Goal: Answer question/provide support: Share knowledge or assist other users

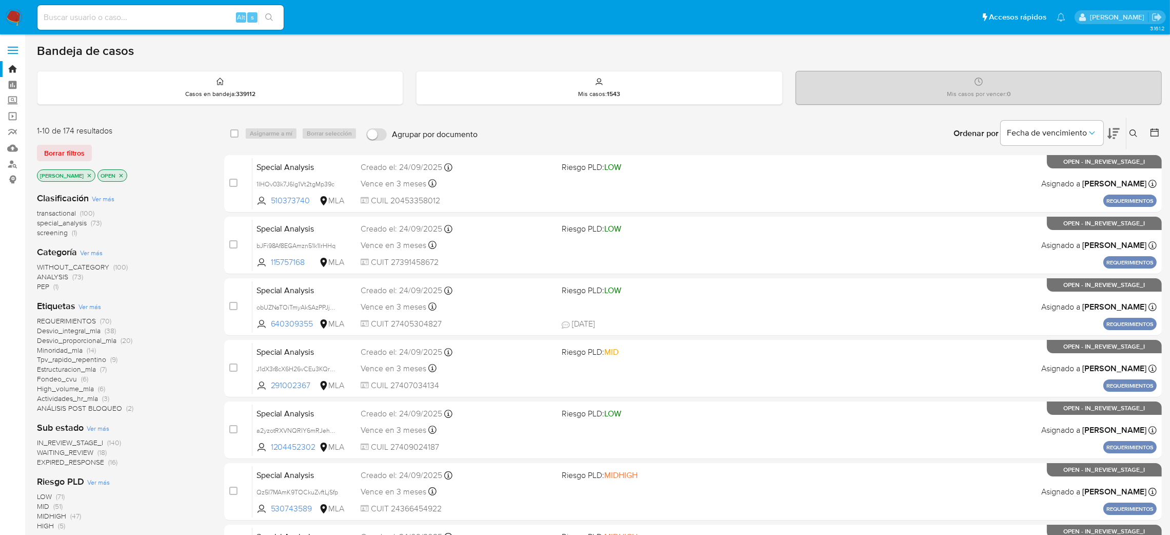
click at [219, 15] on input at bounding box center [160, 17] width 246 height 13
paste input "oTgiBHFiE3p5HpILMdXRrKCP"
type input "oTgiBHFiE3p5HpILMdXRrKCP"
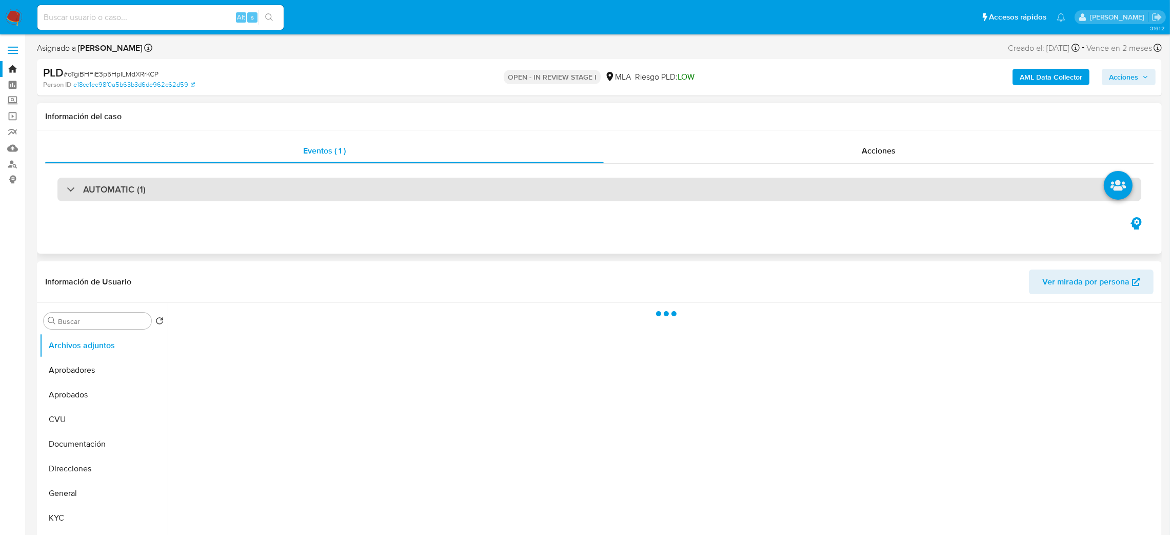
select select "10"
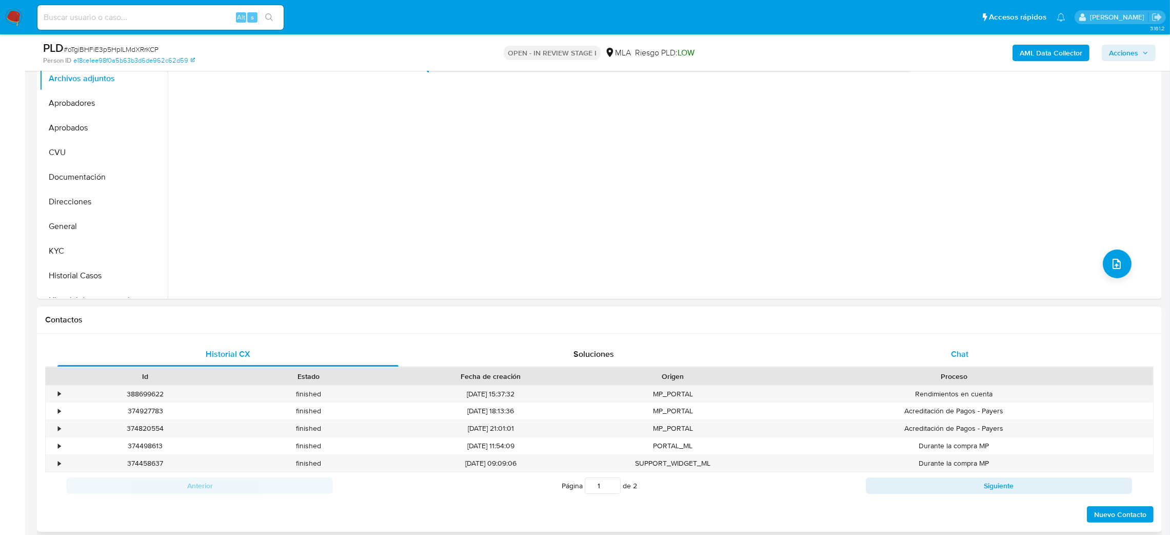
click at [977, 356] on div "Chat" at bounding box center [959, 354] width 341 height 25
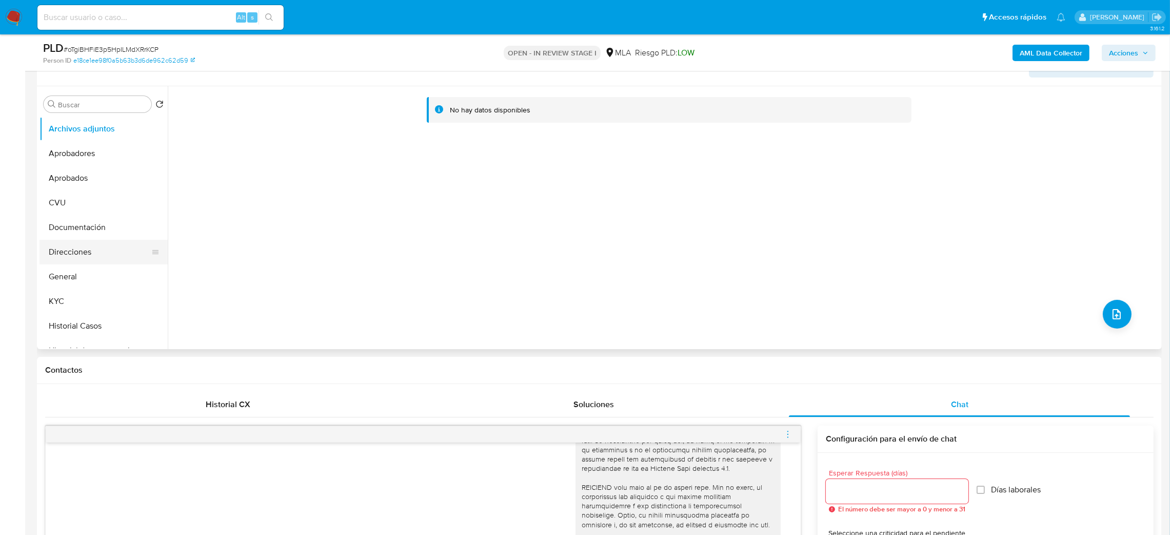
scroll to position [154, 0]
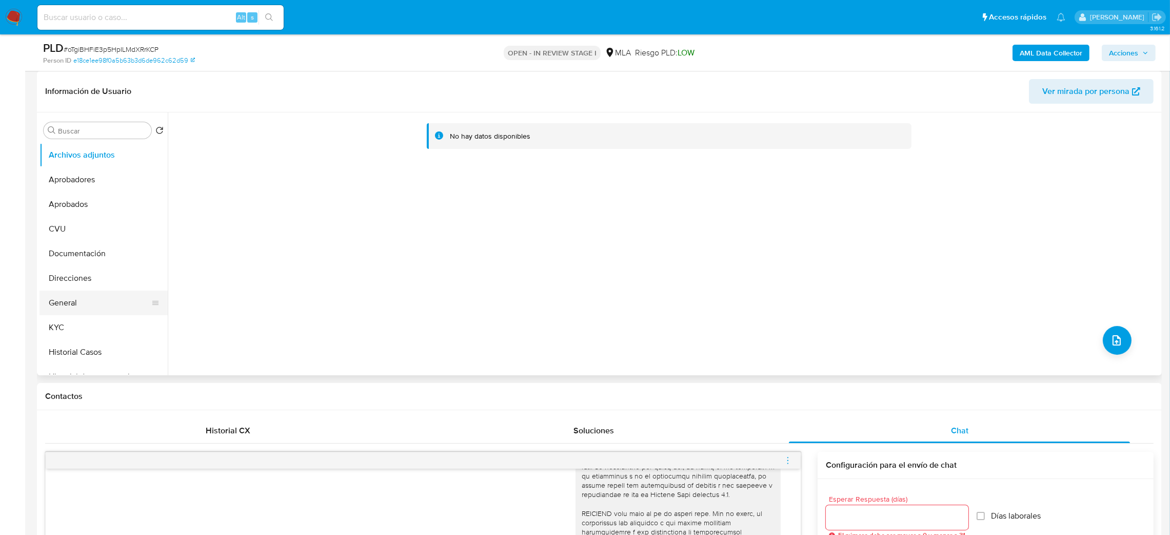
click at [104, 307] on button "General" at bounding box center [100, 302] width 120 height 25
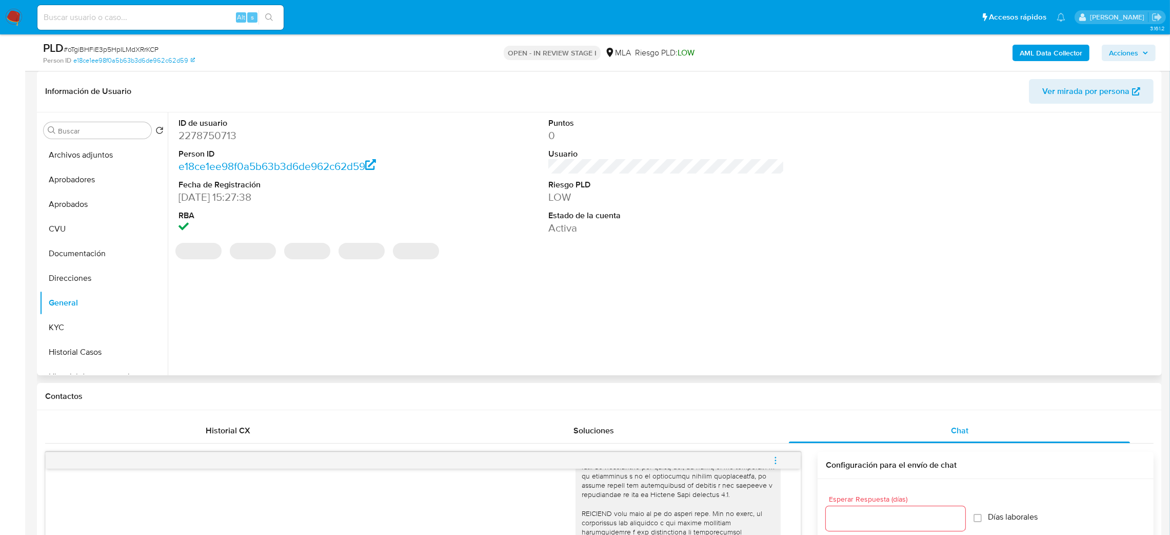
click at [201, 140] on dd "2278750713" at bounding box center [297, 135] width 237 height 14
copy dd "2278750713"
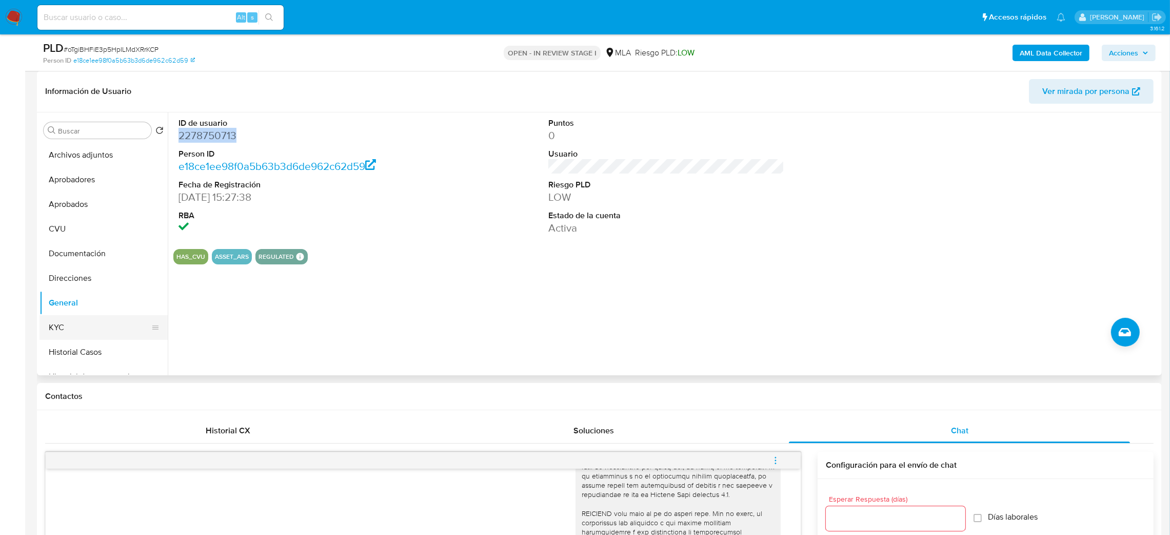
click at [99, 325] on button "KYC" at bounding box center [100, 327] width 120 height 25
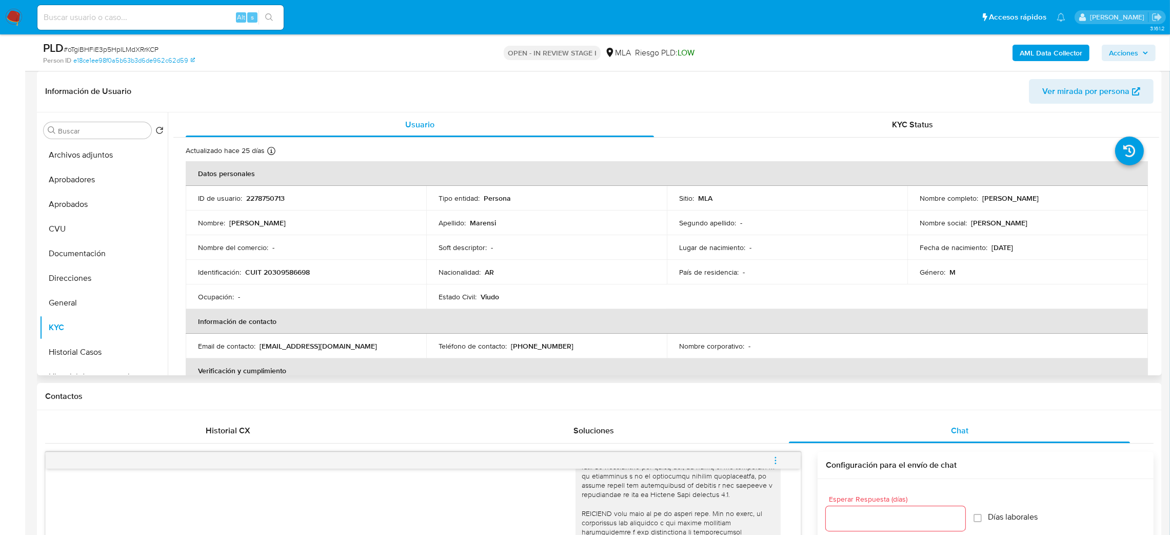
click at [273, 270] on p "CUIT 20309586698" at bounding box center [277, 271] width 65 height 9
copy div "Identificación : CUIT 20309586698"
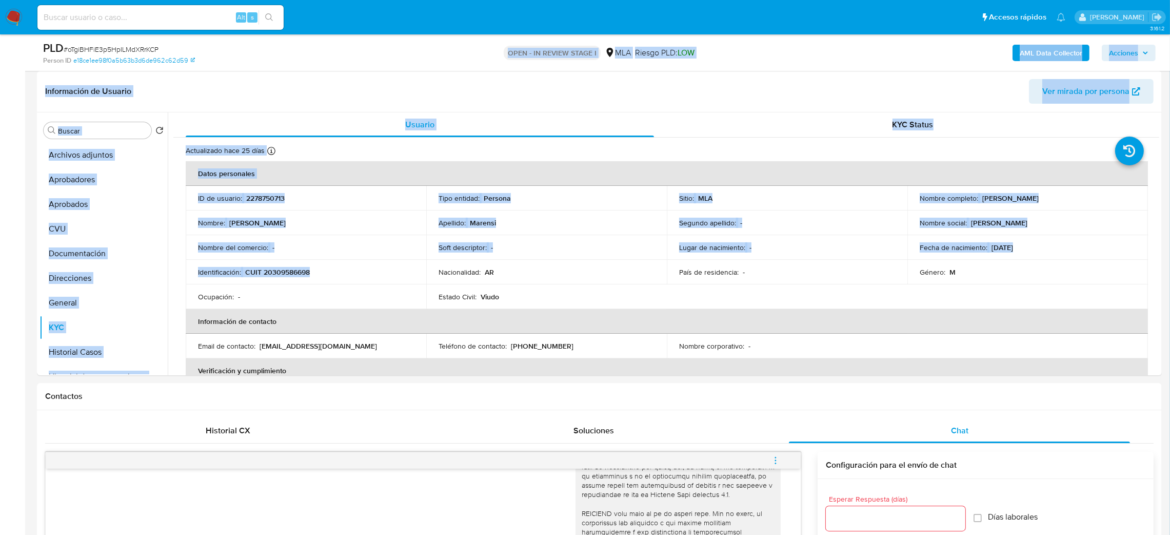
drag, startPoint x: 273, startPoint y: 270, endPoint x: 605, endPoint y: -93, distance: 492.8
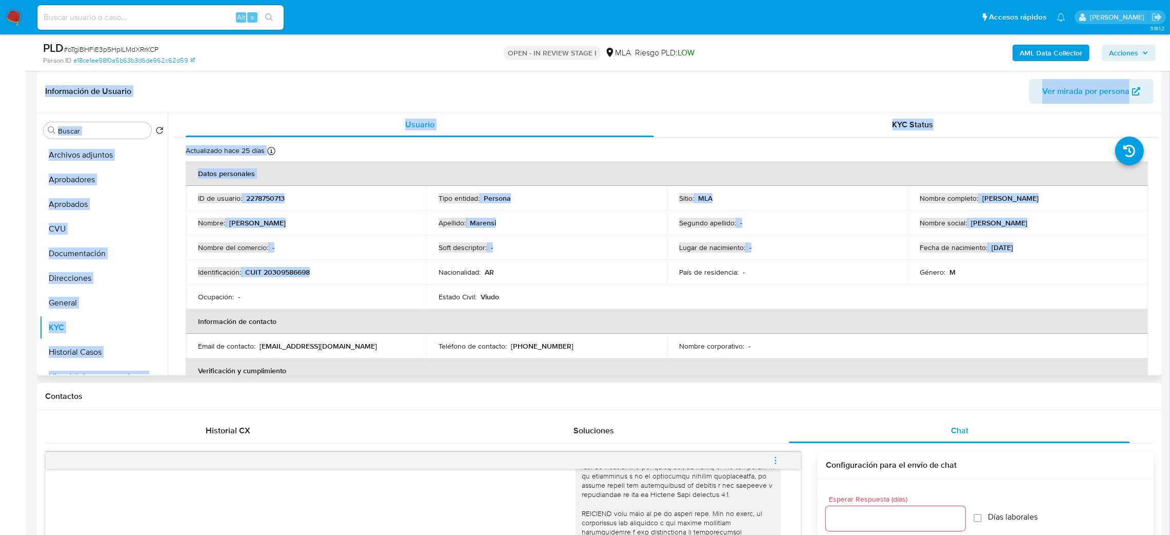
click at [272, 277] on p "CUIT 20309586698" at bounding box center [277, 271] width 65 height 9
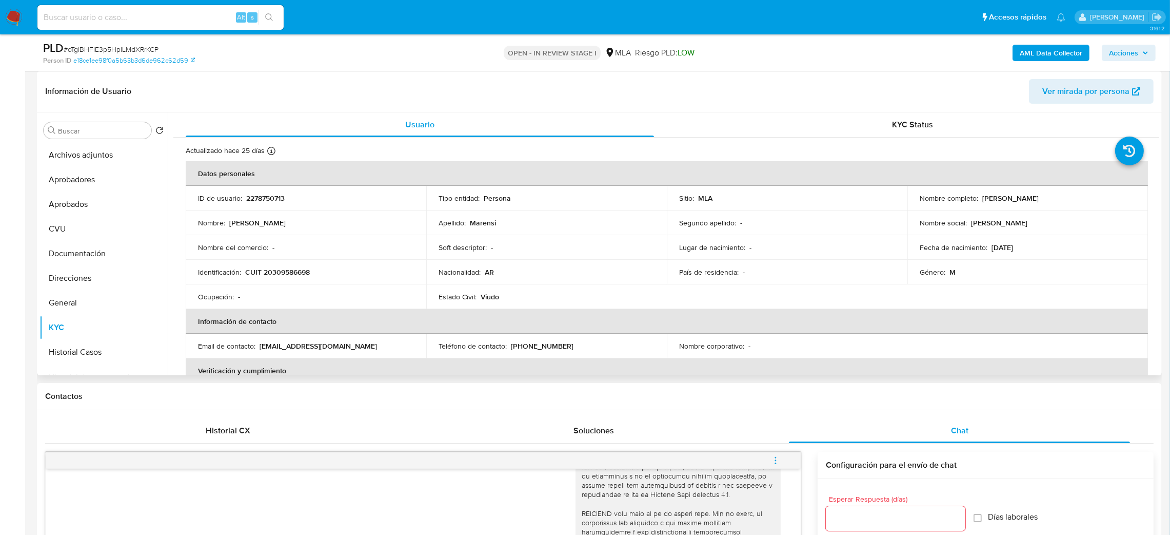
click at [279, 269] on p "CUIT 20309586698" at bounding box center [277, 271] width 65 height 9
copy p "20309586698"
click at [352, 240] on td "Nombre del comercio : -" at bounding box center [306, 247] width 241 height 25
drag, startPoint x: 270, startPoint y: 272, endPoint x: 305, endPoint y: 273, distance: 34.9
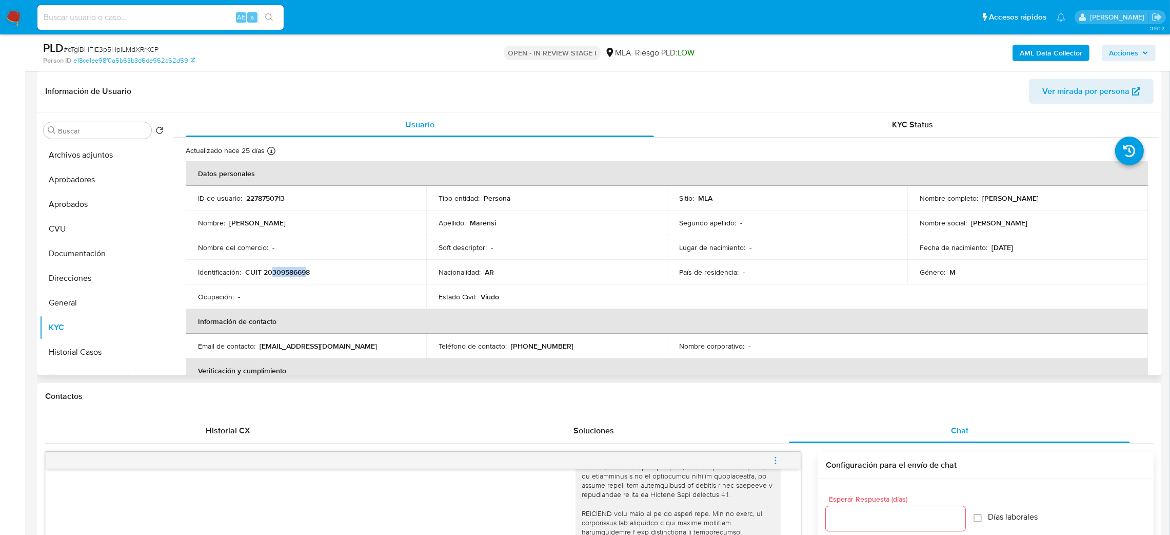
click at [305, 273] on p "CUIT 20309586698" at bounding box center [277, 271] width 65 height 9
copy p "30958669"
click at [138, 41] on div "PLD # oTgiBHFiE3p5HpILMdXRrKCP" at bounding box center [226, 48] width 367 height 15
click at [143, 46] on span "# oTgiBHFiE3p5HpILMdXRrKCP" at bounding box center [111, 49] width 95 height 10
drag, startPoint x: 143, startPoint y: 46, endPoint x: 193, endPoint y: 86, distance: 64.3
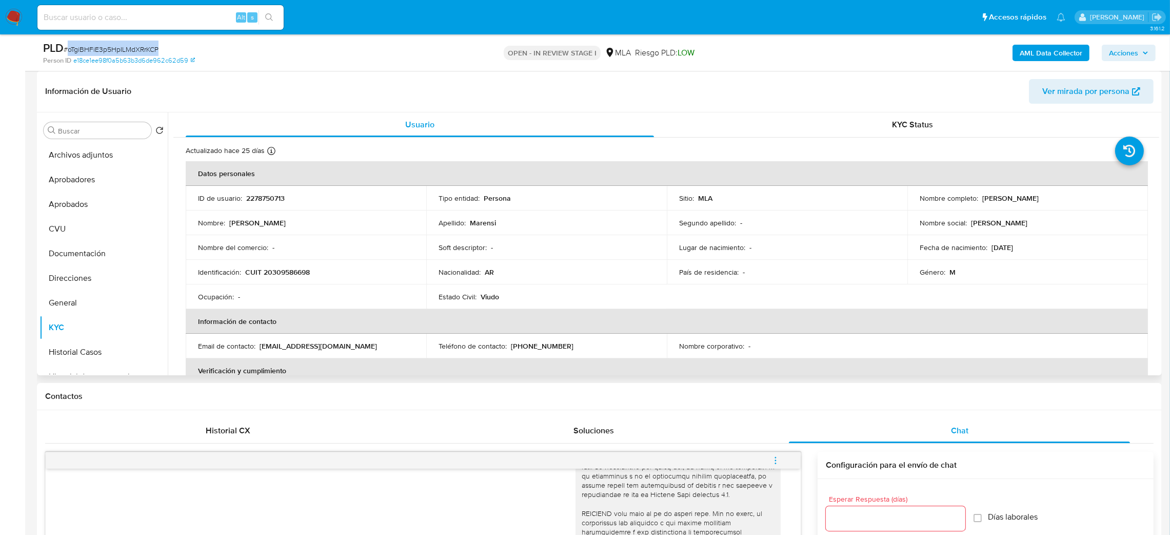
click at [143, 46] on span "# oTgiBHFiE3p5HpILMdXRrKCP" at bounding box center [111, 49] width 95 height 10
copy span "oTgiBHFiE3p5HpILMdXRrKCP"
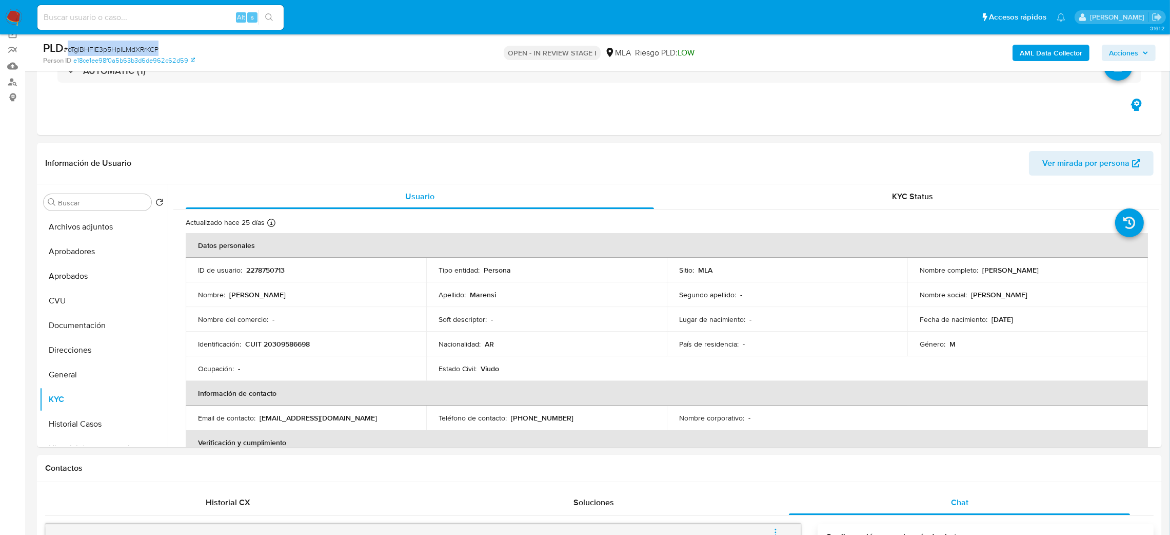
scroll to position [56, 0]
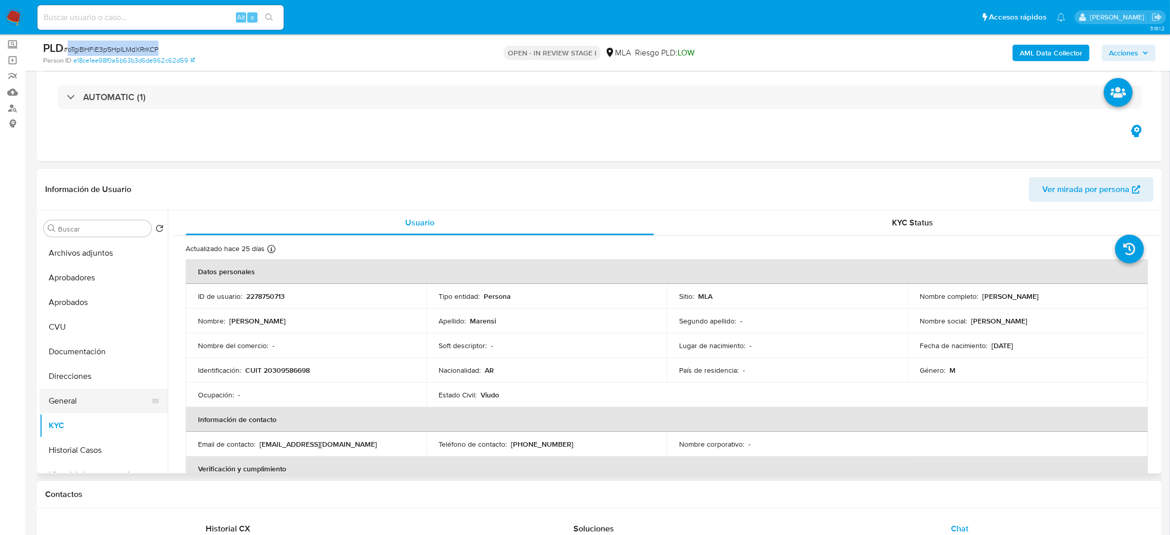
click at [63, 402] on button "General" at bounding box center [100, 400] width 120 height 25
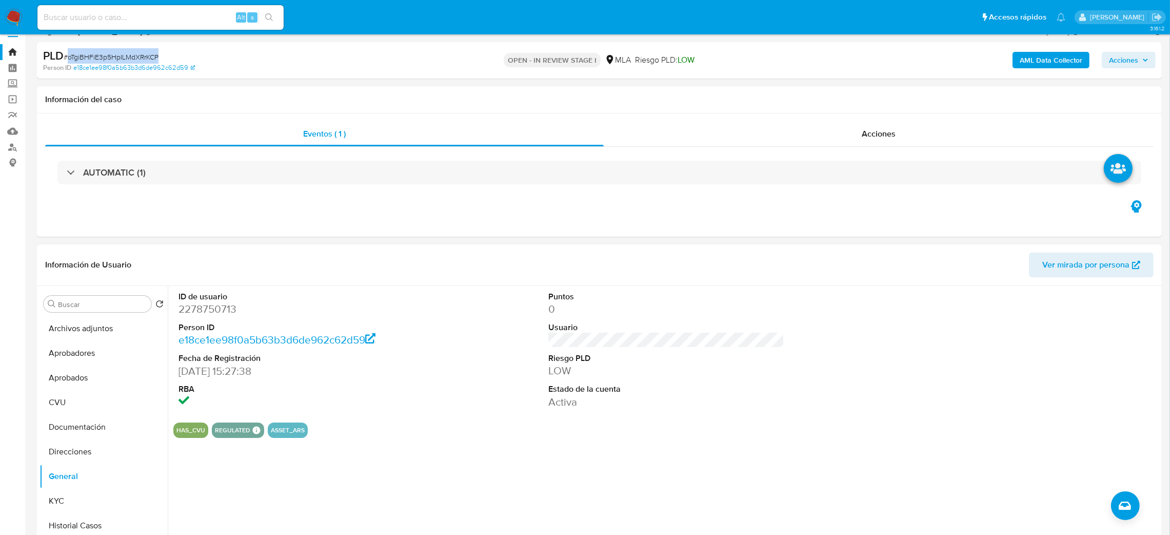
scroll to position [0, 0]
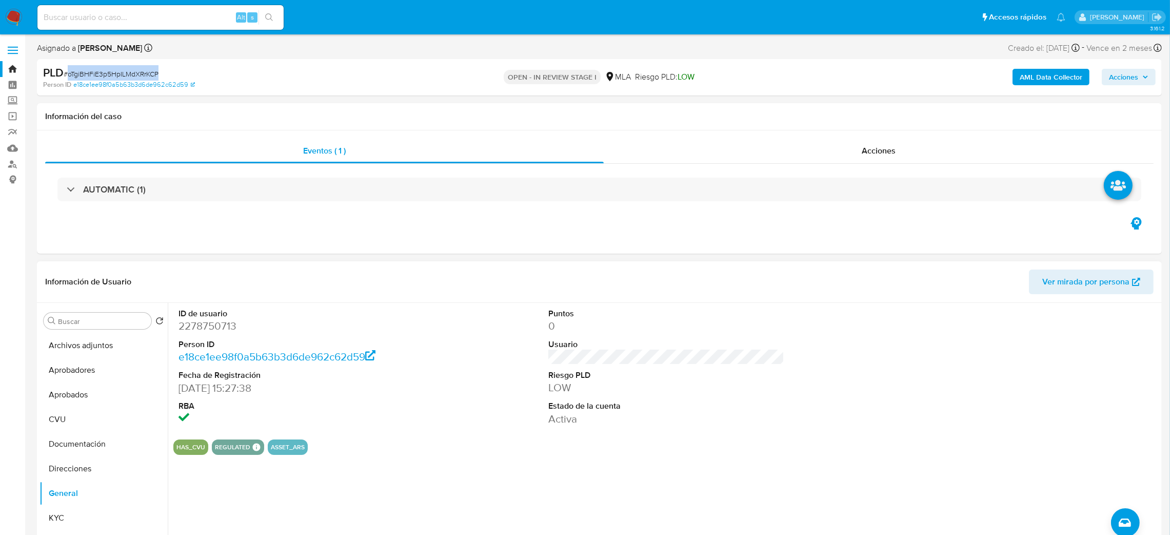
click at [1079, 277] on span "Ver mirada por persona" at bounding box center [1086, 281] width 87 height 25
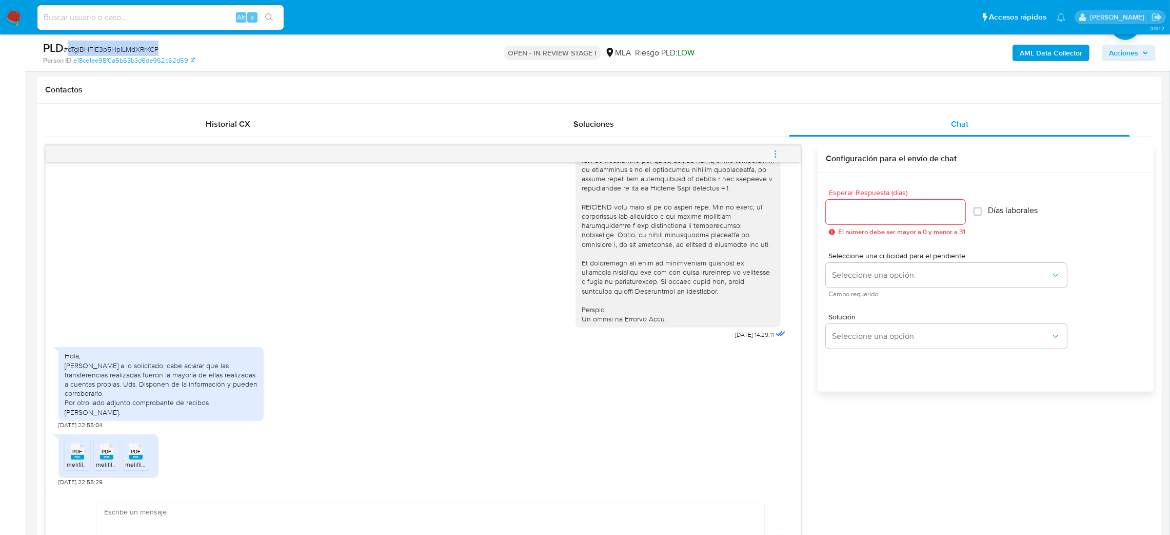
scroll to position [461, 0]
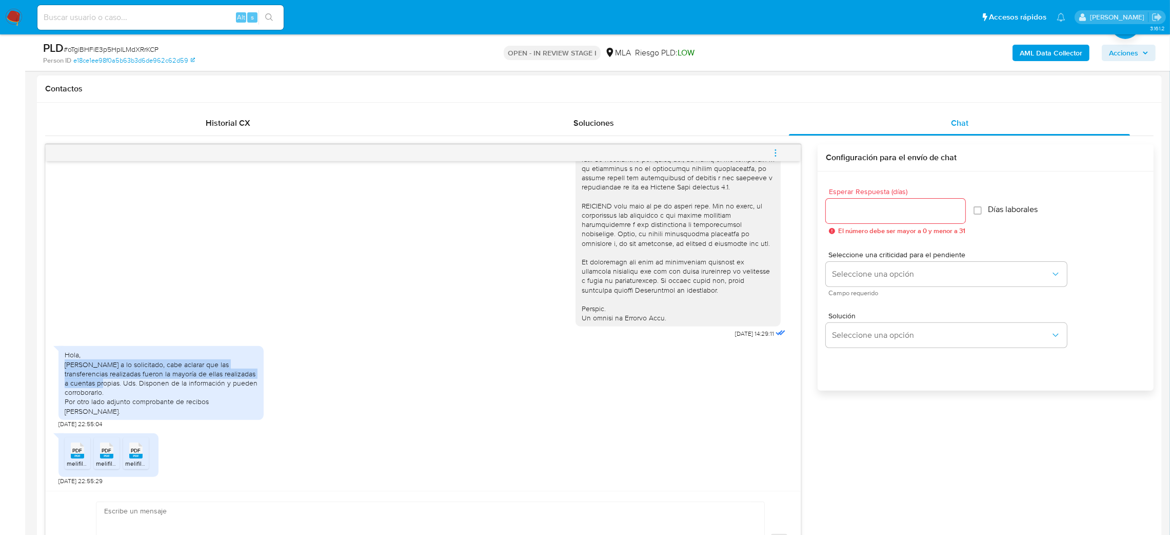
drag, startPoint x: 63, startPoint y: 375, endPoint x: 91, endPoint y: 395, distance: 34.6
click at [91, 395] on div "Hola, Atento a lo solicitado, cabe aclarar que las transferencias realizadas fu…" at bounding box center [160, 382] width 205 height 73
copy div "Atento a lo solicitado, cabe aclarar que las transferencias realizadas fueron l…"
click at [79, 449] on span "PDF" at bounding box center [78, 450] width 10 height 7
drag, startPoint x: 109, startPoint y: 455, endPoint x: 124, endPoint y: 452, distance: 15.6
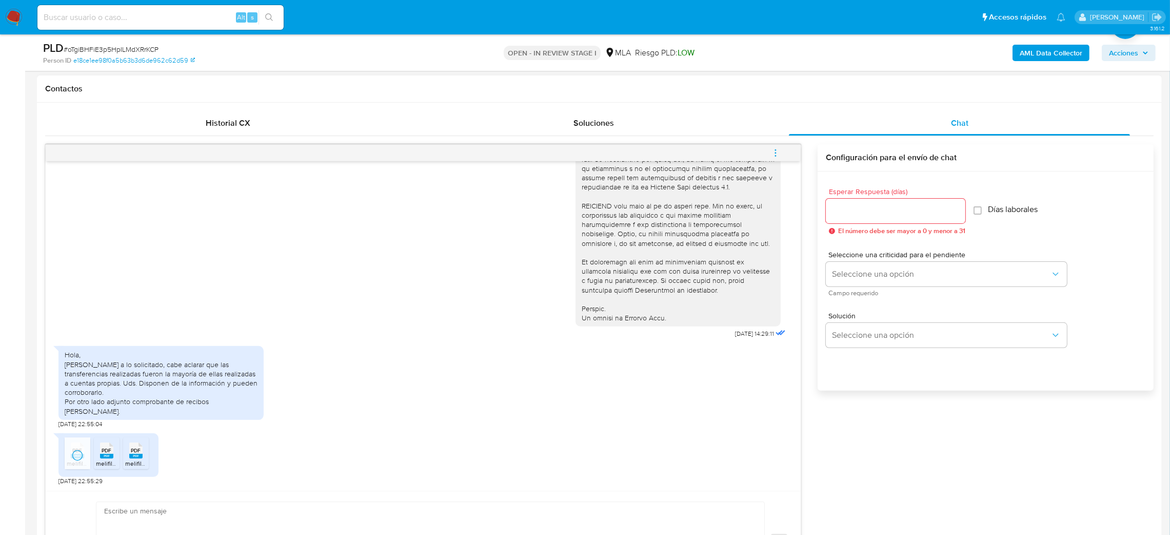
click at [109, 454] on span "PDF" at bounding box center [107, 450] width 10 height 7
click at [135, 452] on span "PDF" at bounding box center [136, 450] width 10 height 7
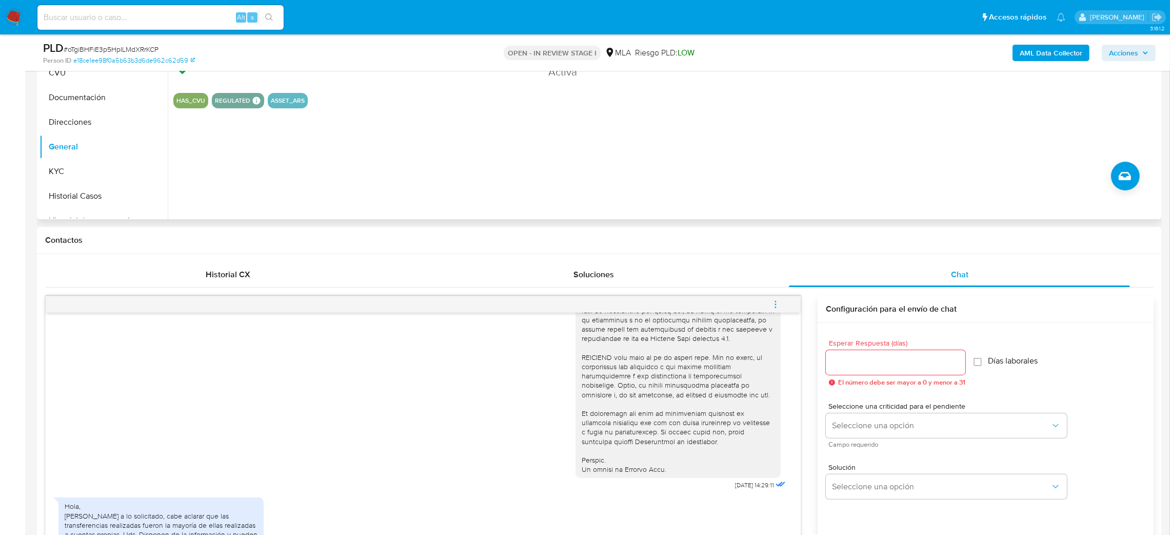
scroll to position [308, 0]
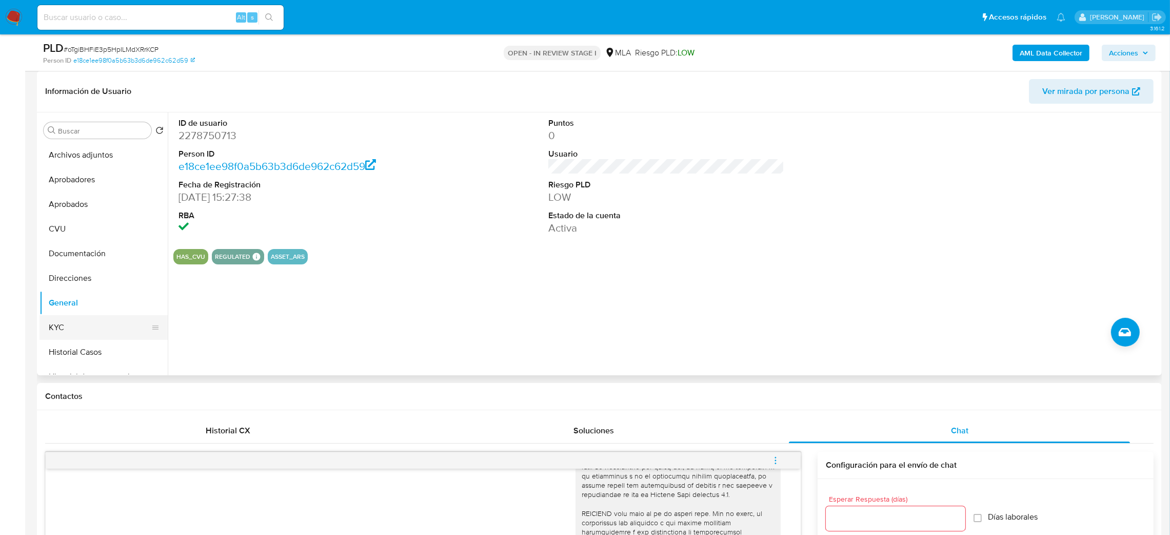
click at [110, 322] on button "KYC" at bounding box center [100, 327] width 120 height 25
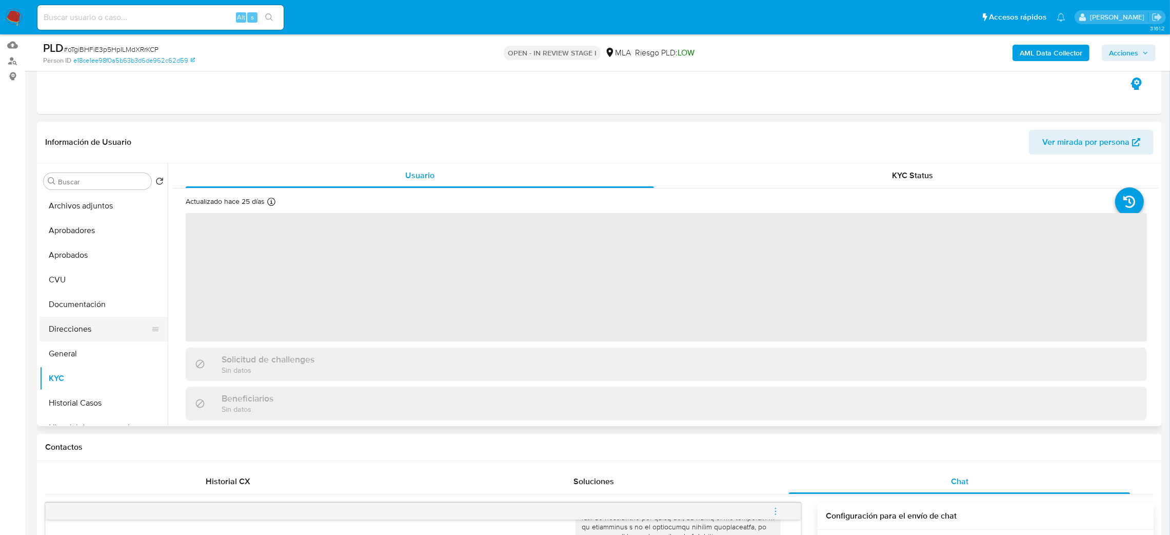
scroll to position [77, 0]
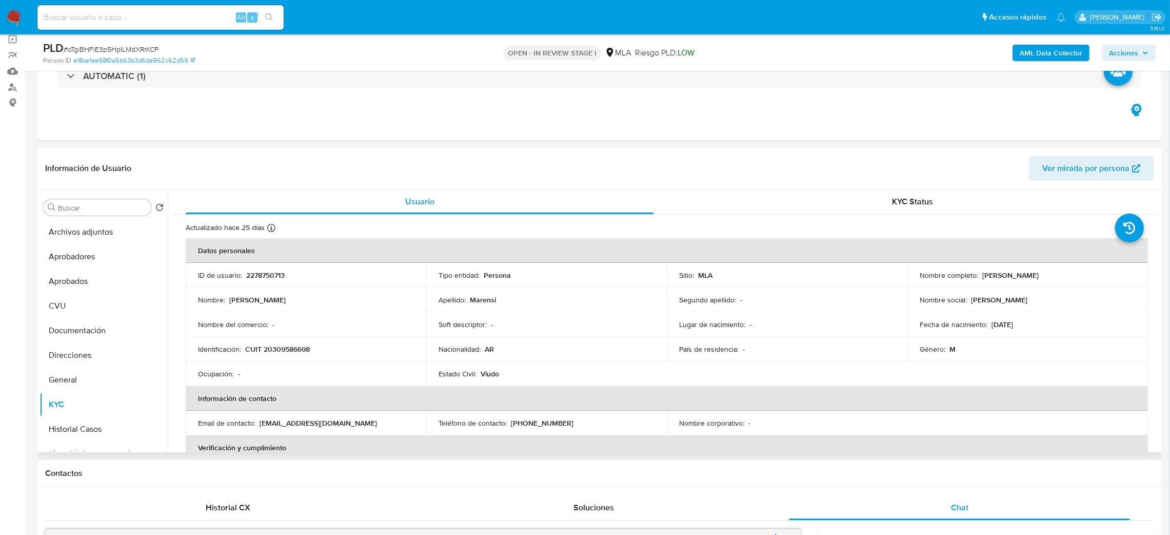
drag, startPoint x: 978, startPoint y: 277, endPoint x: 1055, endPoint y: 276, distance: 77.0
click at [1055, 276] on div "Nombre completo : Francisco Jose Marensi" at bounding box center [1028, 274] width 216 height 9
copy div "Francisco Jose Marensi"
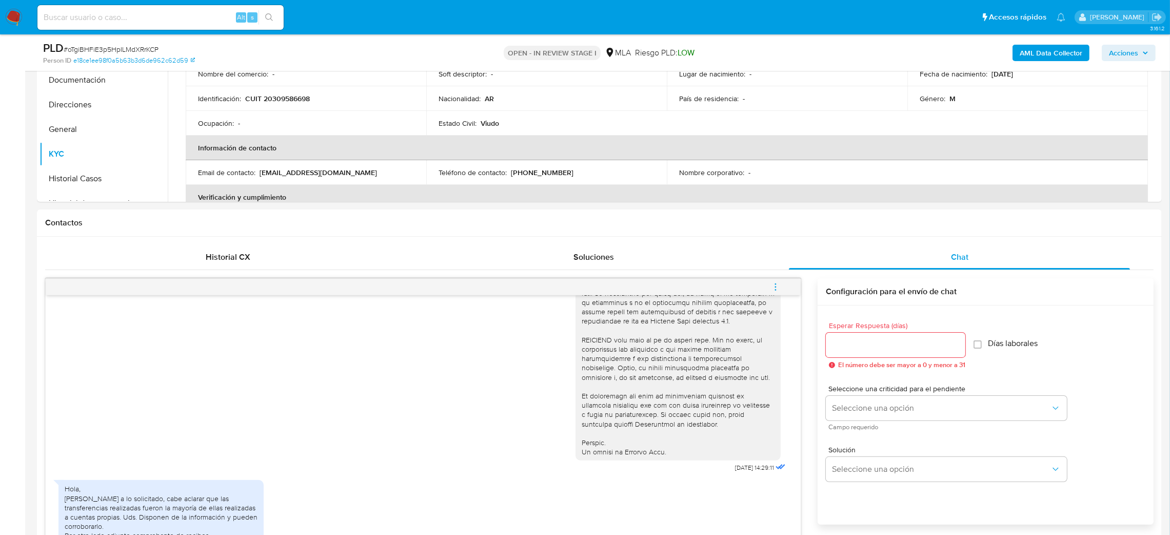
scroll to position [461, 0]
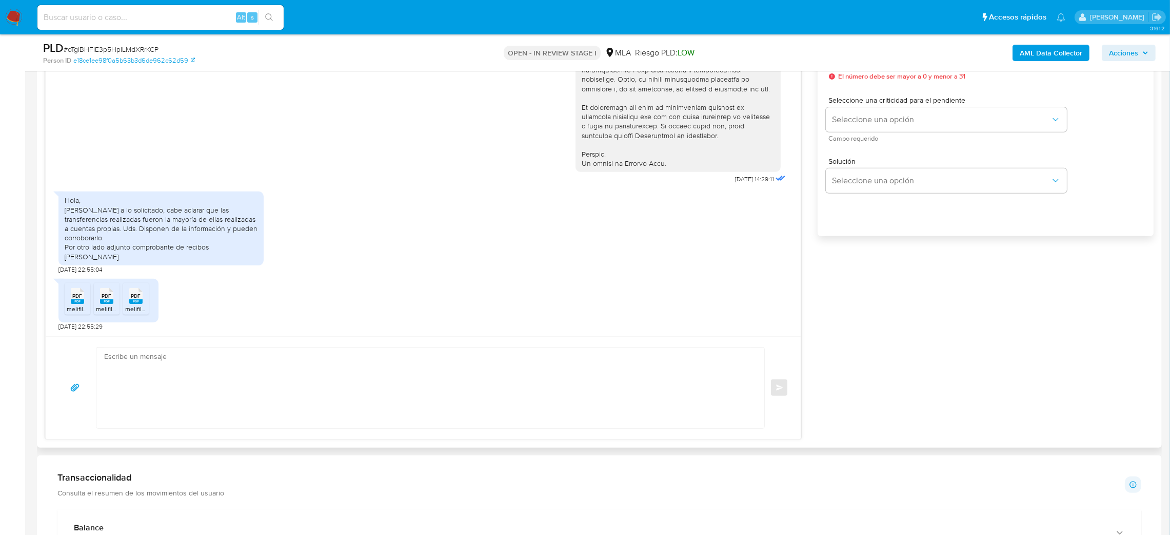
drag, startPoint x: 155, startPoint y: 389, endPoint x: 130, endPoint y: 395, distance: 25.9
click at [155, 389] on textarea at bounding box center [428, 387] width 648 height 81
paste textarea "Hola, ¡Muchas gracias por tu respuesta! Confirmamos la recepción de la document…"
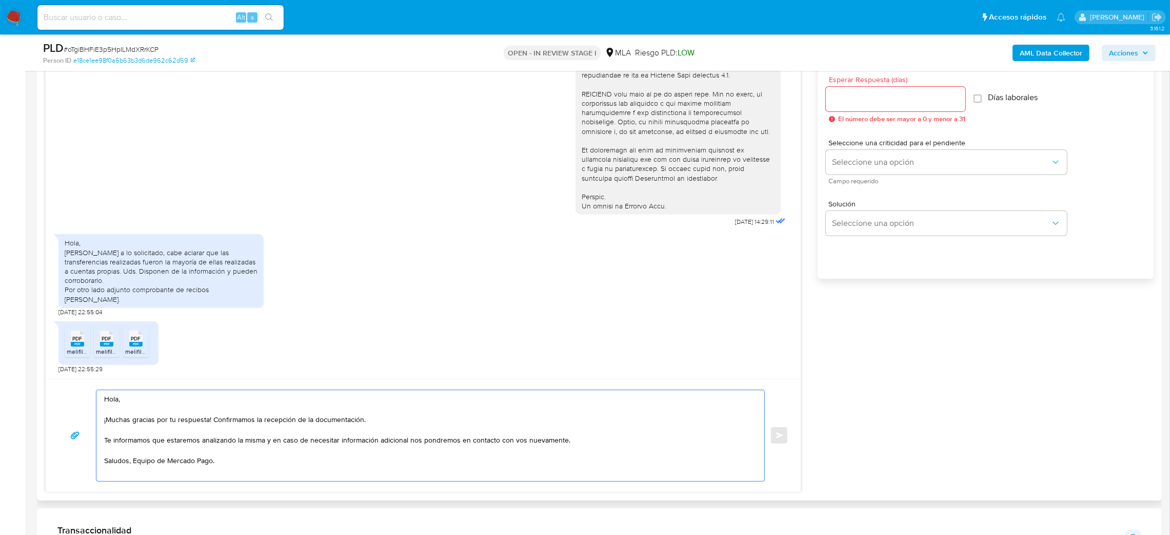
scroll to position [539, 0]
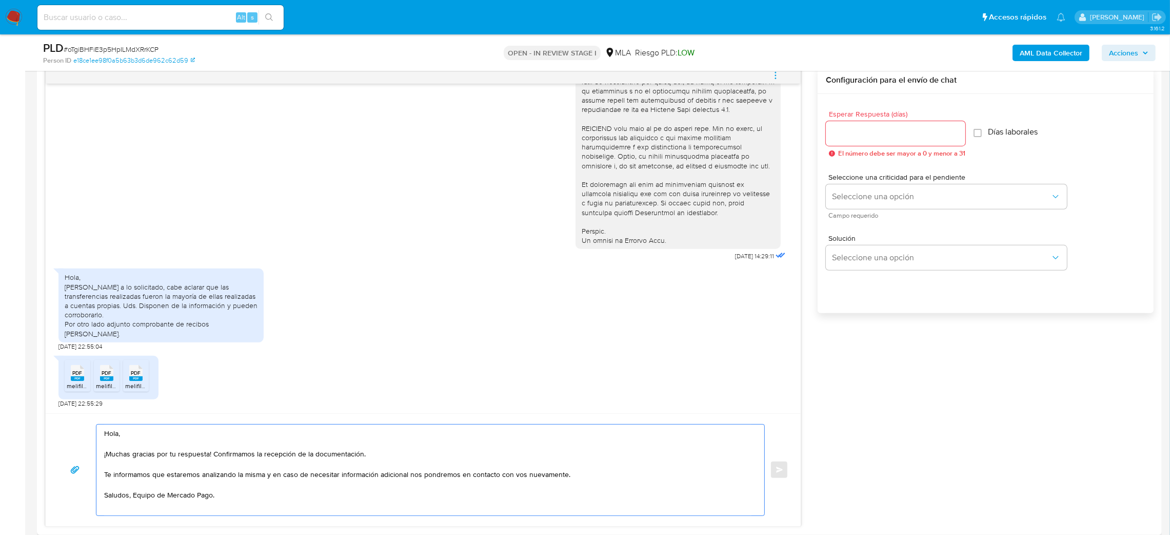
type textarea "Hola, ¡Muchas gracias por tu respuesta! Confirmamos la recepción de la document…"
click at [892, 137] on input "Esperar Respuesta (días)" at bounding box center [896, 133] width 140 height 13
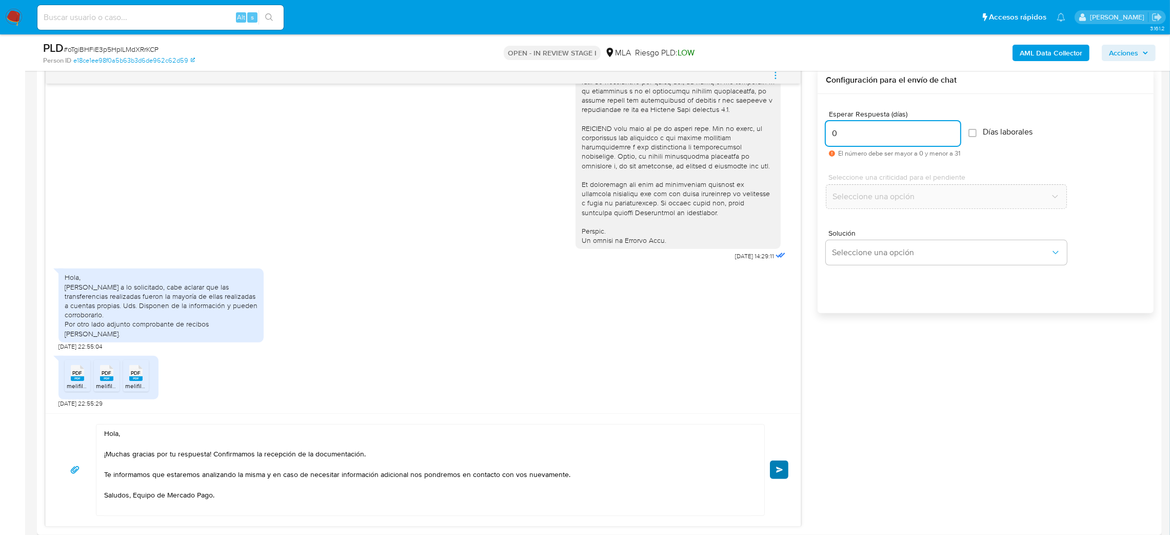
type input "0"
drag, startPoint x: 781, startPoint y: 467, endPoint x: 845, endPoint y: 433, distance: 71.9
click at [781, 467] on span "Enviar" at bounding box center [779, 469] width 7 height 6
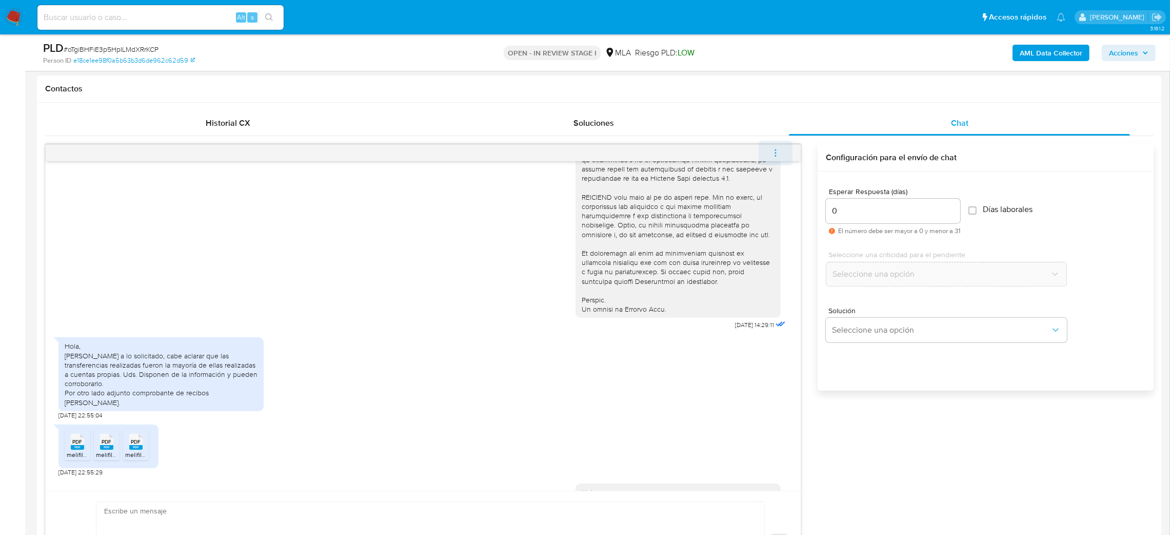
scroll to position [519, 0]
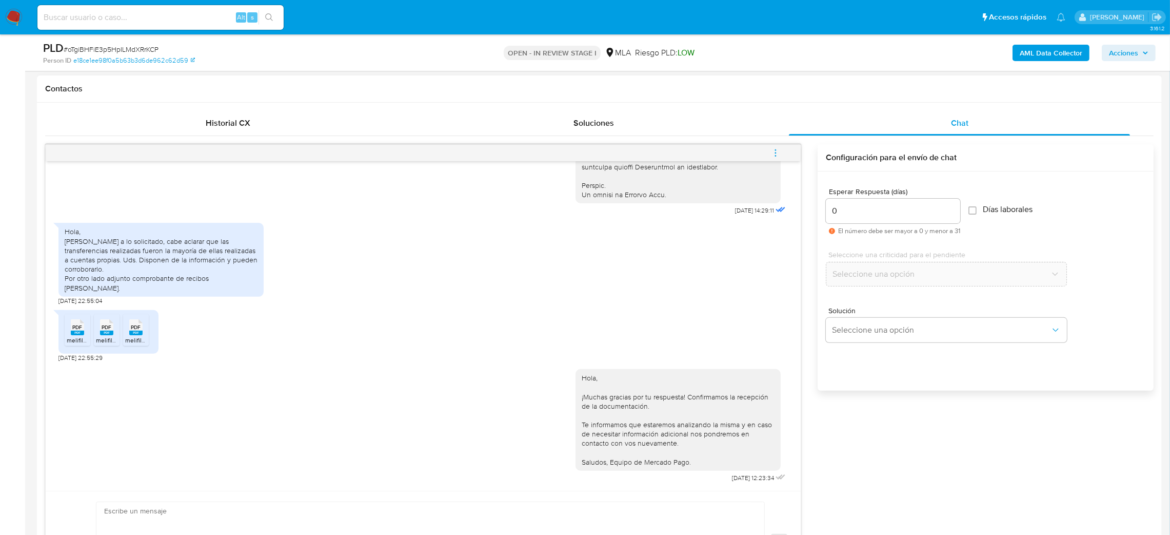
click at [778, 151] on icon "menu-action" at bounding box center [775, 152] width 9 height 9
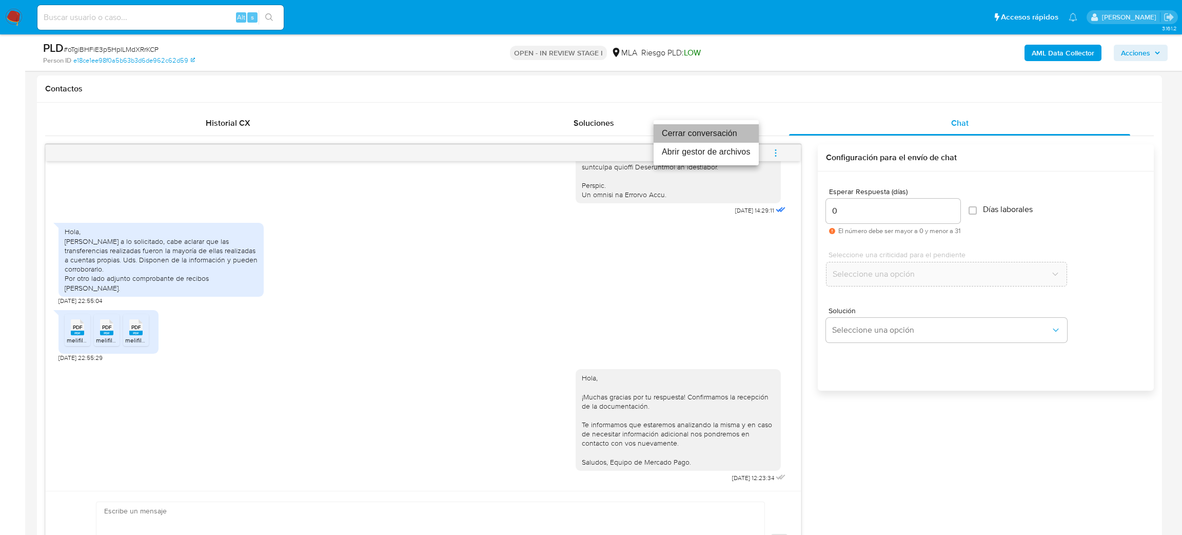
click at [709, 129] on li "Cerrar conversación" at bounding box center [706, 133] width 105 height 18
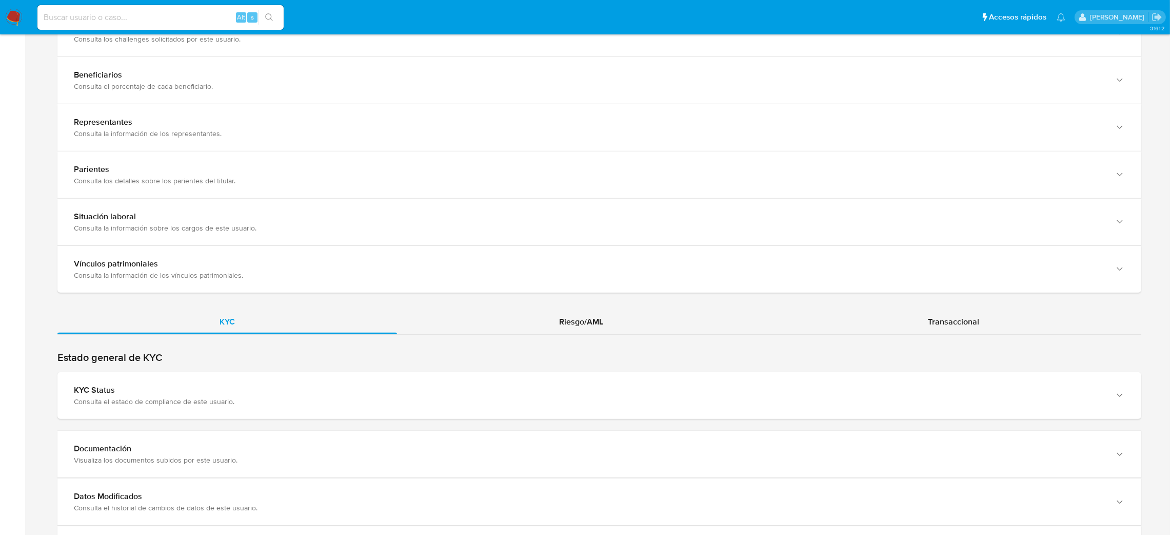
scroll to position [769, 0]
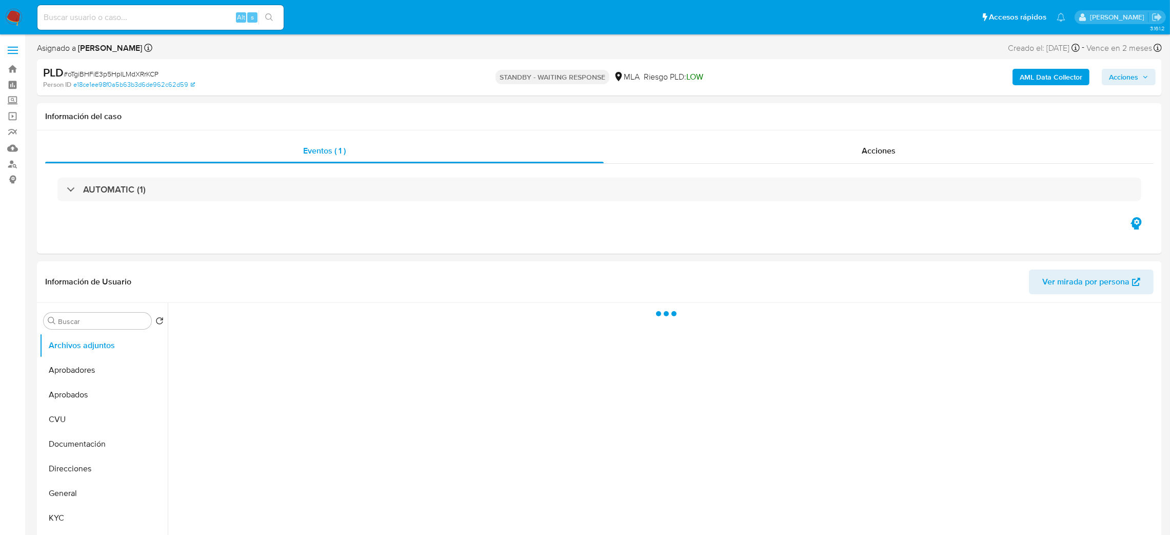
select select "10"
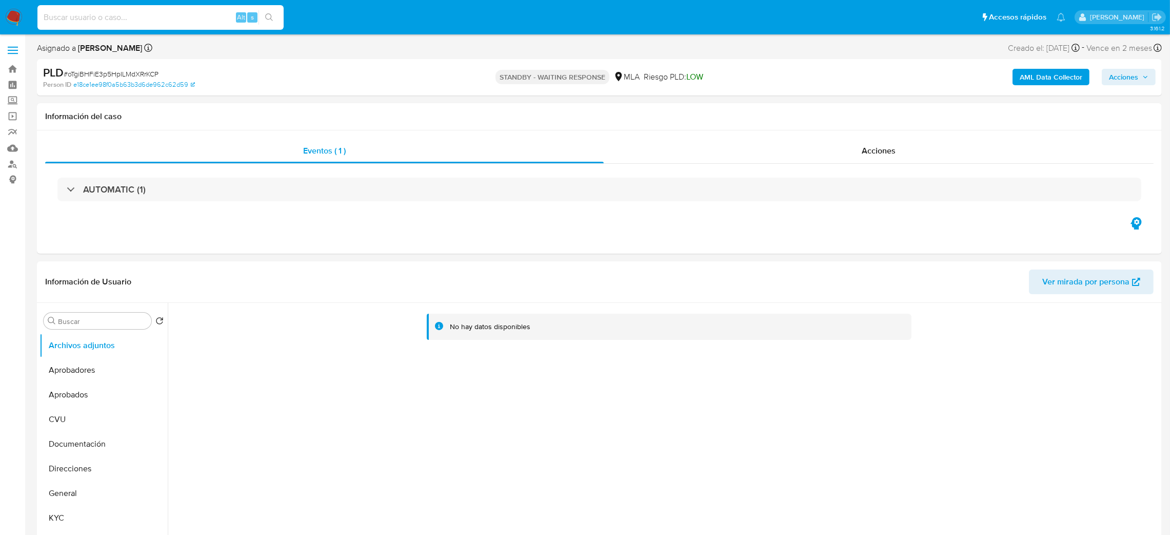
click at [175, 20] on input at bounding box center [160, 17] width 246 height 13
paste input "2jNCxlmBXp6bMpcTTMahU4hF"
type input "2jNCxlmBXp6bMpcTTMahU4hF"
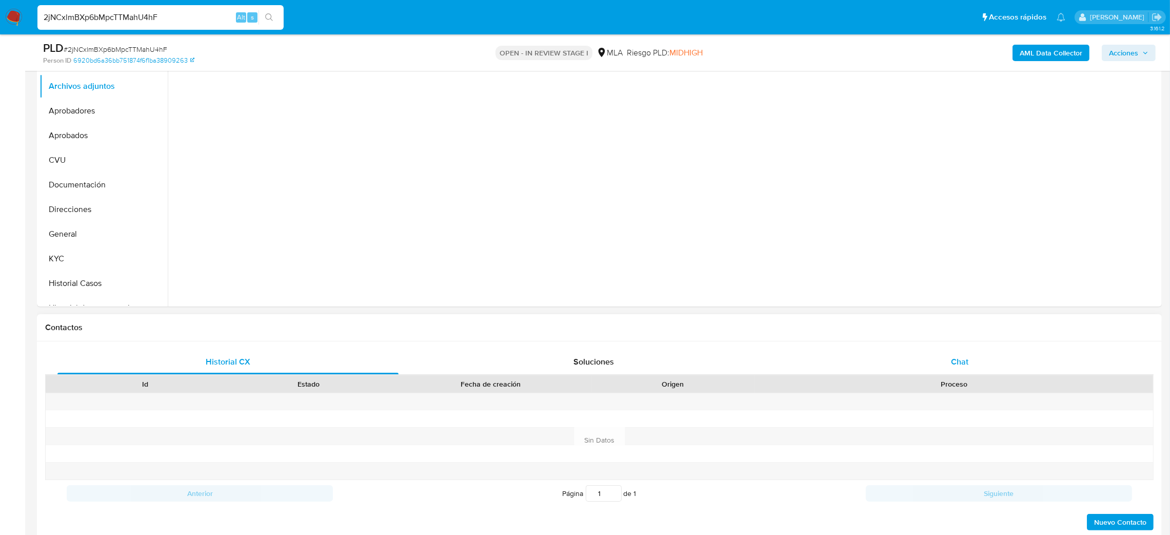
scroll to position [230, 0]
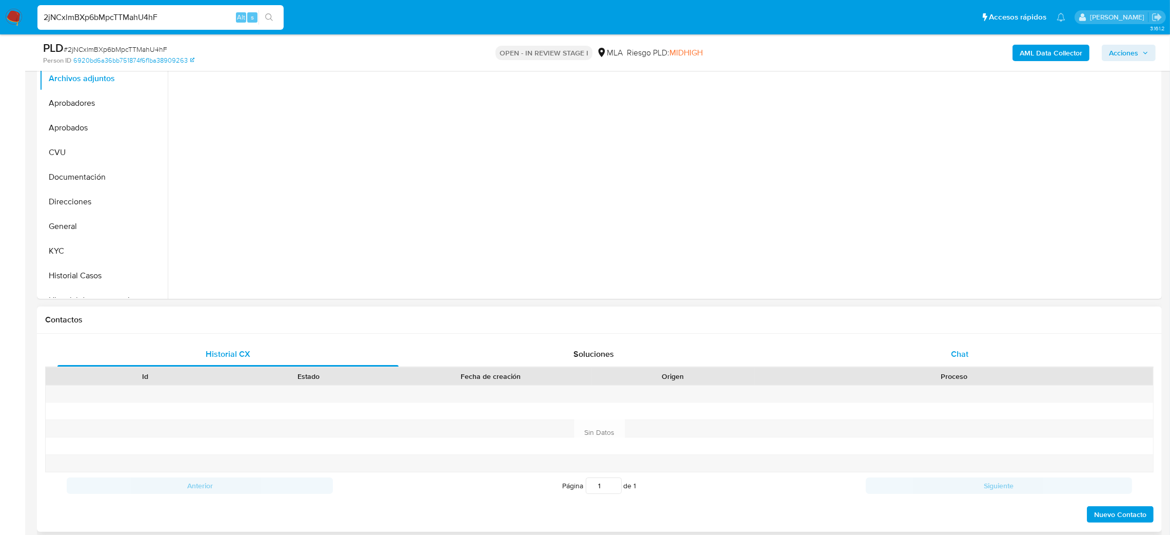
select select "10"
drag, startPoint x: 962, startPoint y: 353, endPoint x: 961, endPoint y: 358, distance: 5.2
click at [961, 358] on span "Chat" at bounding box center [959, 354] width 17 height 12
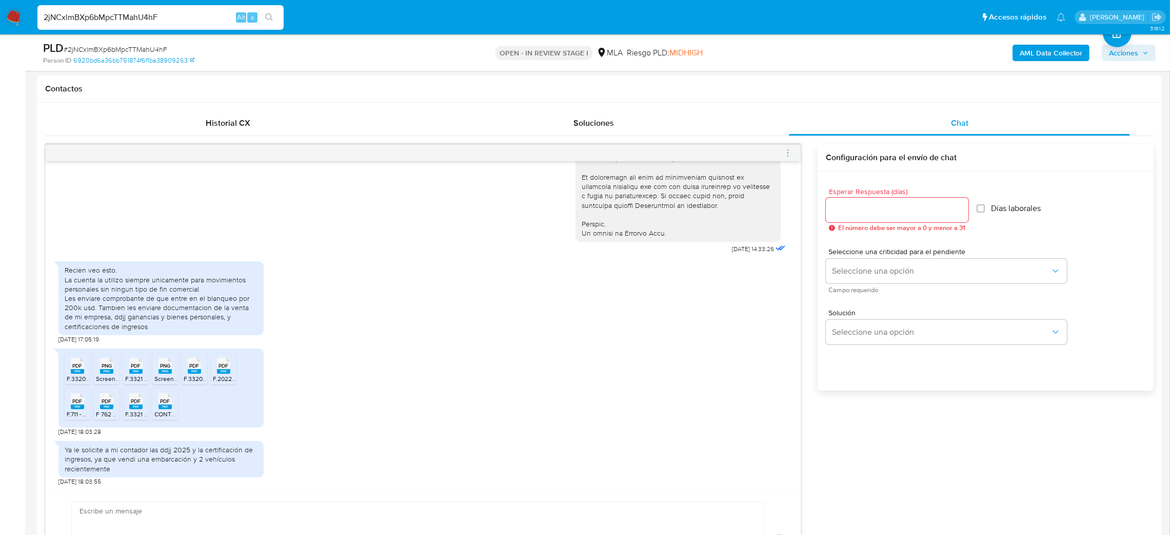
scroll to position [154, 0]
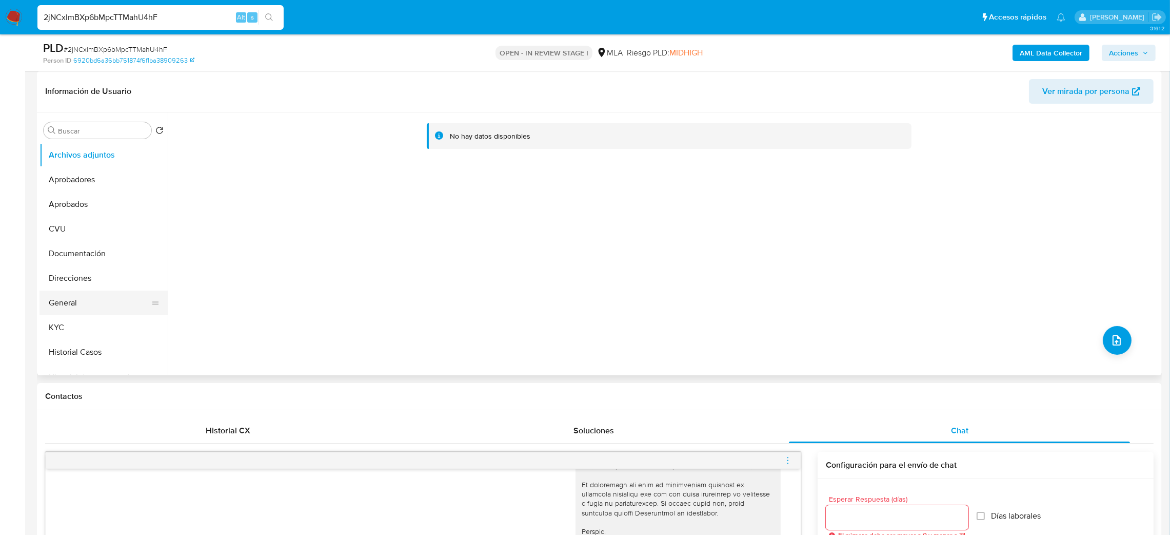
click at [82, 308] on button "General" at bounding box center [100, 302] width 120 height 25
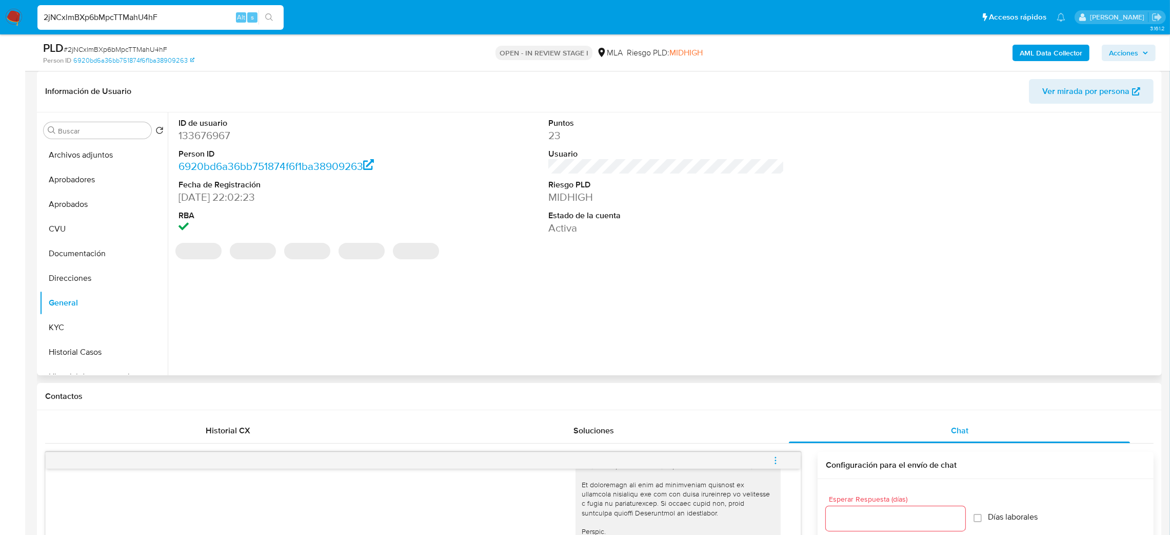
click at [202, 135] on dd "133676967" at bounding box center [297, 135] width 237 height 14
copy dd "133676967"
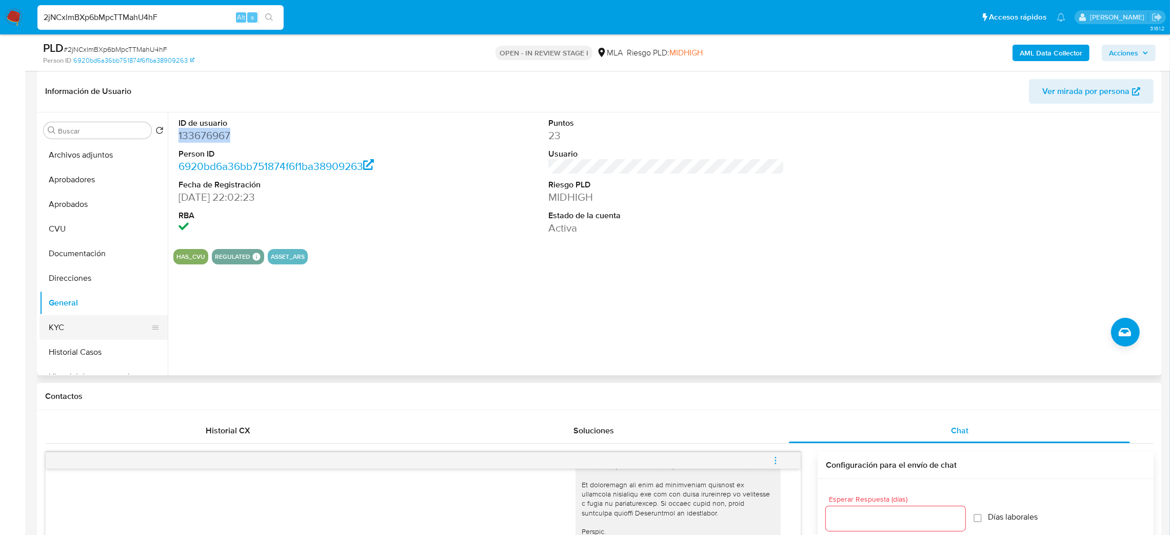
click at [90, 323] on button "KYC" at bounding box center [100, 327] width 120 height 25
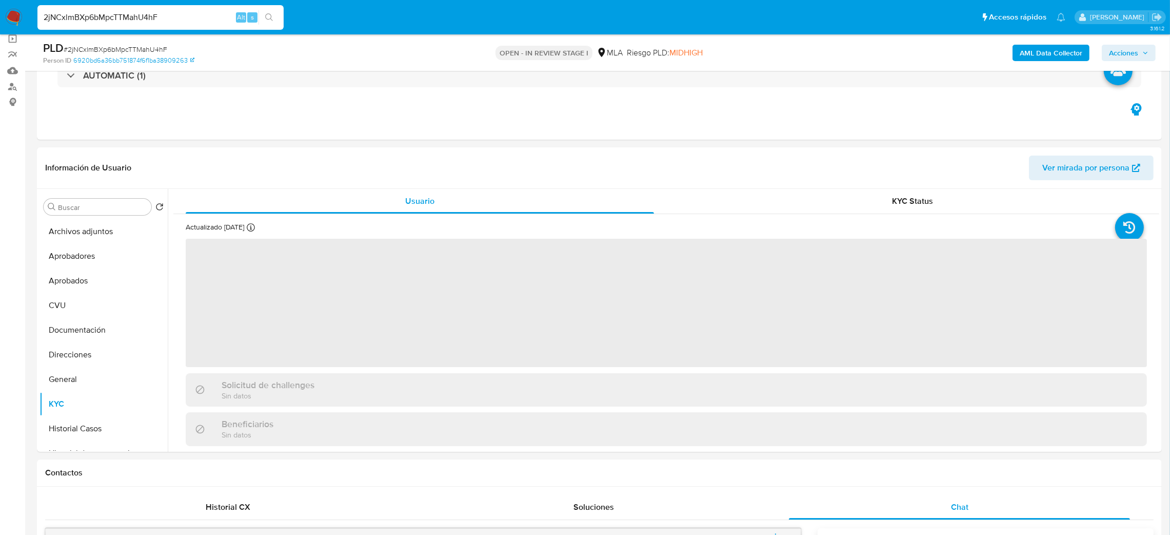
scroll to position [77, 0]
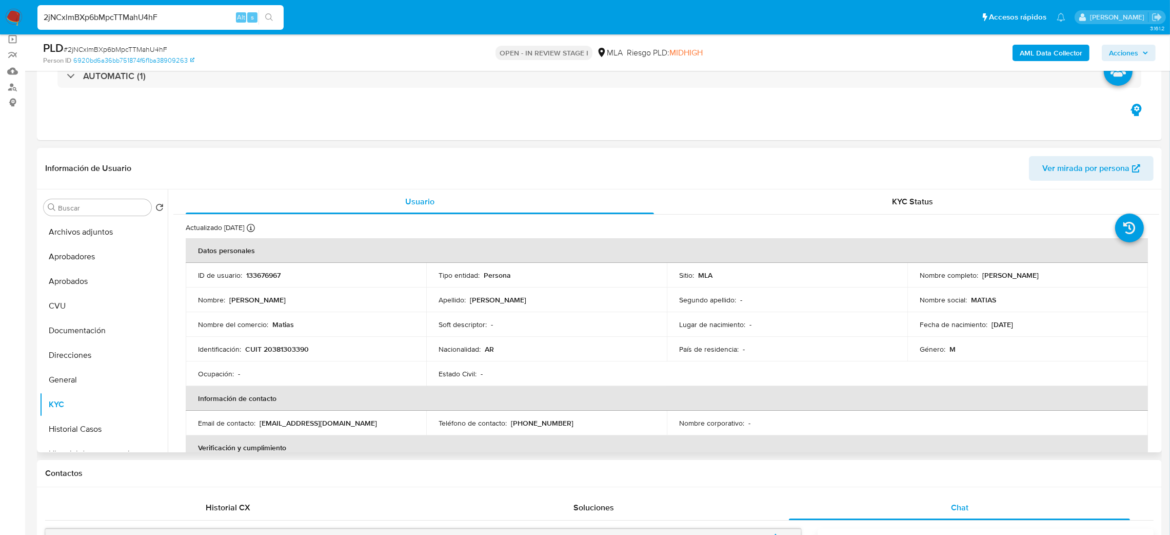
click at [281, 352] on p "CUIT 20381303390" at bounding box center [277, 348] width 64 height 9
click at [281, 351] on p "CUIT 20381303390" at bounding box center [277, 348] width 64 height 9
copy p "20381303390"
click at [325, 298] on div "Nombre : Matias Nicolas" at bounding box center [306, 299] width 216 height 9
drag, startPoint x: 271, startPoint y: 349, endPoint x: 322, endPoint y: 340, distance: 51.6
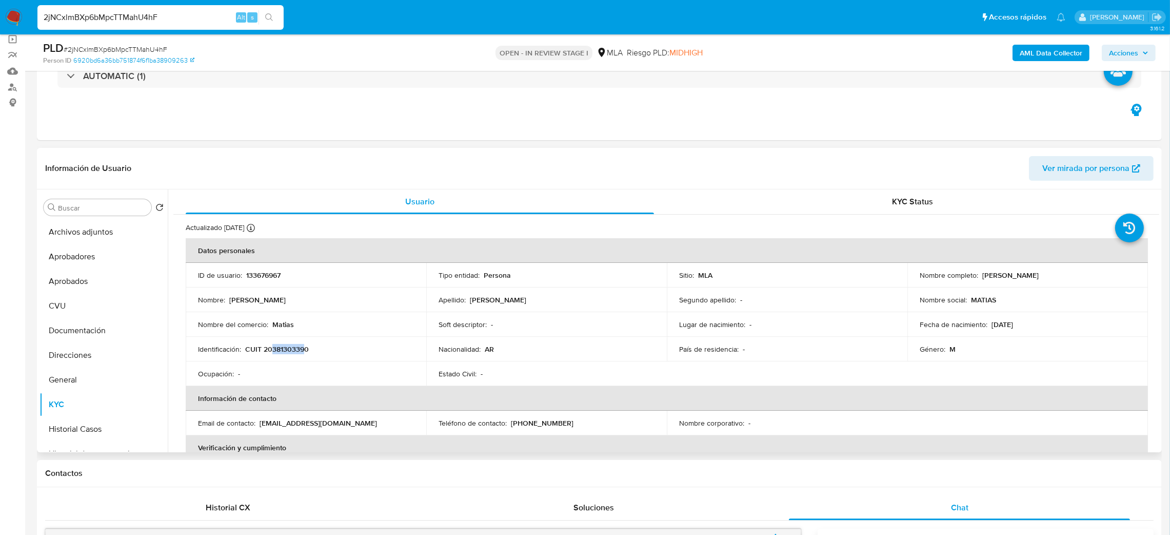
click at [304, 350] on p "CUIT 20381303390" at bounding box center [277, 348] width 64 height 9
copy p "38130339"
click at [126, 44] on span "# 2jNCxlmBXp6bMpcTTMahU4hF" at bounding box center [116, 49] width 104 height 10
copy span "2jNCxlmBXp6bMpcTTMahU4hF"
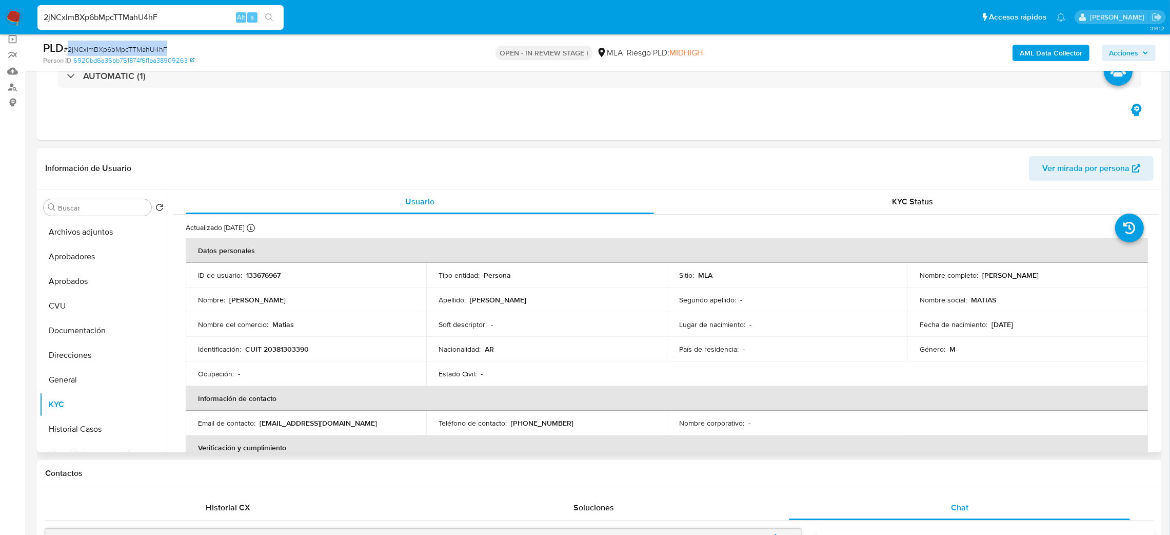
drag, startPoint x: 983, startPoint y: 276, endPoint x: 1060, endPoint y: 276, distance: 77.0
click at [1060, 276] on div "Nombre completo : Matias Nicolas Diaz" at bounding box center [1028, 274] width 216 height 9
copy p "Matias Nicolas Diaz"
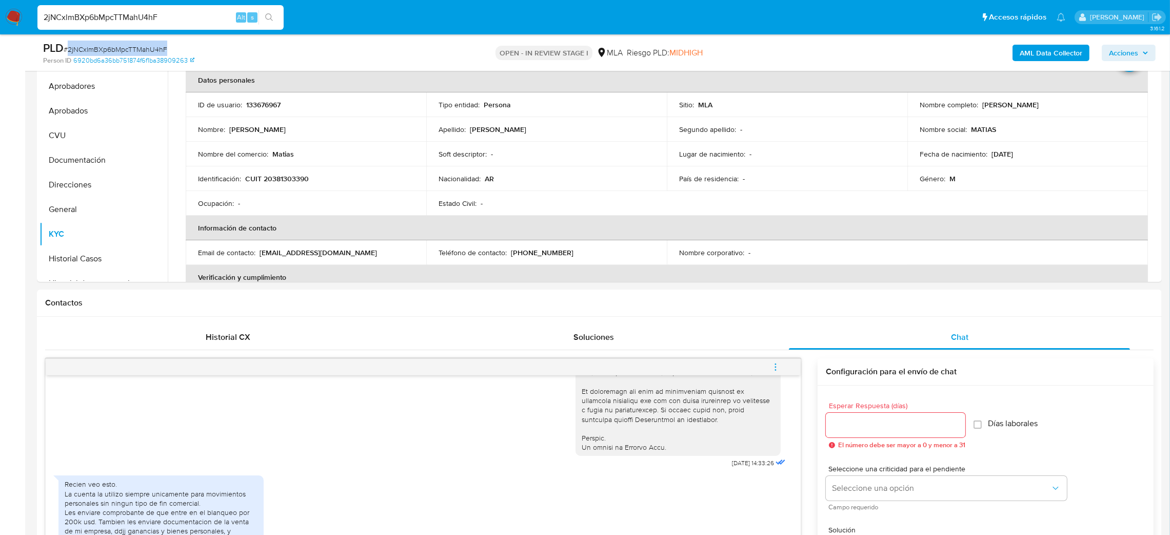
scroll to position [111, 0]
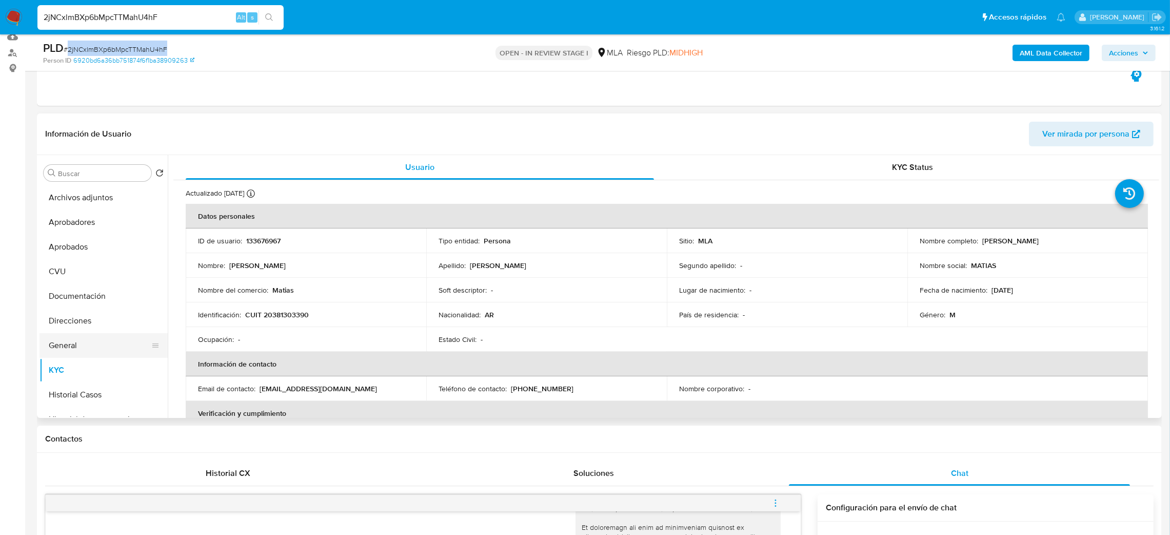
click at [70, 346] on button "General" at bounding box center [100, 345] width 120 height 25
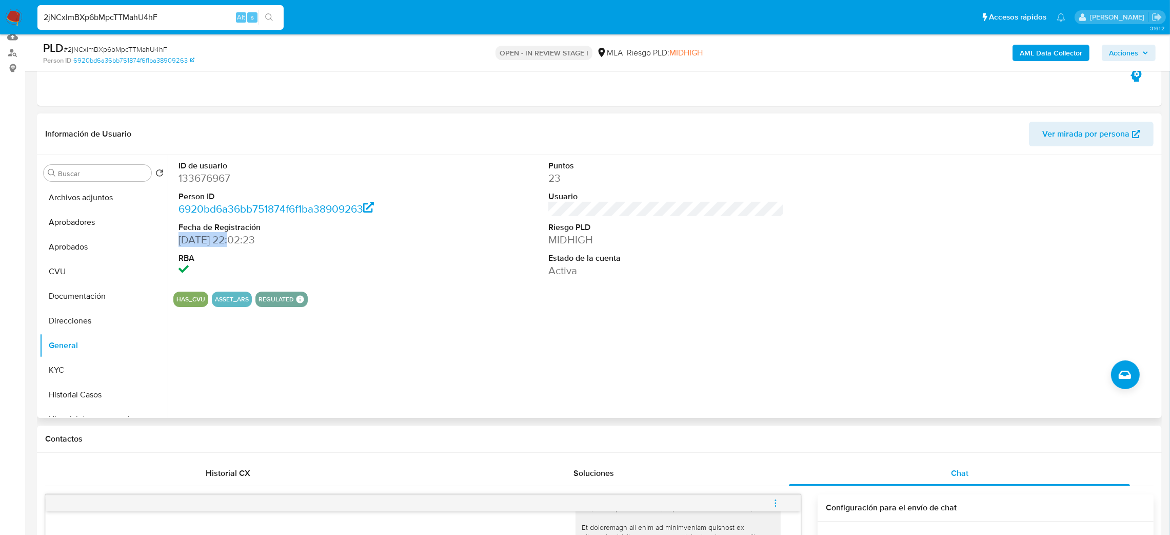
drag, startPoint x: 229, startPoint y: 240, endPoint x: 178, endPoint y: 240, distance: 50.8
click at [179, 240] on dd "18/02/2013 22:02:23" at bounding box center [297, 239] width 237 height 14
copy dd "18/02/2013"
click at [115, 266] on button "CVU" at bounding box center [100, 271] width 120 height 25
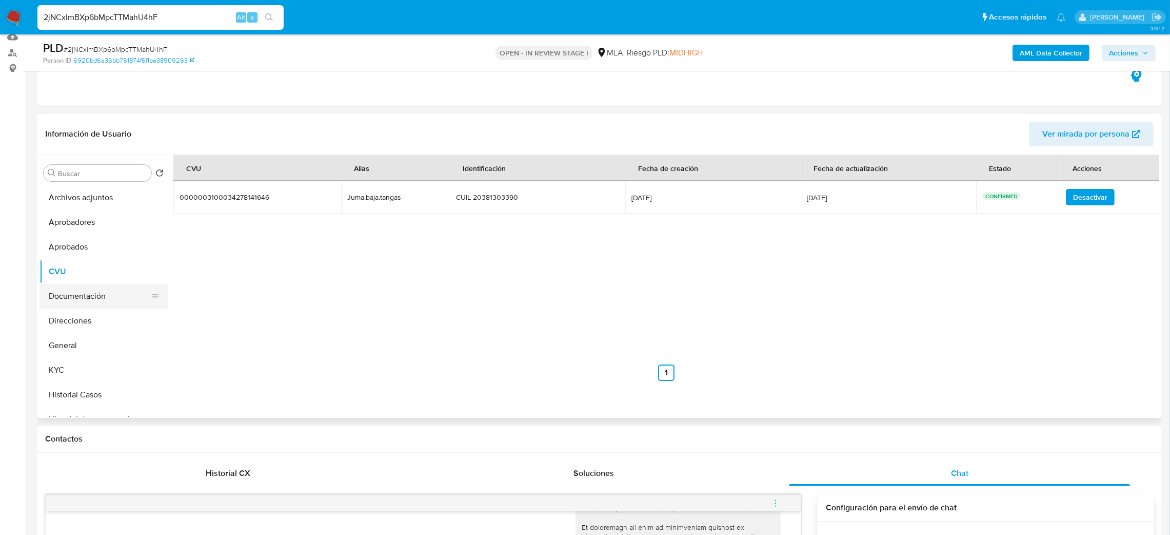
click at [74, 307] on button "Documentación" at bounding box center [100, 296] width 120 height 25
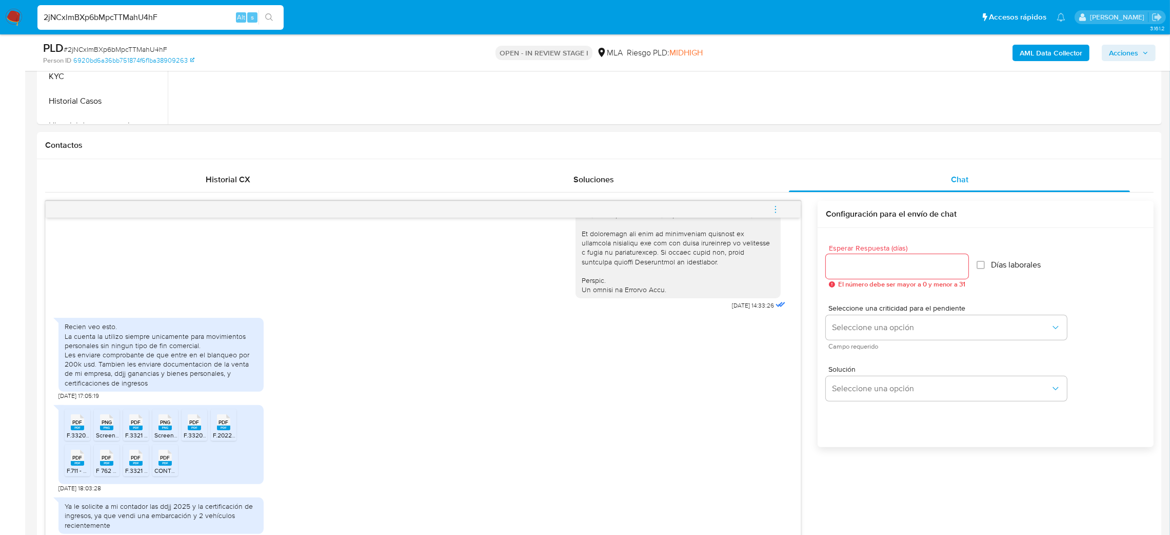
scroll to position [496, 0]
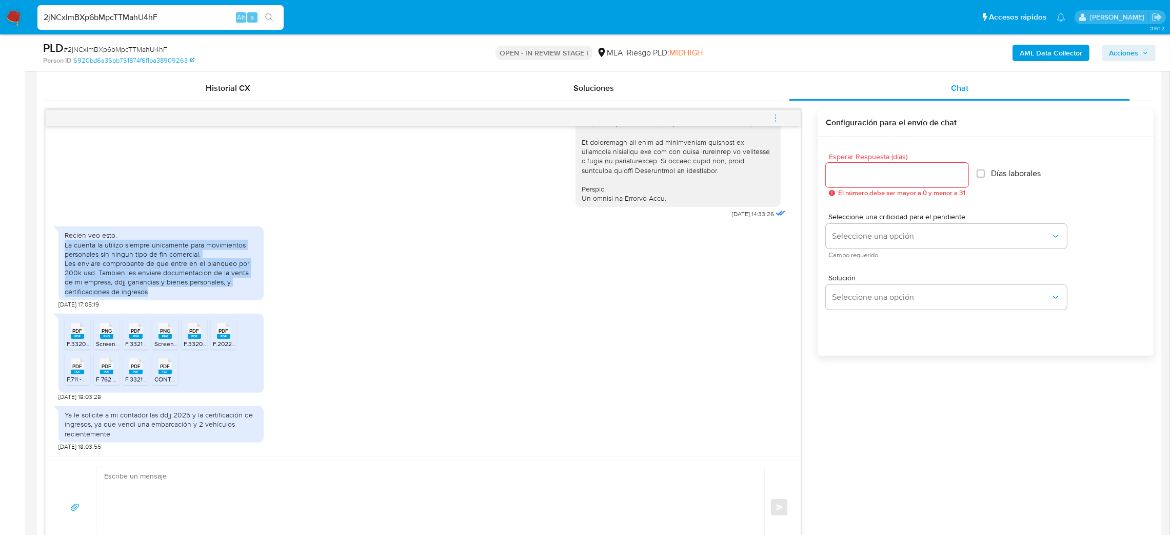
drag, startPoint x: 63, startPoint y: 248, endPoint x: 149, endPoint y: 299, distance: 100.5
click at [149, 299] on div "Recien veo esto. La cuenta la utilizo siempre unicamente para movimientos perso…" at bounding box center [160, 262] width 205 height 73
copy div "La cuenta la utilizo siempre unicamente para movimientos personales sin ningun …"
click at [159, 291] on div "Recien veo esto. La cuenta la utilizo siempre unicamente para movimientos perso…" at bounding box center [161, 262] width 193 height 65
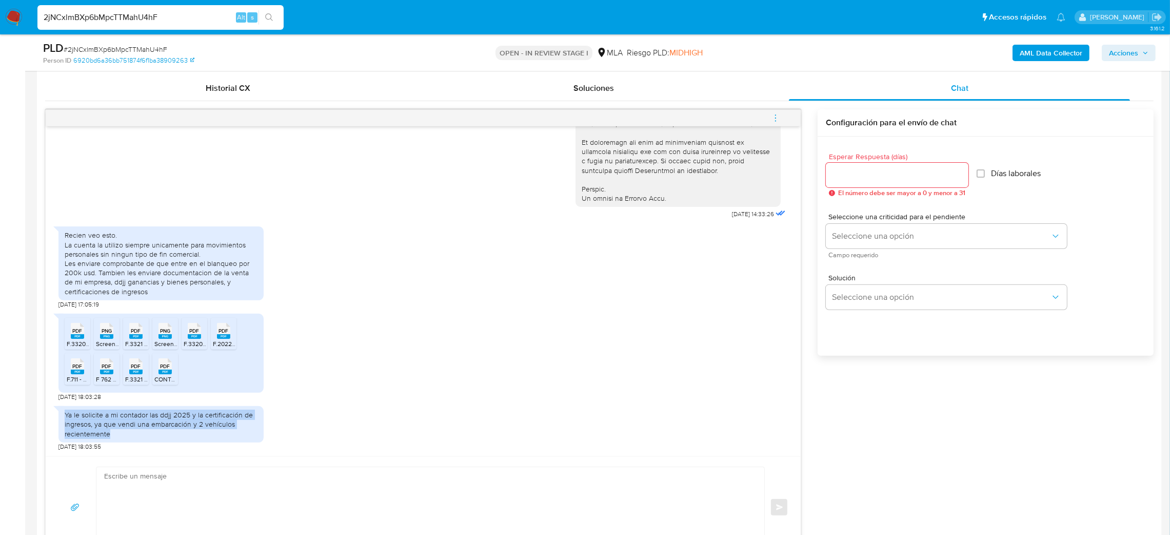
drag, startPoint x: 119, startPoint y: 440, endPoint x: 58, endPoint y: 420, distance: 64.3
click at [58, 420] on div "Ya le solicite a mi contador las ddjj 2025 y la certificación de ingresos, ya q…" at bounding box center [160, 424] width 205 height 36
copy div "Ya le solicite a mi contador las ddjj 2025 y la certificación de ingresos, ya q…"
click at [73, 339] on rect at bounding box center [77, 336] width 13 height 5
click at [81, 369] on span "PDF" at bounding box center [78, 366] width 10 height 7
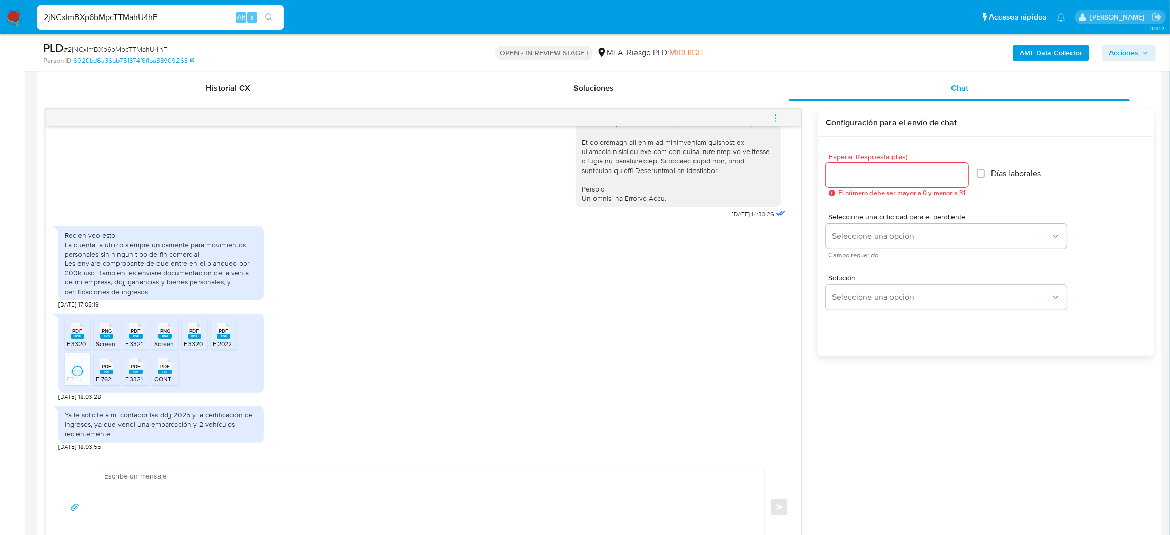
click at [110, 375] on icon "PDF" at bounding box center [106, 366] width 13 height 18
click at [137, 377] on span "F.3321 - Presentación.pdf" at bounding box center [159, 379] width 69 height 9
click at [173, 372] on div "PDF PDF" at bounding box center [165, 365] width 22 height 20
click at [129, 335] on icon "PDF" at bounding box center [135, 331] width 13 height 18
click at [187, 340] on div "PDF PDF" at bounding box center [195, 330] width 22 height 20
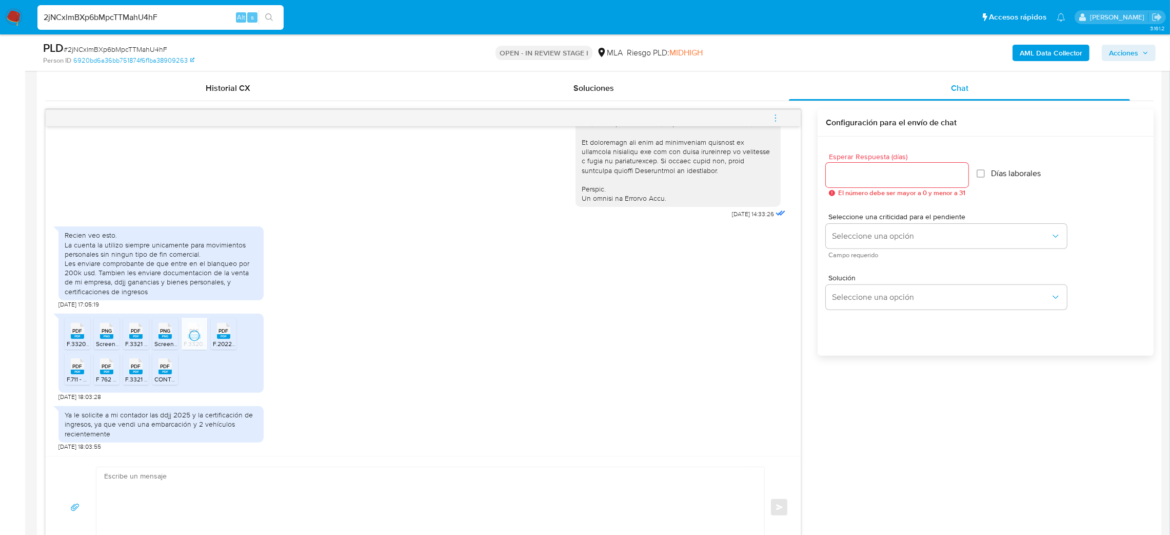
drag, startPoint x: 224, startPoint y: 340, endPoint x: 284, endPoint y: 345, distance: 60.2
click at [224, 340] on icon "PDF" at bounding box center [223, 331] width 13 height 18
click at [108, 338] on rect at bounding box center [106, 336] width 13 height 5
drag, startPoint x: 163, startPoint y: 337, endPoint x: 0, endPoint y: 387, distance: 170.2
click at [163, 336] on rect at bounding box center [165, 336] width 13 height 5
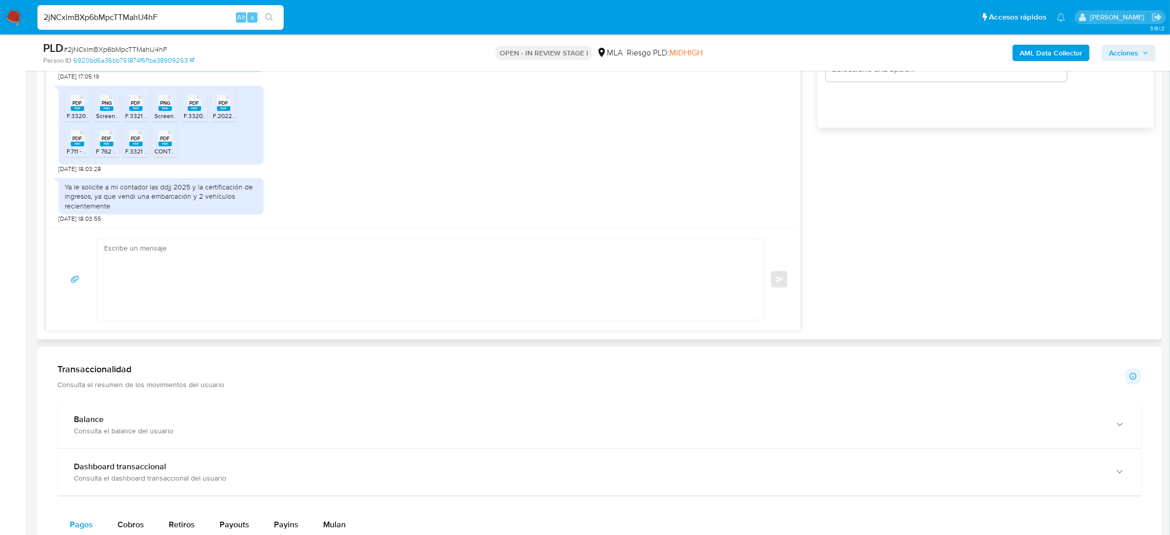
scroll to position [727, 0]
click at [174, 285] on textarea at bounding box center [428, 276] width 648 height 81
paste textarea "Hola, ¡Muchas gracias por tu respuesta! Confirmamos la recepción de la document…"
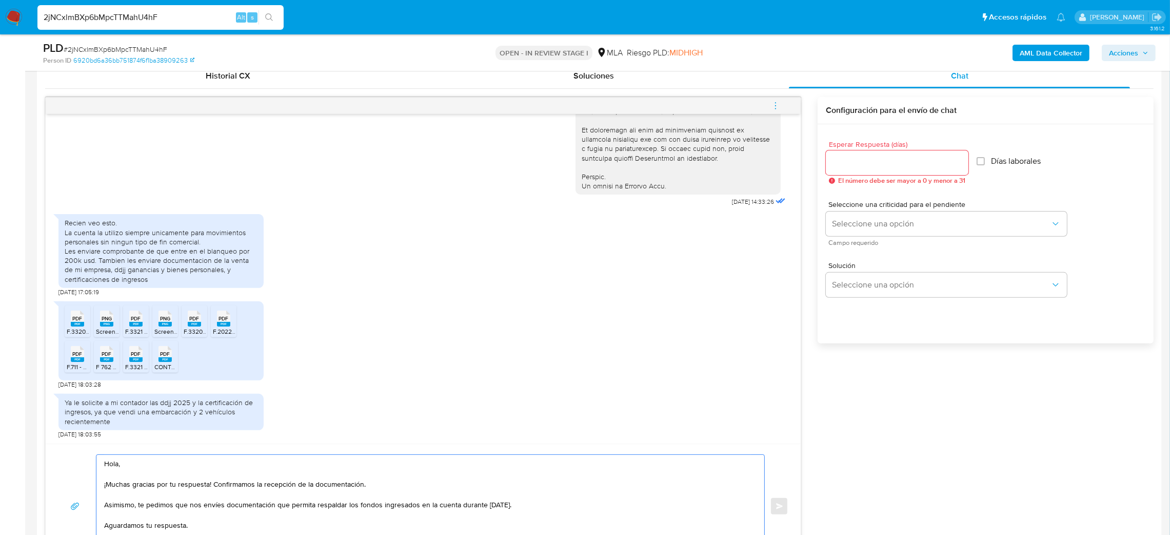
scroll to position [496, 0]
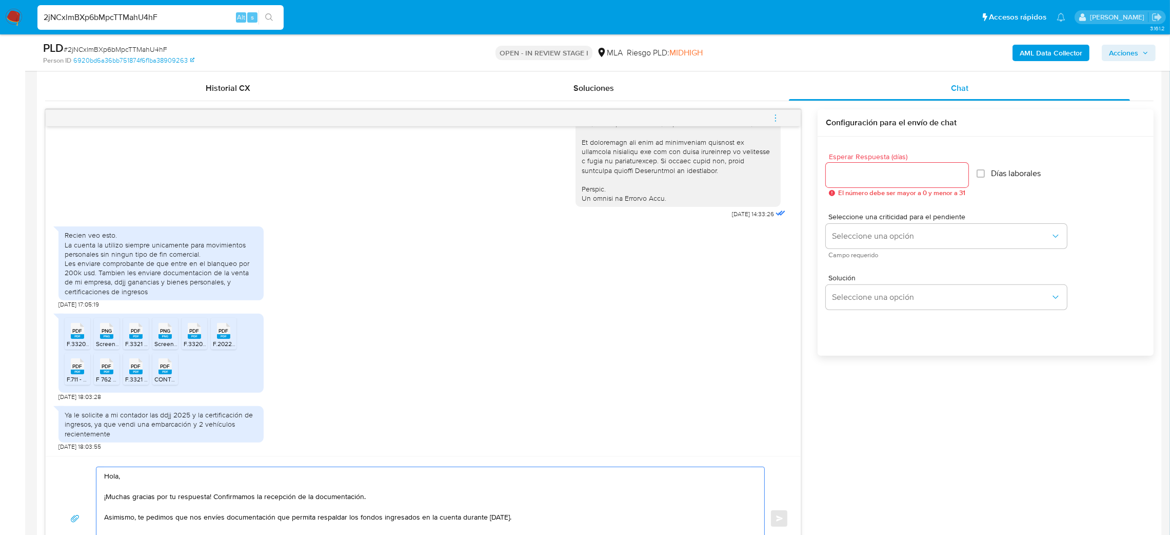
type textarea "Hola, ¡Muchas gracias por tu respuesta! Confirmamos la recepción de la document…"
click at [856, 171] on input "Esperar Respuesta (días)" at bounding box center [897, 174] width 143 height 13
type input "2"
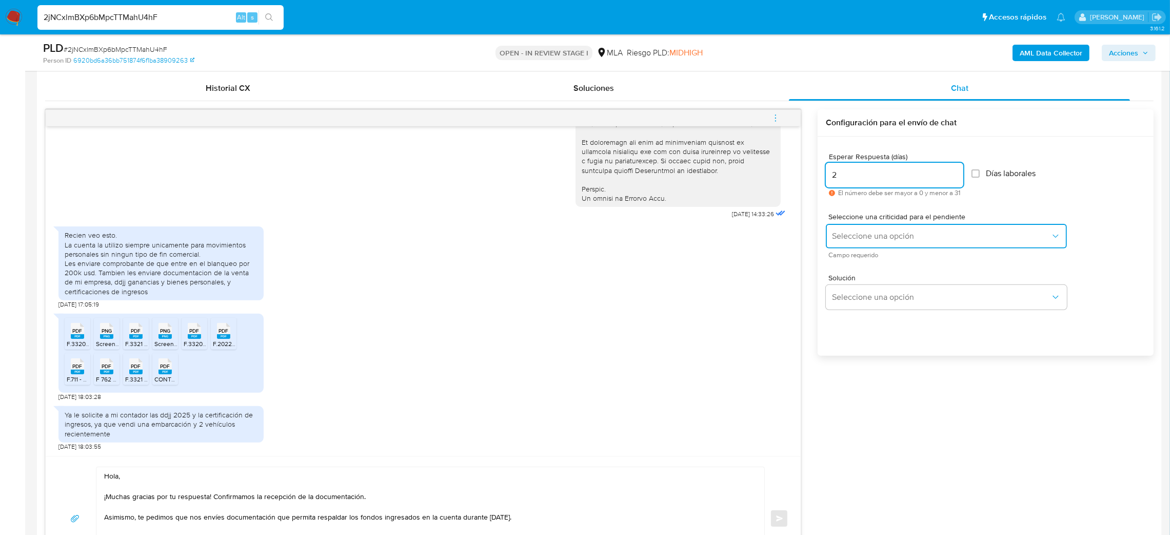
click at [858, 239] on span "Seleccione una opción" at bounding box center [941, 236] width 219 height 10
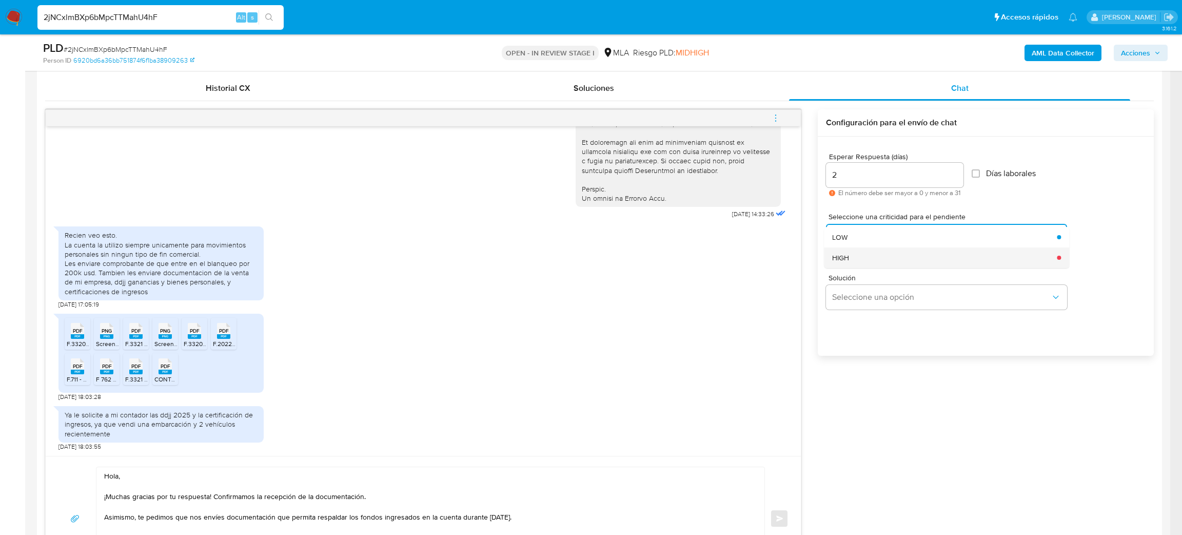
click at [854, 264] on div "HIGH" at bounding box center [941, 257] width 219 height 21
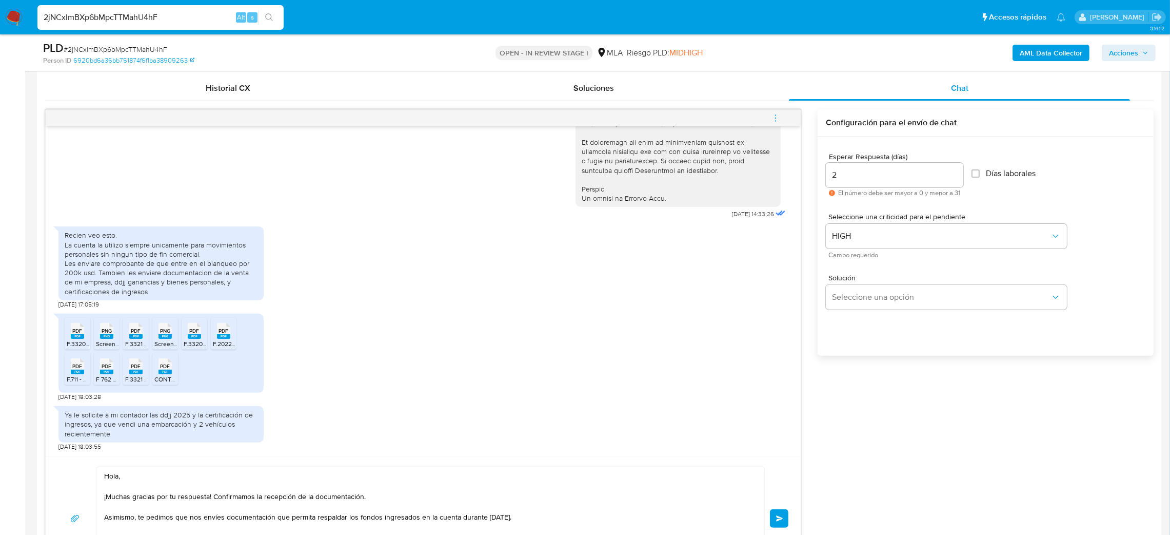
click at [781, 513] on button "Enviar" at bounding box center [779, 518] width 18 height 18
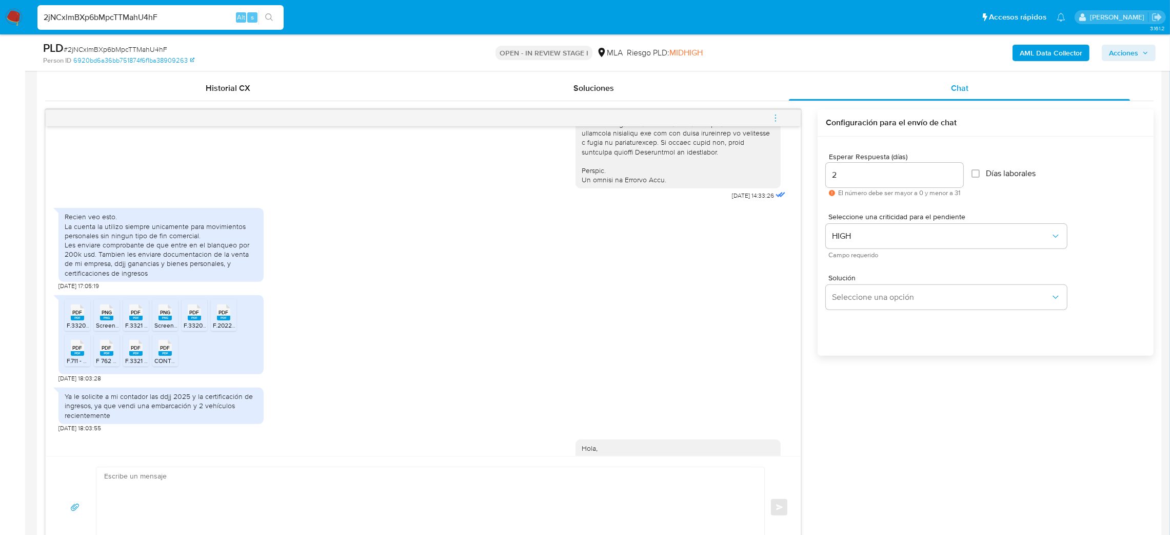
scroll to position [632, 0]
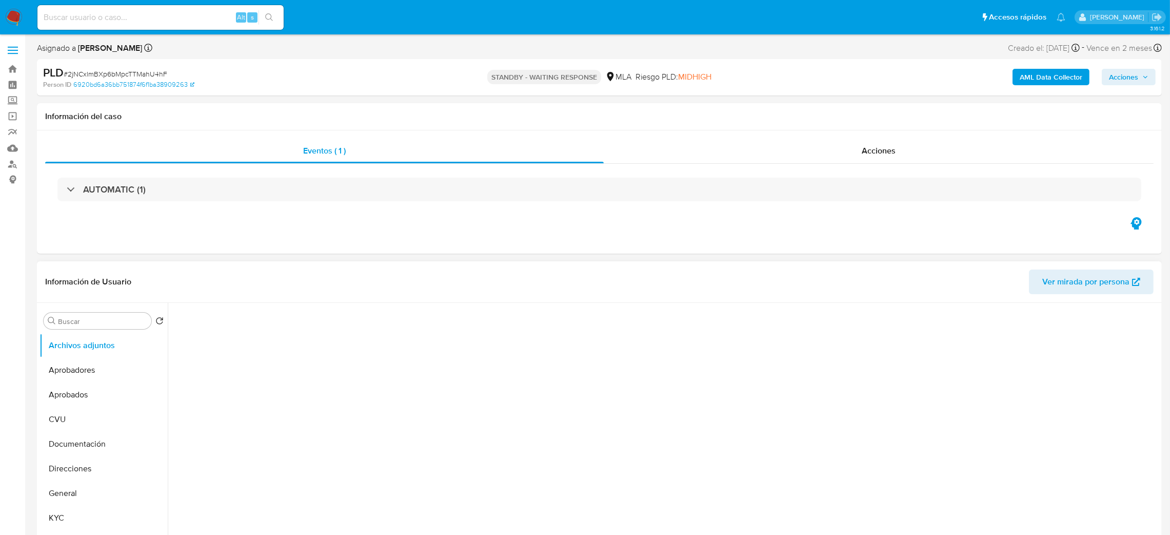
select select "10"
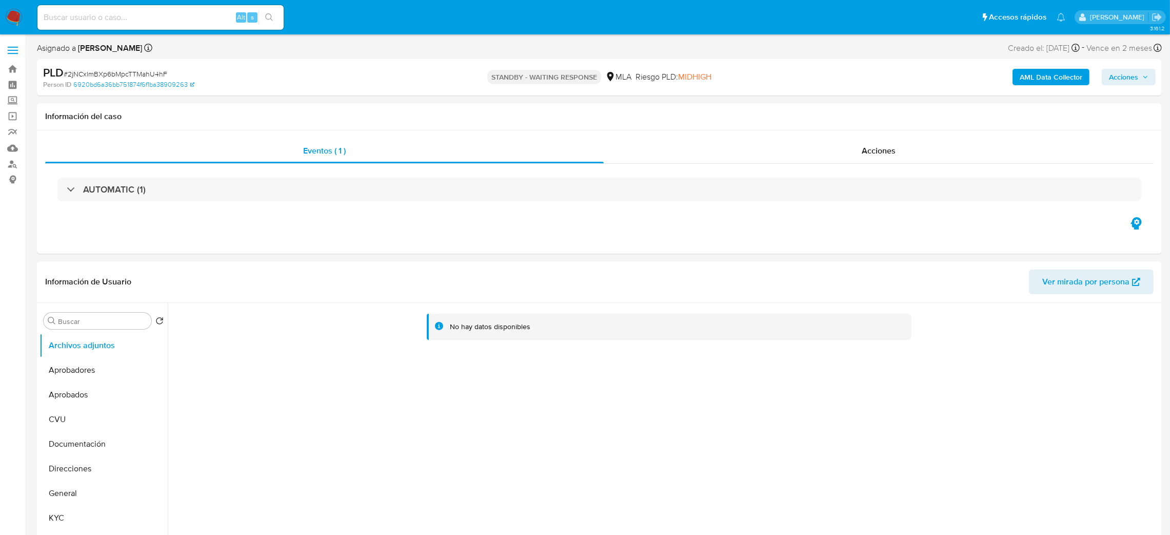
click at [186, 17] on input at bounding box center [160, 17] width 246 height 13
paste input "wycnFvz1QKyGgdAzslGz6HCX"
type input "wycnFvz1QKyGgdAzslGz6HCX"
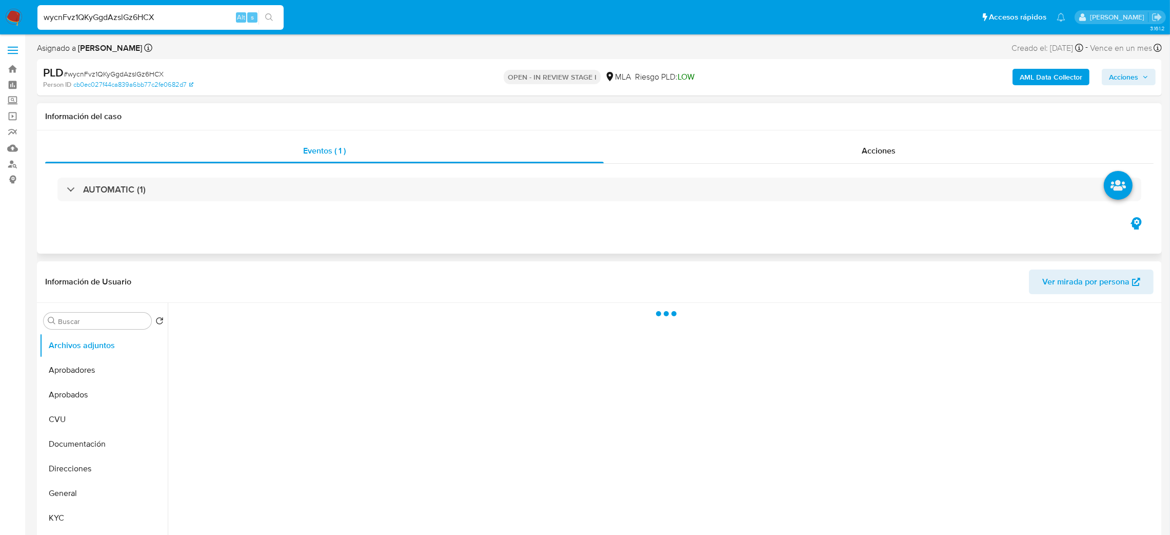
select select "10"
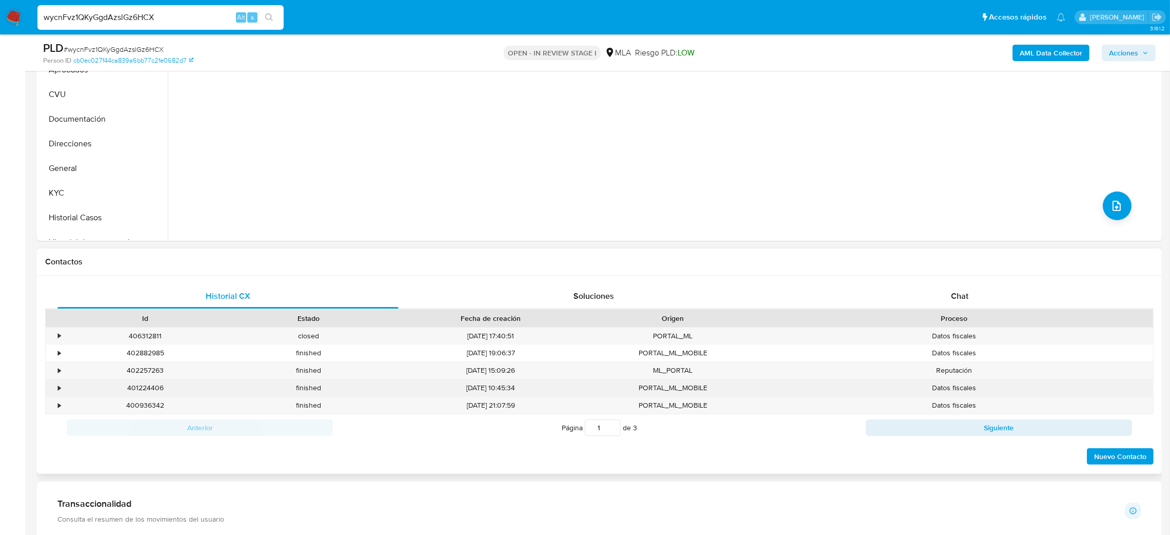
scroll to position [384, 0]
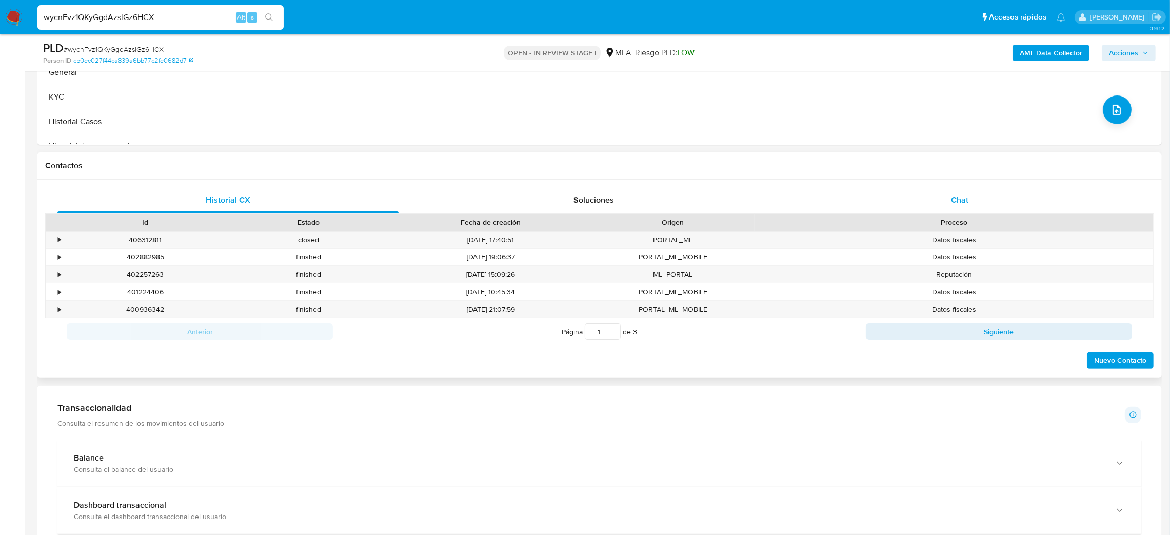
click at [944, 208] on div "Chat" at bounding box center [959, 200] width 341 height 25
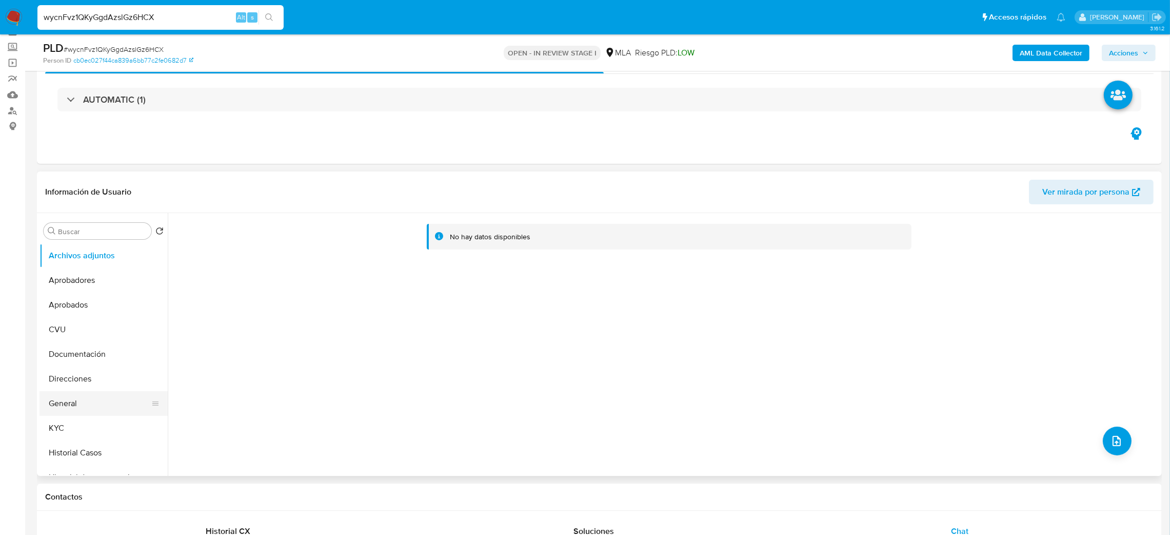
scroll to position [77, 0]
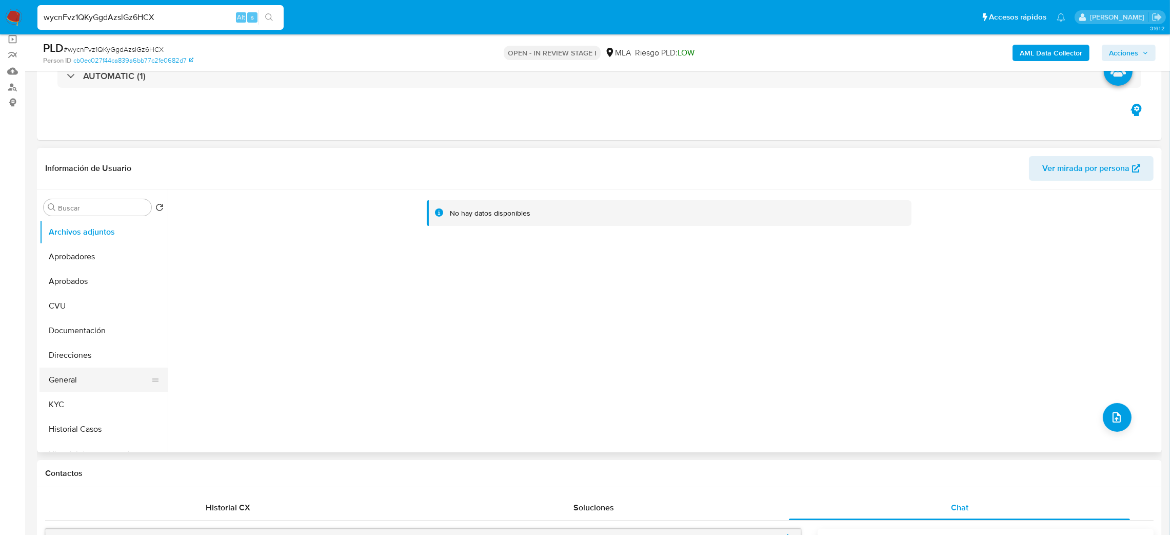
drag, startPoint x: 87, startPoint y: 382, endPoint x: 75, endPoint y: 383, distance: 12.4
click at [87, 381] on button "General" at bounding box center [100, 379] width 120 height 25
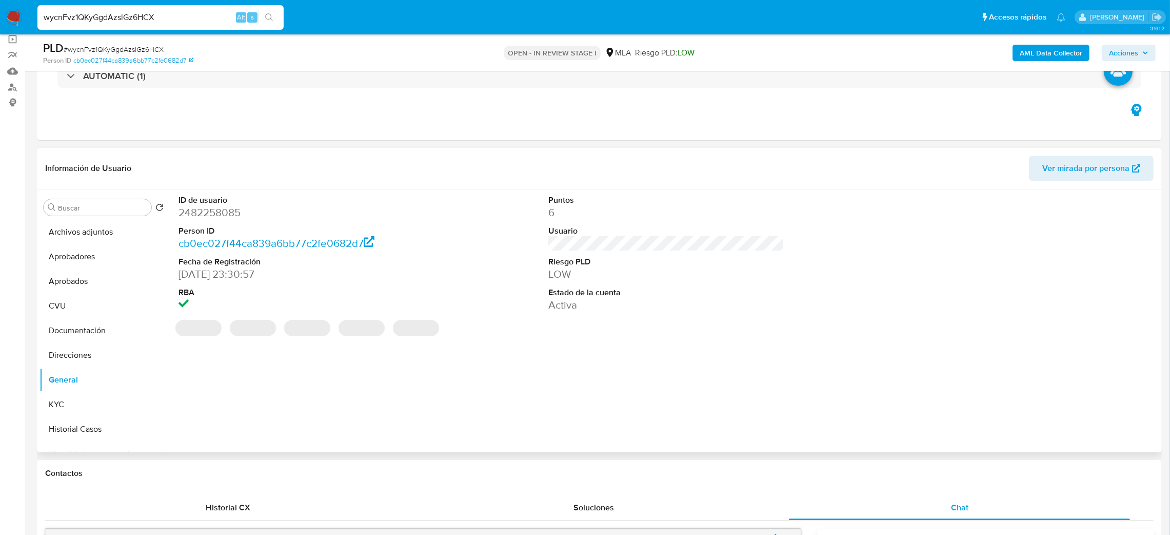
click at [218, 212] on dd "2482258085" at bounding box center [297, 212] width 237 height 14
copy dd "2482258085"
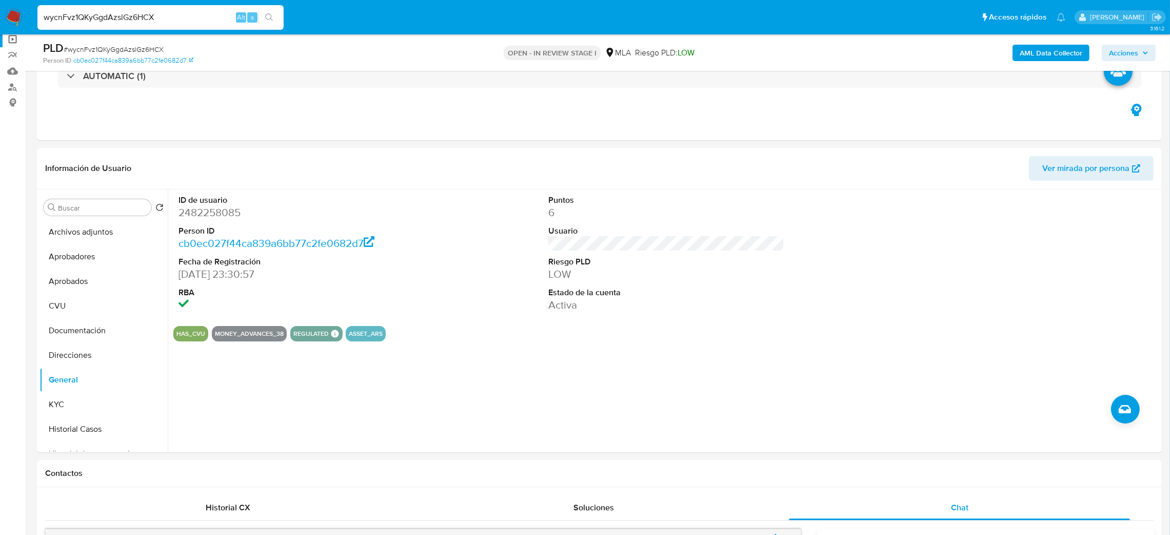
drag, startPoint x: 170, startPoint y: 24, endPoint x: 0, endPoint y: 35, distance: 170.2
paste input "2dCZGfpiML30GKxlv2pAfXWu"
type input "2dCZGfpiML30GKxlv2pAfXWu"
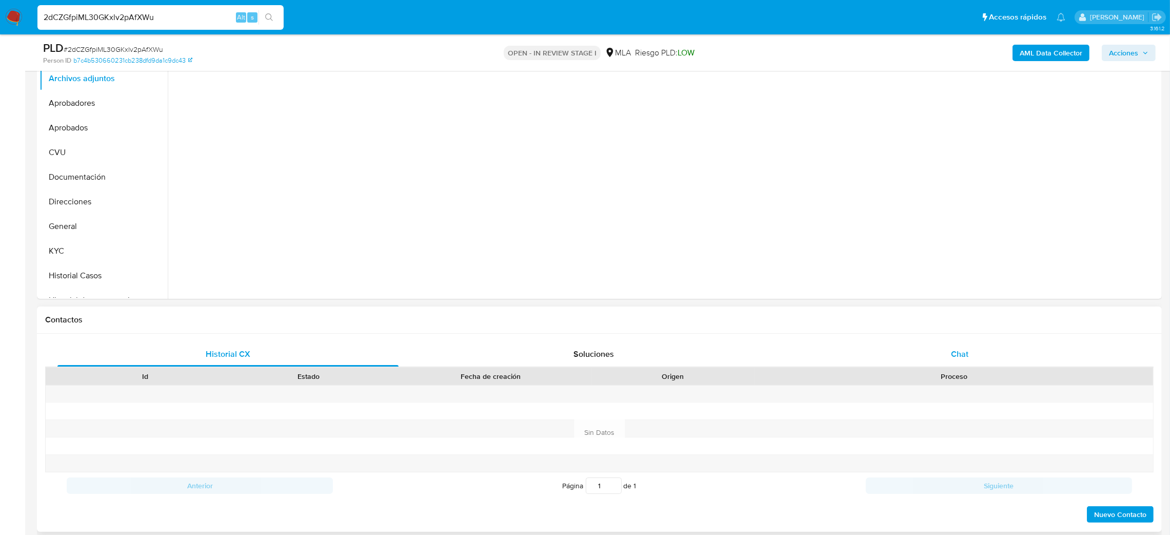
click at [981, 347] on div "Chat" at bounding box center [959, 354] width 341 height 25
select select "10"
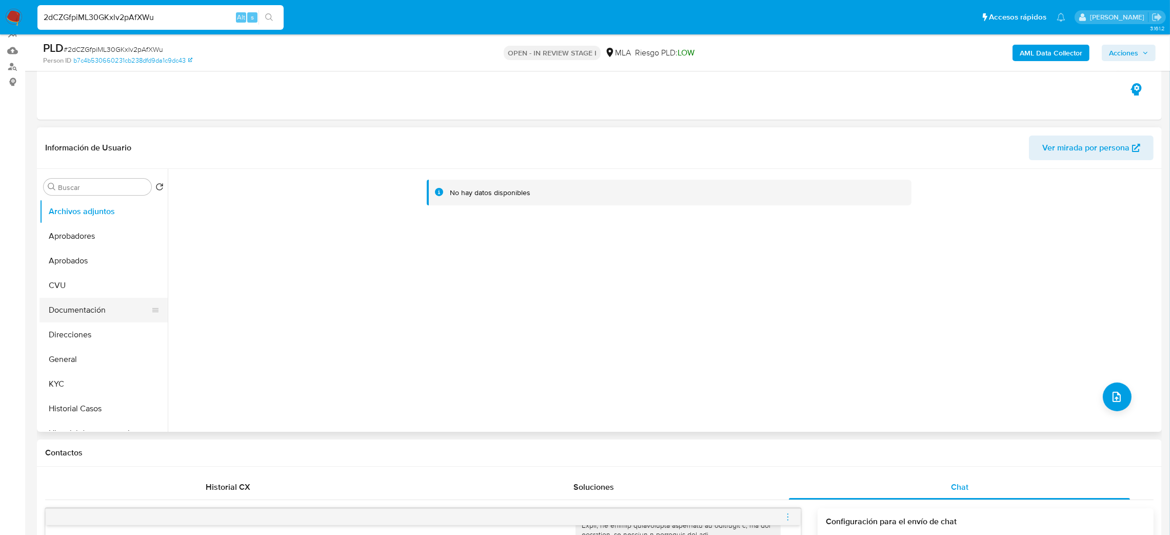
scroll to position [77, 0]
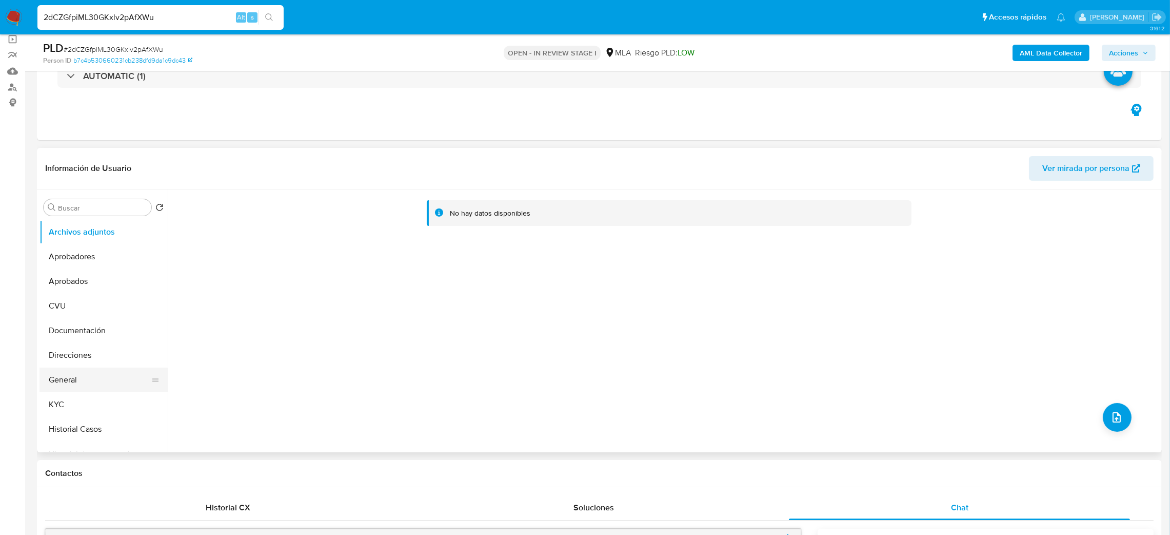
click at [104, 375] on button "General" at bounding box center [100, 379] width 120 height 25
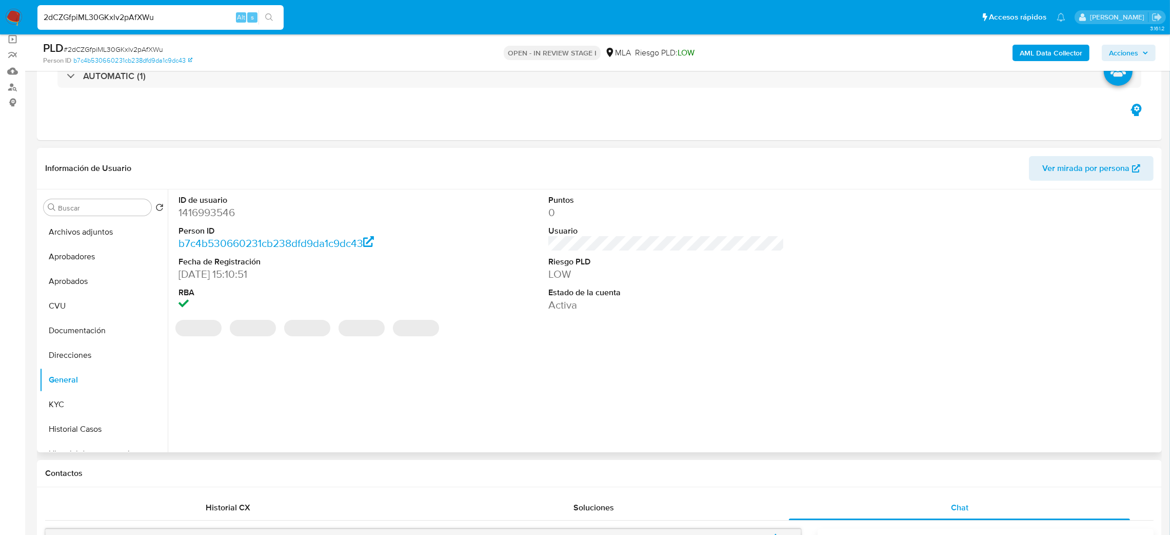
click at [212, 211] on dd "1416993546" at bounding box center [297, 212] width 237 height 14
click at [212, 209] on dd "1416993546" at bounding box center [297, 212] width 237 height 14
copy dd "1416993546"
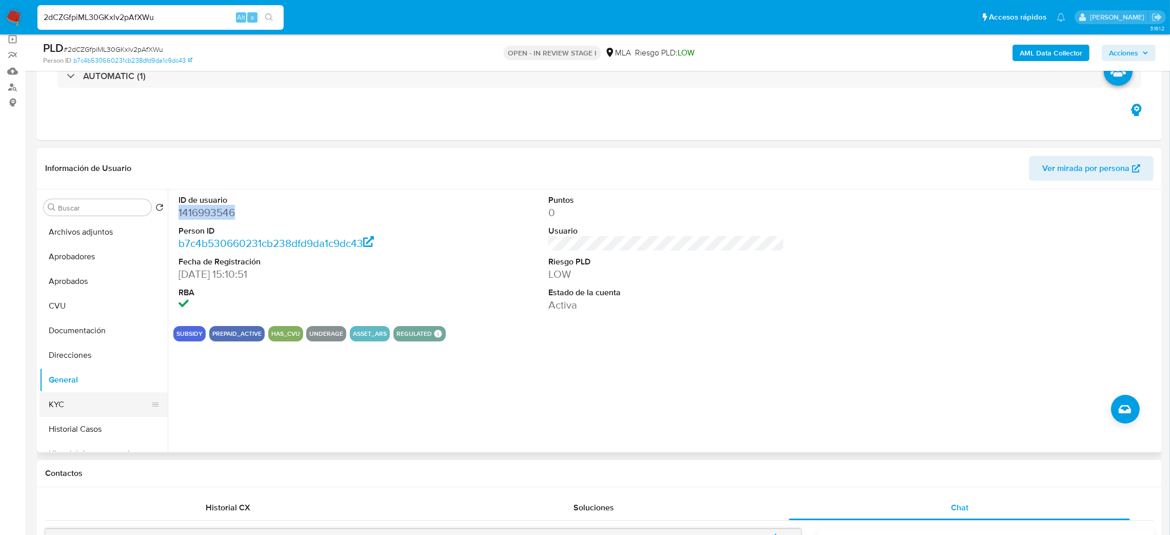
click at [91, 403] on button "KYC" at bounding box center [100, 404] width 120 height 25
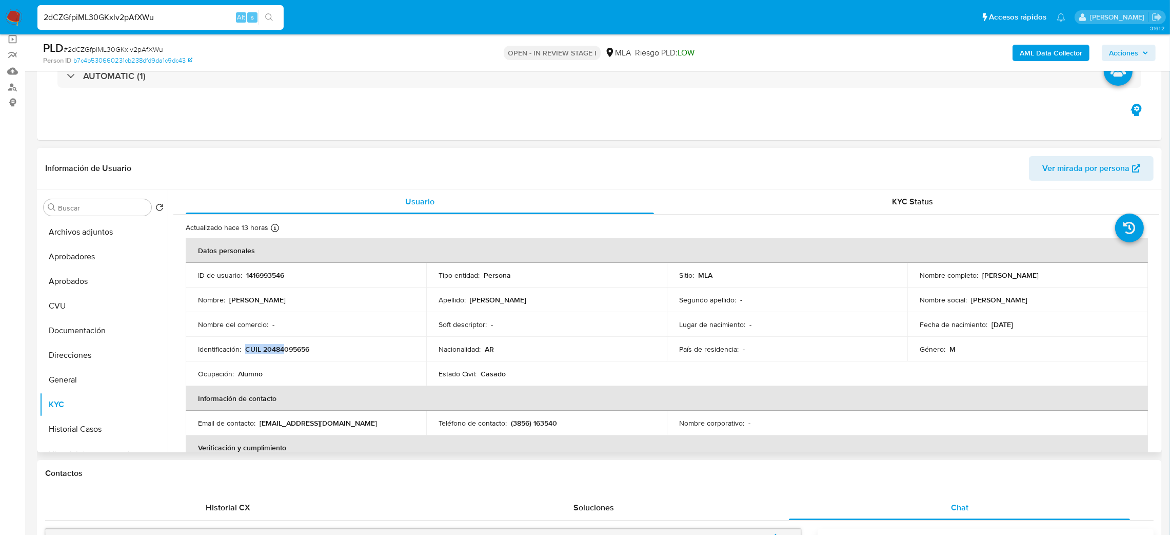
click at [284, 344] on p "CUIL 20484095656" at bounding box center [277, 348] width 64 height 9
click at [284, 343] on td "Identificación : CUIL 20484095656" at bounding box center [306, 349] width 241 height 25
click at [310, 328] on div "Nombre del comercio : -" at bounding box center [306, 324] width 216 height 9
click at [284, 350] on p "CUIL 20484095656" at bounding box center [277, 348] width 64 height 9
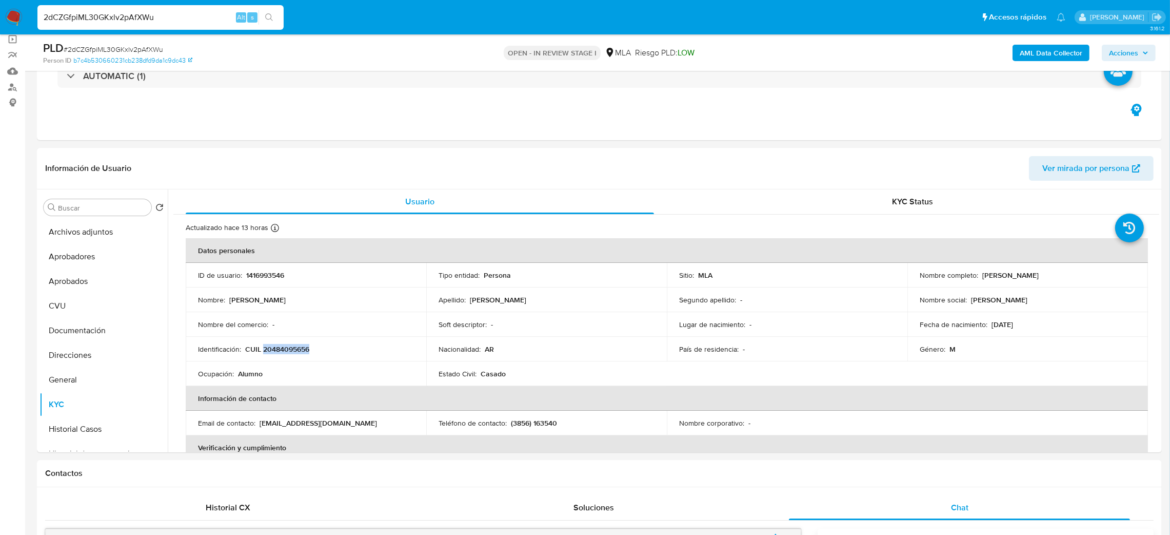
copy p "20484095656"
click at [310, 372] on div "Ocupación : Alumno" at bounding box center [306, 373] width 216 height 9
drag, startPoint x: 274, startPoint y: 349, endPoint x: 306, endPoint y: 348, distance: 31.8
click at [306, 348] on p "CUIL 20484095656" at bounding box center [277, 348] width 64 height 9
copy p "48409565"
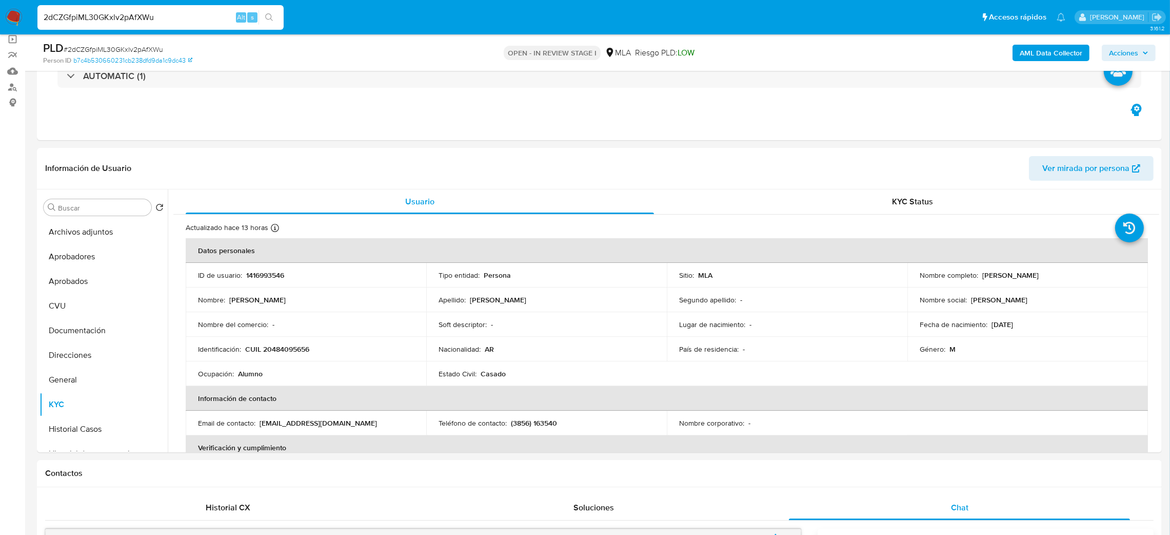
click at [93, 48] on span "# 2dCZGfpiML30GKxlv2pAfXWu" at bounding box center [114, 49] width 100 height 10
copy span "2dCZGfpiML30GKxlv2pAfXWu"
drag, startPoint x: 978, startPoint y: 278, endPoint x: 1053, endPoint y: 274, distance: 75.5
click at [1053, 274] on div "Nombre completo : Amir Abdala Rico" at bounding box center [1028, 274] width 216 height 9
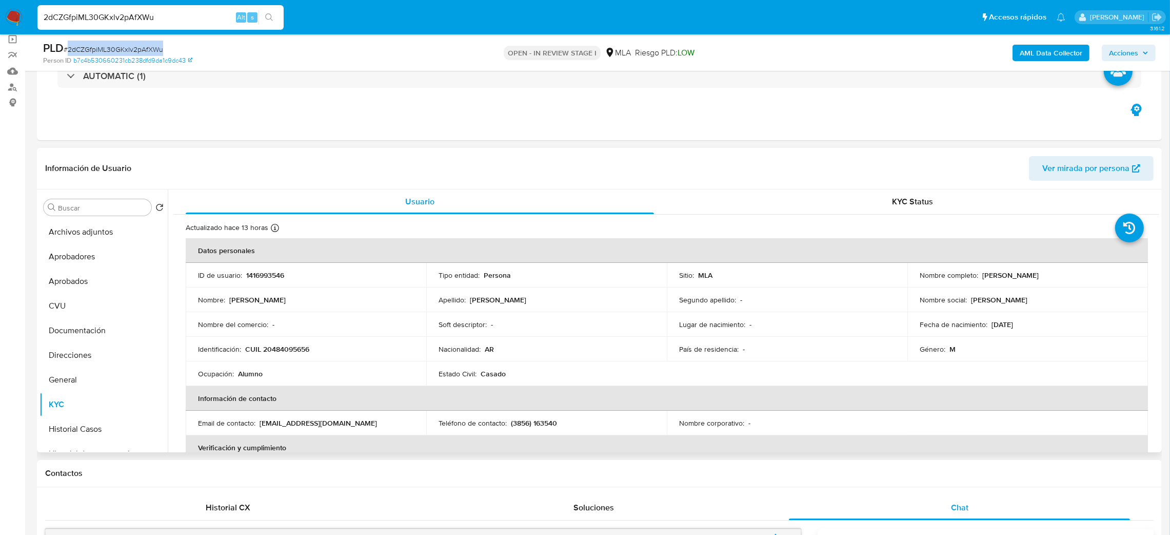
copy div "Amir Abdala Rico"
click at [82, 320] on button "Documentación" at bounding box center [100, 330] width 120 height 25
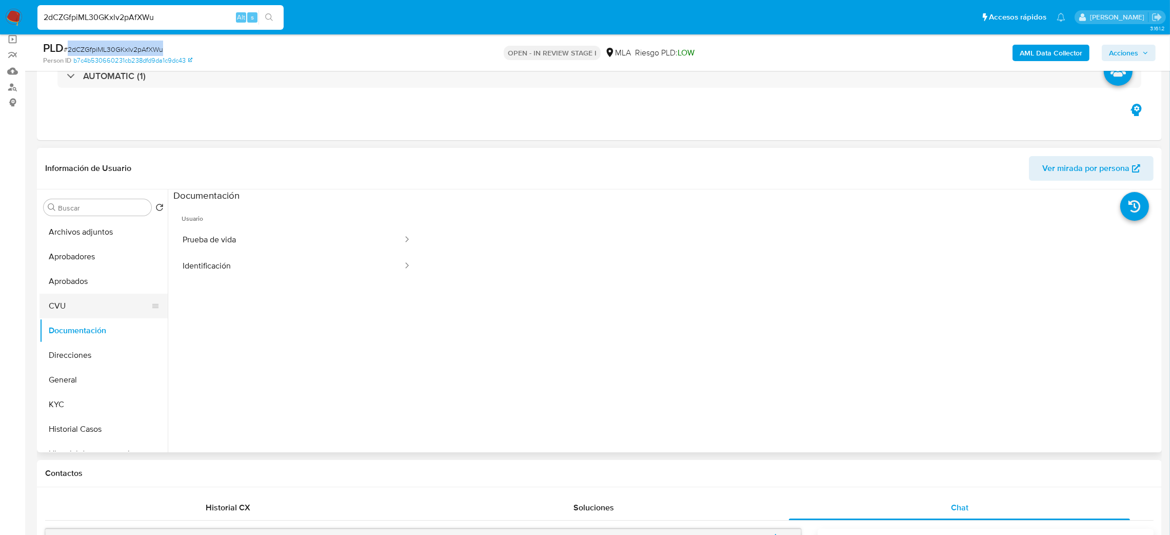
click at [71, 306] on button "CVU" at bounding box center [100, 305] width 120 height 25
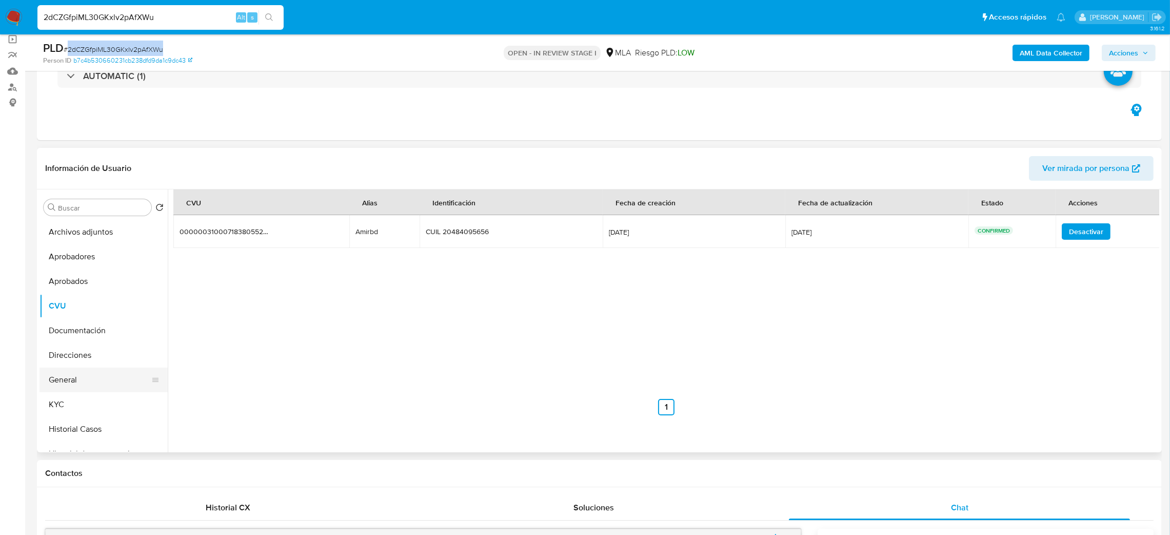
click at [82, 376] on button "General" at bounding box center [100, 379] width 120 height 25
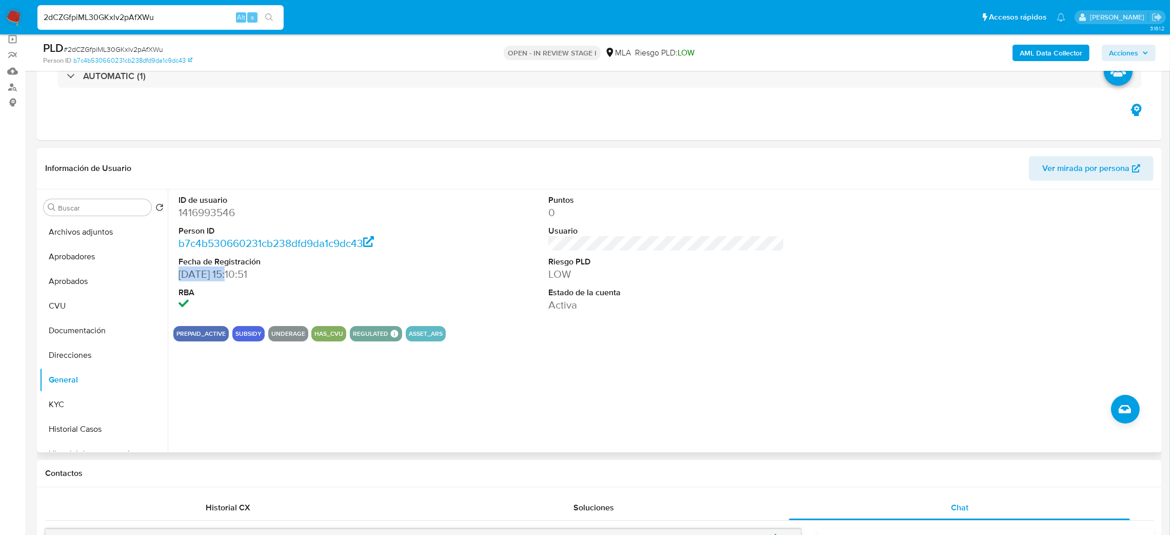
drag, startPoint x: 179, startPoint y: 272, endPoint x: 236, endPoint y: 276, distance: 56.5
click at [236, 276] on dd "06/07/2023 15:10:51" at bounding box center [297, 274] width 237 height 14
copy dd "06/07/2023"
click at [88, 400] on button "KYC" at bounding box center [100, 404] width 120 height 25
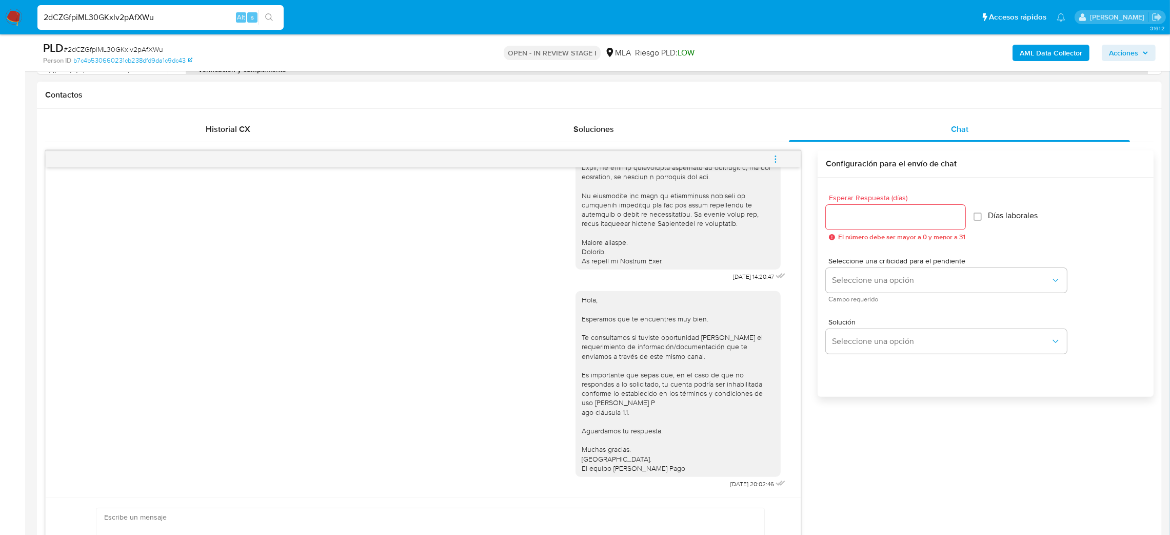
scroll to position [461, 0]
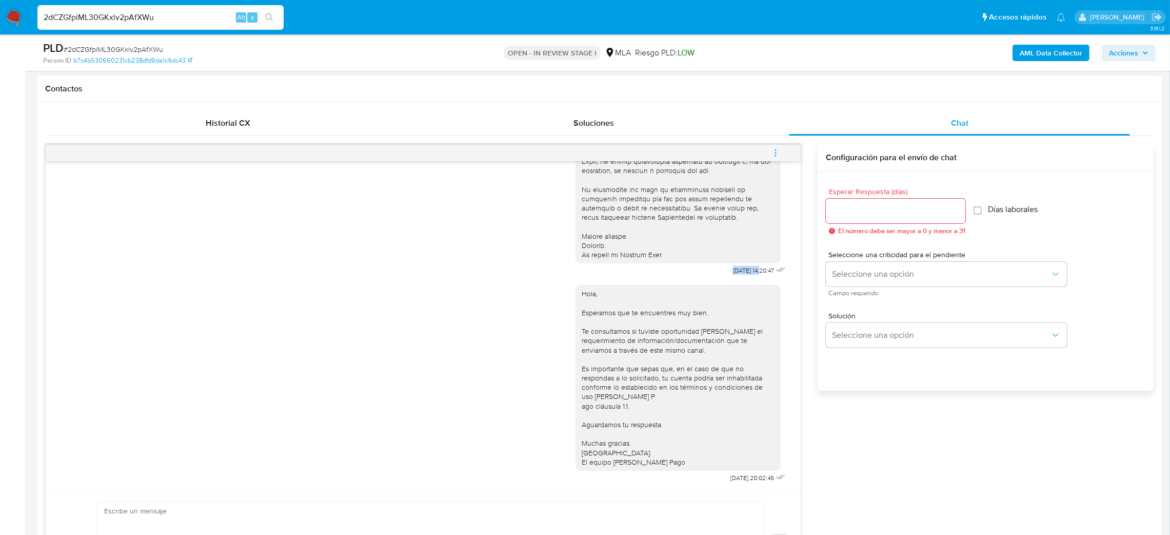
drag, startPoint x: 704, startPoint y: 262, endPoint x: 738, endPoint y: 262, distance: 33.9
click at [738, 262] on div "17/09/2025 14:20:47" at bounding box center [682, 48] width 212 height 459
copy span "17/09/2025"
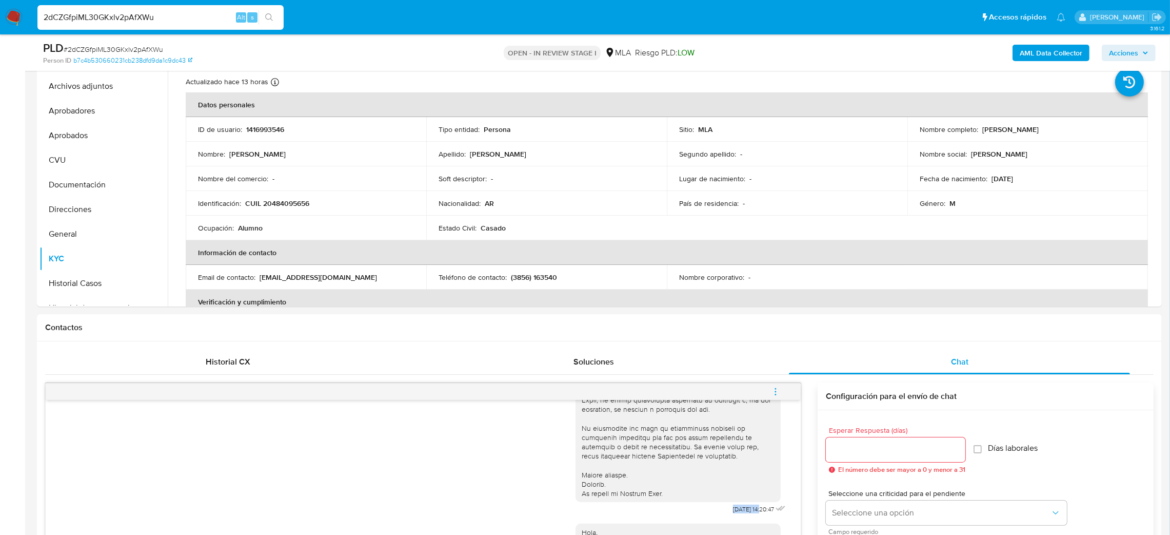
scroll to position [154, 0]
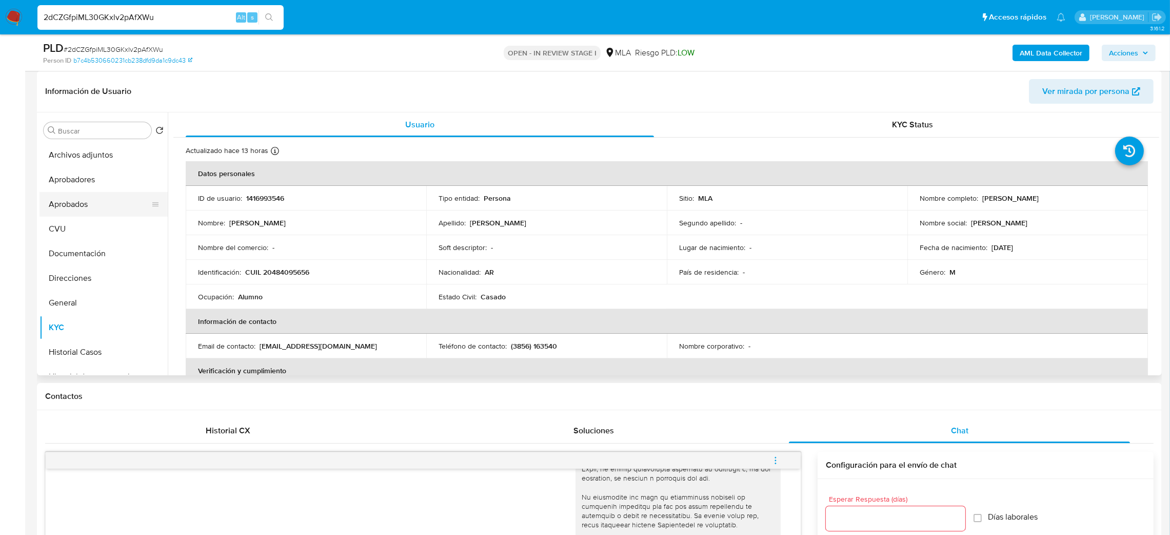
click at [80, 204] on button "Aprobados" at bounding box center [100, 204] width 120 height 25
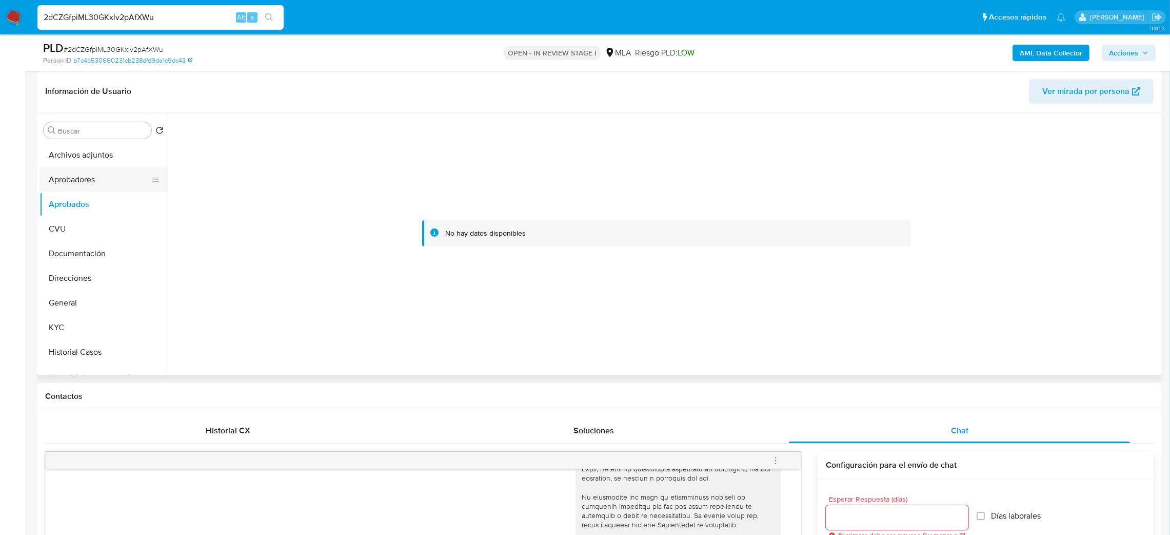
click at [85, 181] on button "Aprobadores" at bounding box center [100, 179] width 120 height 25
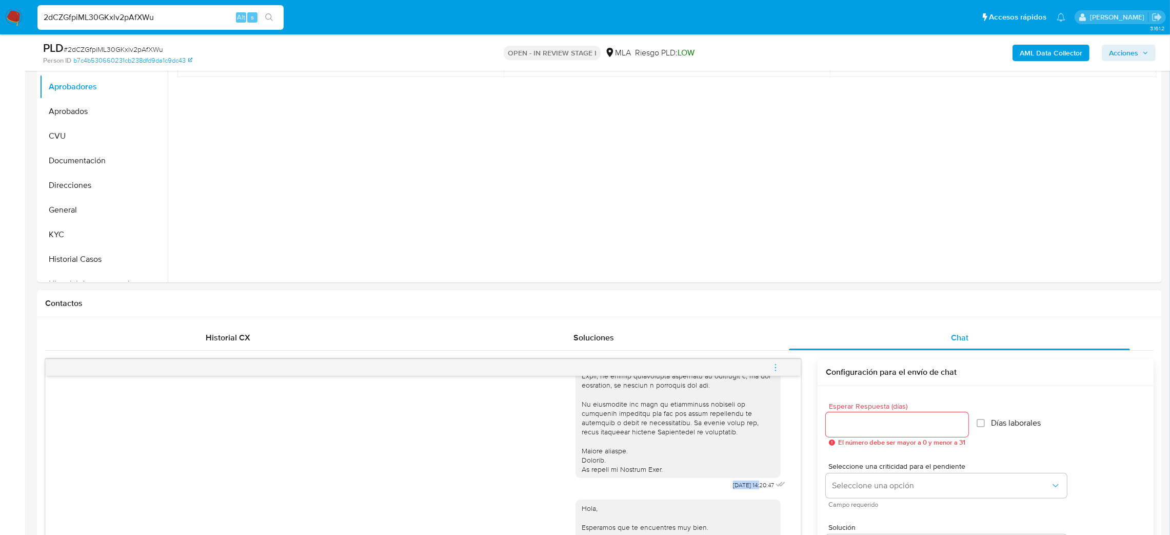
scroll to position [461, 0]
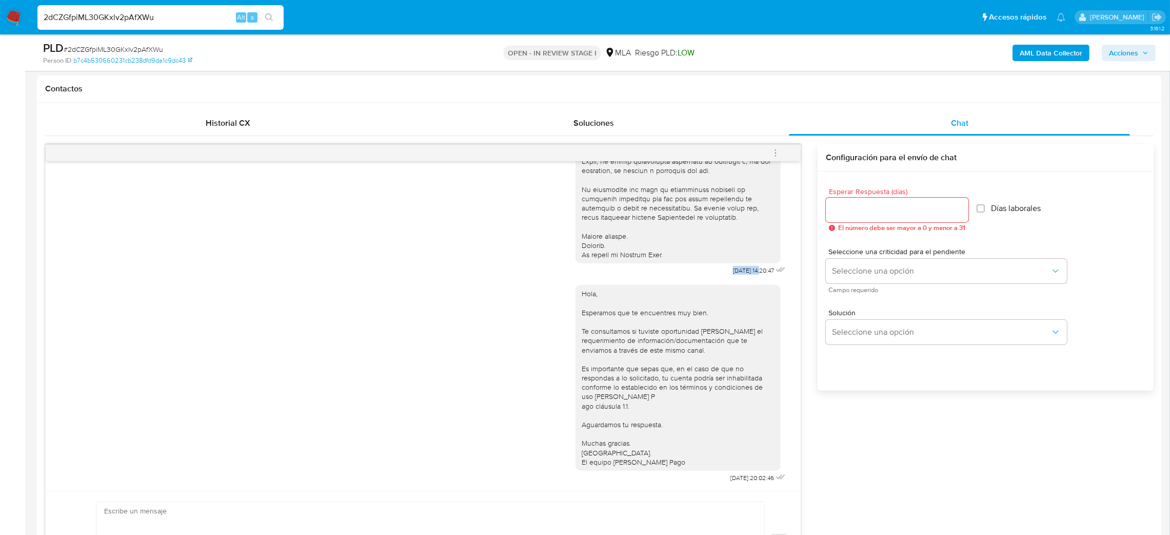
drag, startPoint x: 774, startPoint y: 155, endPoint x: 752, endPoint y: 154, distance: 22.6
click at [774, 154] on icon "menu-action" at bounding box center [775, 152] width 9 height 9
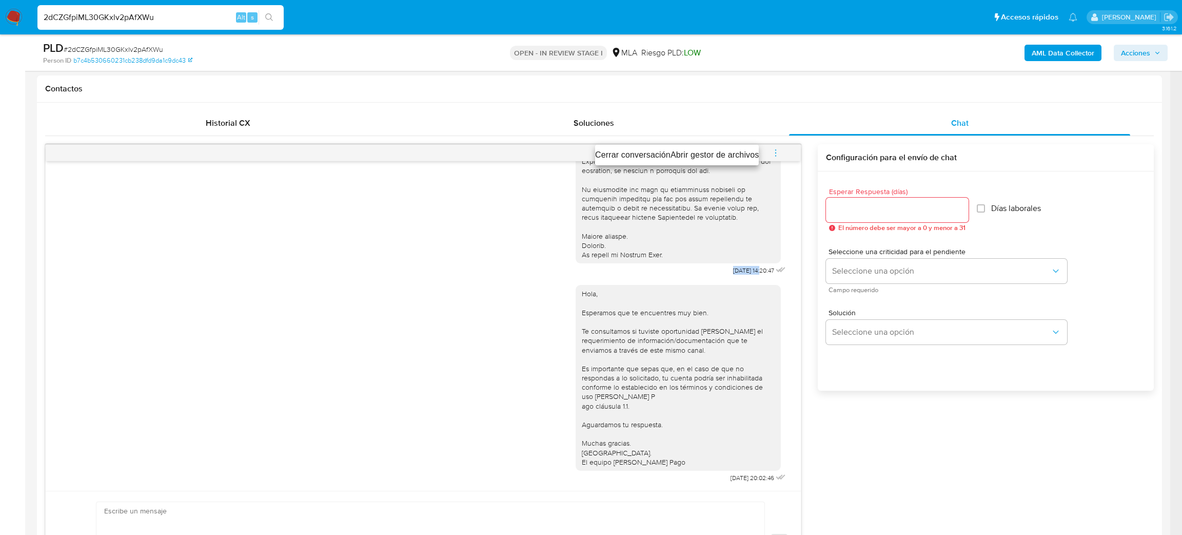
click at [638, 152] on li "Cerrar conversación" at bounding box center [632, 155] width 75 height 12
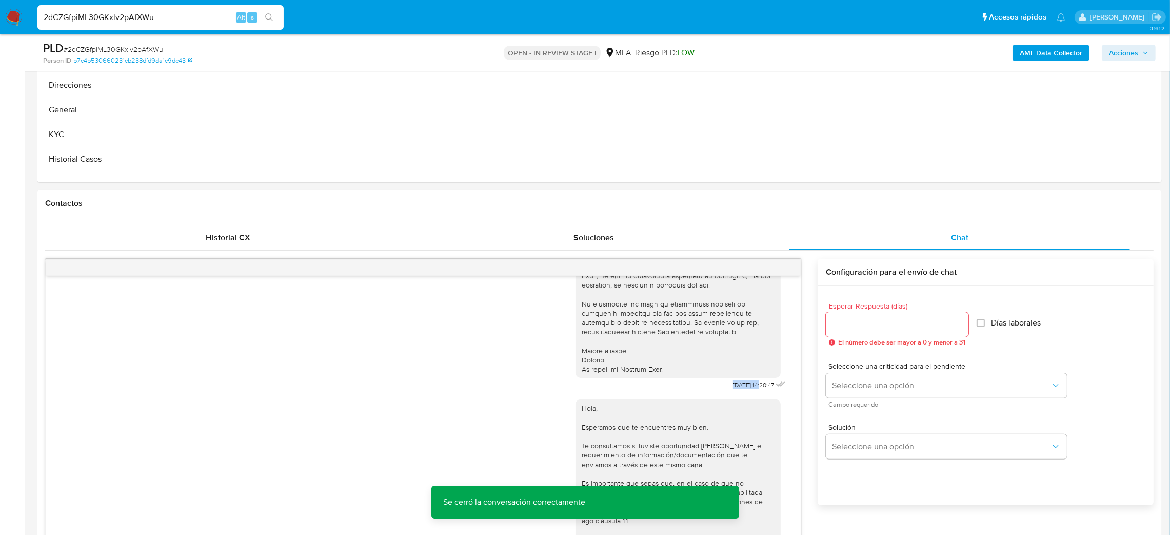
scroll to position [154, 0]
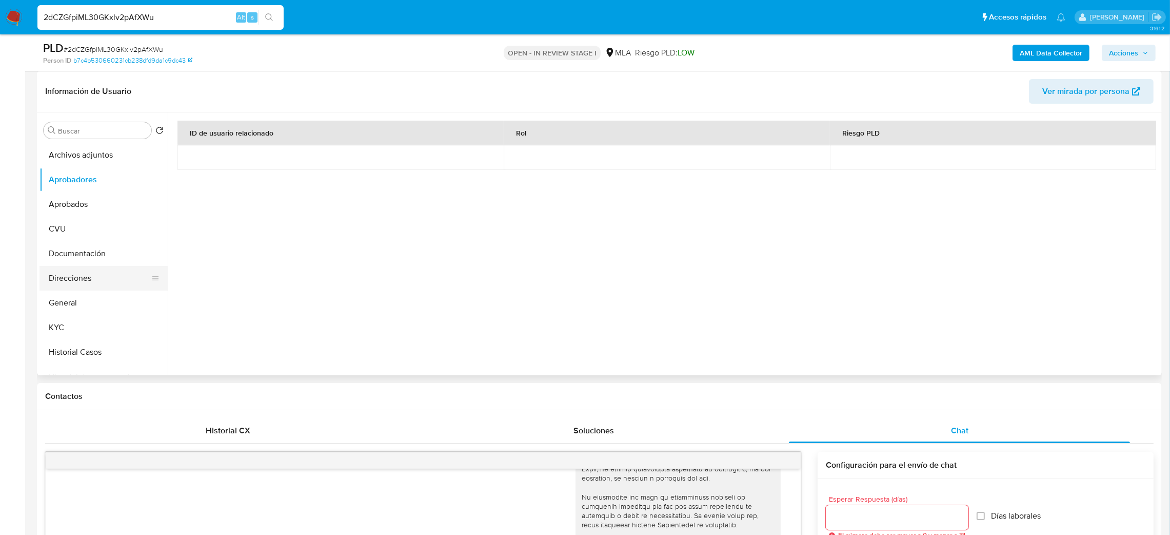
click at [86, 272] on button "Direcciones" at bounding box center [100, 278] width 120 height 25
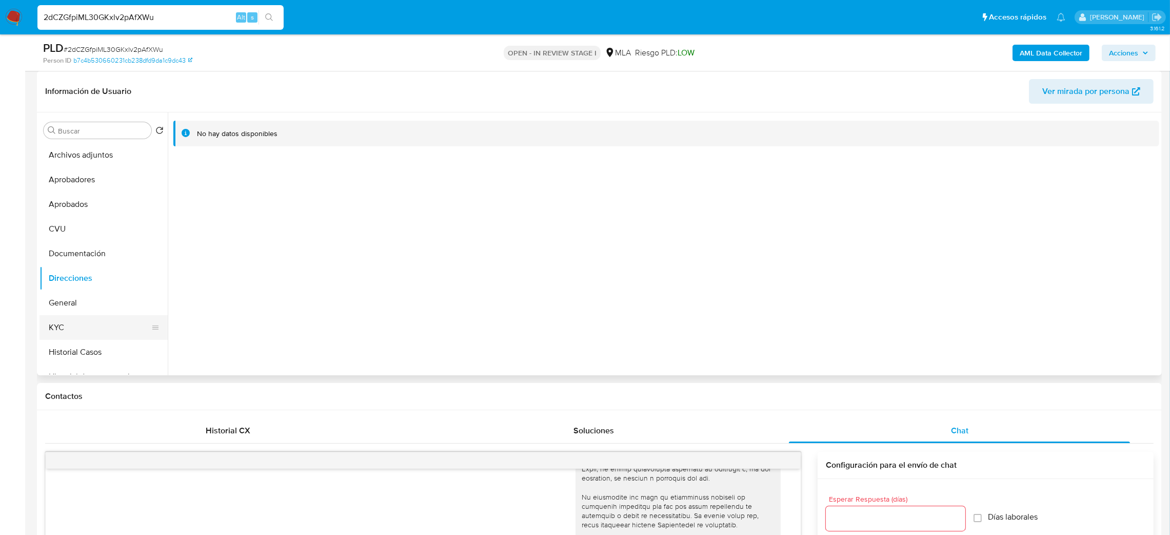
drag, startPoint x: 89, startPoint y: 326, endPoint x: 159, endPoint y: 320, distance: 70.6
click at [89, 326] on button "KYC" at bounding box center [100, 327] width 120 height 25
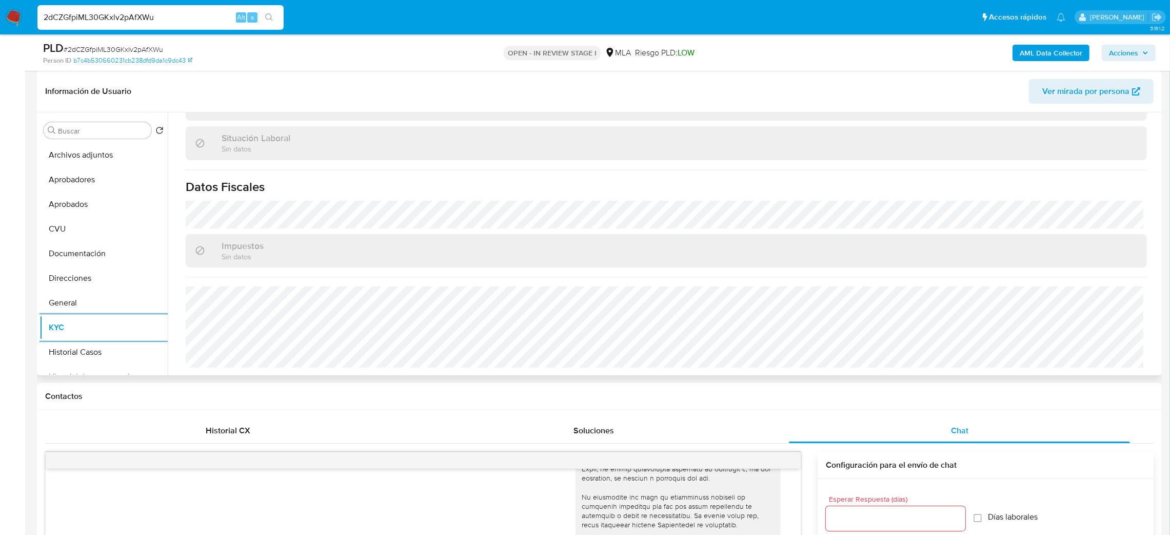
scroll to position [0, 0]
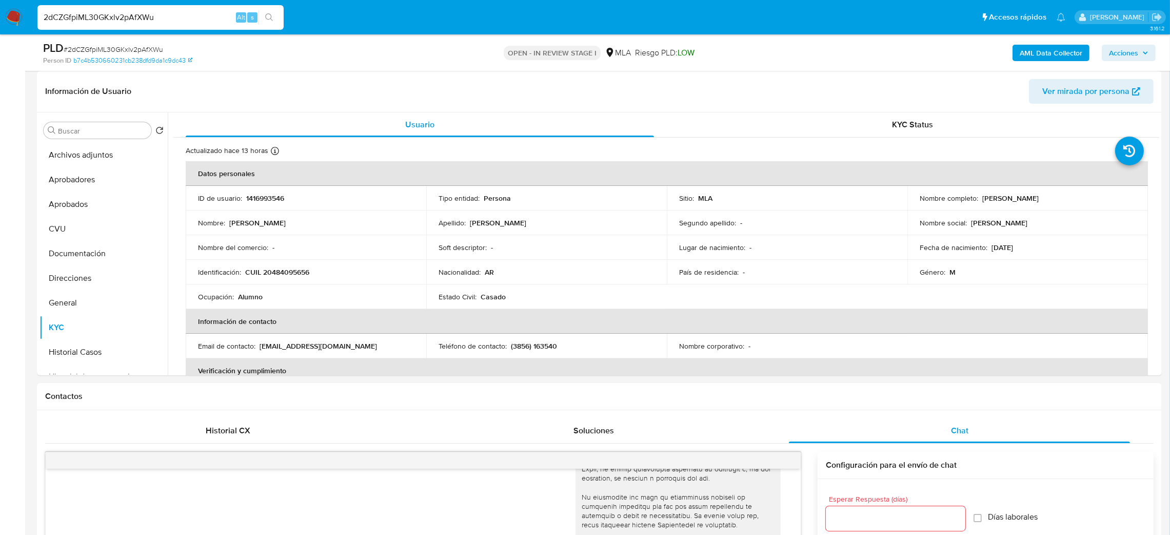
drag, startPoint x: 154, startPoint y: 18, endPoint x: 0, endPoint y: 46, distance: 156.9
paste input "8MvuZTqZpEJfW9052Rq4VPH7"
type input "8MvuZTqZpEJfW9052Rq4VPH7"
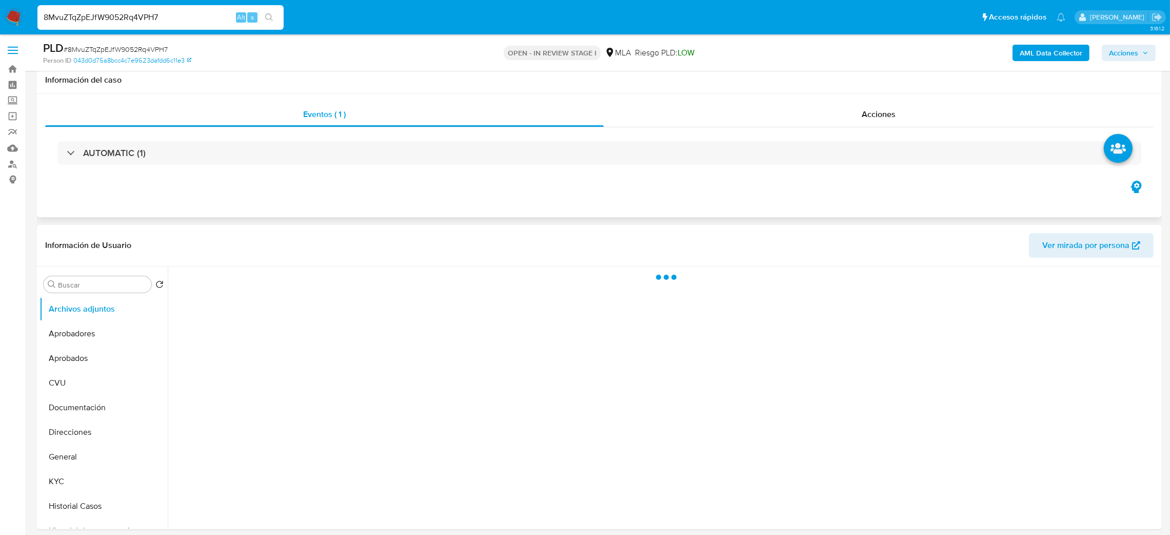
scroll to position [230, 0]
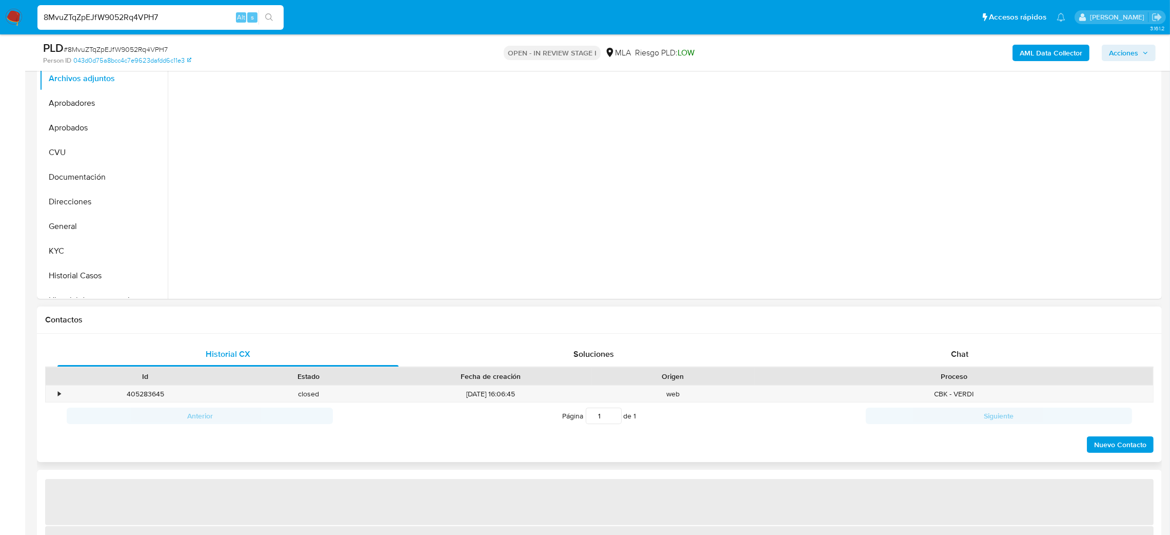
select select "10"
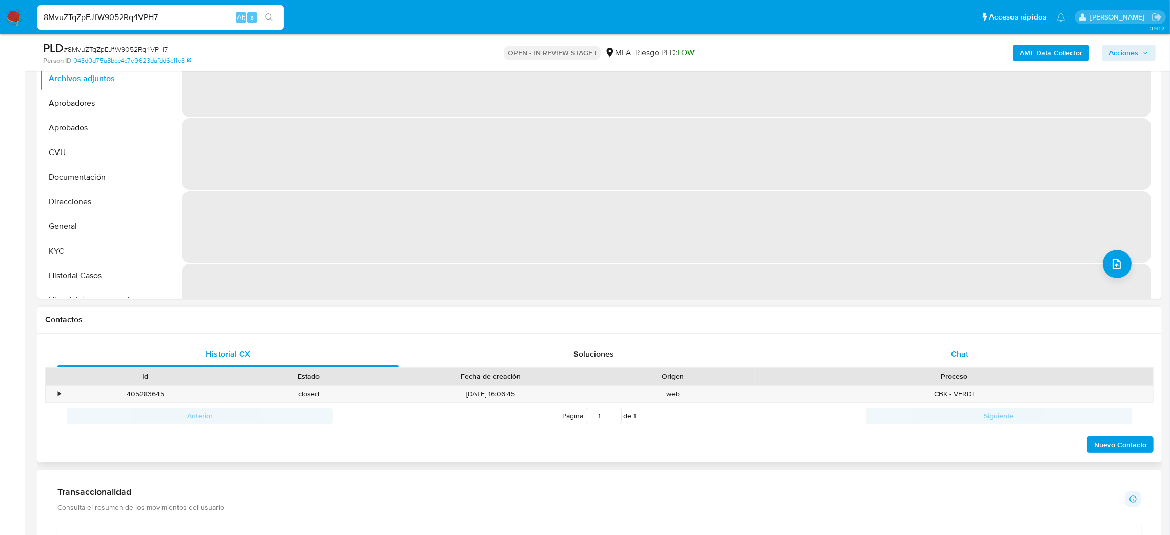
click at [1004, 354] on div "Chat" at bounding box center [959, 354] width 341 height 25
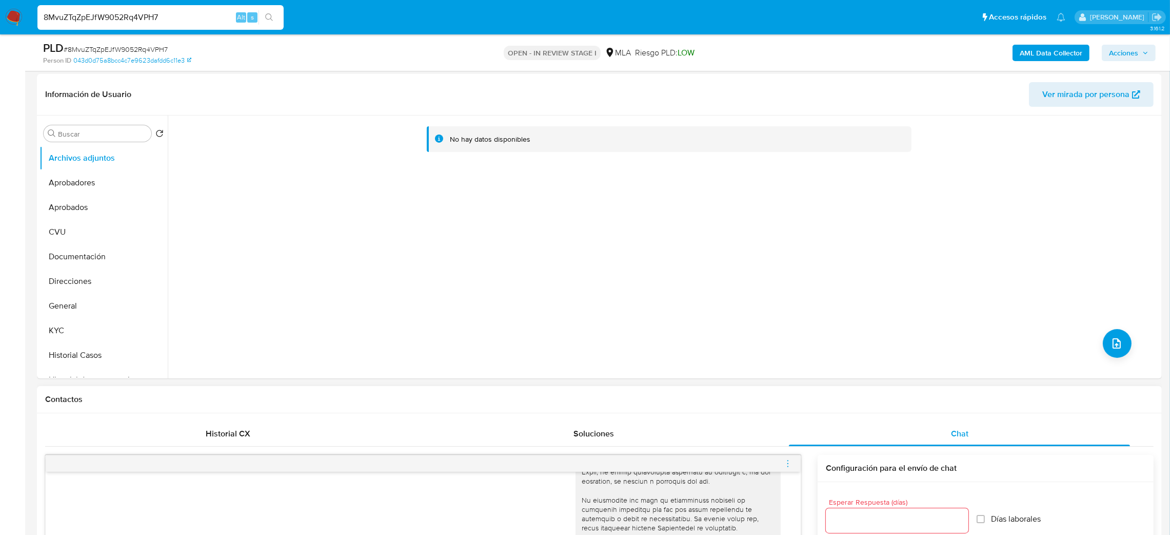
scroll to position [154, 0]
click at [79, 301] on button "General" at bounding box center [100, 302] width 120 height 25
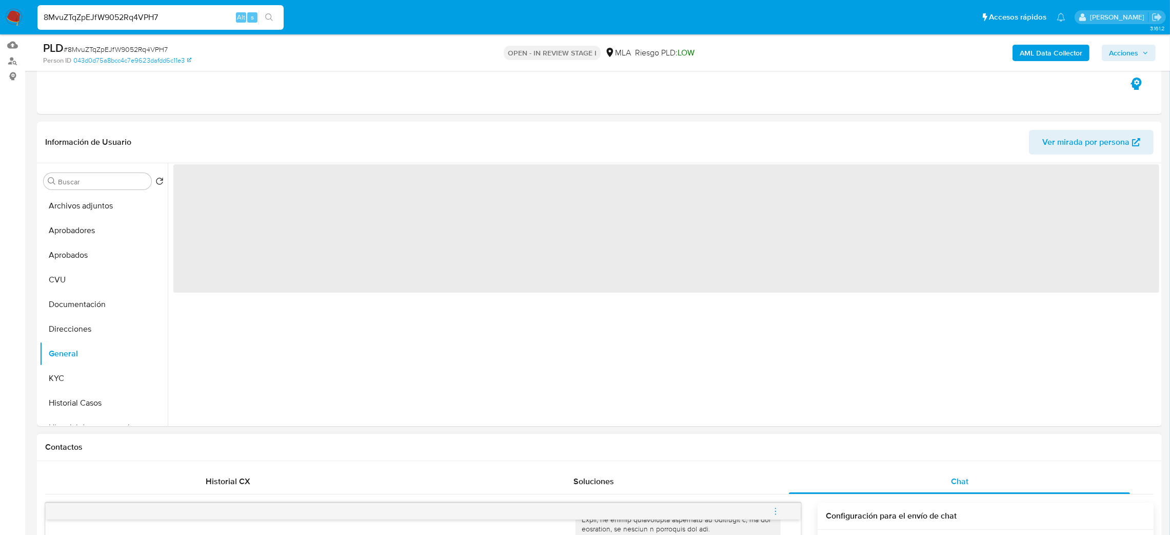
scroll to position [77, 0]
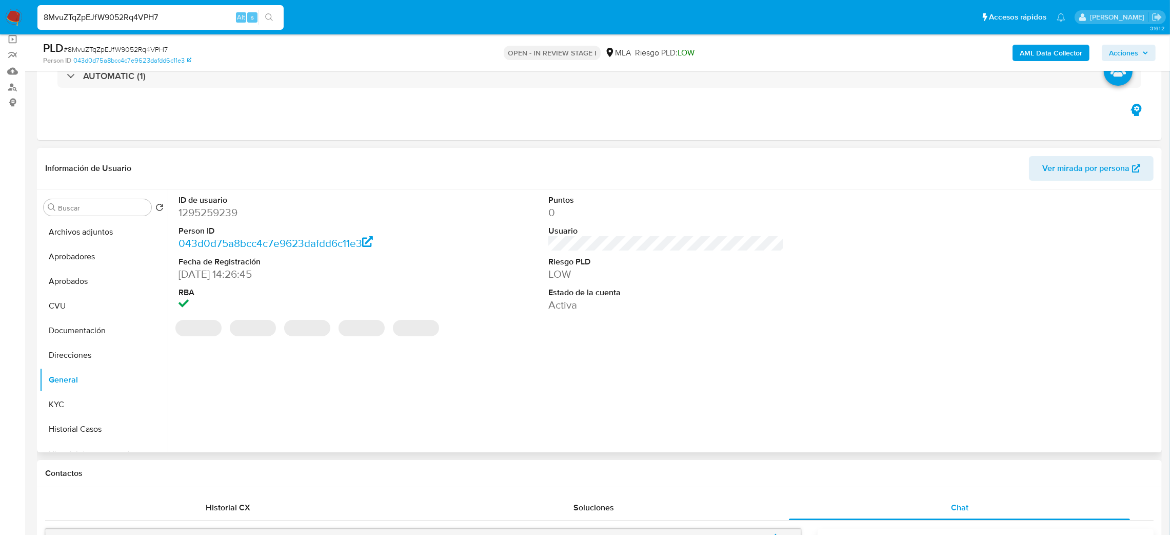
click at [204, 203] on dt "ID de usuario" at bounding box center [297, 199] width 237 height 11
click at [205, 208] on dd "1295259239" at bounding box center [297, 212] width 237 height 14
copy dd "1295259239"
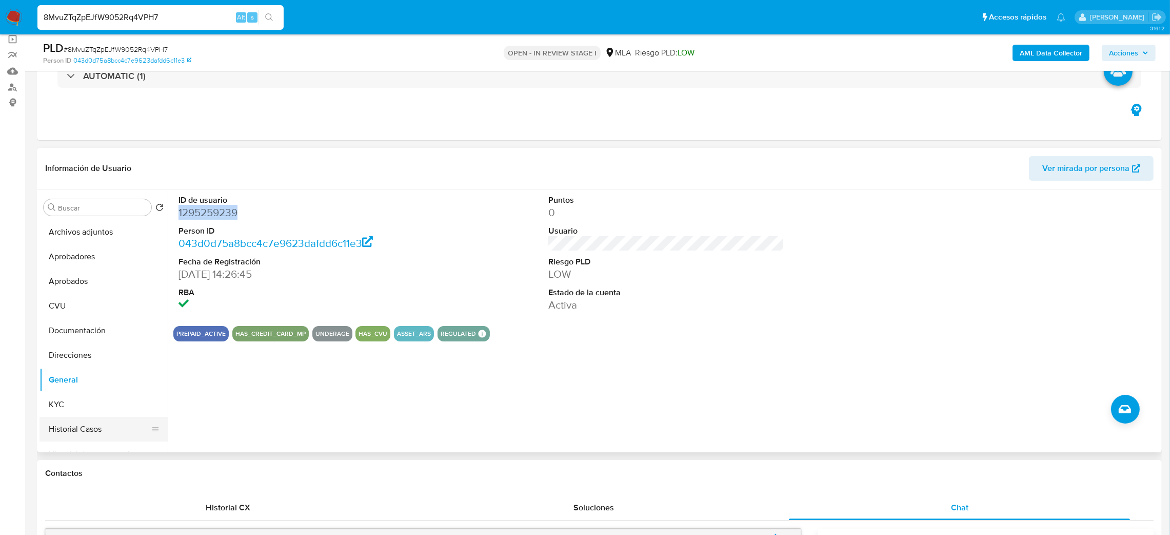
click at [92, 420] on button "Historial Casos" at bounding box center [100, 429] width 120 height 25
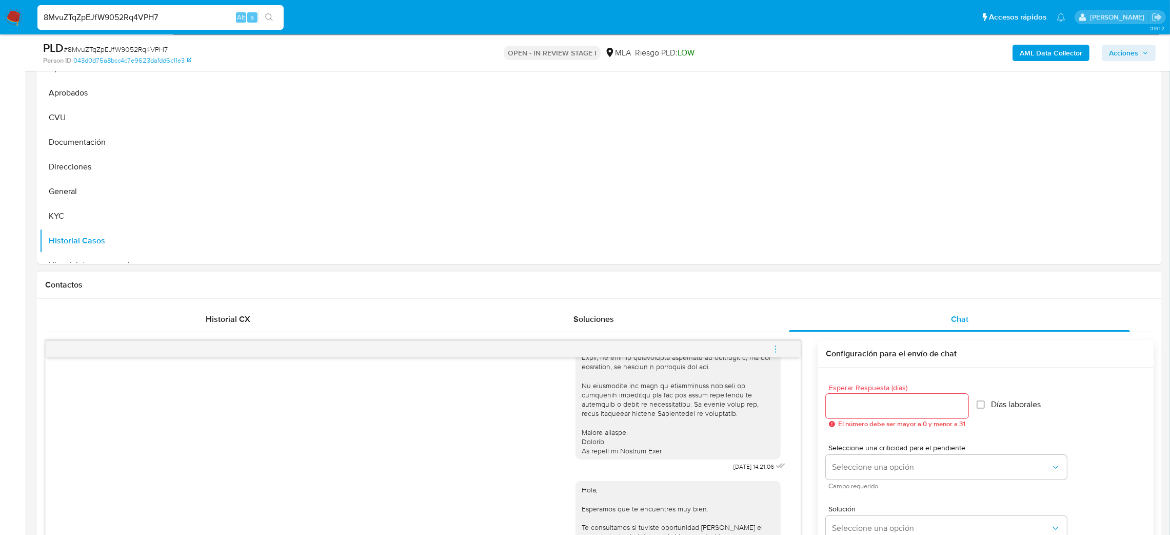
scroll to position [34, 0]
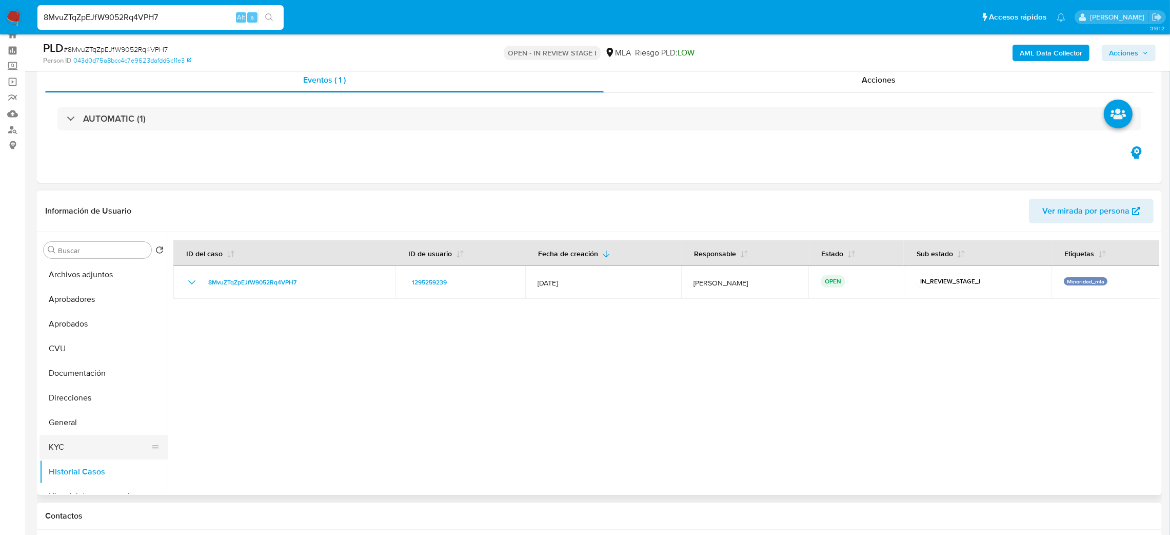
click at [67, 450] on button "KYC" at bounding box center [100, 447] width 120 height 25
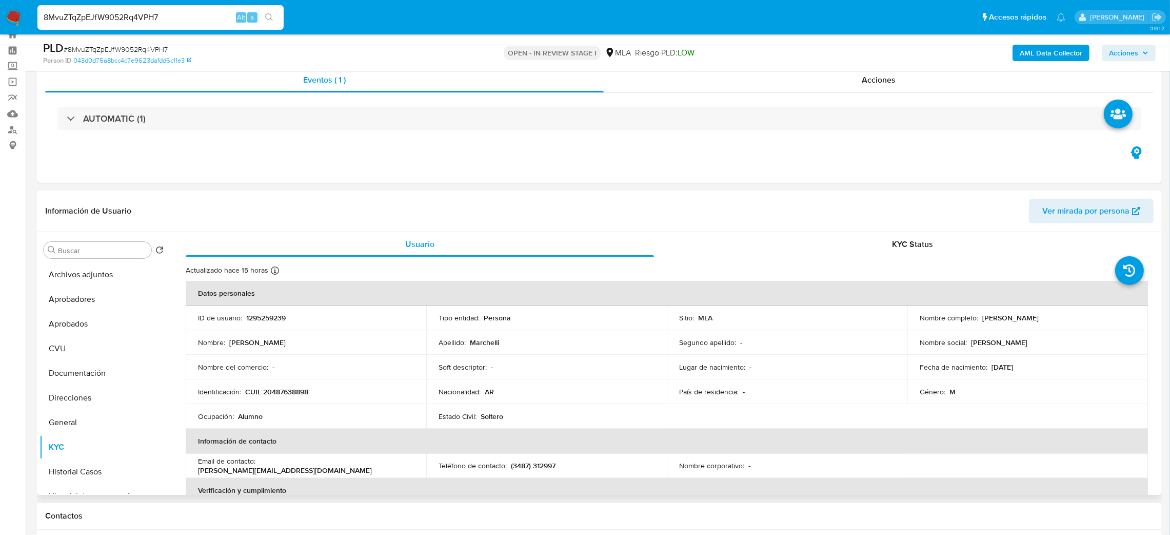
click at [291, 390] on p "CUIL 20487638898" at bounding box center [276, 391] width 63 height 9
copy p "20487638898"
drag, startPoint x: 295, startPoint y: 366, endPoint x: 289, endPoint y: 383, distance: 17.8
click at [294, 369] on div "Nombre del comercio : -" at bounding box center [306, 366] width 216 height 9
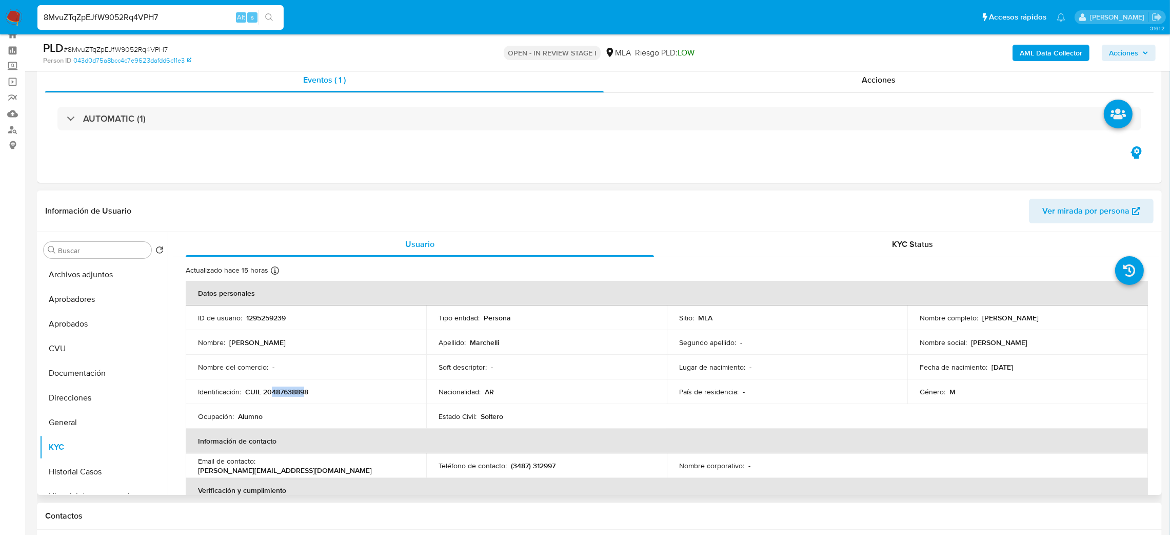
drag, startPoint x: 270, startPoint y: 392, endPoint x: 306, endPoint y: 390, distance: 35.9
click at [306, 390] on p "CUIL 20487638898" at bounding box center [276, 391] width 63 height 9
click at [131, 47] on span "# 8MvuZTqZpEJfW9052Rq4VPH7" at bounding box center [116, 49] width 104 height 10
click at [591, 240] on div "Usuario" at bounding box center [420, 244] width 468 height 25
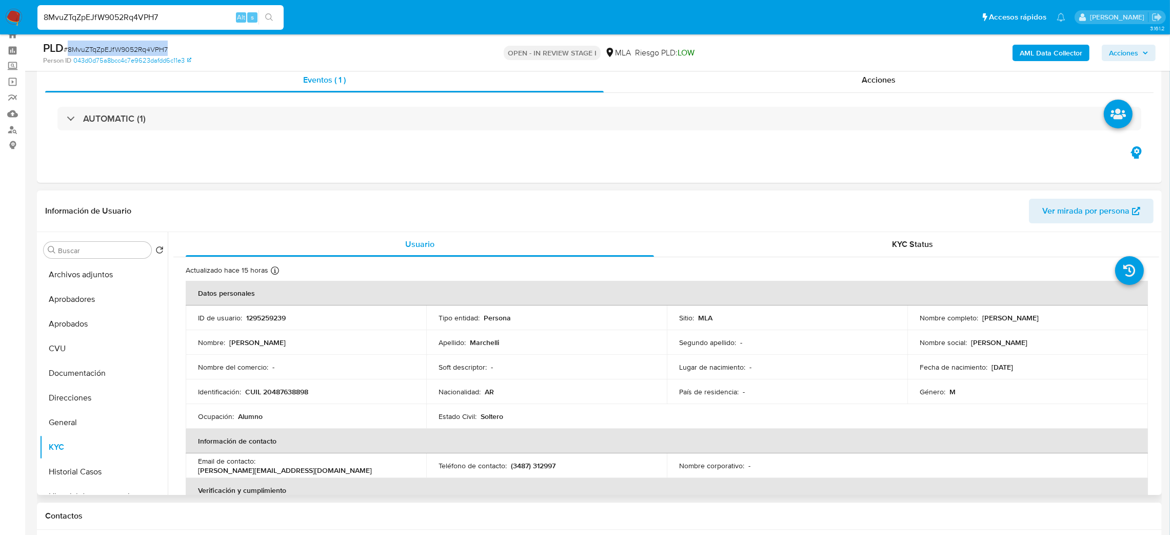
drag, startPoint x: 980, startPoint y: 319, endPoint x: 1089, endPoint y: 317, distance: 108.3
click at [1089, 317] on div "Nombre completo : Thiago Misael Marchelli" at bounding box center [1028, 317] width 216 height 9
click at [293, 390] on p "CUIL 20487638898" at bounding box center [276, 391] width 63 height 9
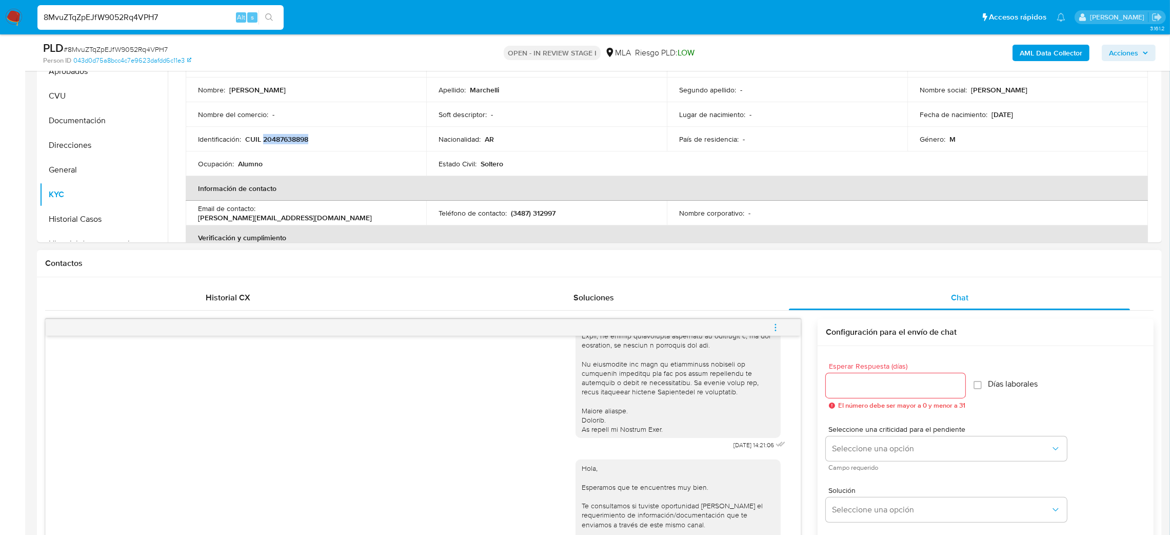
scroll to position [111, 0]
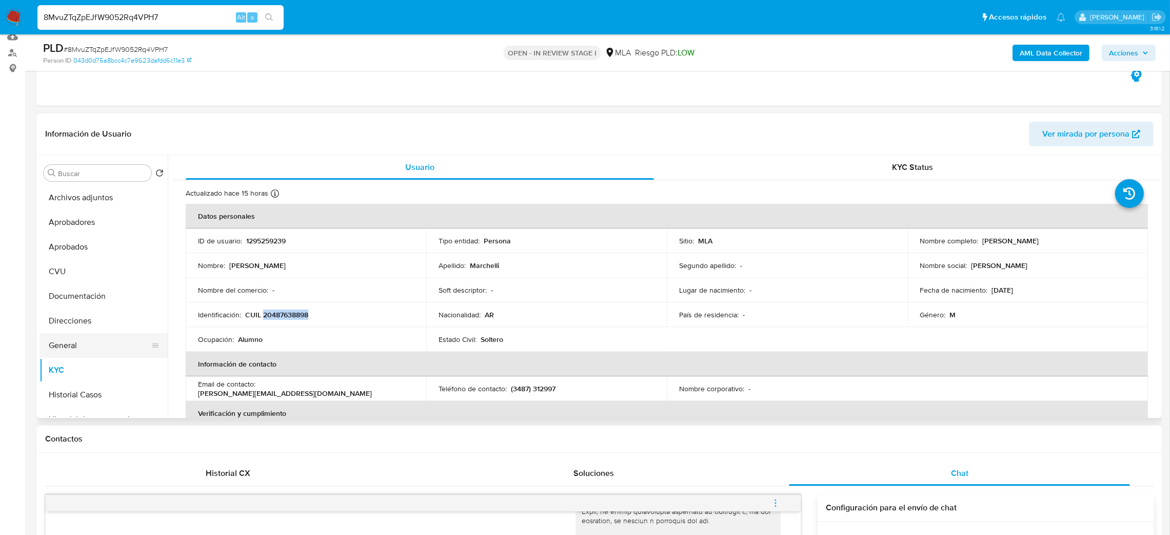
click at [73, 346] on button "General" at bounding box center [100, 345] width 120 height 25
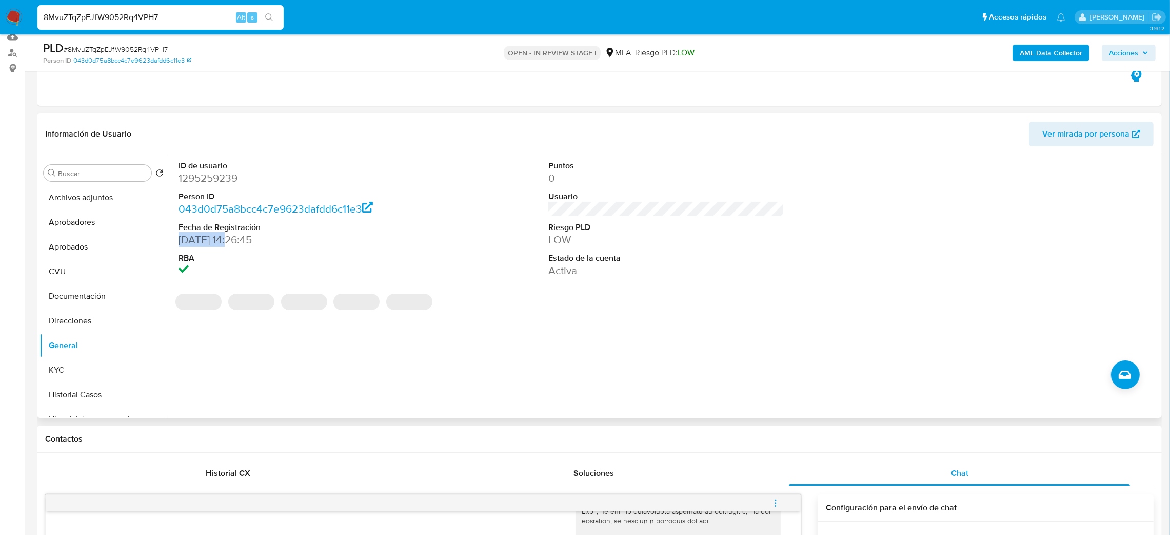
drag, startPoint x: 179, startPoint y: 239, endPoint x: 231, endPoint y: 239, distance: 52.3
click at [231, 239] on dd "25/01/2023 14:26:45" at bounding box center [297, 239] width 237 height 14
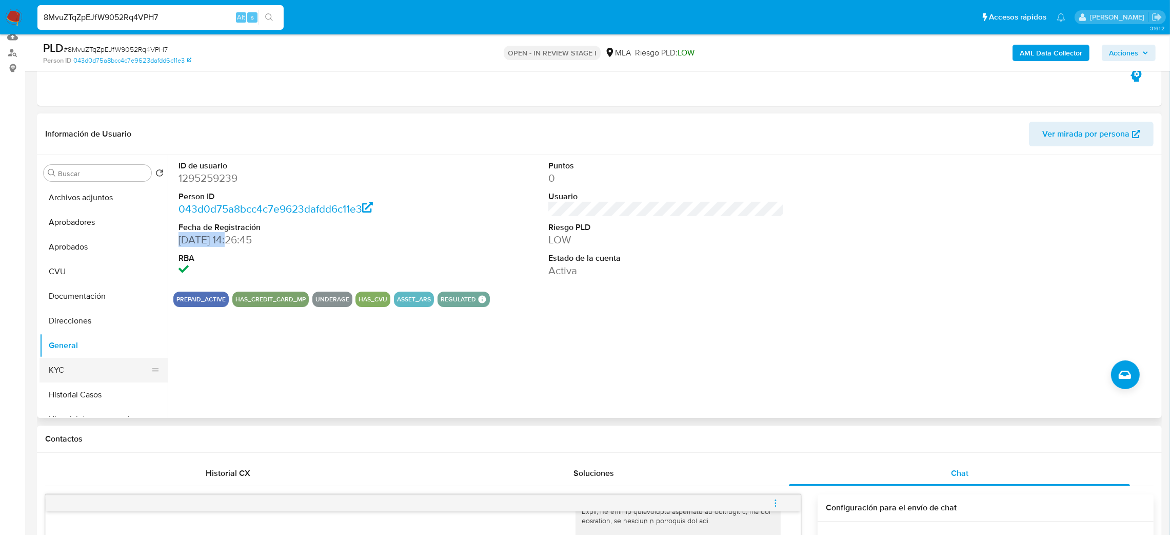
click at [101, 362] on button "KYC" at bounding box center [100, 370] width 120 height 25
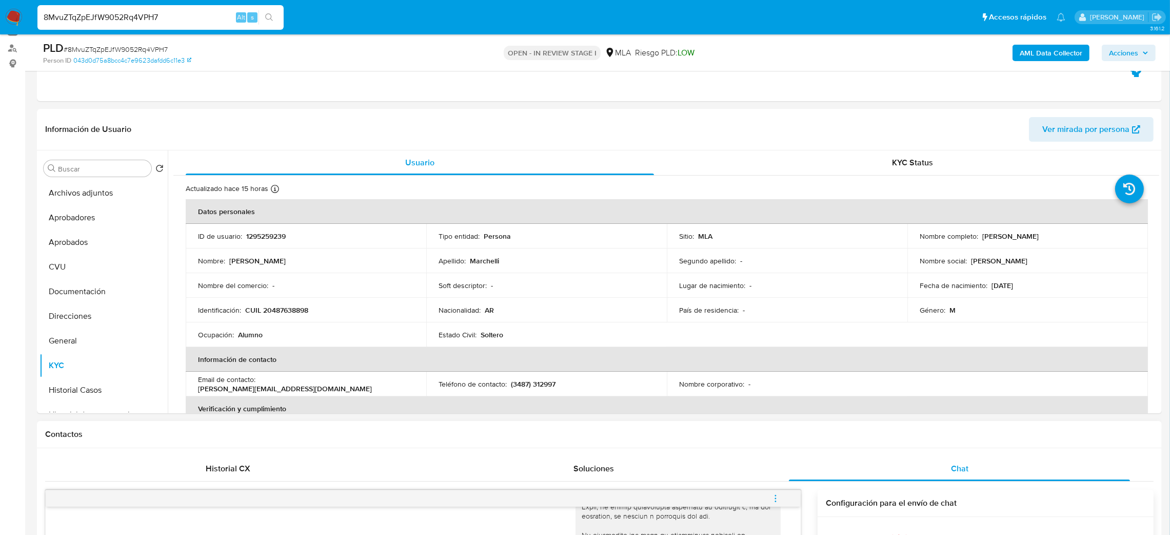
scroll to position [342, 0]
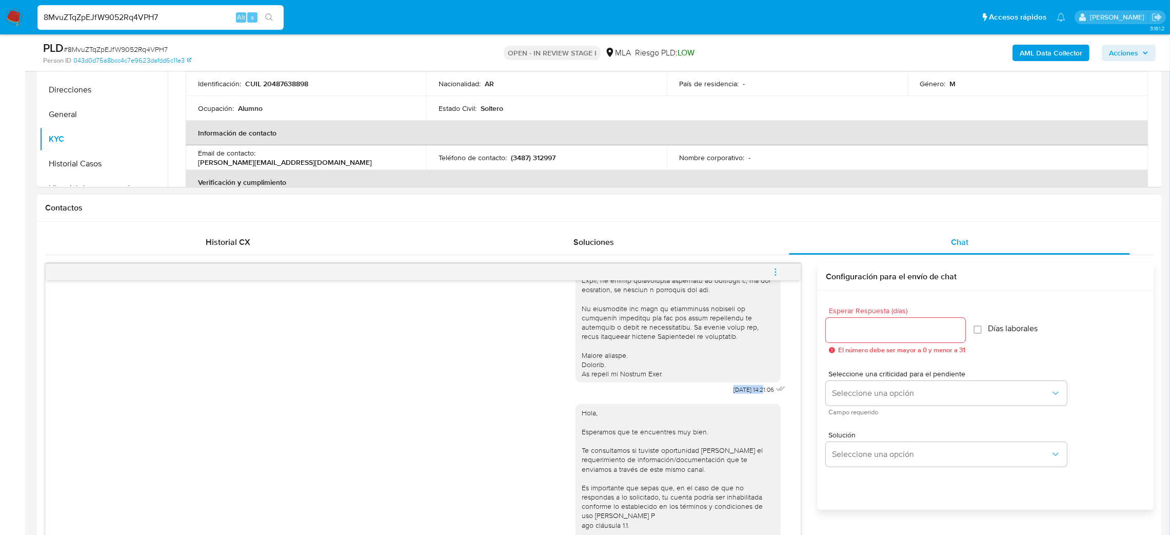
drag, startPoint x: 707, startPoint y: 383, endPoint x: 742, endPoint y: 382, distance: 35.4
click at [742, 382] on div "17/09/2025 14:21:06" at bounding box center [682, 167] width 212 height 459
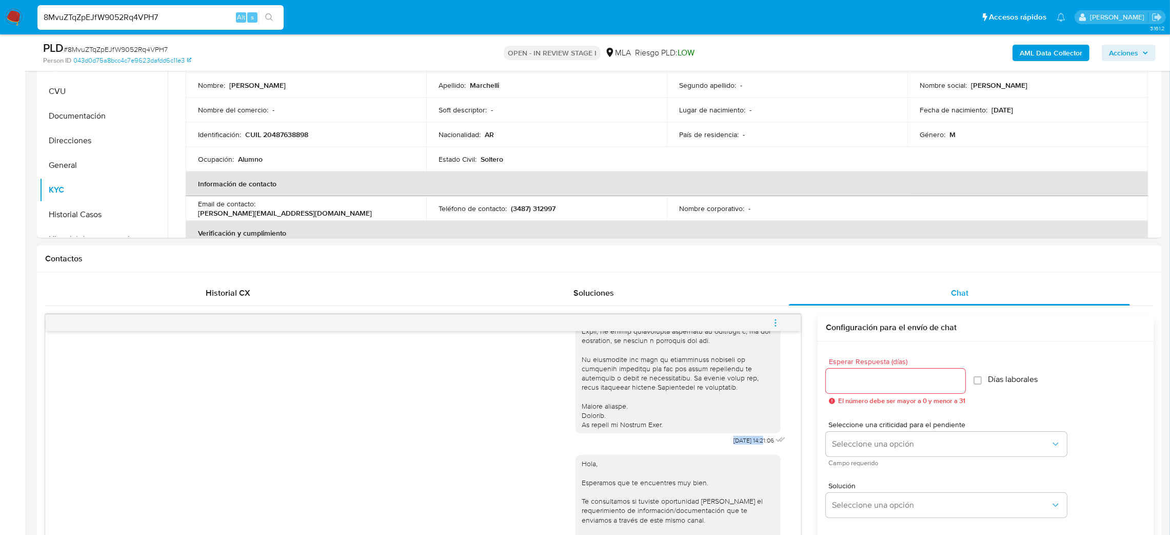
scroll to position [111, 0]
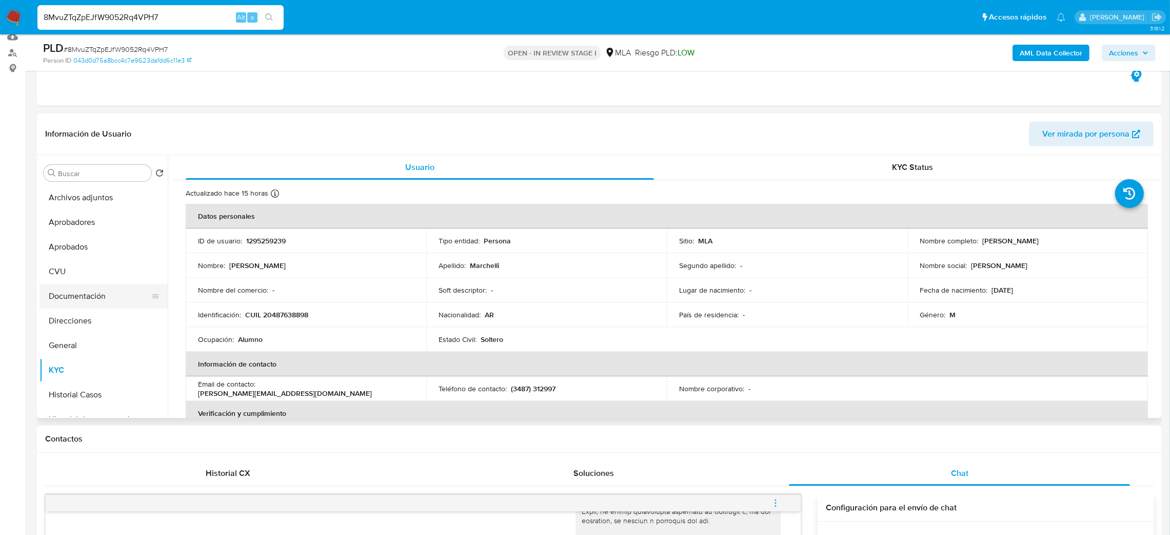
click at [107, 290] on button "Documentación" at bounding box center [100, 296] width 120 height 25
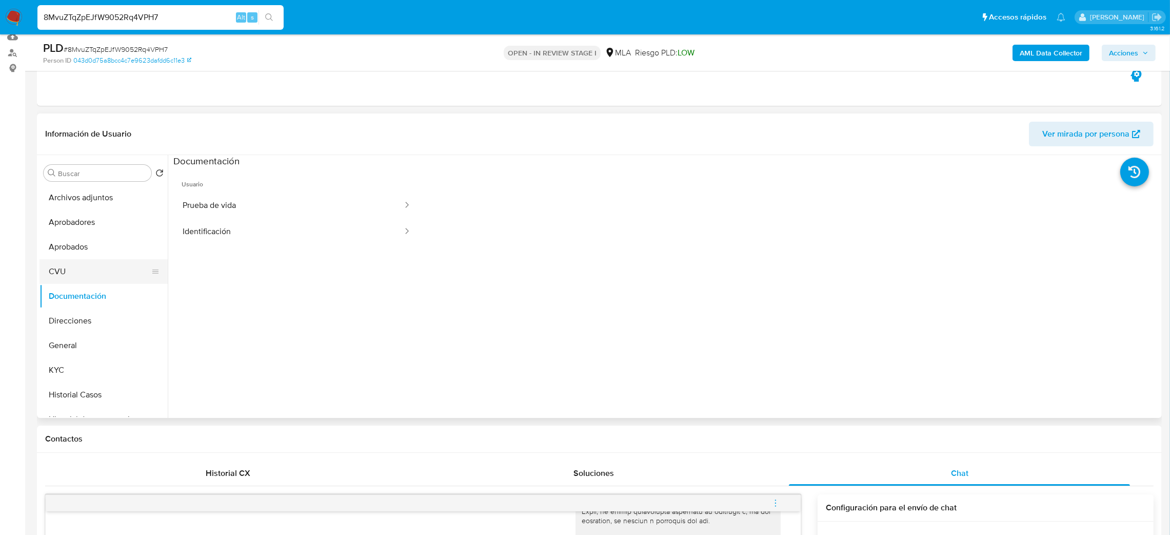
click at [97, 276] on button "CVU" at bounding box center [100, 271] width 120 height 25
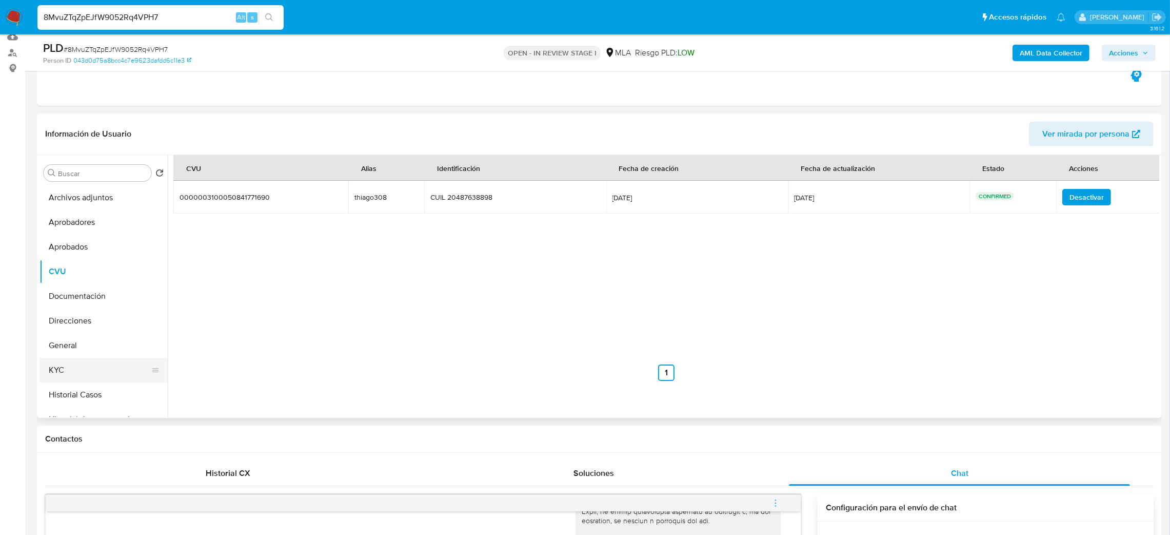
click at [88, 368] on button "KYC" at bounding box center [100, 370] width 120 height 25
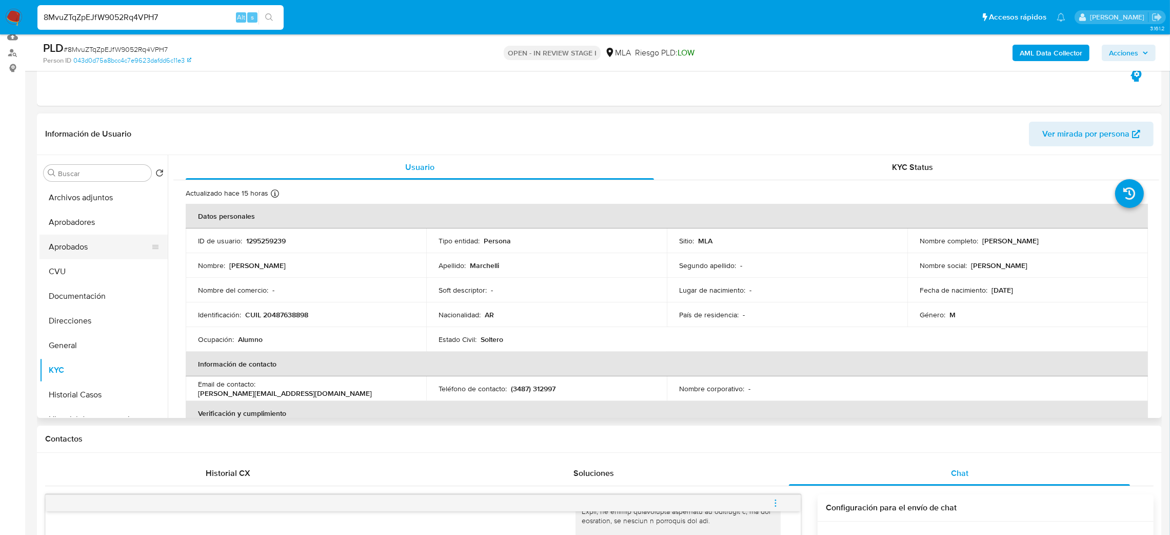
drag, startPoint x: 85, startPoint y: 245, endPoint x: 88, endPoint y: 236, distance: 10.1
click at [85, 245] on button "Aprobados" at bounding box center [100, 246] width 120 height 25
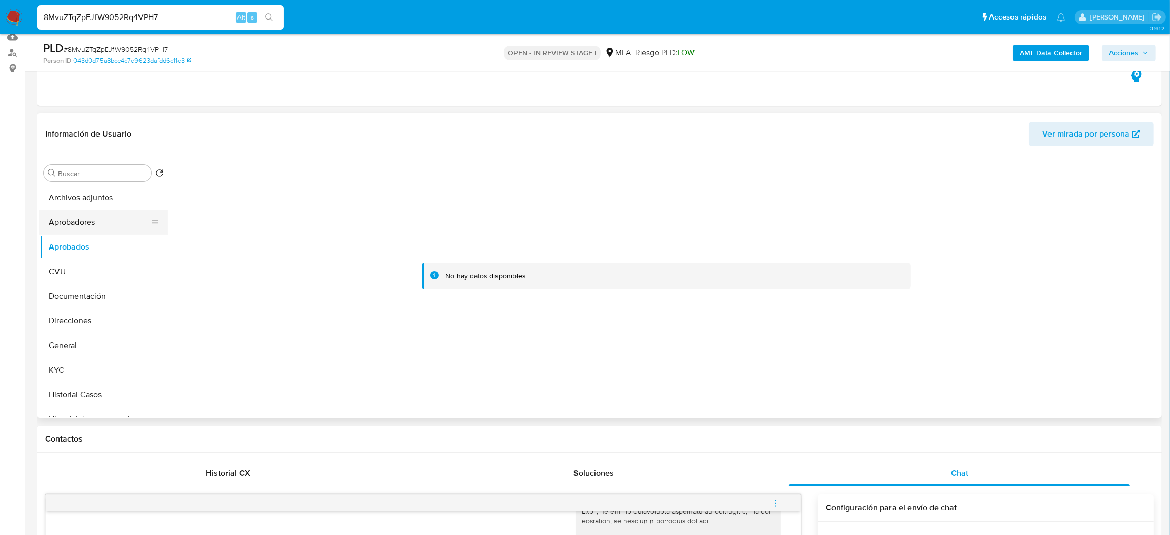
click at [98, 220] on button "Aprobadores" at bounding box center [100, 222] width 120 height 25
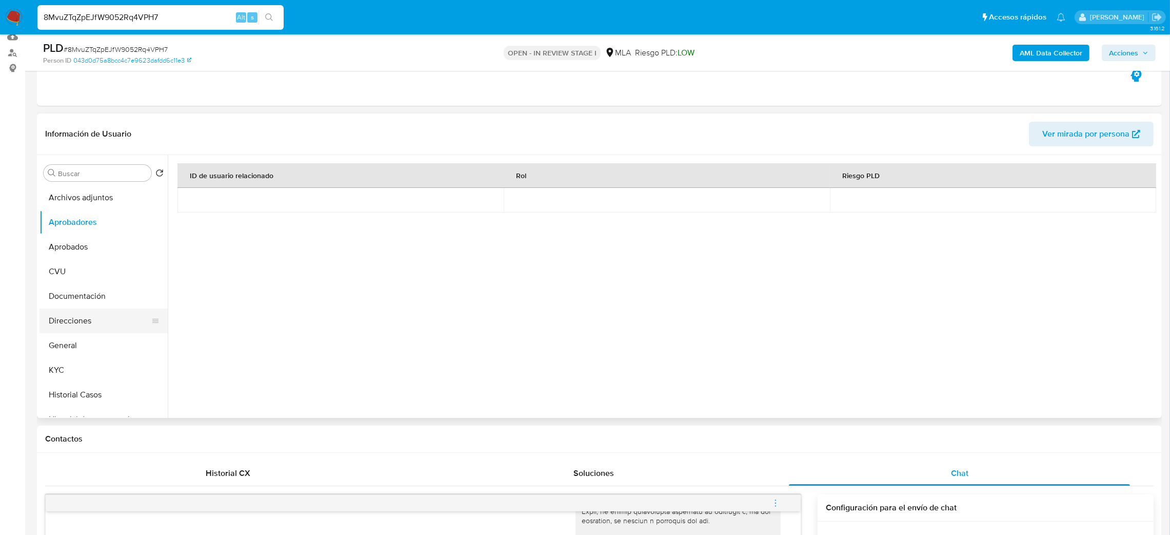
click at [69, 320] on button "Direcciones" at bounding box center [100, 320] width 120 height 25
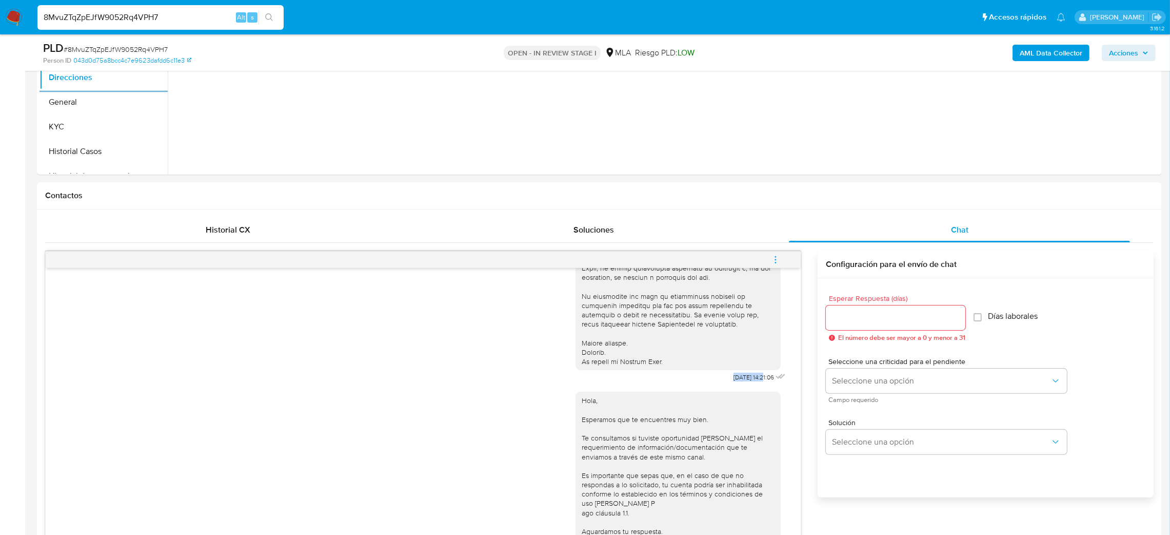
scroll to position [419, 0]
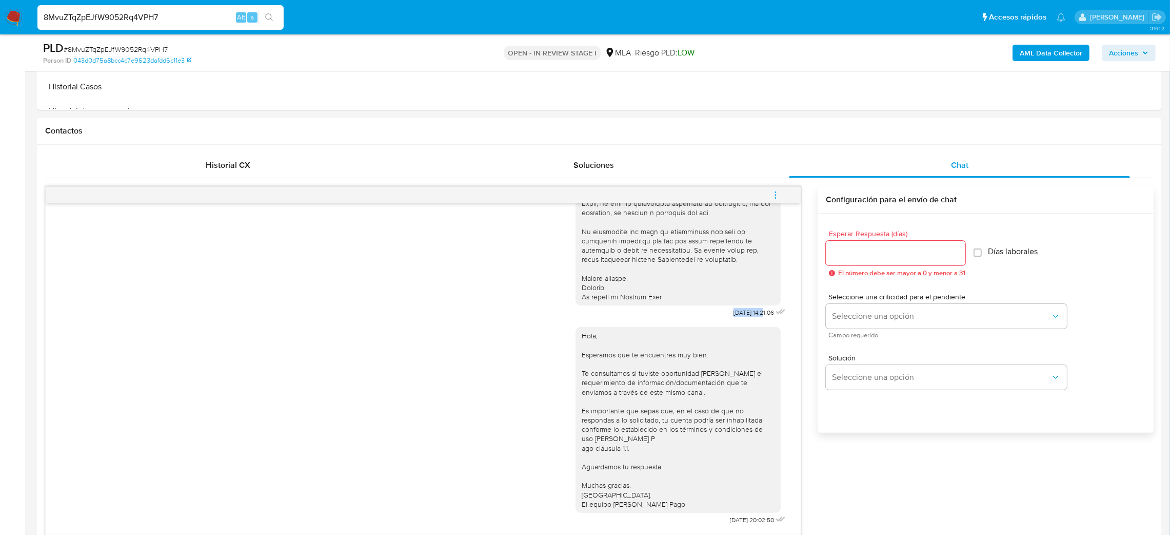
drag, startPoint x: 772, startPoint y: 195, endPoint x: 765, endPoint y: 188, distance: 10.2
click at [772, 195] on icon "menu-action" at bounding box center [775, 194] width 9 height 9
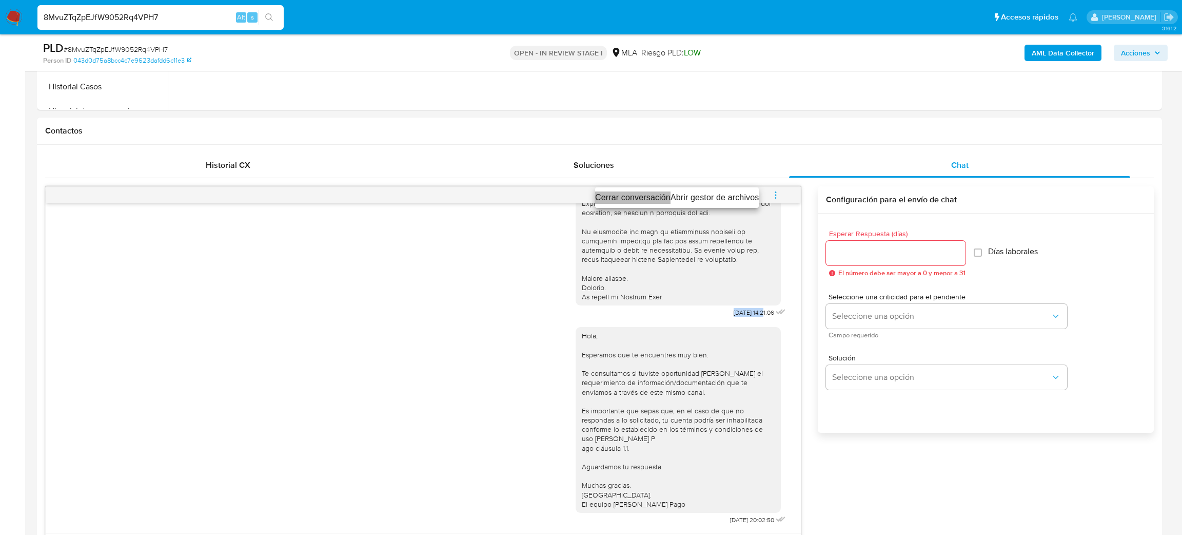
click at [635, 196] on li "Cerrar conversación" at bounding box center [632, 197] width 75 height 12
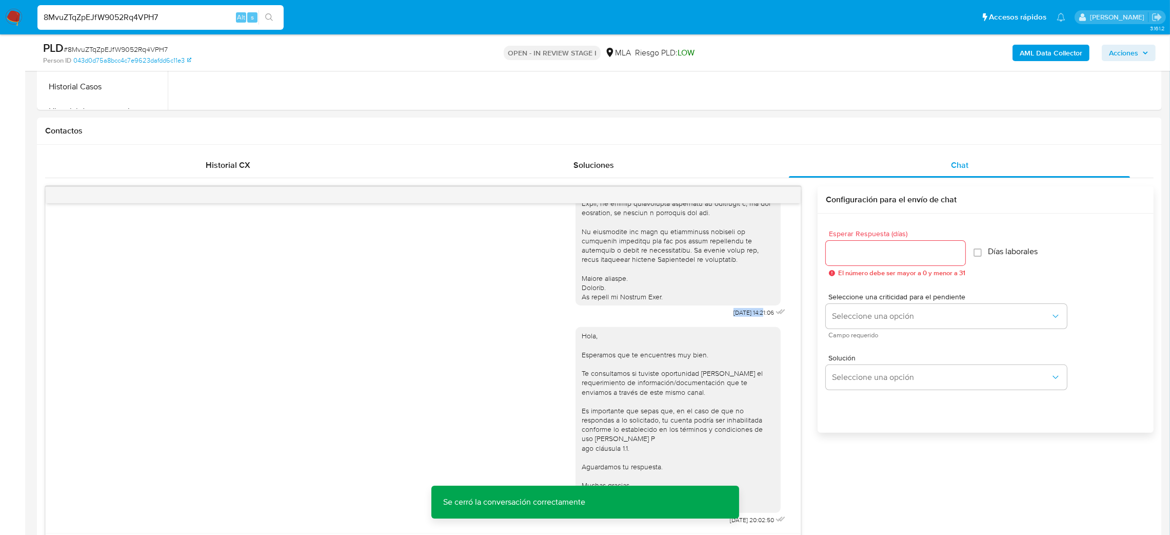
scroll to position [265, 0]
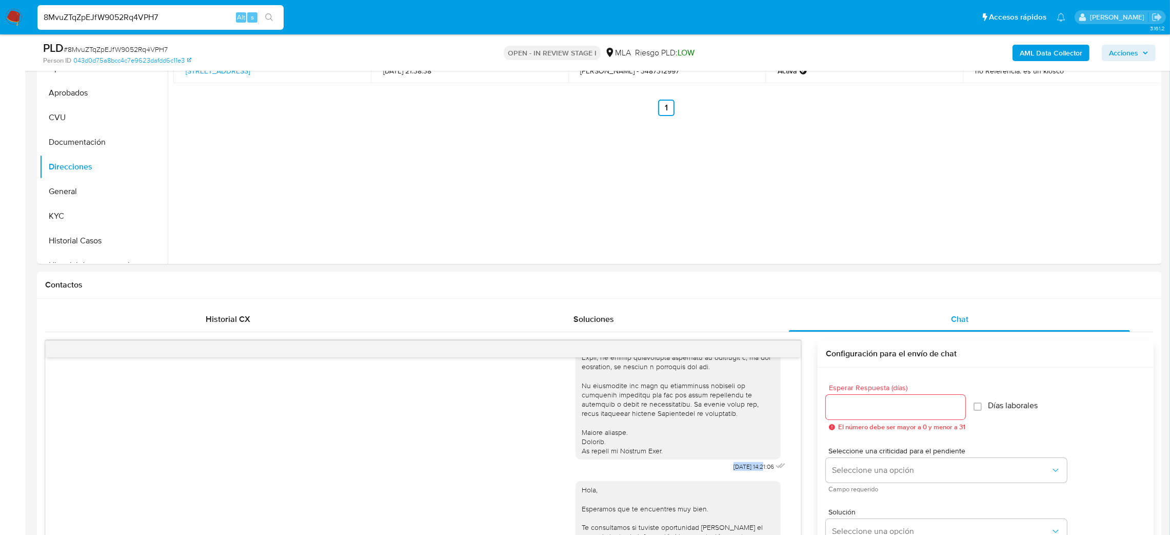
click at [14, 12] on img at bounding box center [13, 17] width 17 height 17
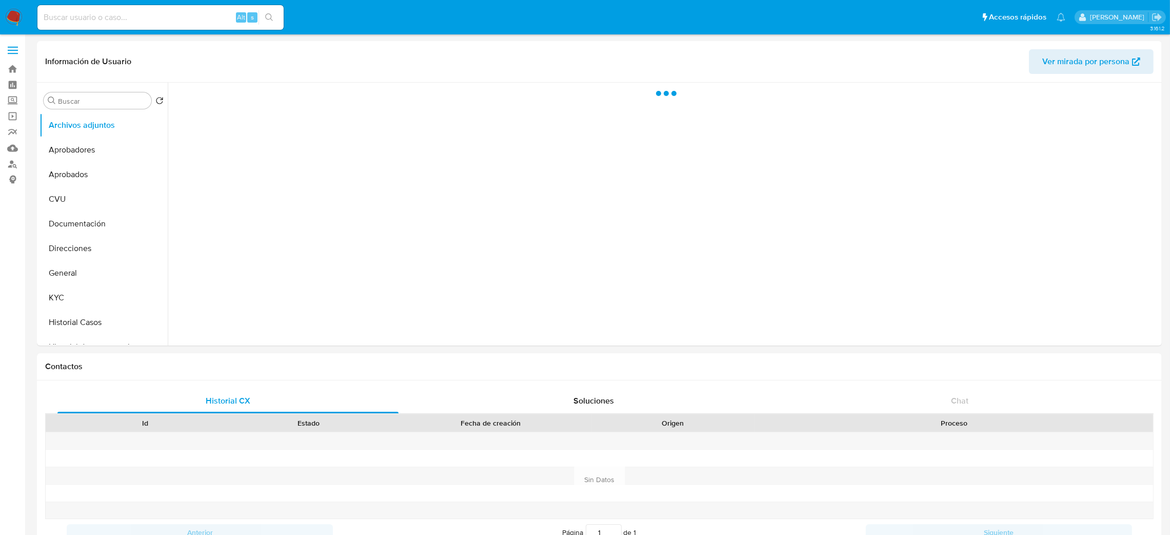
select select "10"
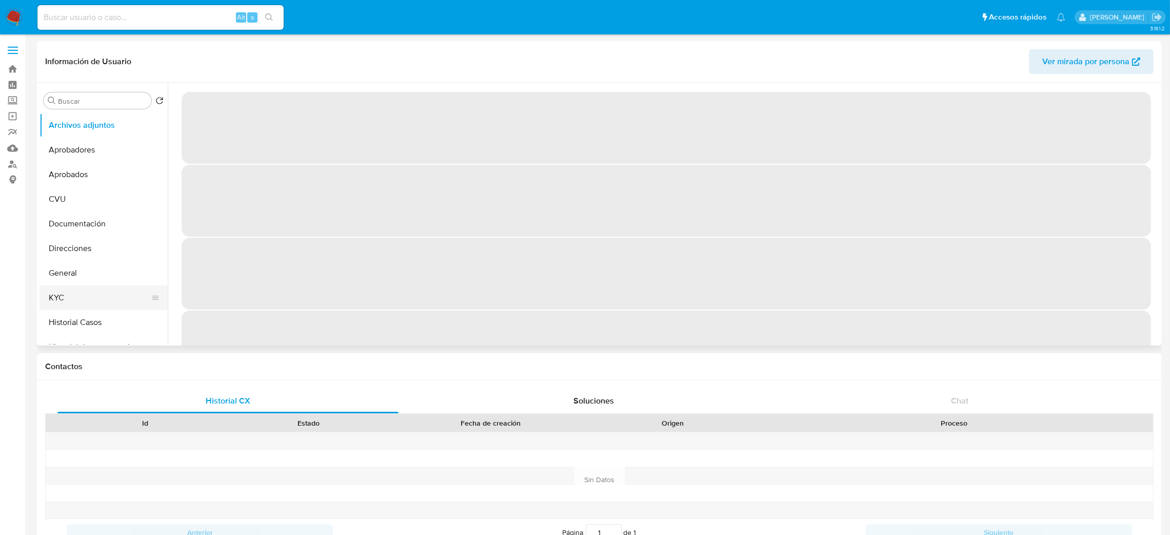
click at [73, 308] on button "KYC" at bounding box center [100, 297] width 120 height 25
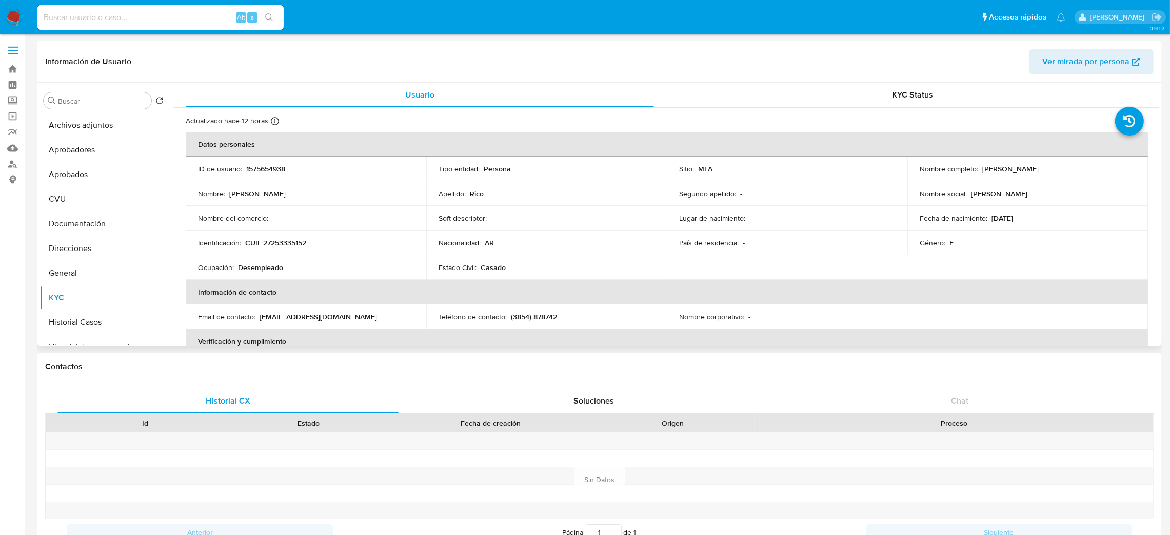
drag, startPoint x: 981, startPoint y: 167, endPoint x: 1062, endPoint y: 171, distance: 80.6
click at [1062, 171] on div "Nombre completo : [PERSON_NAME]" at bounding box center [1028, 168] width 216 height 9
copy p "[PERSON_NAME]"
click at [276, 242] on p "CUIL 27253335152" at bounding box center [275, 242] width 61 height 9
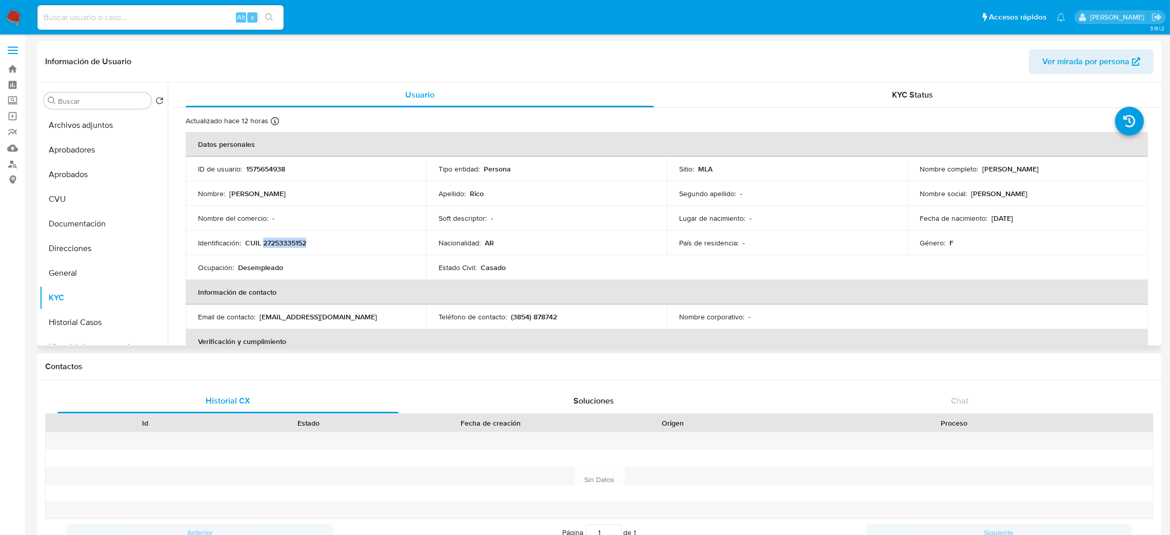
copy p "27253335152"
click at [278, 248] on td "Identificación : CUIL 27253335152" at bounding box center [306, 242] width 241 height 25
click at [280, 240] on p "CUIL 27253335152" at bounding box center [275, 242] width 61 height 9
copy p "27253335152"
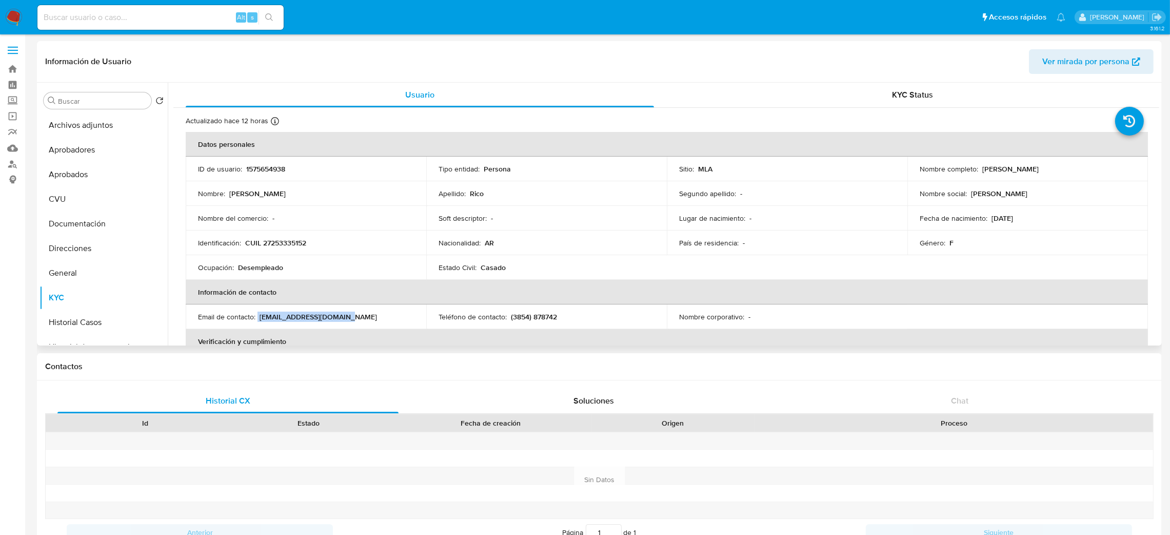
drag, startPoint x: 258, startPoint y: 319, endPoint x: 369, endPoint y: 317, distance: 111.4
click at [369, 317] on div "Email de contacto : [EMAIL_ADDRESS][DOMAIN_NAME]" at bounding box center [306, 316] width 216 height 9
copy div "[EMAIL_ADDRESS][DOMAIN_NAME]"
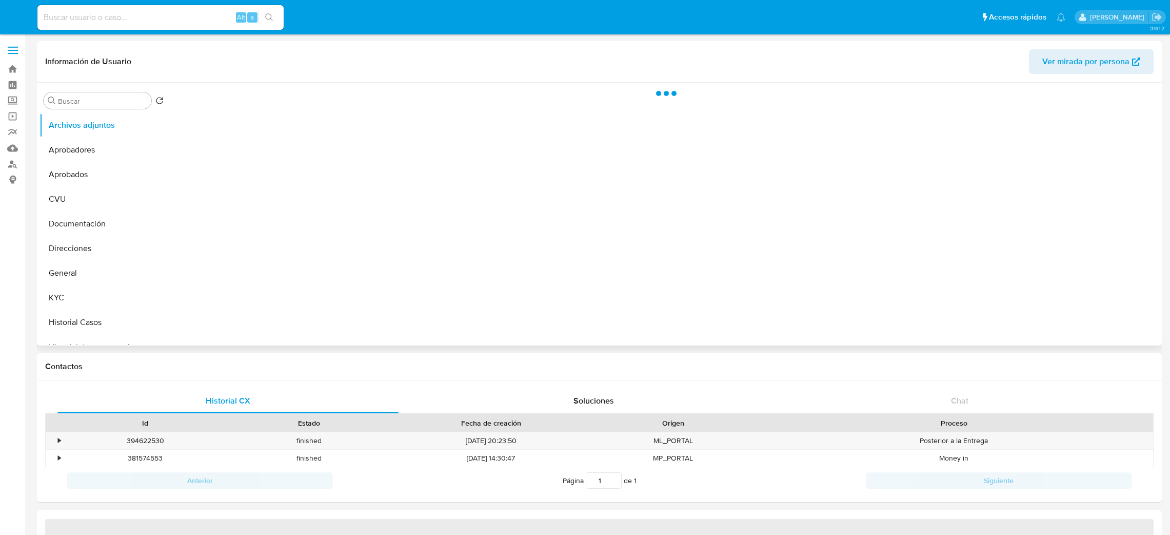
select select "10"
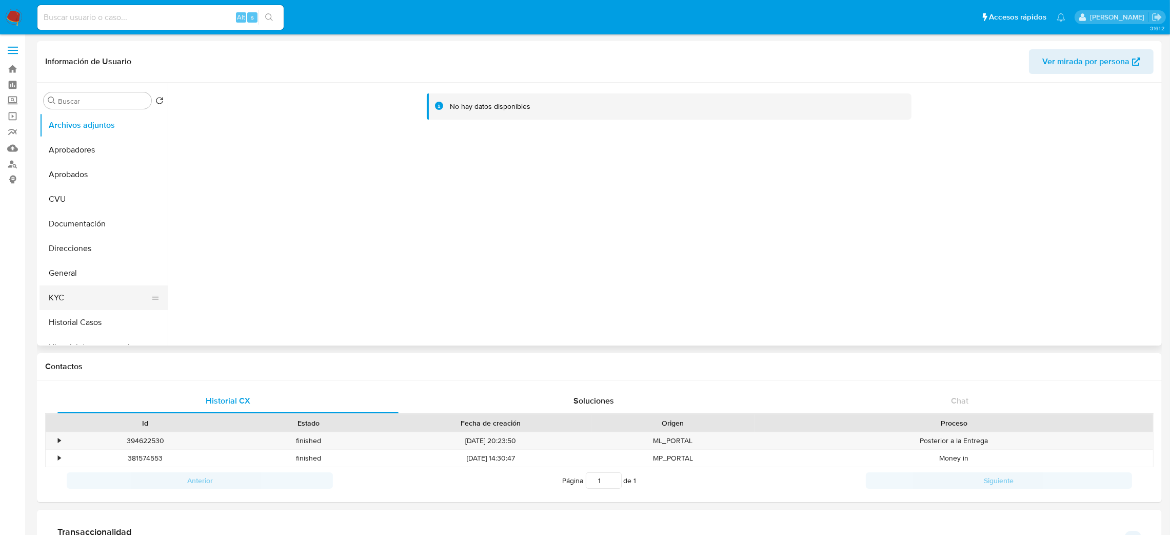
click at [85, 298] on button "KYC" at bounding box center [100, 297] width 120 height 25
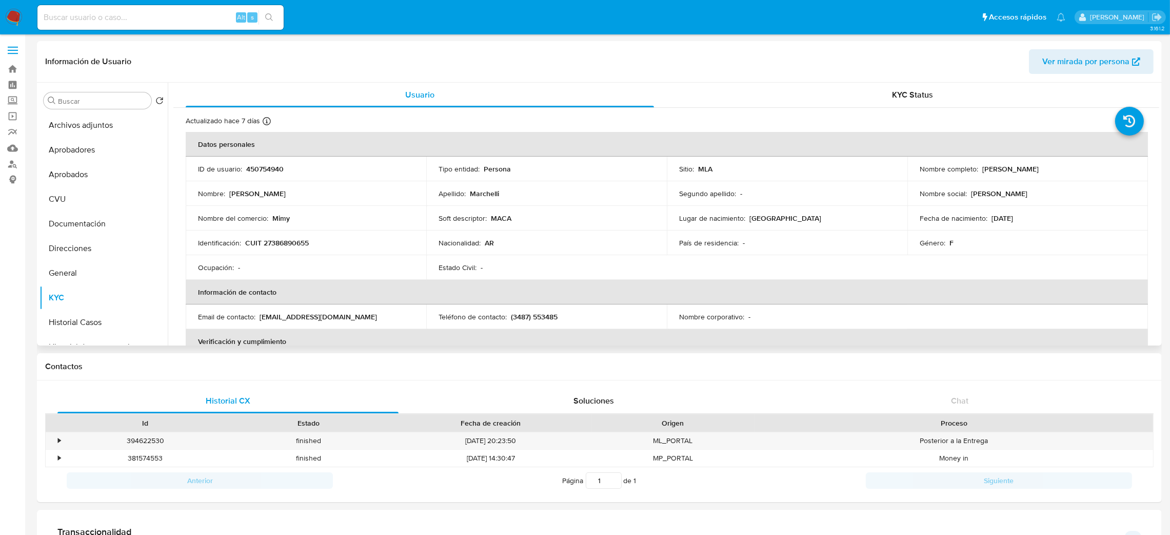
drag, startPoint x: 980, startPoint y: 169, endPoint x: 1083, endPoint y: 169, distance: 102.1
click at [1083, 169] on div "Nombre completo : [PERSON_NAME]" at bounding box center [1028, 168] width 216 height 9
copy p "[PERSON_NAME]"
click at [260, 244] on p "CUIT 27386890655" at bounding box center [277, 242] width 64 height 9
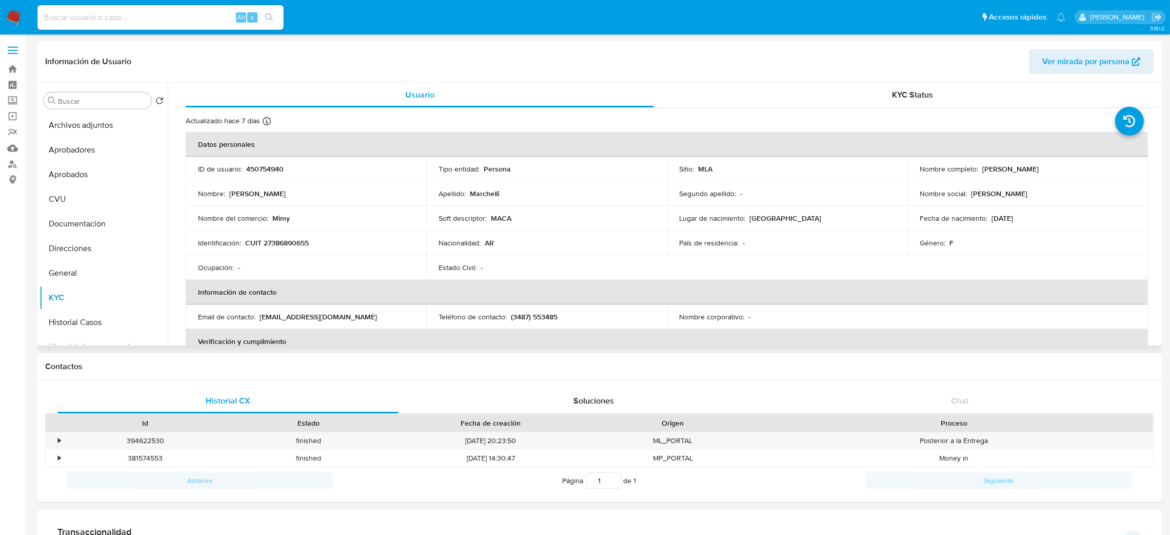
click at [287, 238] on p "CUIT 27386890655" at bounding box center [277, 242] width 64 height 9
click at [295, 243] on p "CUIT 27386890655" at bounding box center [277, 242] width 64 height 9
copy p "27386890655"
drag, startPoint x: 259, startPoint y: 317, endPoint x: 351, endPoint y: 312, distance: 92.5
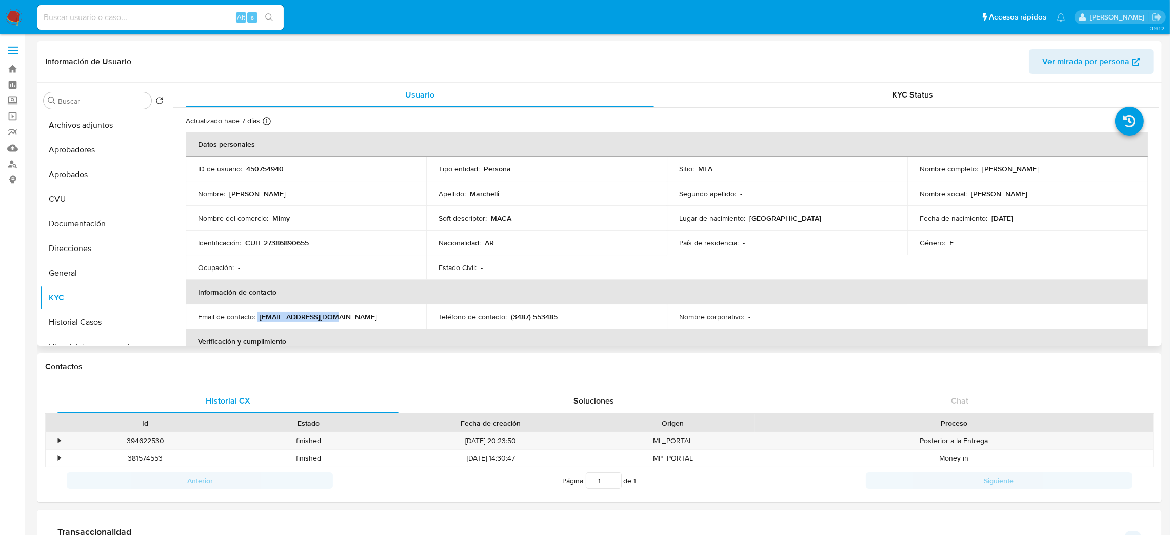
click at [351, 312] on div "Email de contacto : [EMAIL_ADDRESS][DOMAIN_NAME]" at bounding box center [306, 316] width 216 height 9
copy div "[EMAIL_ADDRESS][DOMAIN_NAME]"
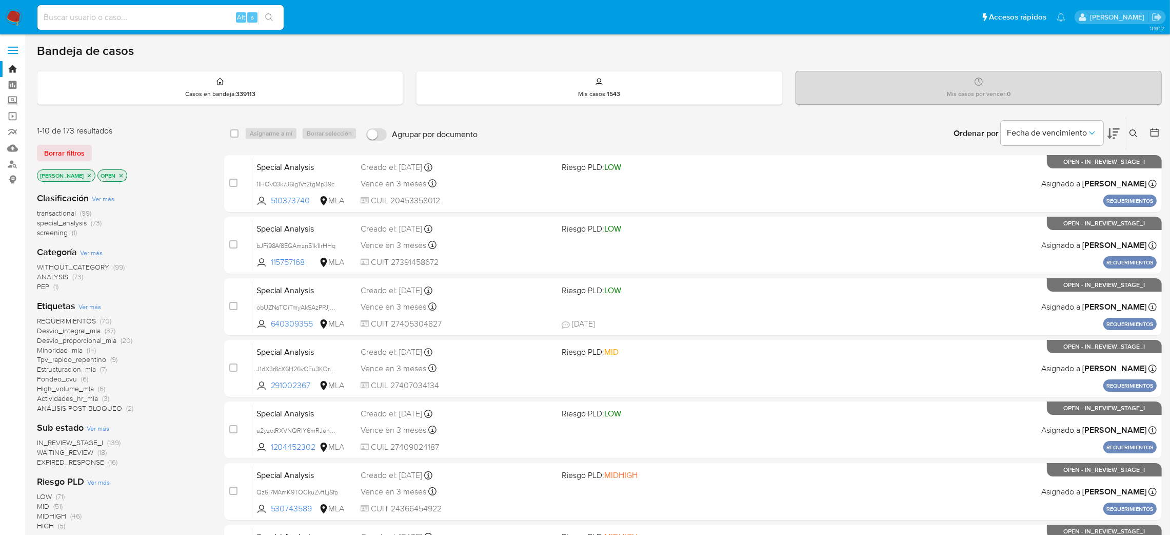
click at [198, 20] on input at bounding box center [160, 17] width 246 height 13
paste input "Xmg3mDv6fTmHM0rfTWofNJMJ"
type input "Xmg3mDv6fTmHM0rfTWofNJMJ"
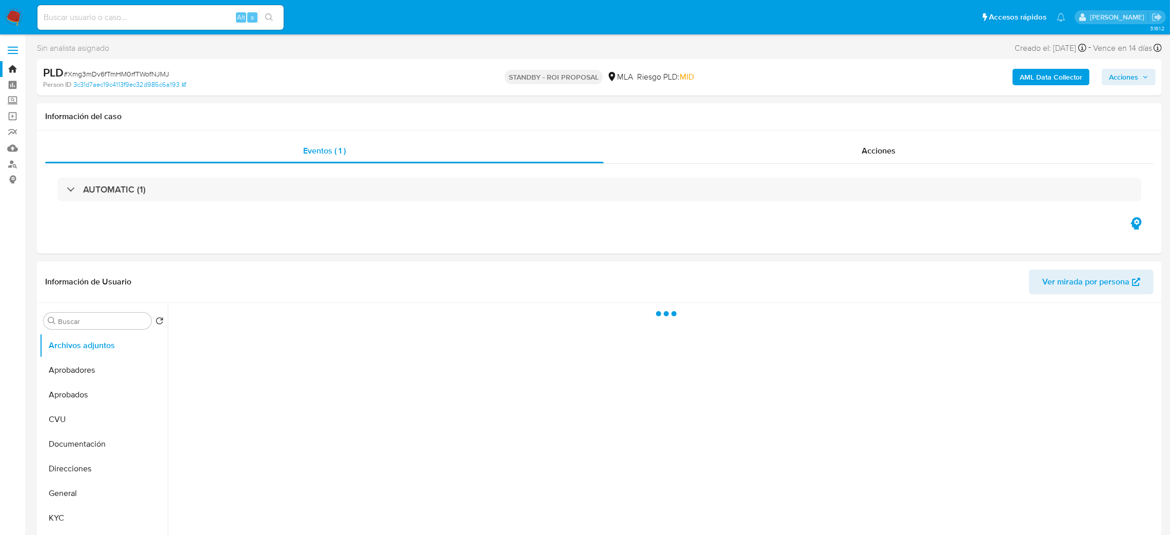
select select "10"
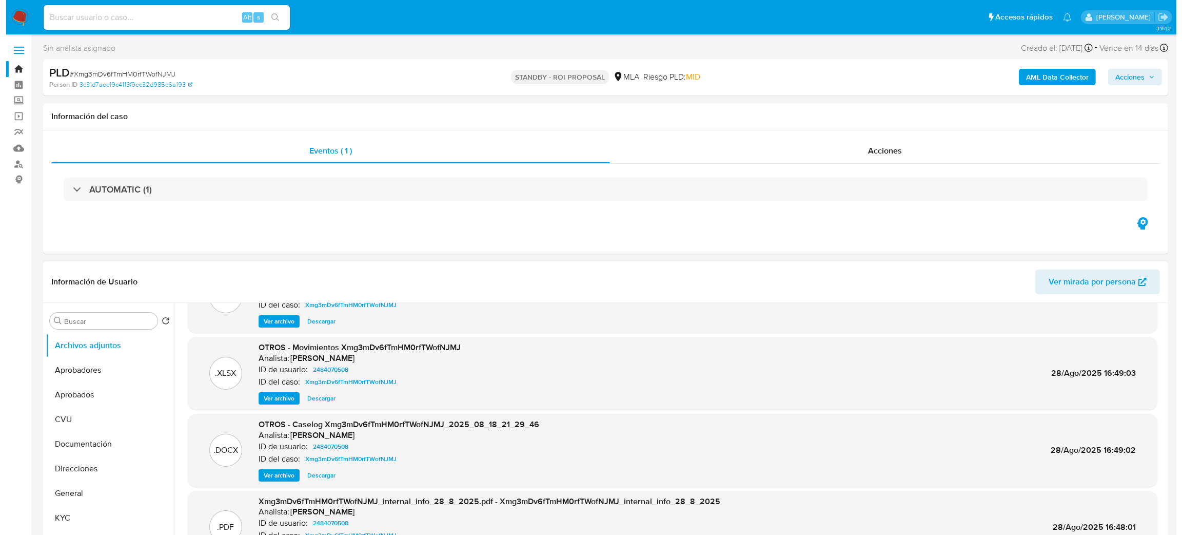
scroll to position [77, 0]
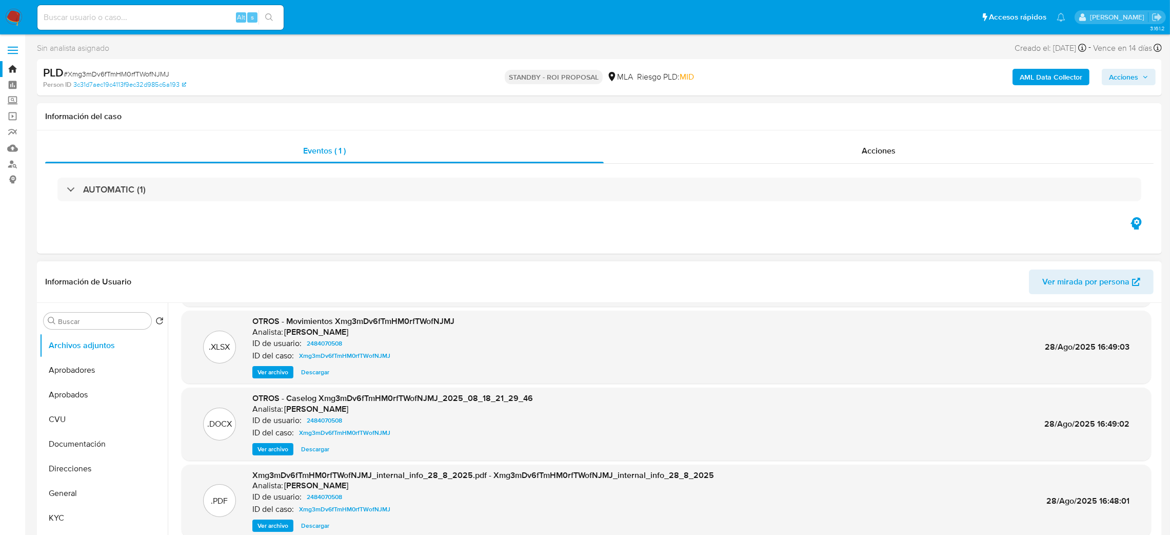
click at [265, 450] on span "Ver archivo" at bounding box center [273, 449] width 31 height 10
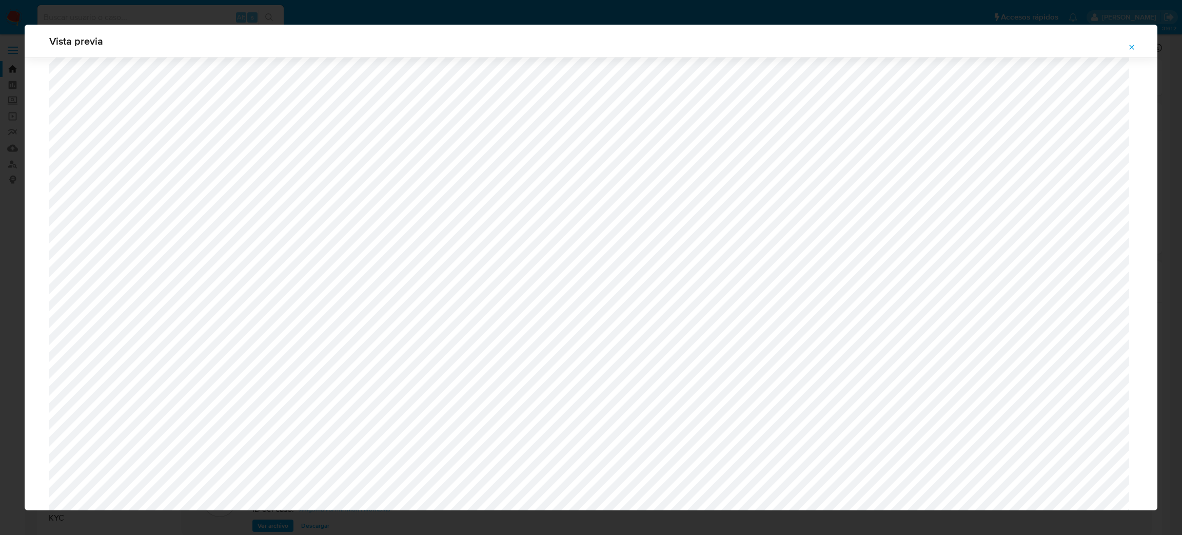
scroll to position [441, 0]
click at [1135, 47] on icon "Attachment preview" at bounding box center [1132, 47] width 8 height 8
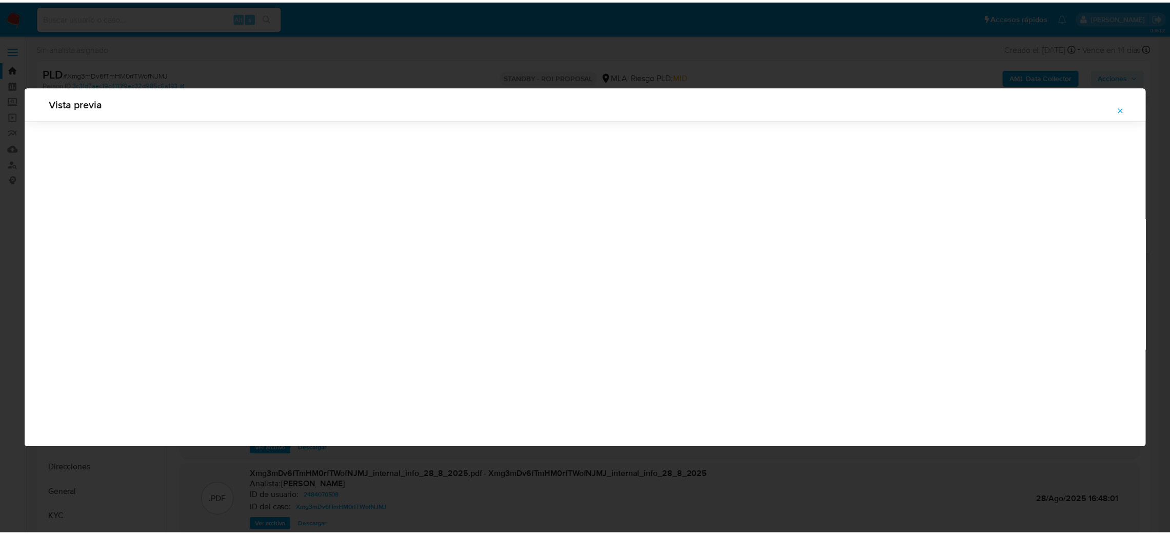
scroll to position [0, 0]
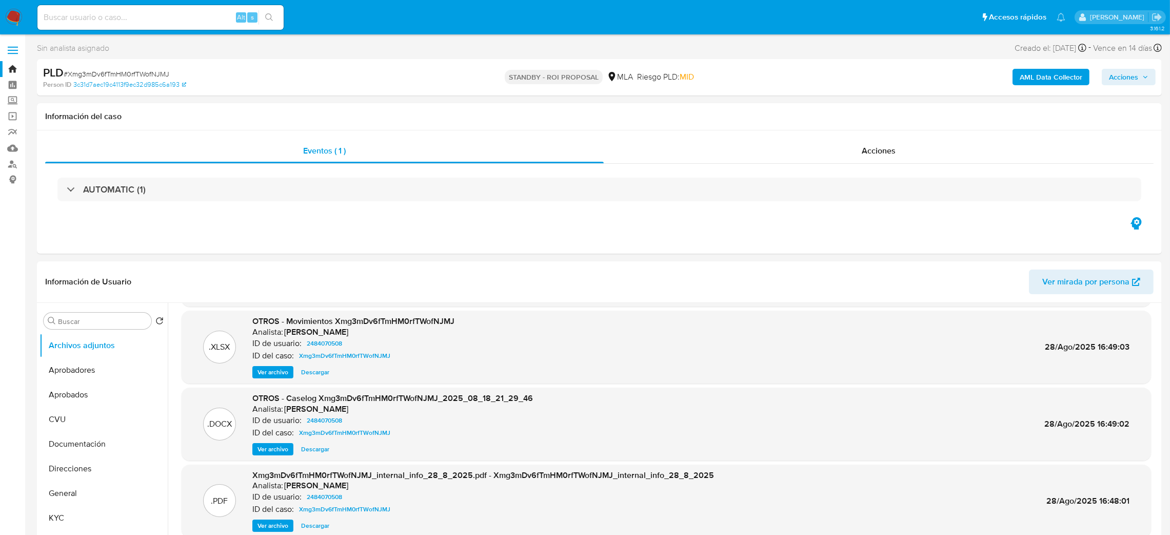
click at [173, 14] on input at bounding box center [160, 17] width 246 height 13
paste input "4lJWw1CgfB7FYNAV8tpVMVbR"
type input "4lJWw1CgfB7FYNAV8tpVMVbR"
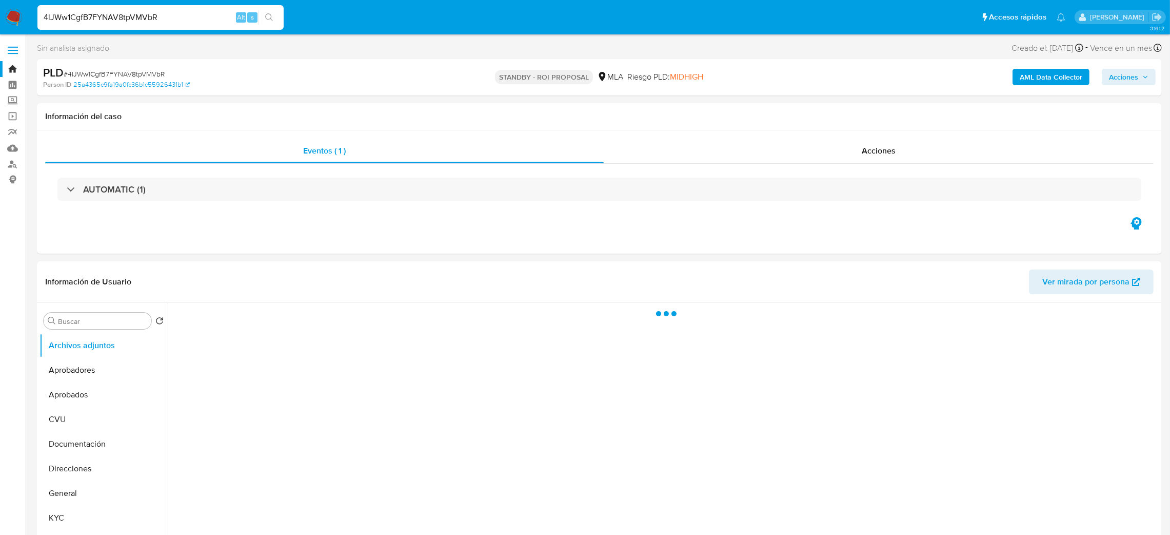
select select "10"
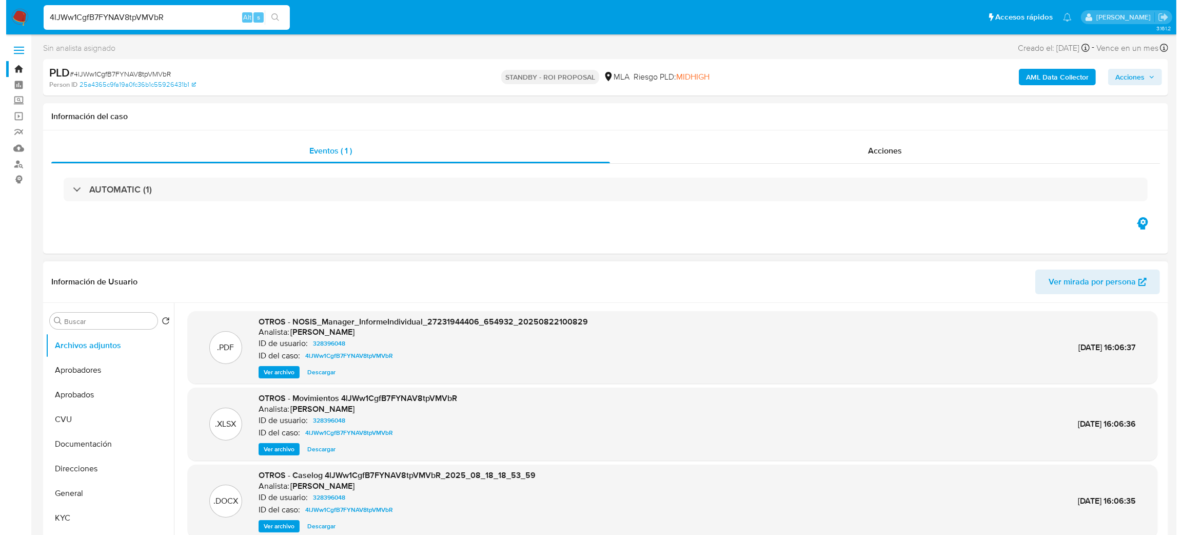
scroll to position [77, 0]
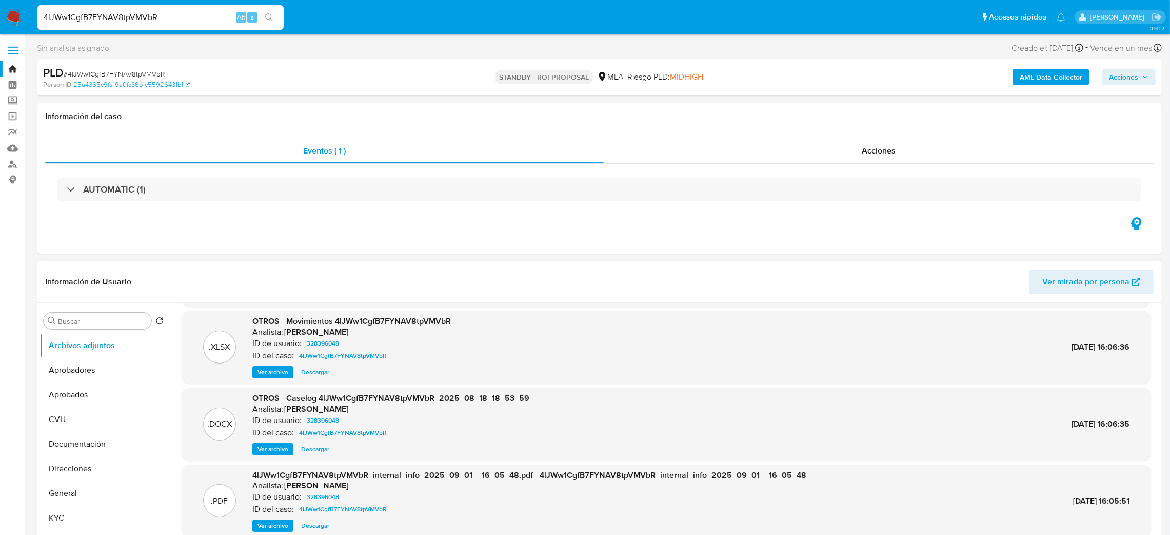
click at [273, 445] on span "Ver archivo" at bounding box center [273, 449] width 31 height 10
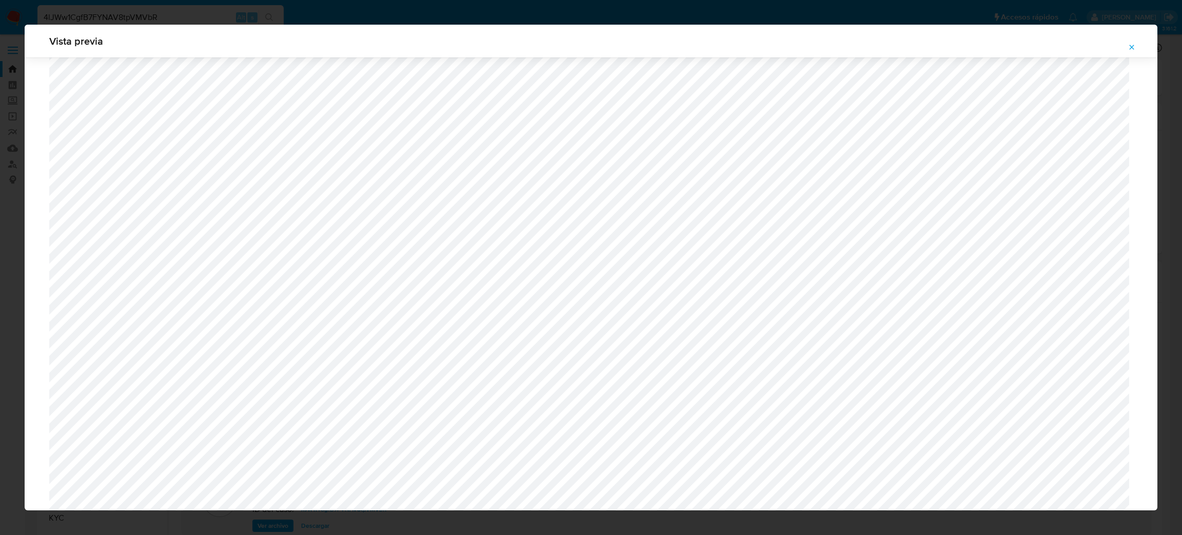
scroll to position [364, 0]
click at [1132, 46] on icon "Attachment preview" at bounding box center [1132, 47] width 8 height 8
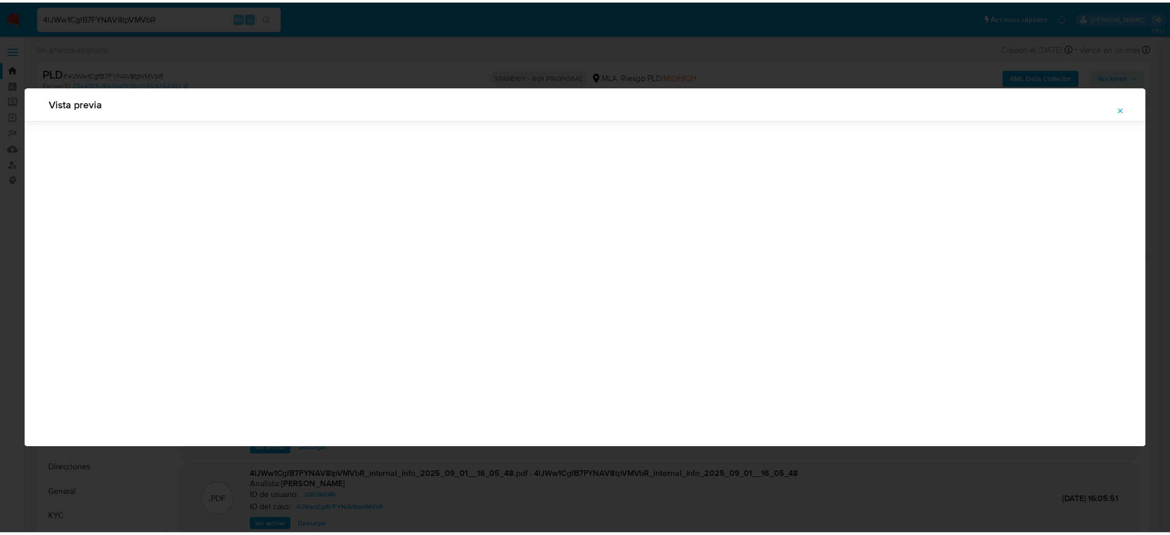
scroll to position [0, 0]
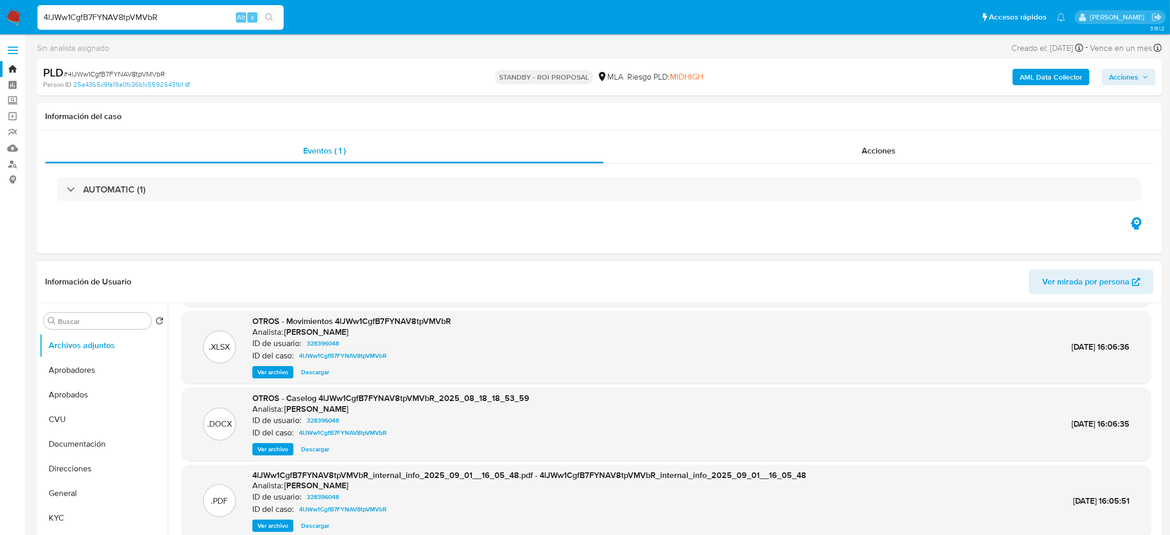
click at [0, 24] on nav "Pausado Ver notificaciones 4lJWw1CgfB7FYNAV8tpVMVbR Alt s Accesos rápidos Presi…" at bounding box center [585, 17] width 1170 height 34
paste input "QH8Sq3uESWrqpn6r9Ieixgn3"
type input "QH8Sq3uESWrqpn6r9Ieixgn3"
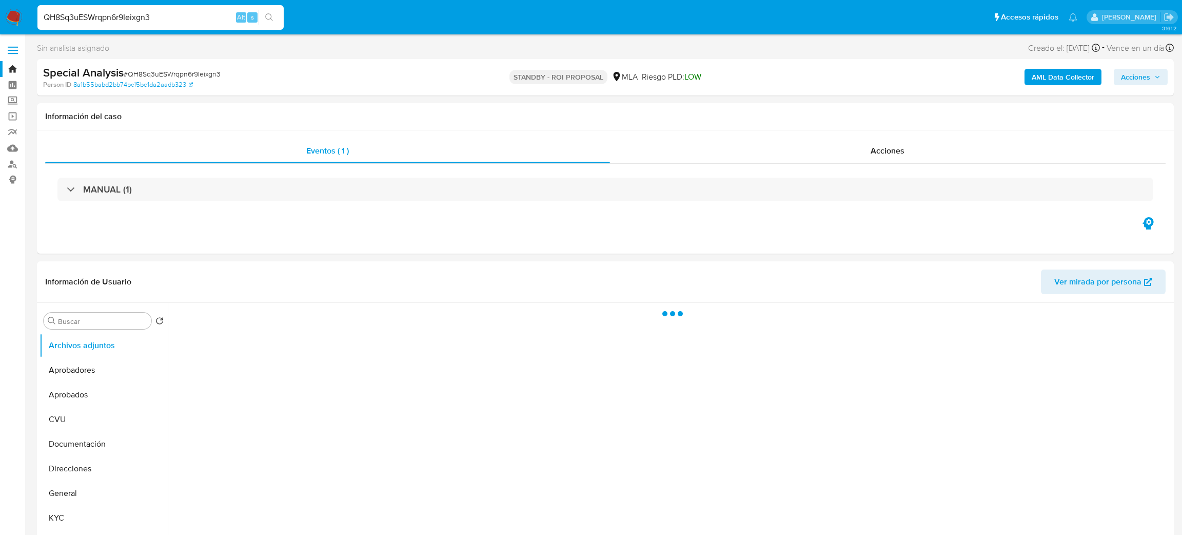
select select "10"
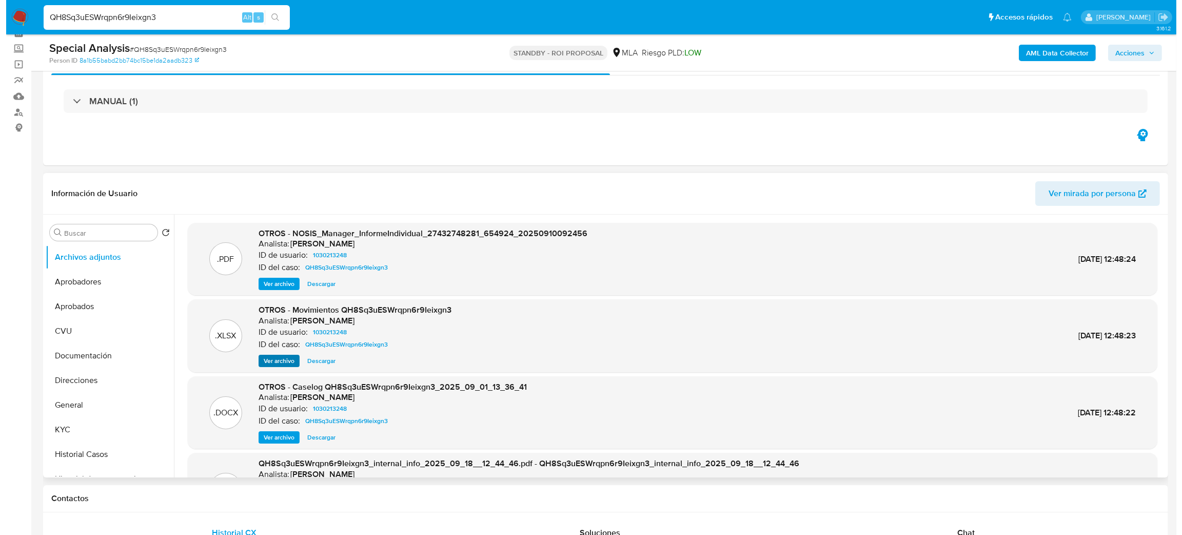
scroll to position [77, 0]
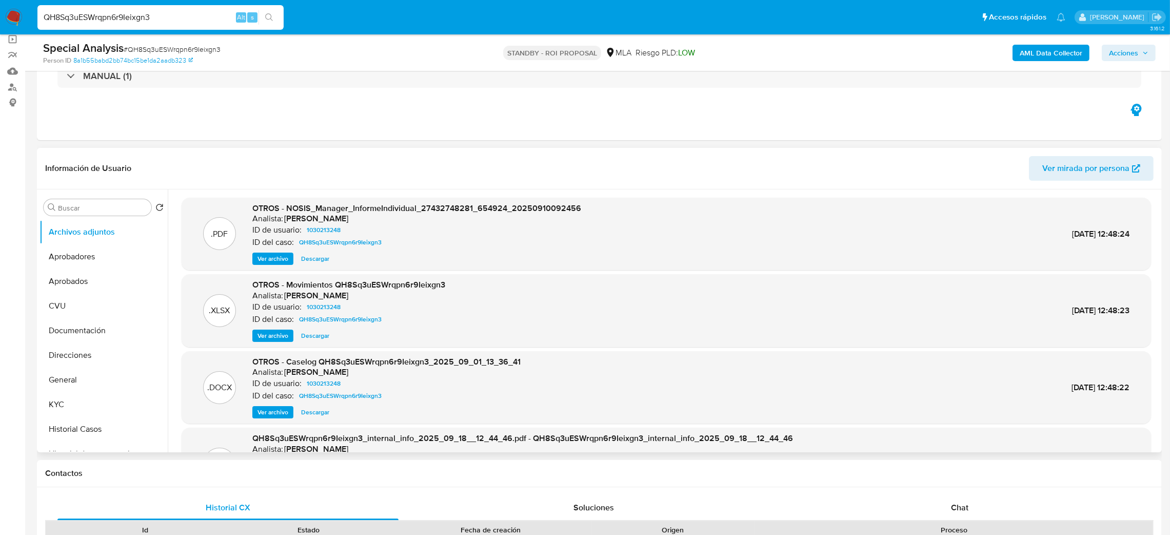
click at [269, 411] on span "Ver archivo" at bounding box center [273, 412] width 31 height 10
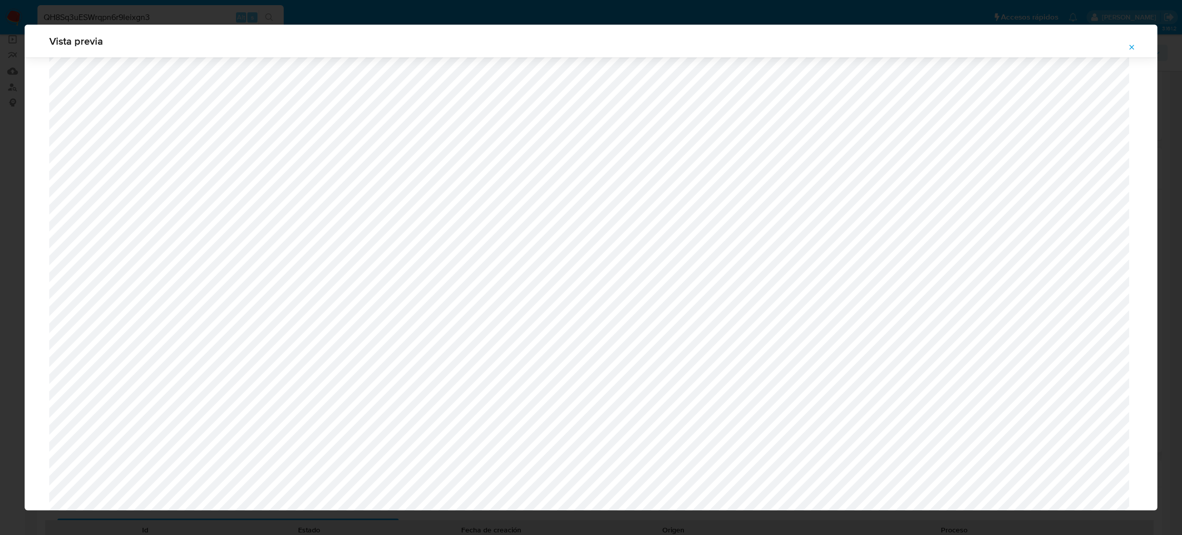
scroll to position [441, 0]
click at [1126, 45] on button "Attachment preview" at bounding box center [1132, 47] width 23 height 16
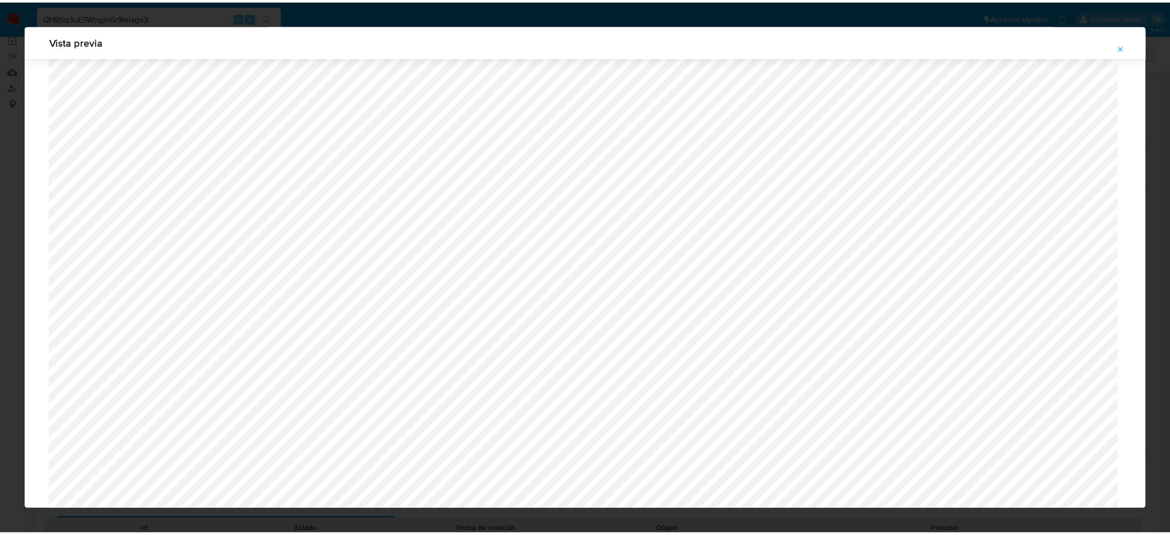
scroll to position [0, 0]
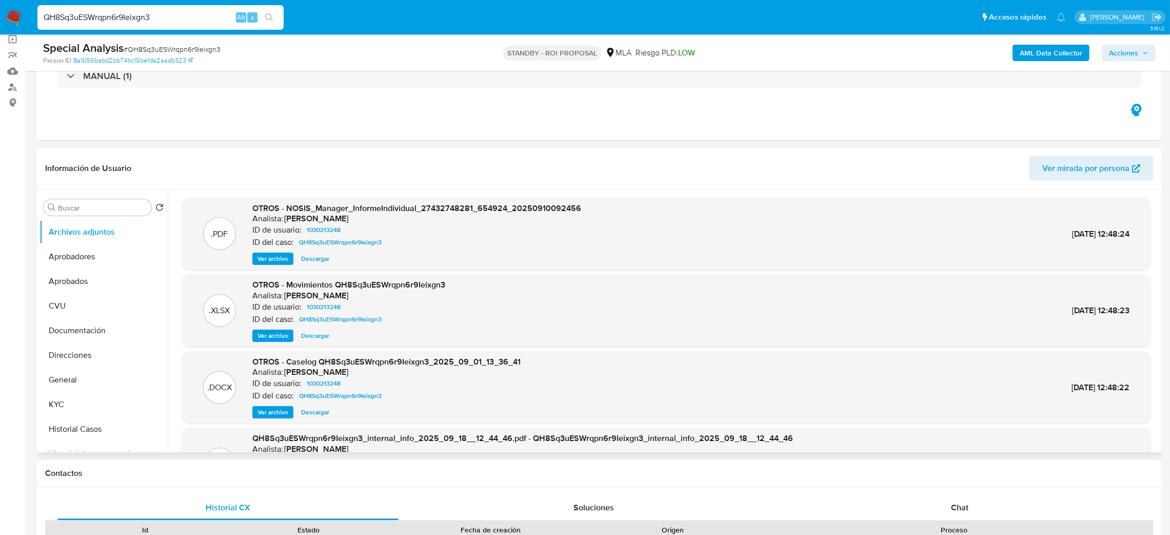
drag, startPoint x: 174, startPoint y: 18, endPoint x: 0, endPoint y: 13, distance: 174.0
click at [0, 13] on nav "Pausado Ver notificaciones QH8Sq3uESWrqpn6r9Ieixgn3 Alt s Accesos rápidos Presi…" at bounding box center [585, 17] width 1170 height 34
paste input "G48785wFnFjqUKxdWX7Wgt7k"
type input "G48785wFnFjqUKxdWX7Wgt7k"
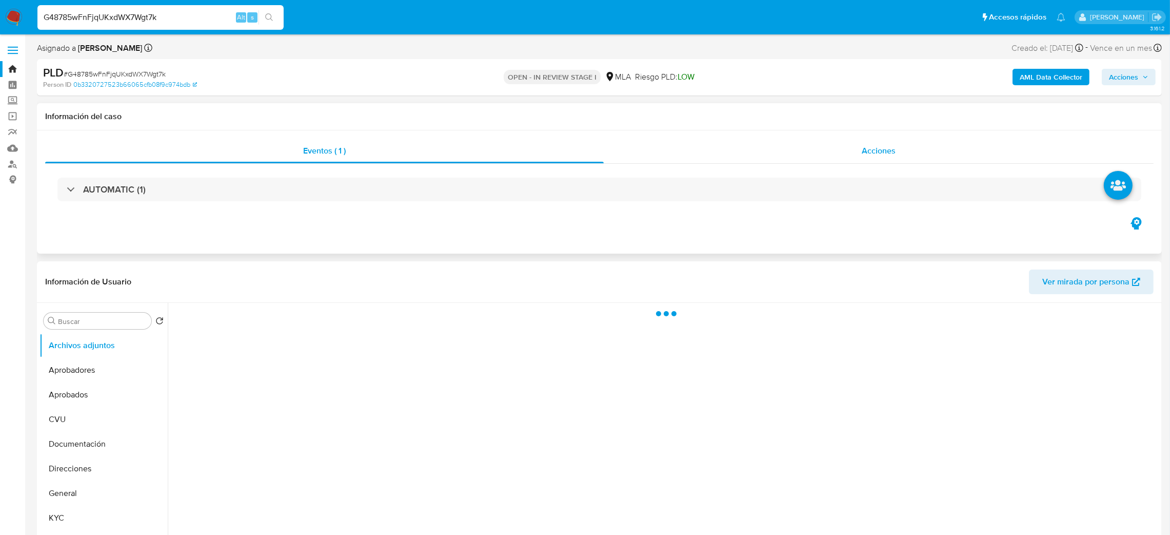
select select "10"
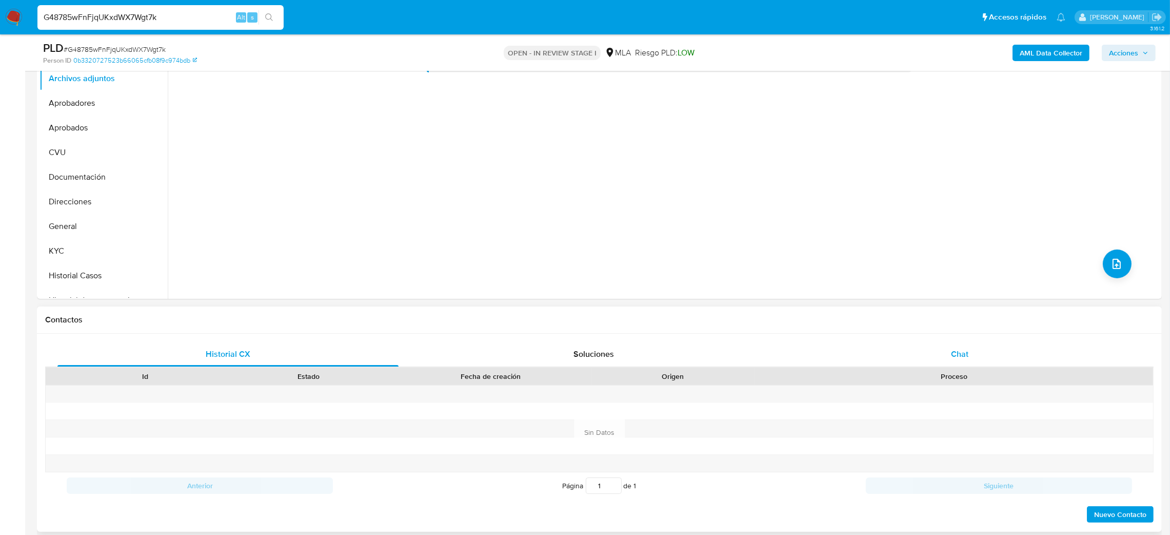
click at [1014, 357] on div "Chat" at bounding box center [959, 354] width 341 height 25
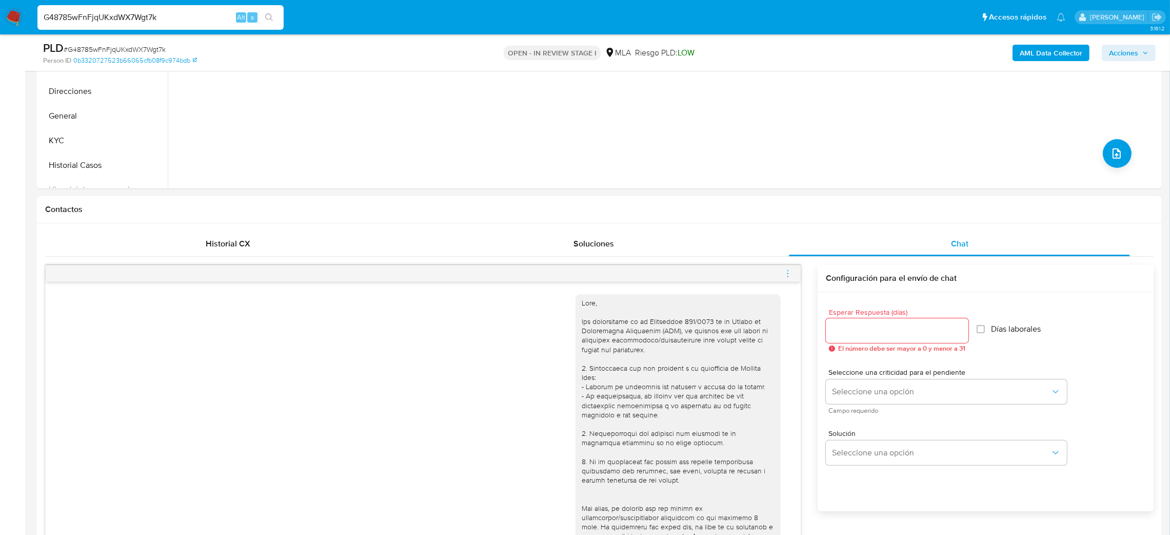
scroll to position [154, 0]
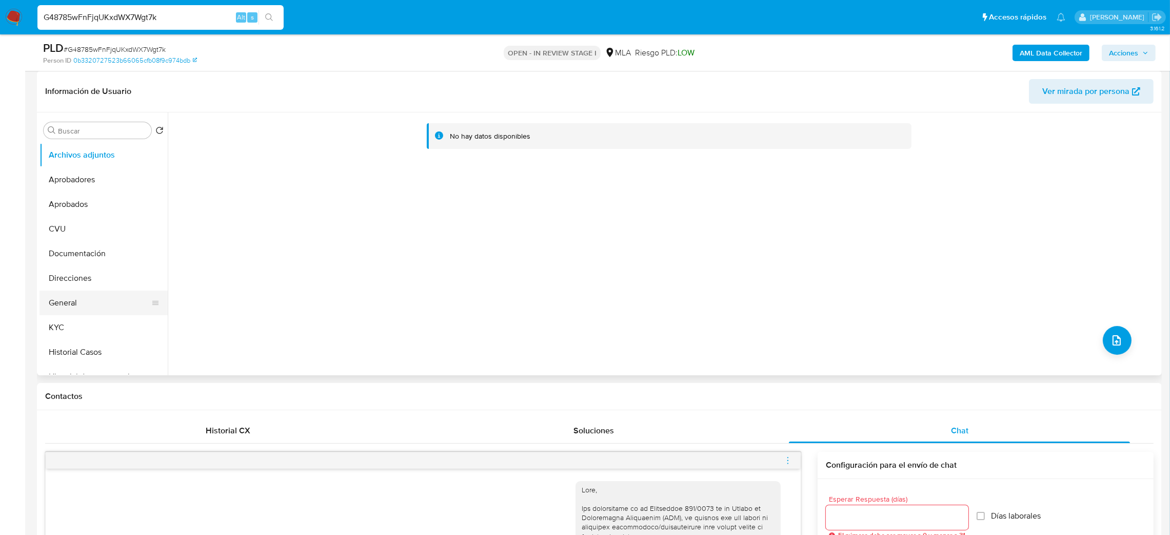
click at [72, 304] on button "General" at bounding box center [100, 302] width 120 height 25
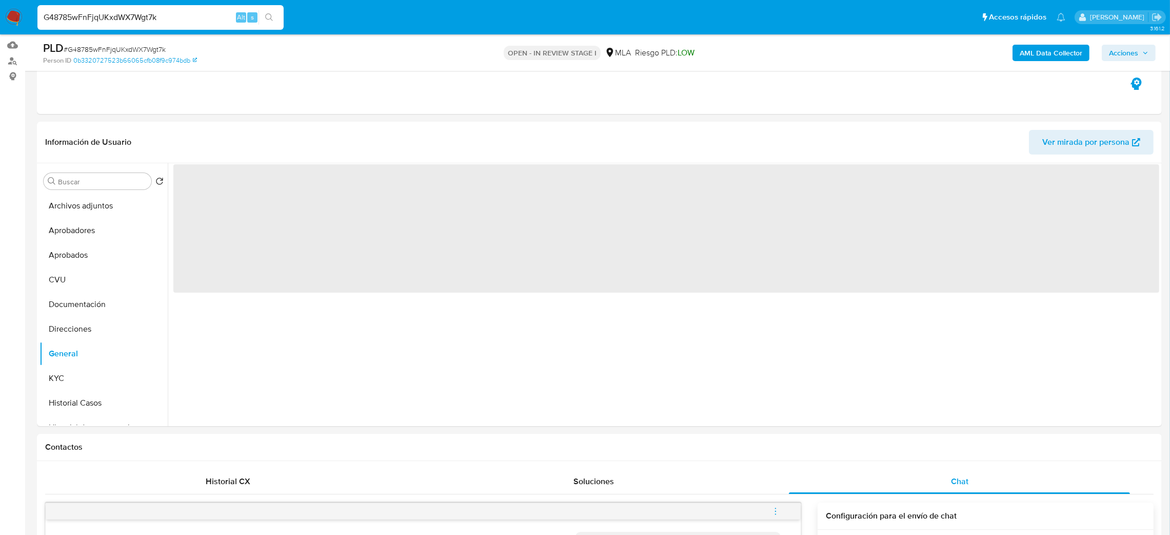
scroll to position [77, 0]
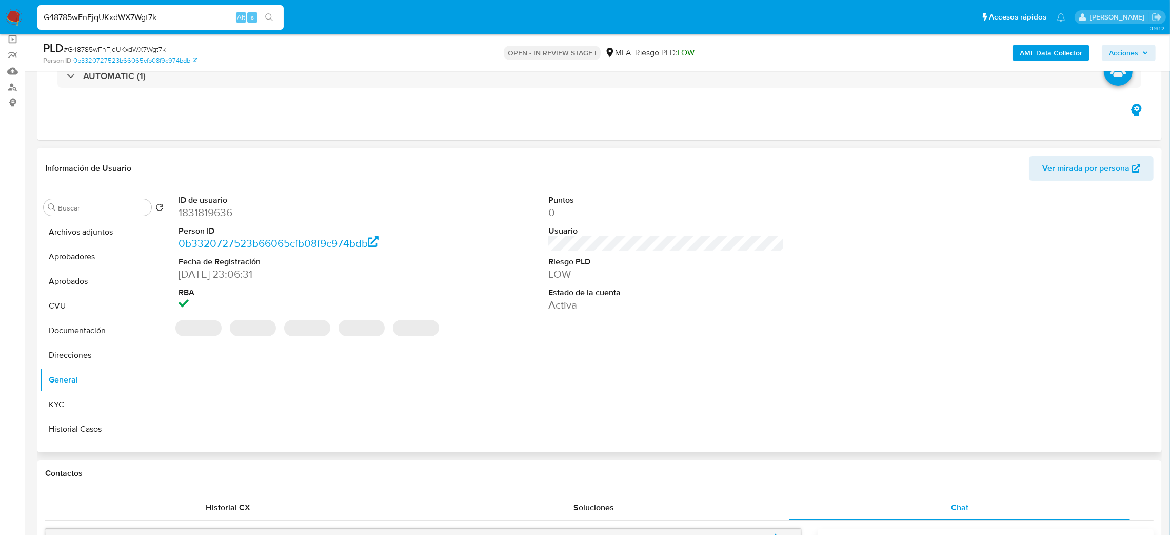
click at [211, 212] on dd "1831819636" at bounding box center [297, 212] width 237 height 14
copy dd "1831819636"
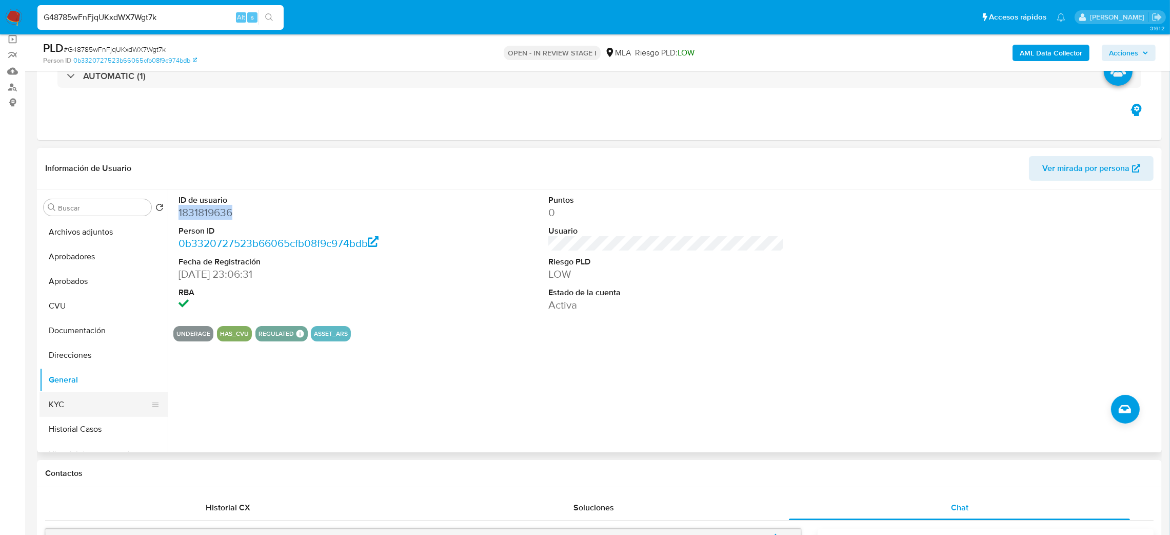
click at [61, 403] on button "KYC" at bounding box center [100, 404] width 120 height 25
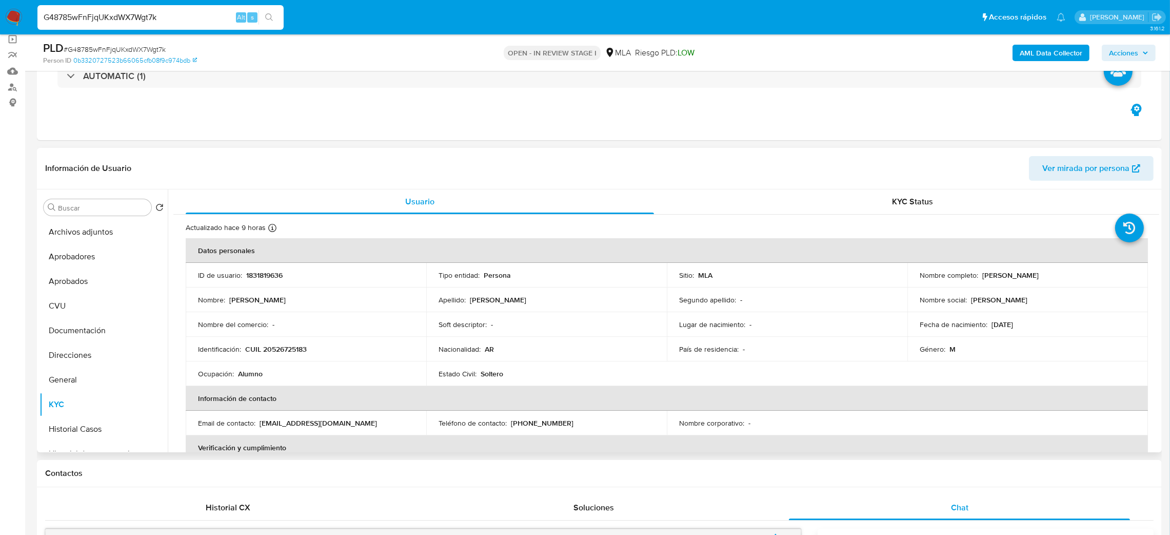
click at [285, 350] on p "CUIL 20526725183" at bounding box center [276, 348] width 62 height 9
copy p "20526725183"
click at [257, 369] on p "Alumno" at bounding box center [250, 373] width 25 height 9
drag, startPoint x: 272, startPoint y: 349, endPoint x: 301, endPoint y: 352, distance: 29.4
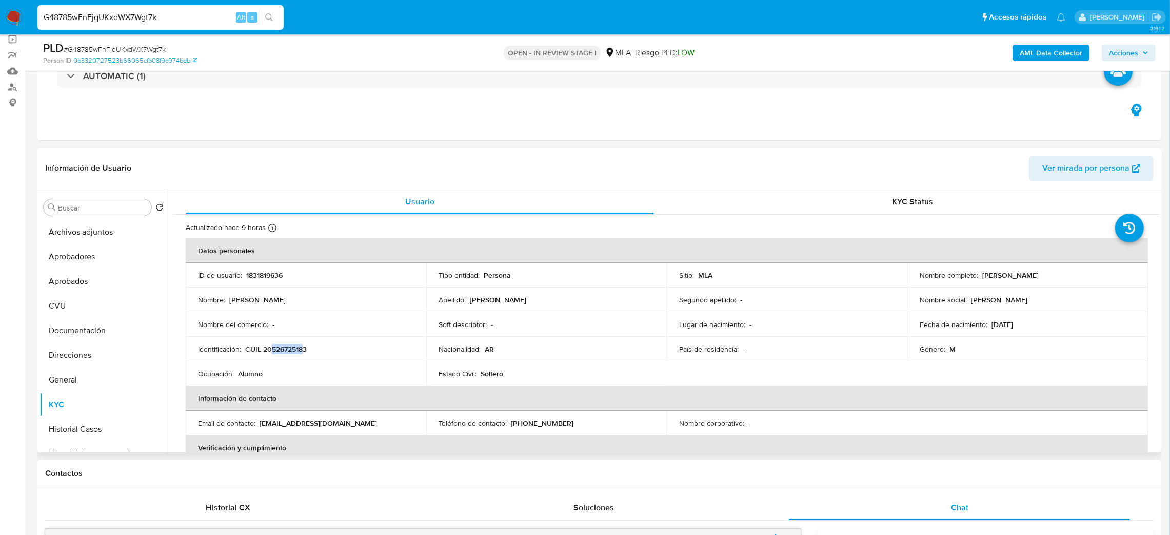
click at [301, 352] on p "CUIL 20526725183" at bounding box center [276, 348] width 62 height 9
copy p "52672518"
click at [143, 49] on span "# G48785wFnFjqUKxdWX7Wgt7k" at bounding box center [115, 49] width 102 height 10
copy span "G48785wFnFjqUKxdWX7Wgt7k"
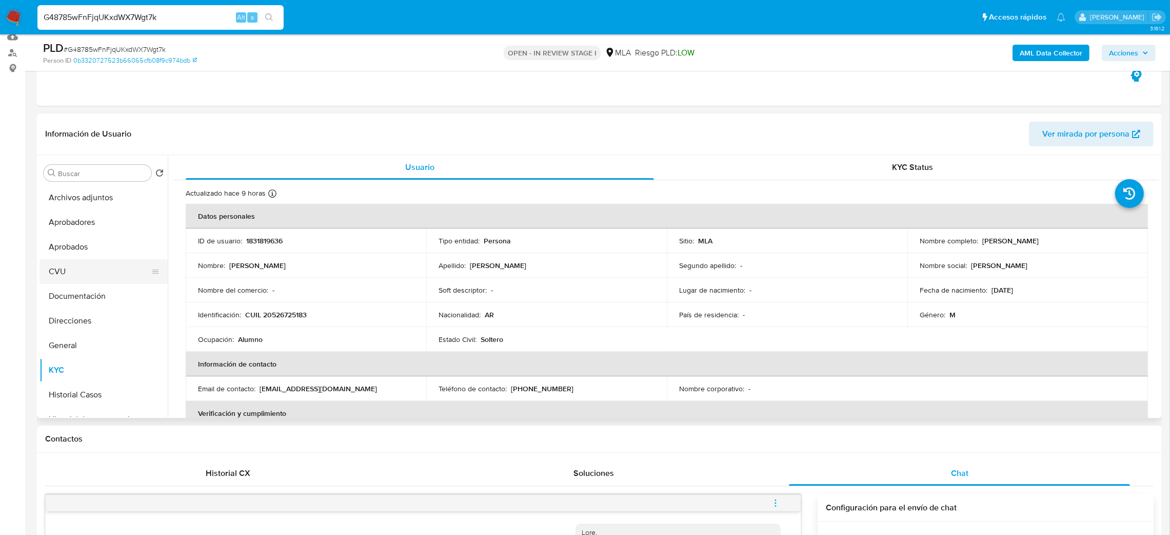
click at [103, 272] on button "CVU" at bounding box center [100, 271] width 120 height 25
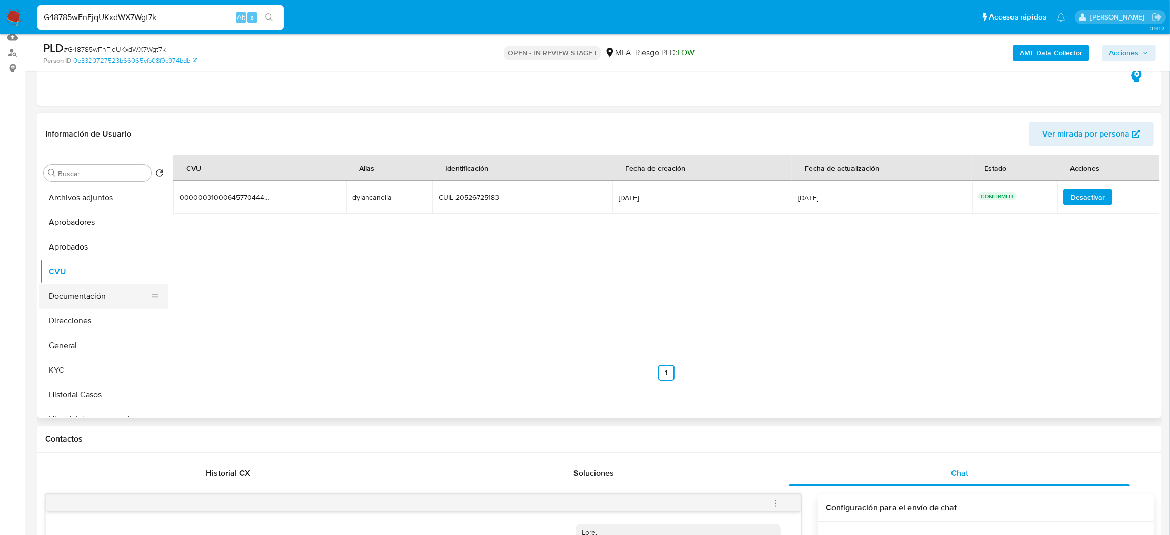
click at [112, 303] on button "Documentación" at bounding box center [100, 296] width 120 height 25
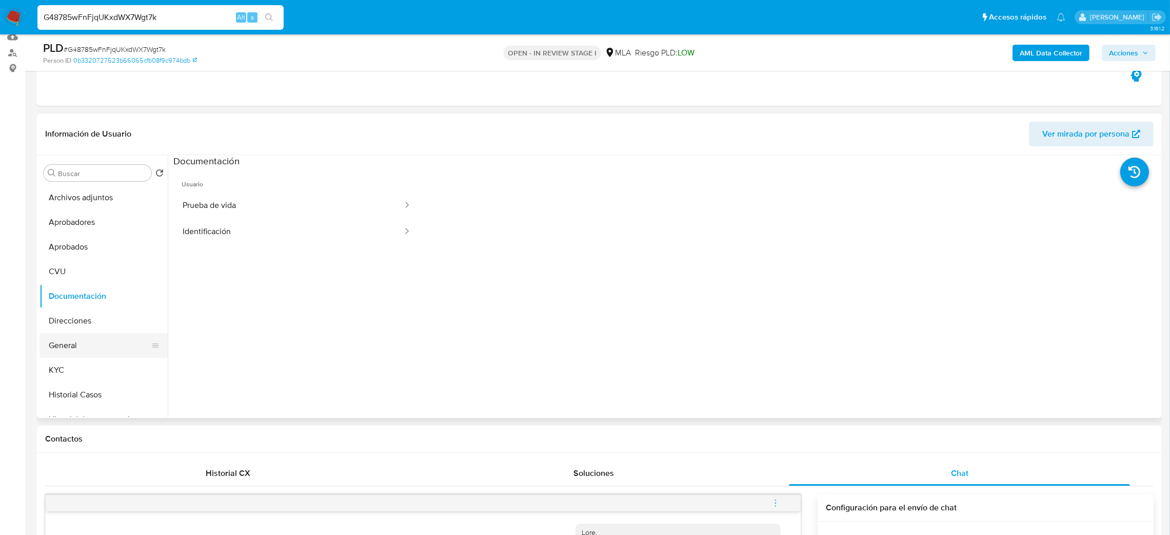
click at [83, 343] on button "General" at bounding box center [100, 345] width 120 height 25
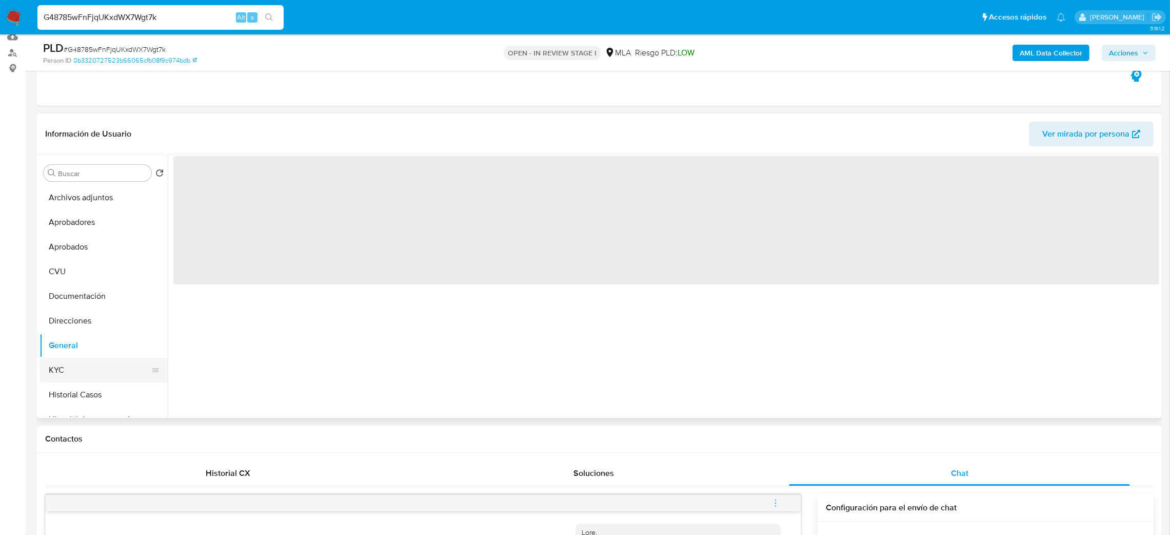
click at [87, 381] on button "KYC" at bounding box center [100, 370] width 120 height 25
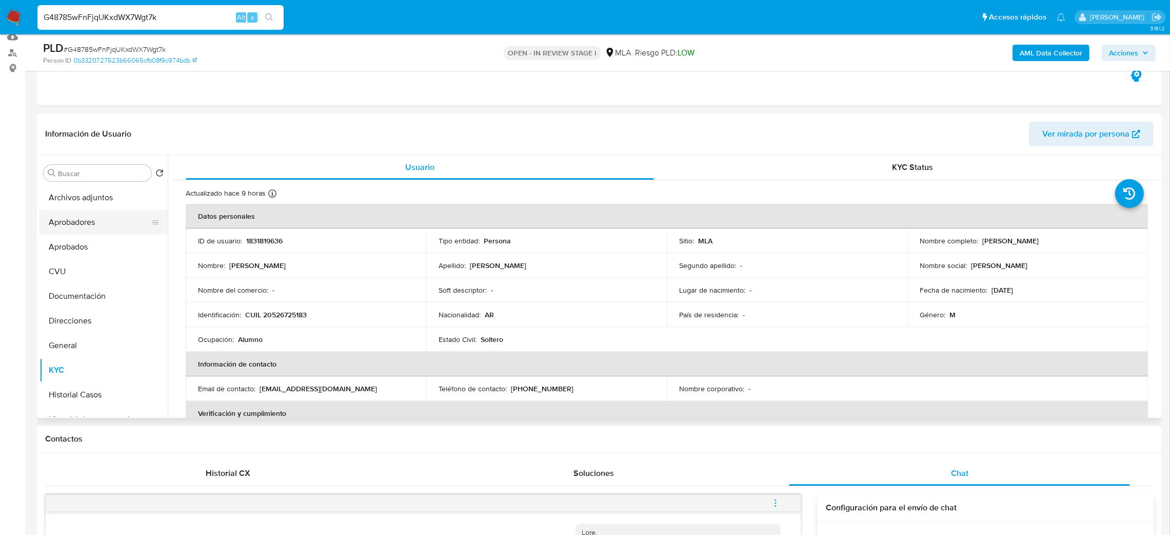
click at [76, 220] on button "Aprobadores" at bounding box center [100, 222] width 120 height 25
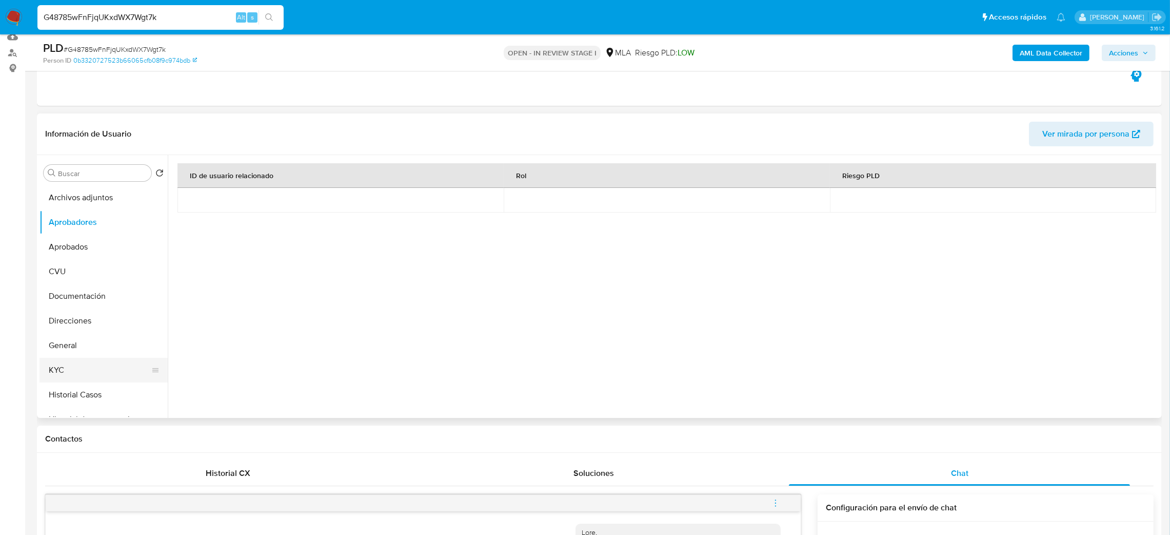
click at [104, 369] on button "KYC" at bounding box center [100, 370] width 120 height 25
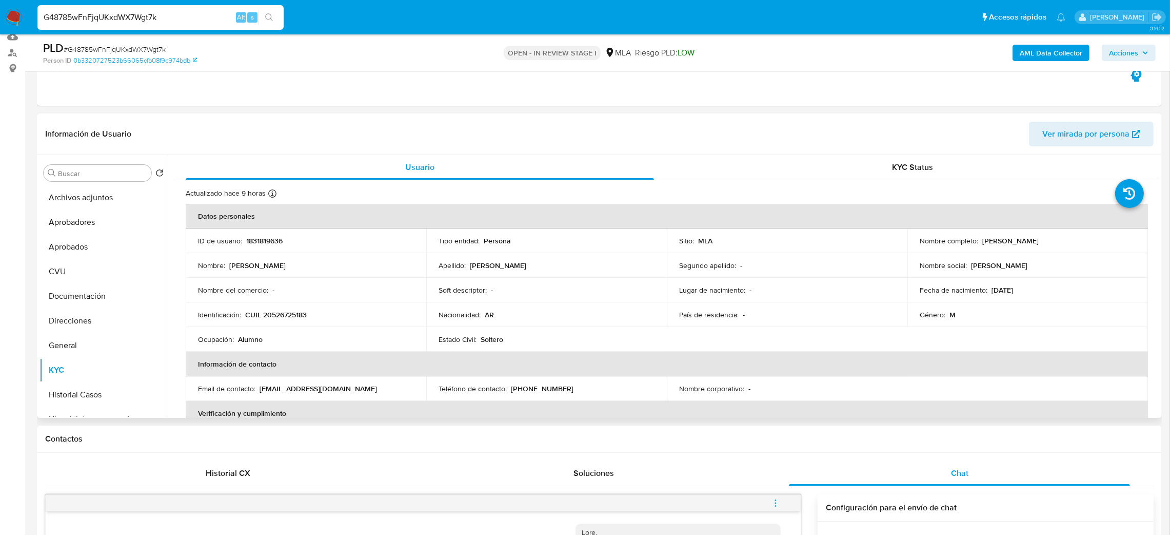
drag, startPoint x: 978, startPoint y: 242, endPoint x: 1054, endPoint y: 245, distance: 76.0
click at [1054, 245] on div "Nombre completo : Dylan Leandro Canella" at bounding box center [1028, 240] width 216 height 9
copy p "Dylan Leandro Canella"
click at [101, 293] on button "Documentación" at bounding box center [100, 296] width 120 height 25
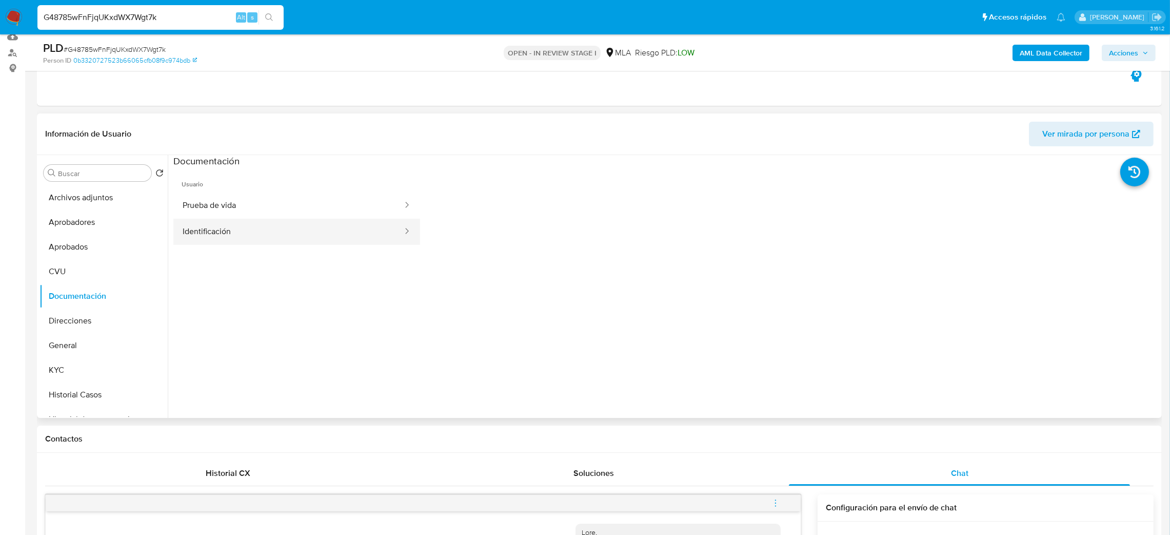
click at [297, 220] on button "Identificación" at bounding box center [288, 232] width 230 height 26
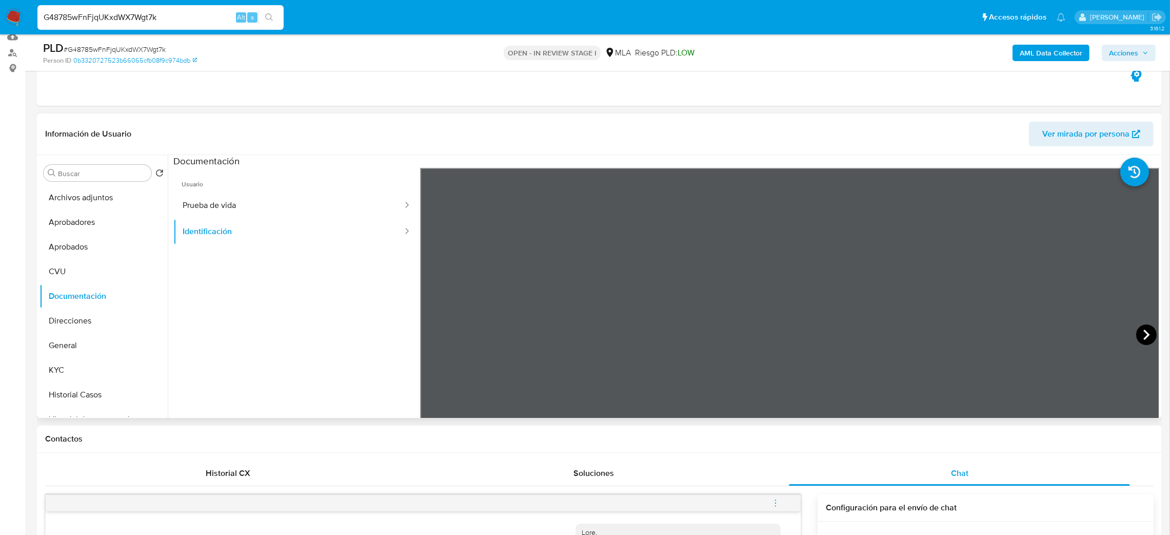
click at [1144, 332] on icon at bounding box center [1147, 334] width 6 height 10
click at [95, 326] on button "Direcciones" at bounding box center [100, 320] width 120 height 25
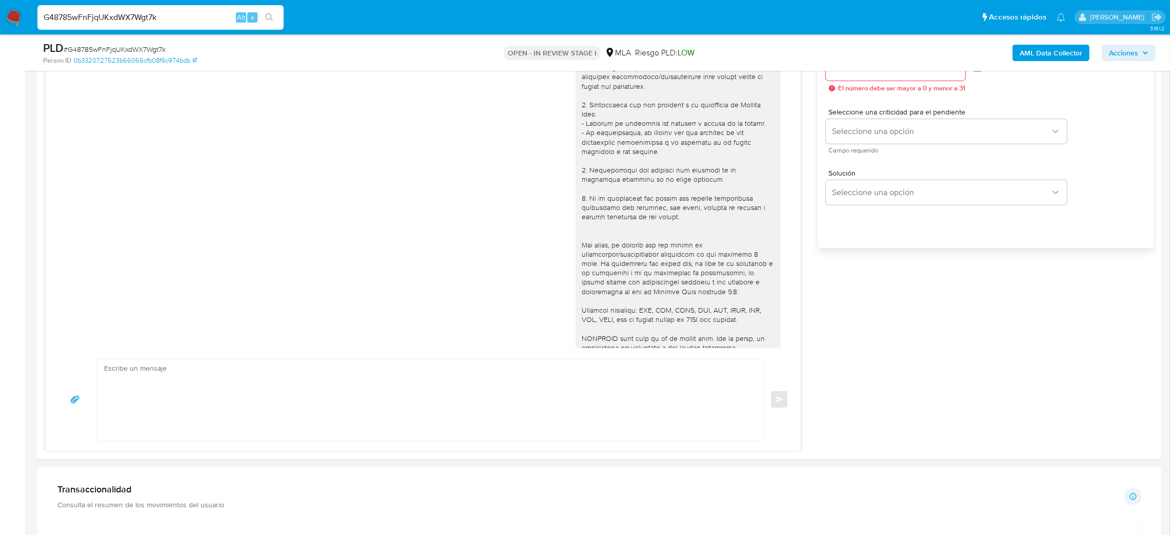
scroll to position [727, 0]
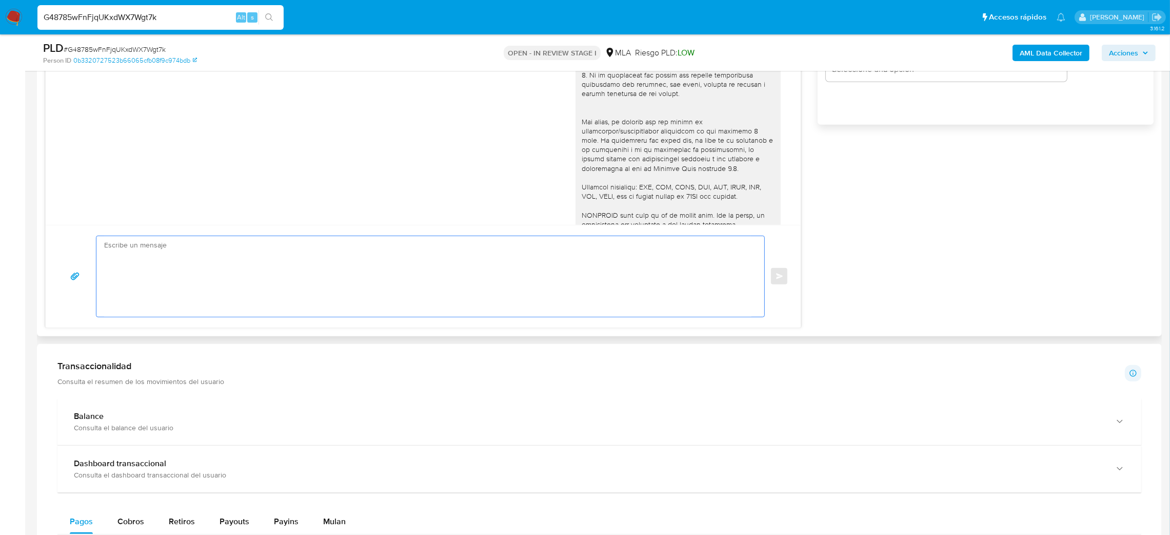
click at [169, 268] on textarea at bounding box center [428, 276] width 648 height 81
paste textarea "Hola, Esperamos que te encuentres muy bien. Te consultamos si tuviste oportunid…"
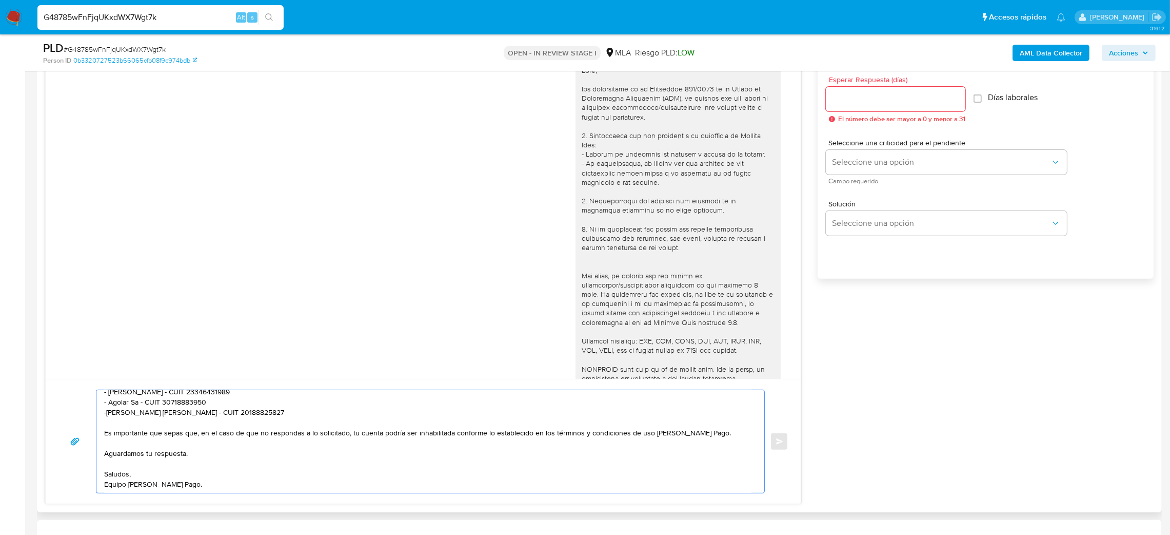
scroll to position [180, 0]
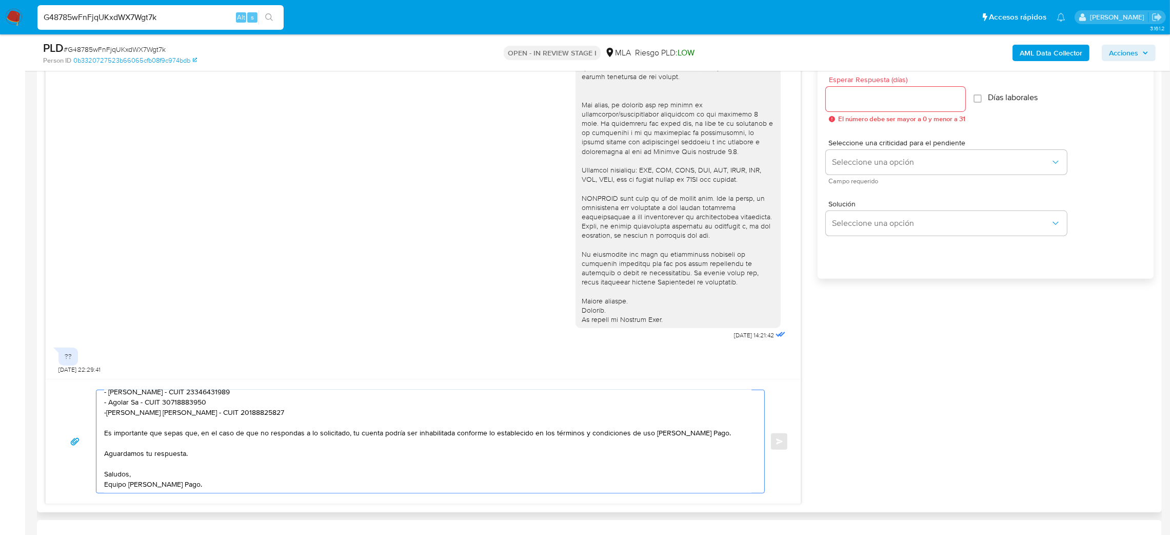
type textarea "Hola, Esperamos que te encuentres muy bien. Te consultamos si tuviste oportunid…"
click at [875, 96] on input "Esperar Respuesta (días)" at bounding box center [896, 98] width 140 height 13
type input "2"
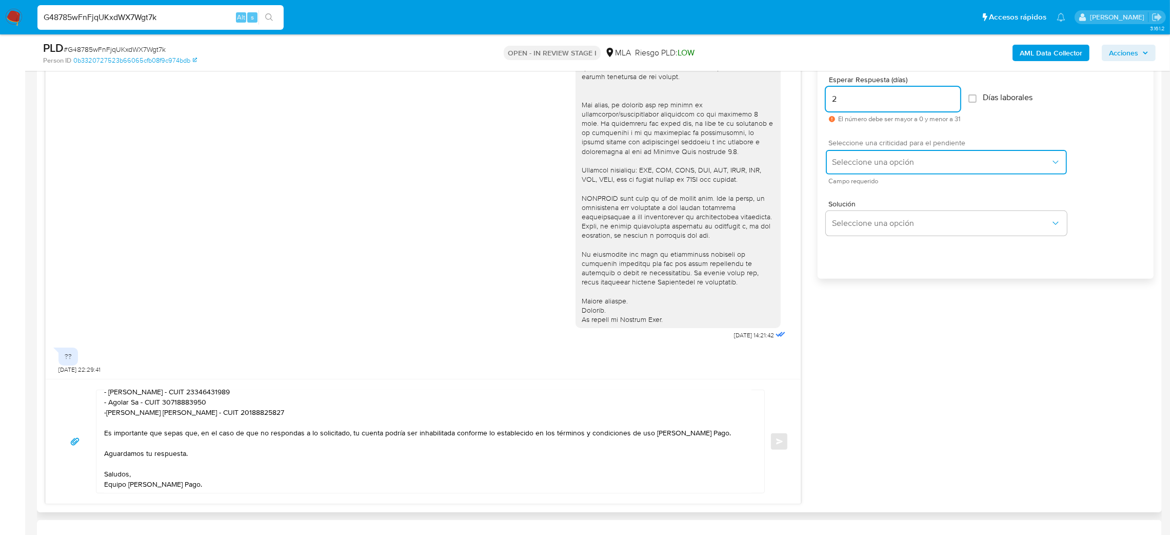
click at [850, 151] on button "Seleccione una opción" at bounding box center [946, 162] width 241 height 25
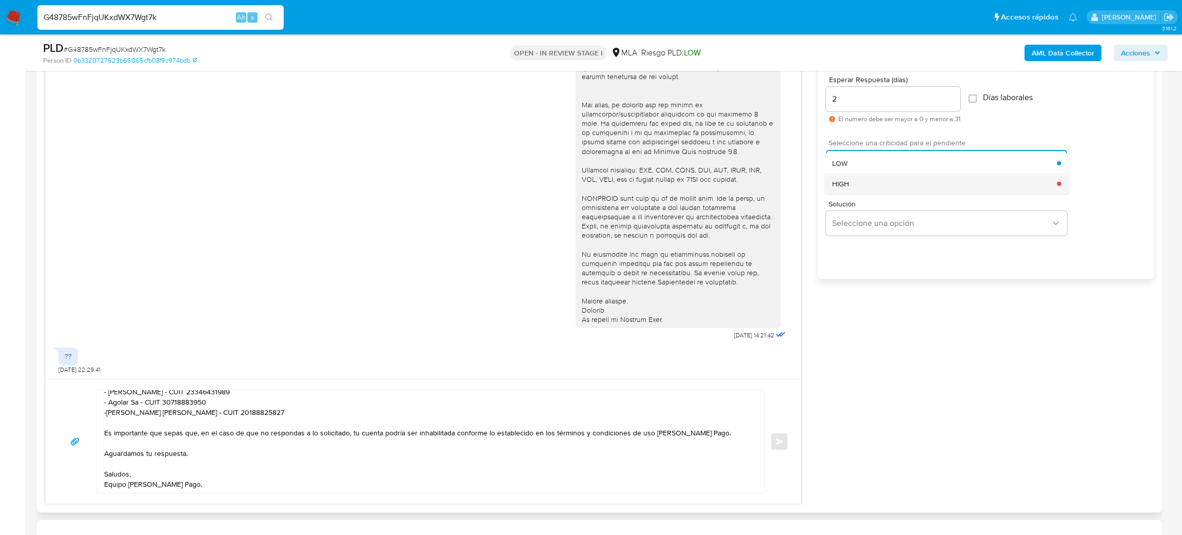
click at [849, 184] on div "HIGH" at bounding box center [944, 183] width 225 height 21
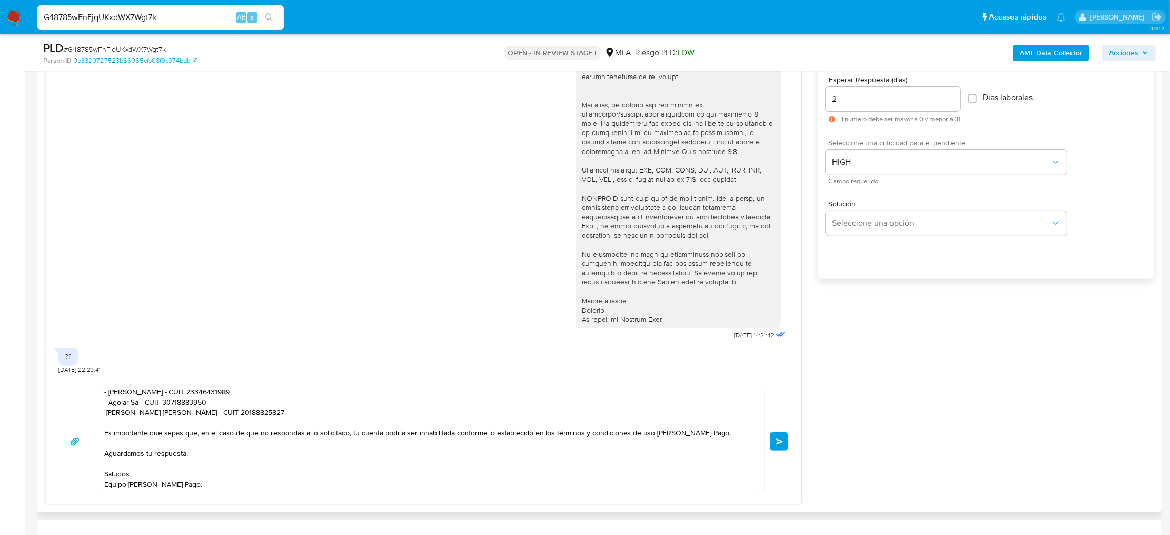
click at [778, 437] on button "Enviar" at bounding box center [779, 441] width 18 height 18
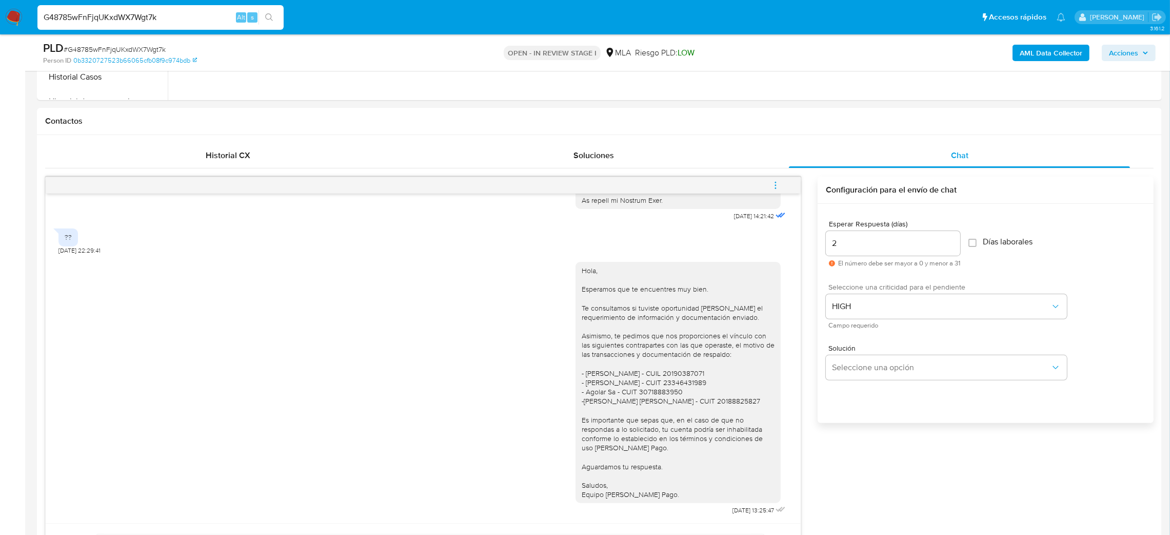
scroll to position [419, 0]
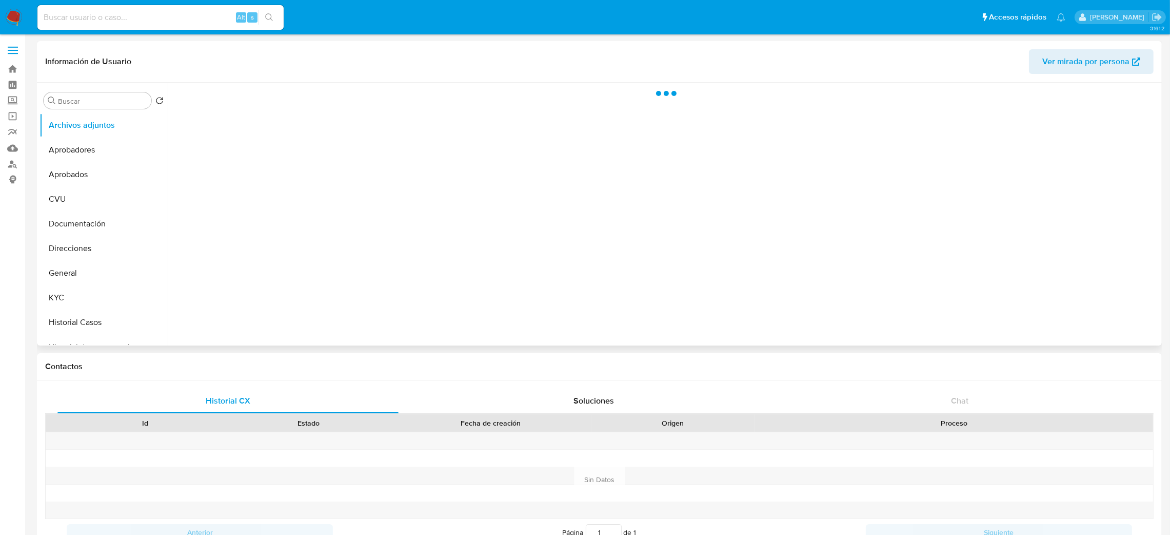
select select "10"
click at [95, 288] on button "KYC" at bounding box center [100, 297] width 120 height 25
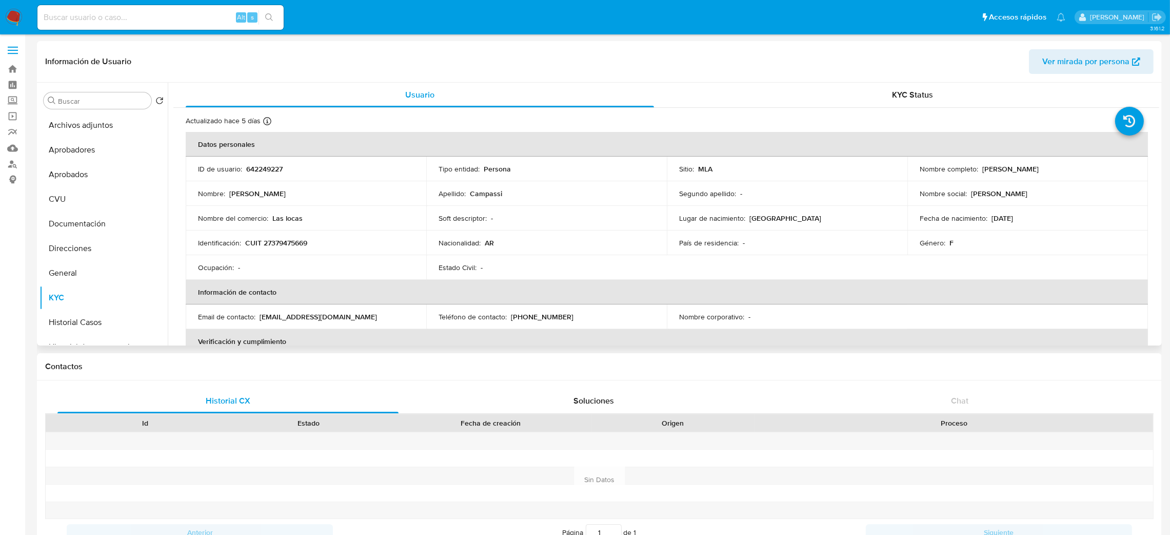
drag, startPoint x: 979, startPoint y: 167, endPoint x: 1094, endPoint y: 166, distance: 114.9
click at [1094, 166] on div "Nombre completo : [PERSON_NAME]" at bounding box center [1028, 168] width 216 height 9
copy p "[PERSON_NAME]"
click at [288, 244] on p "CUIT 27379475669" at bounding box center [276, 242] width 62 height 9
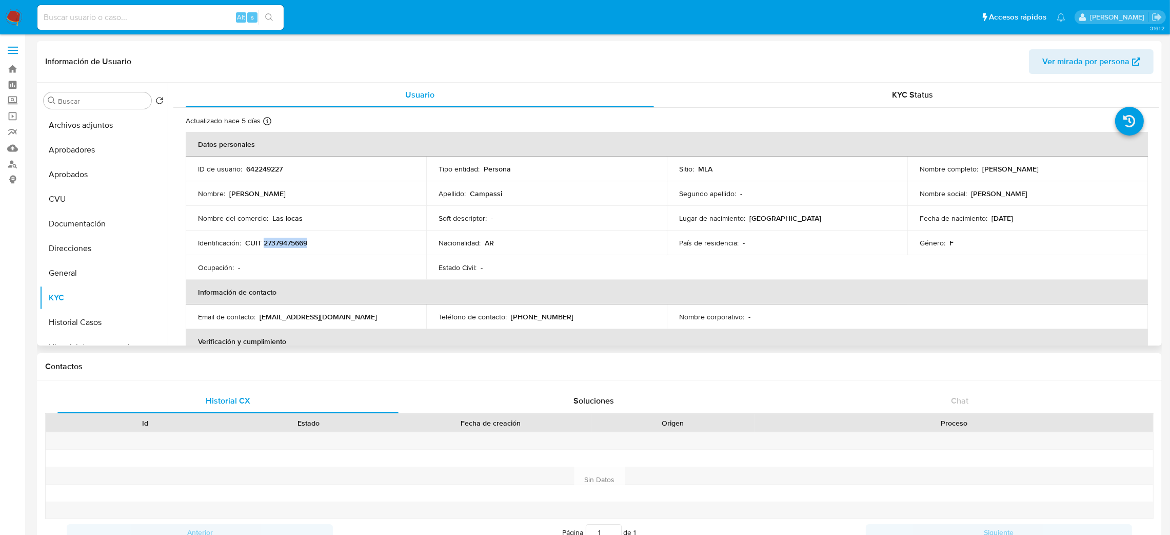
copy p "27379475669"
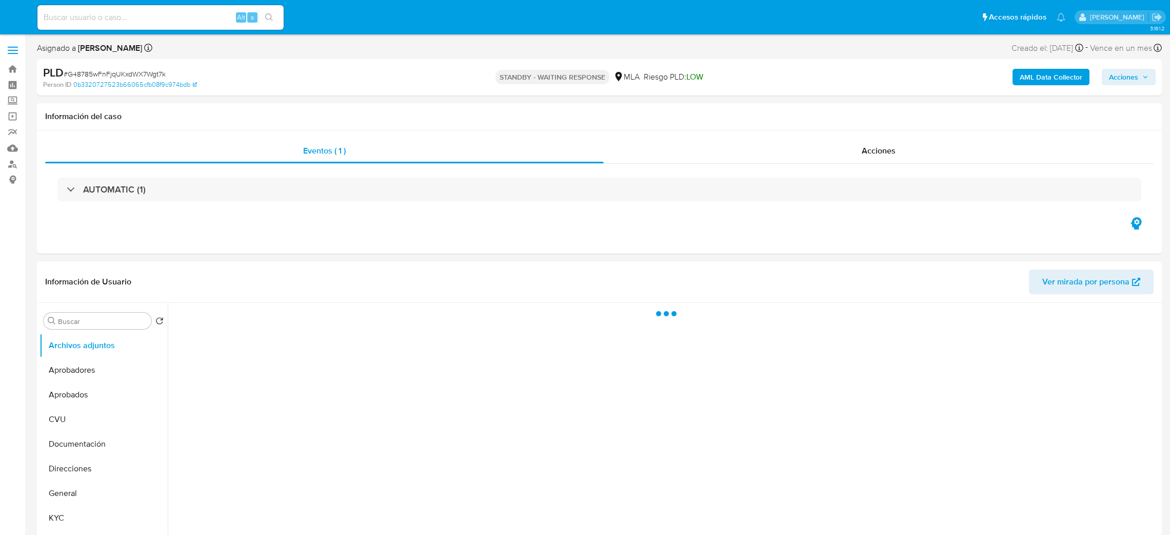
select select "10"
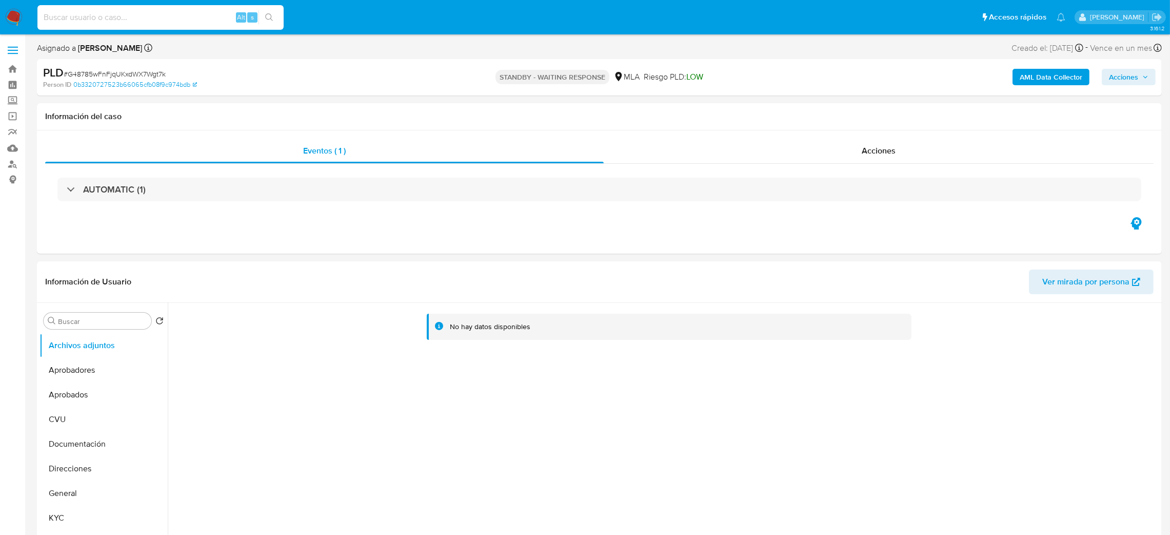
click at [180, 17] on input at bounding box center [160, 17] width 246 height 13
paste input "ydDLxk0GhFBaWCUezoDgcY2j"
type input "ydDLxk0GhFBaWCUezoDgcY2j"
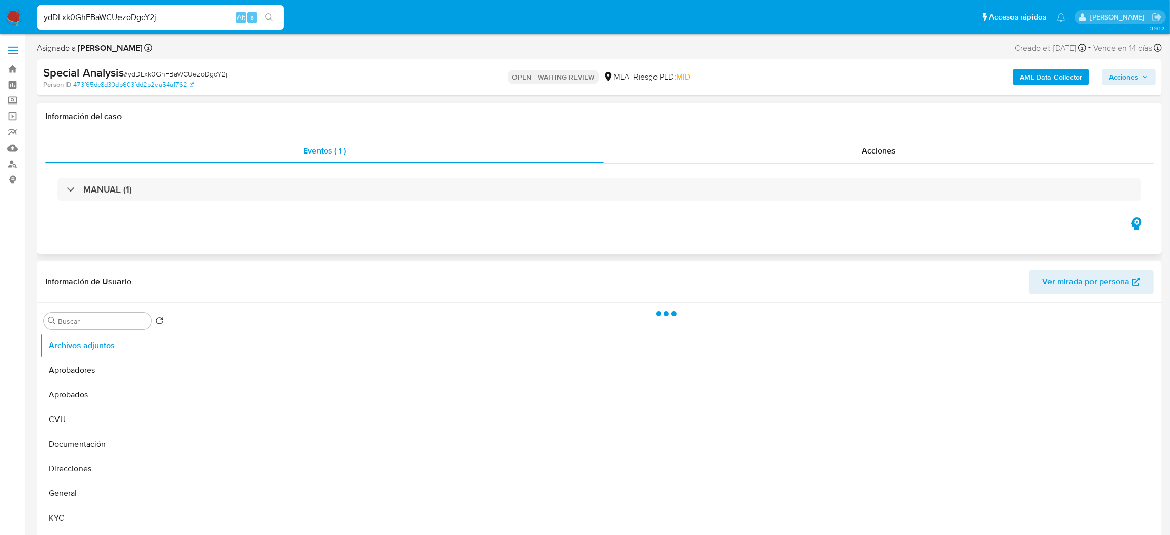
select select "10"
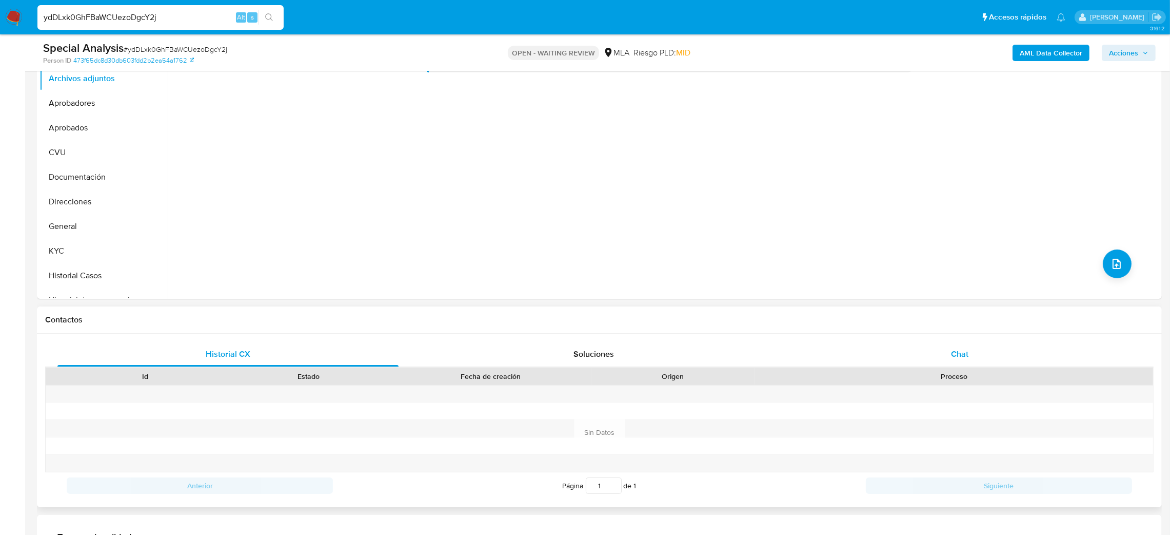
click at [969, 349] on div "Chat" at bounding box center [959, 354] width 341 height 25
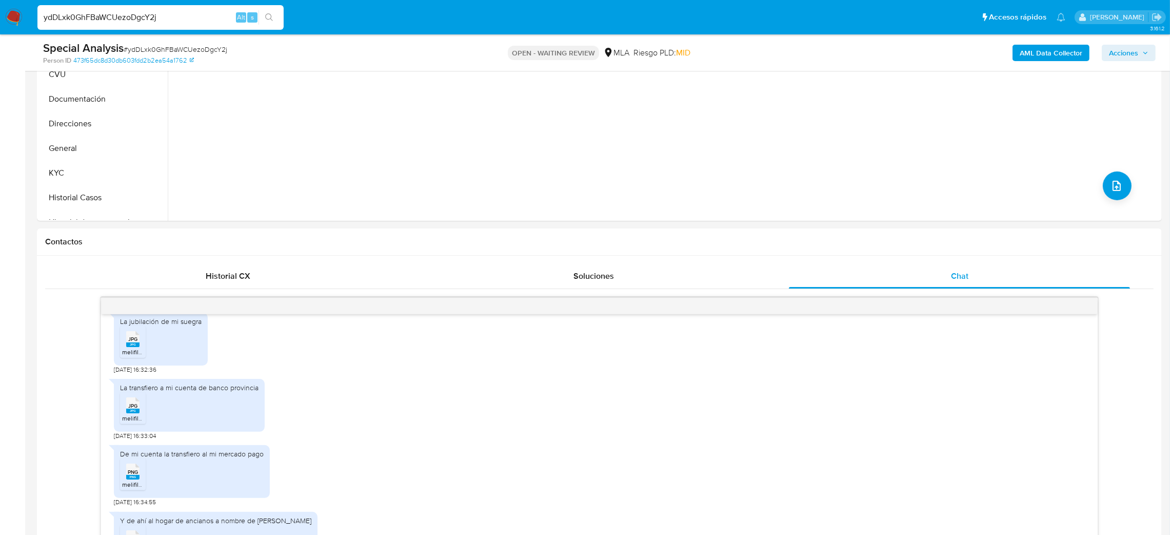
scroll to position [154, 0]
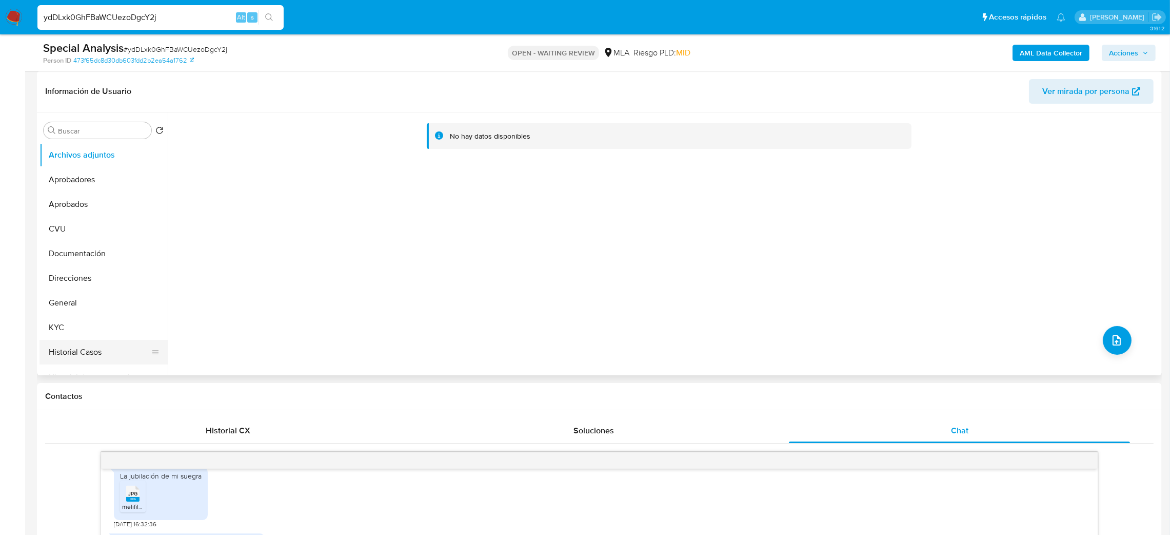
click at [77, 359] on button "Historial Casos" at bounding box center [100, 352] width 120 height 25
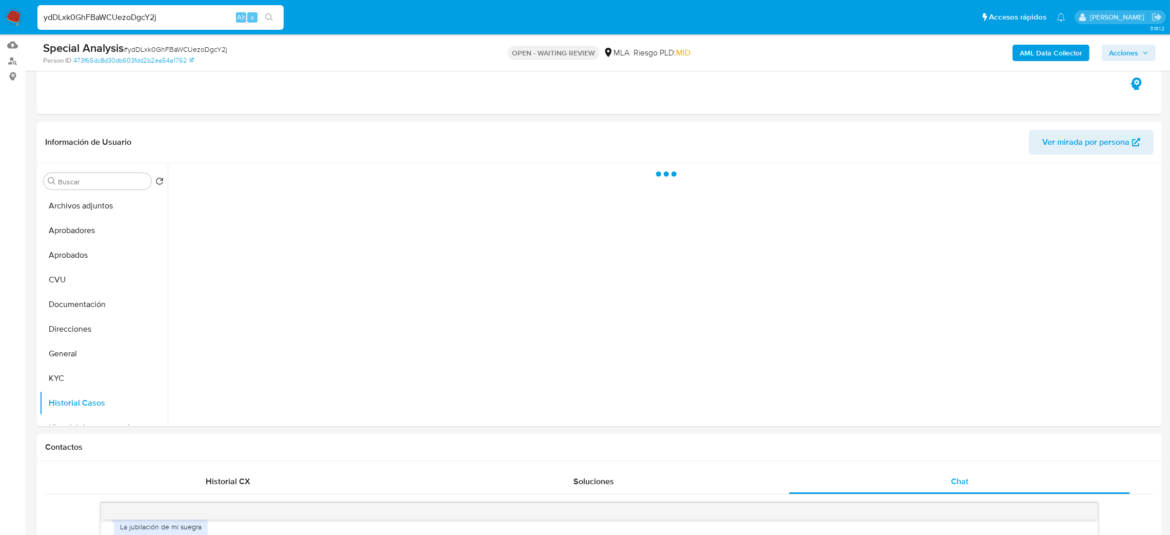
scroll to position [77, 0]
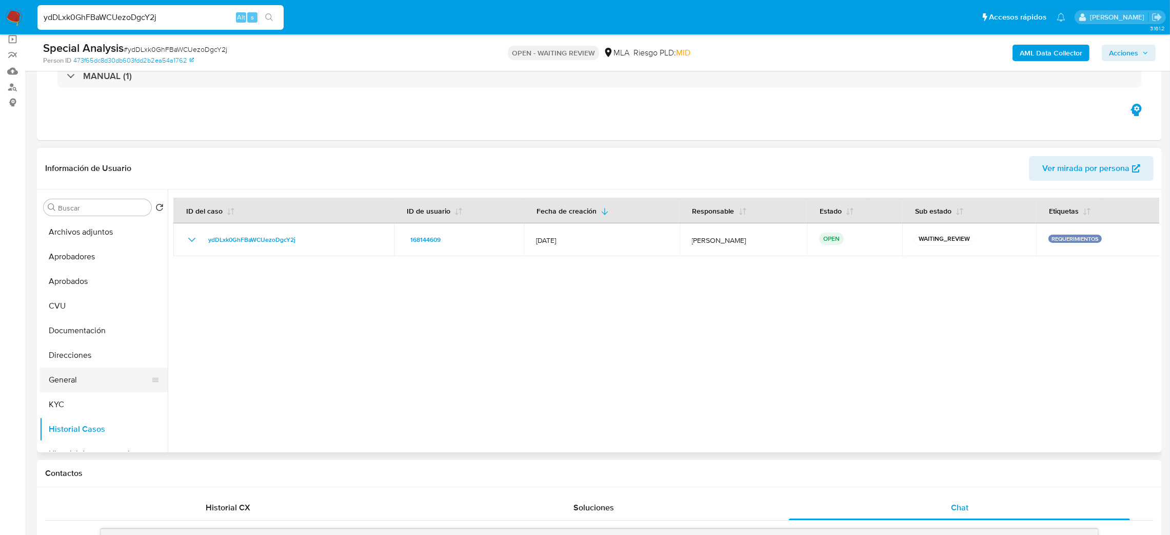
click at [78, 386] on button "General" at bounding box center [100, 379] width 120 height 25
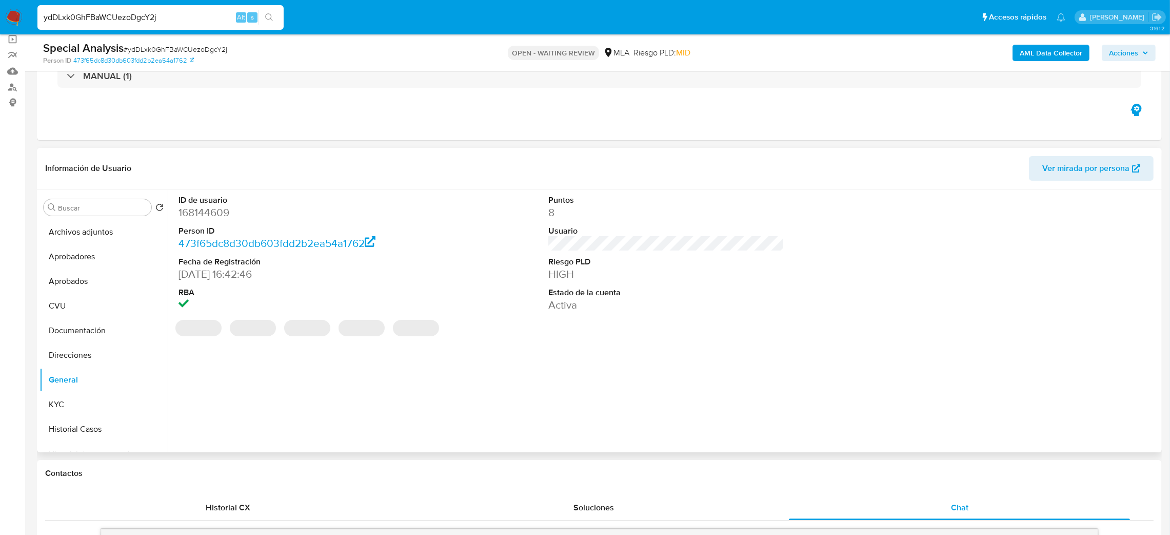
click at [195, 212] on dd "168144609" at bounding box center [297, 212] width 237 height 14
copy dd "168144609"
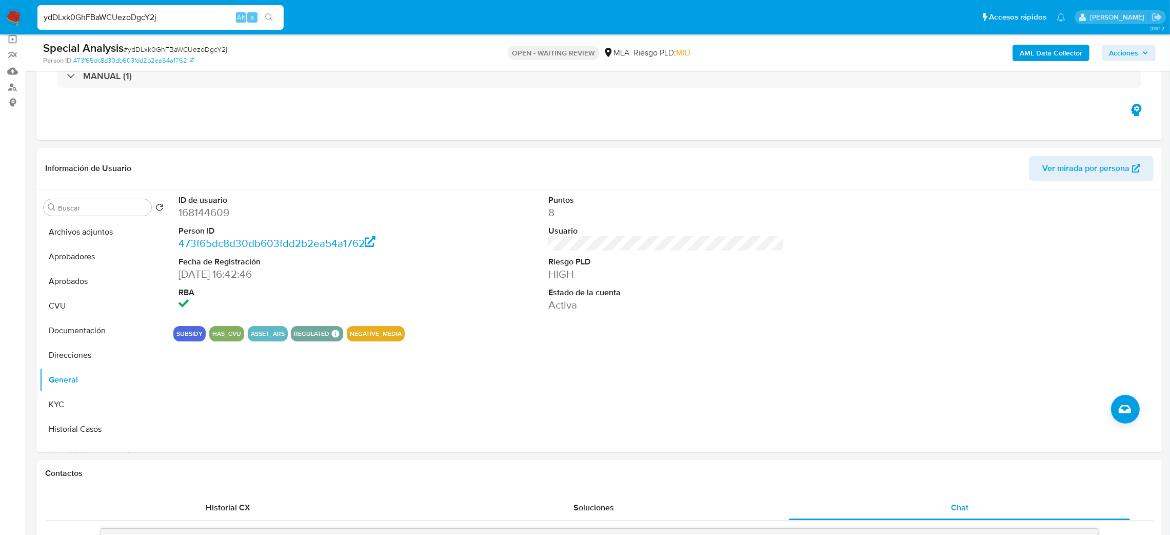
click at [81, 417] on button "Historial Casos" at bounding box center [100, 429] width 120 height 25
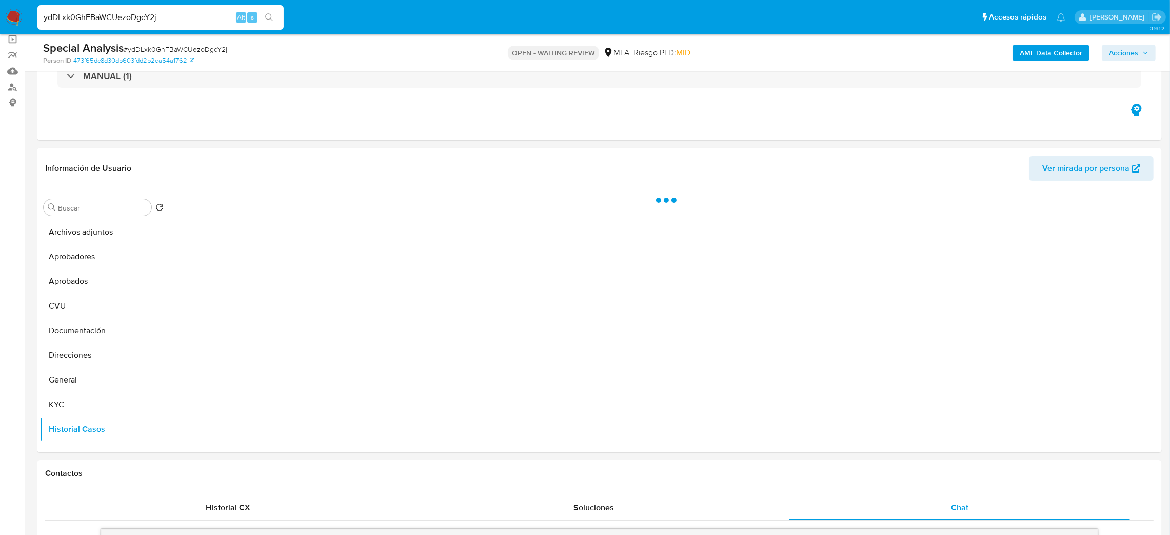
drag, startPoint x: 73, startPoint y: 409, endPoint x: 0, endPoint y: 394, distance: 74.4
click at [73, 409] on button "KYC" at bounding box center [104, 404] width 128 height 25
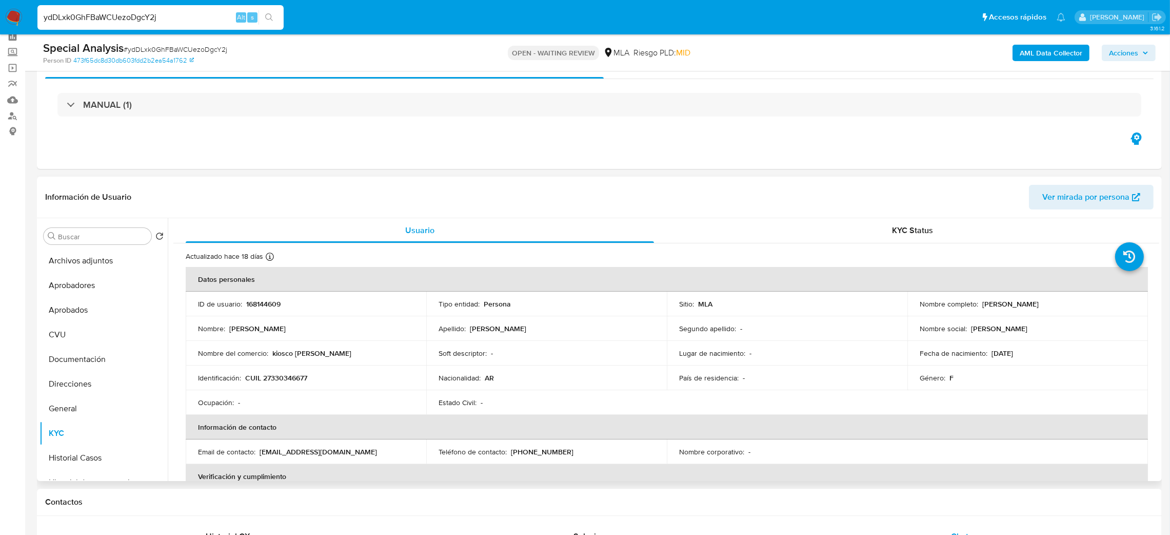
scroll to position [0, 0]
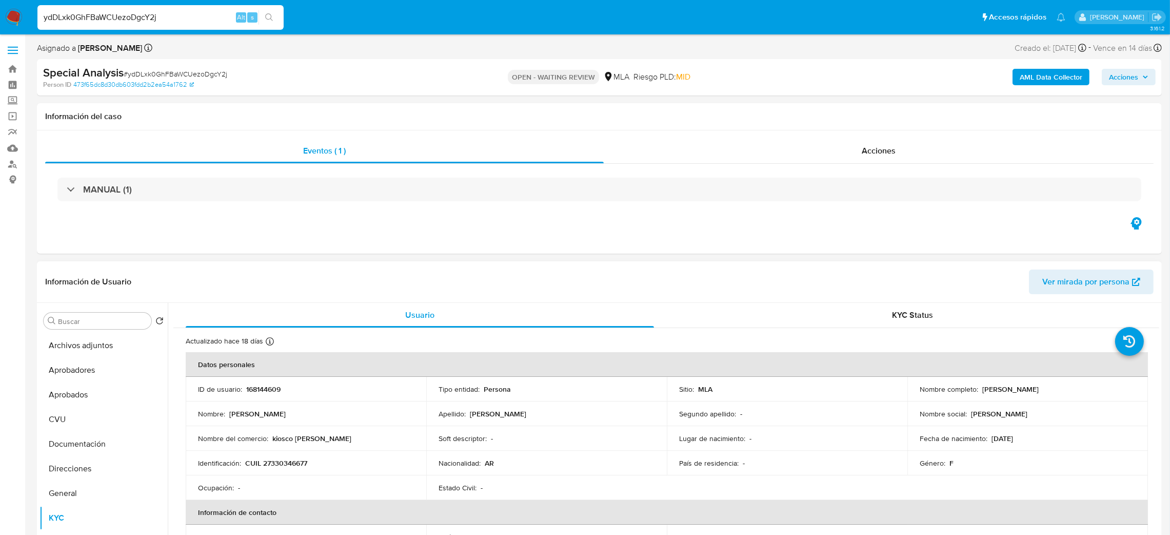
click at [283, 465] on p "CUIL 27330346677" at bounding box center [276, 462] width 62 height 9
copy p "27330346677"
drag, startPoint x: 271, startPoint y: 464, endPoint x: 305, endPoint y: 467, distance: 34.1
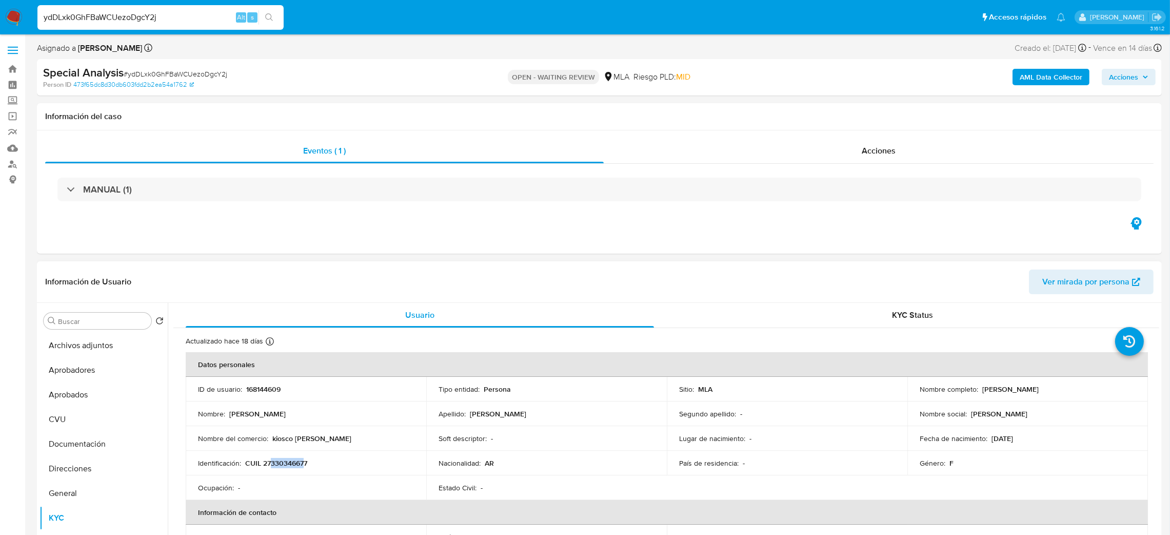
click at [305, 467] on p "CUIL 27330346677" at bounding box center [276, 462] width 62 height 9
copy p "33034667"
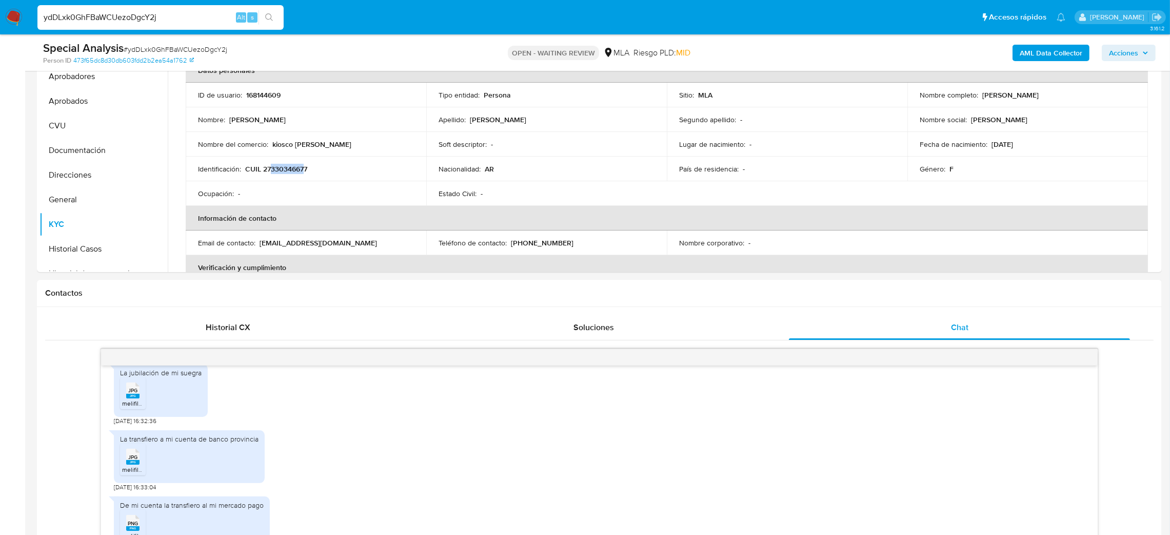
scroll to position [54, 0]
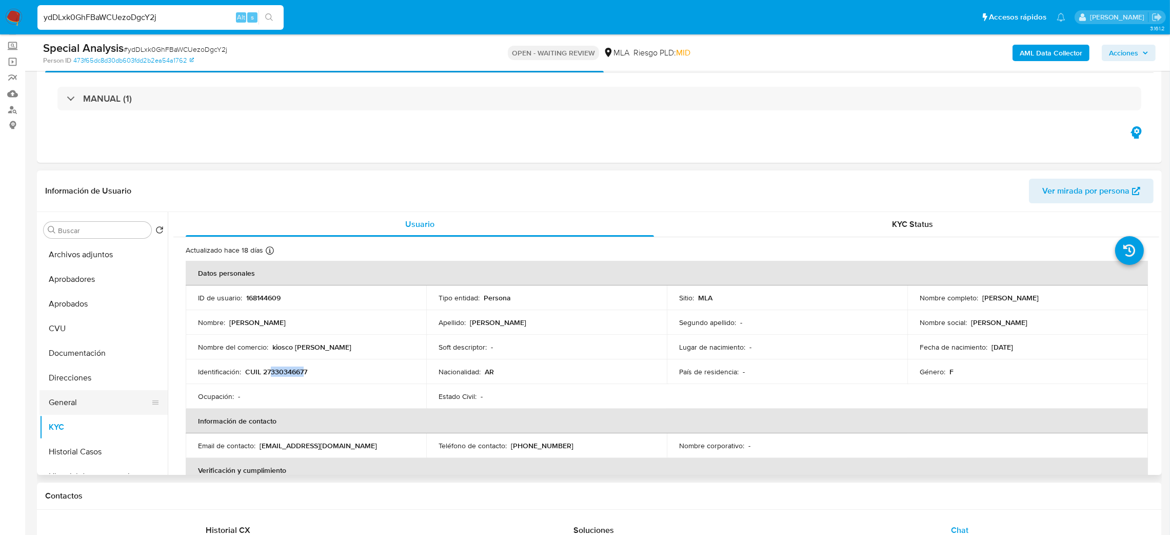
click at [105, 399] on button "General" at bounding box center [100, 402] width 120 height 25
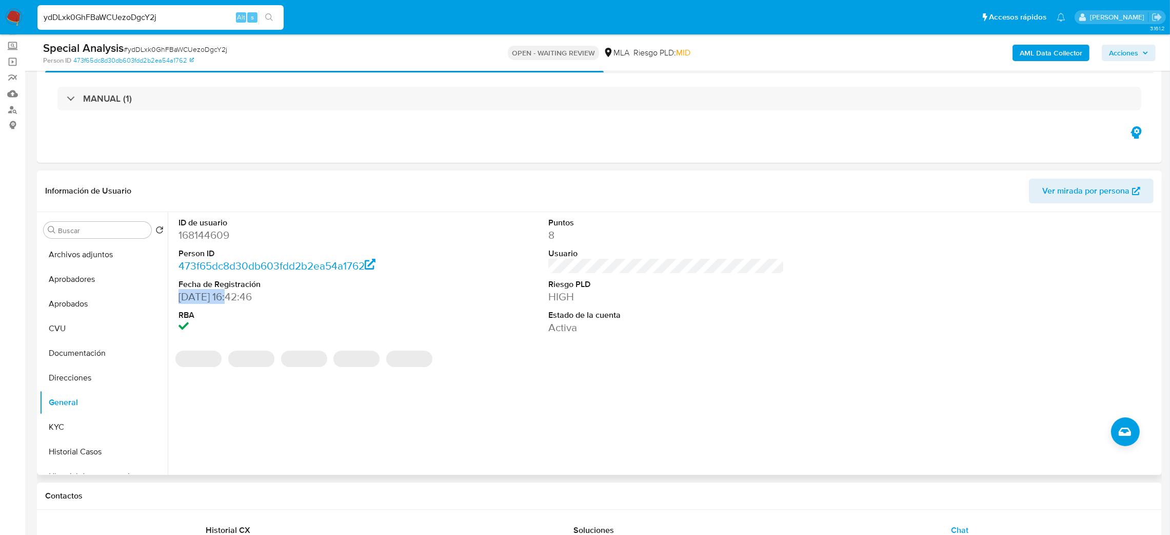
drag, startPoint x: 231, startPoint y: 297, endPoint x: 180, endPoint y: 297, distance: 51.8
click at [180, 297] on dd "[DATE] 16:42:46" at bounding box center [297, 296] width 237 height 14
copy dd "[DATE]"
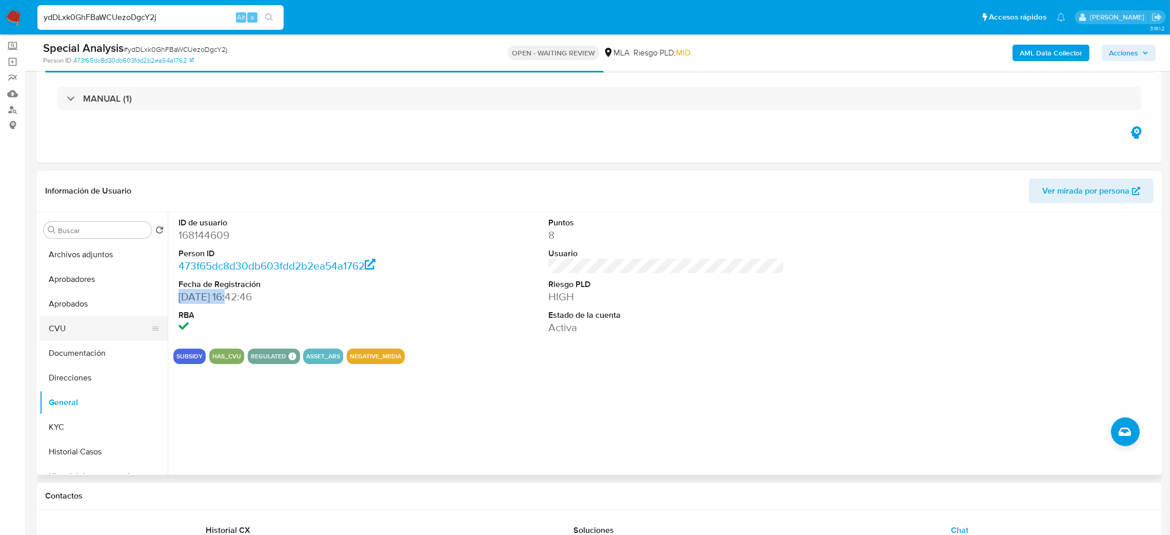
click at [61, 327] on button "CVU" at bounding box center [100, 328] width 120 height 25
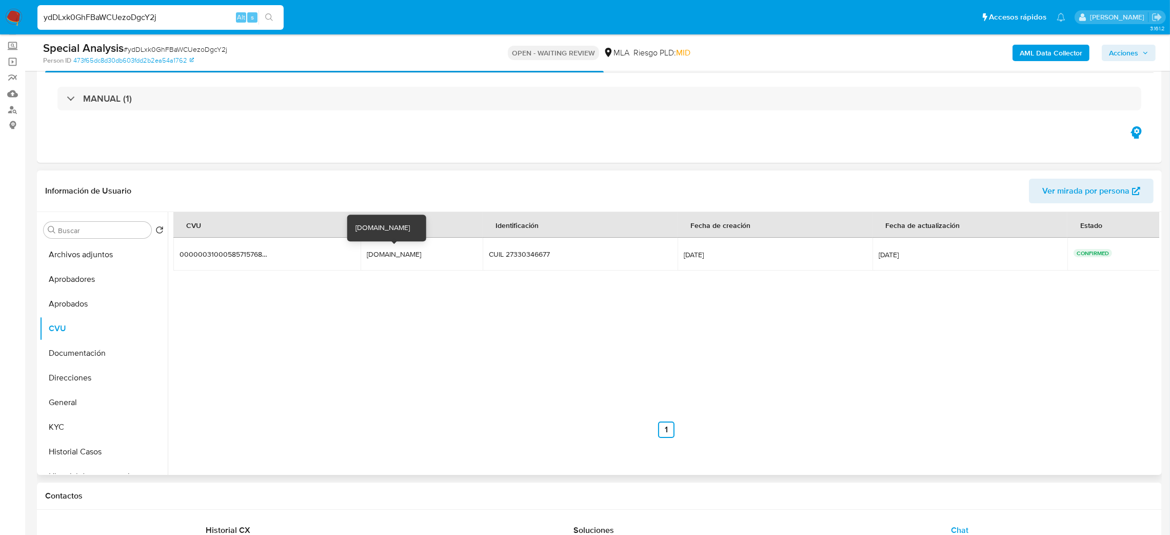
click at [388, 247] on td "[DOMAIN_NAME] [DOMAIN_NAME]" at bounding box center [422, 254] width 122 height 33
click at [395, 254] on div "[DOMAIN_NAME]" at bounding box center [400, 253] width 66 height 9
click at [80, 423] on button "KYC" at bounding box center [100, 427] width 120 height 25
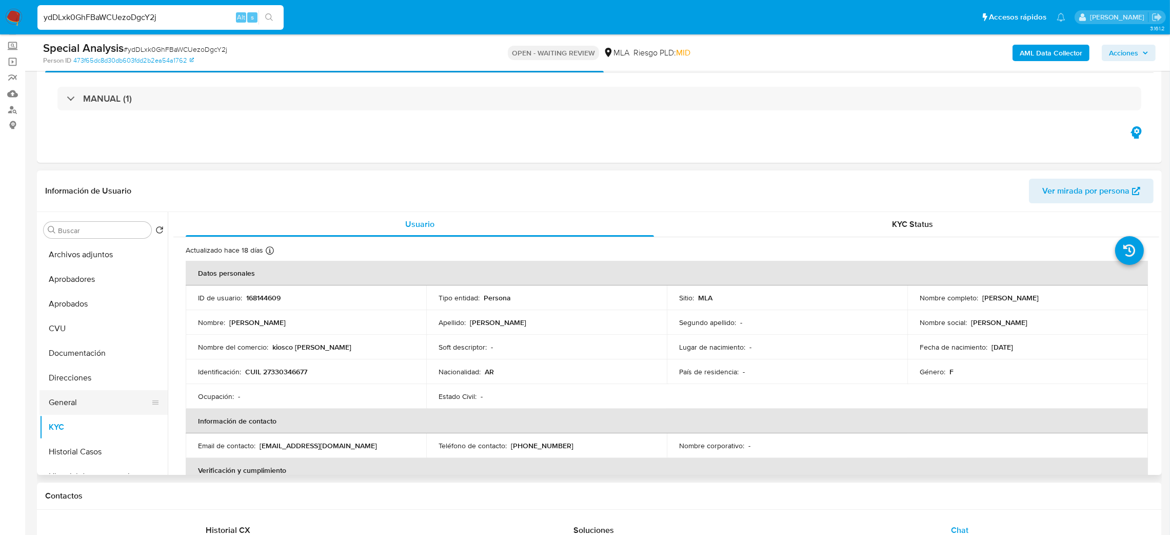
click at [85, 403] on button "General" at bounding box center [100, 402] width 120 height 25
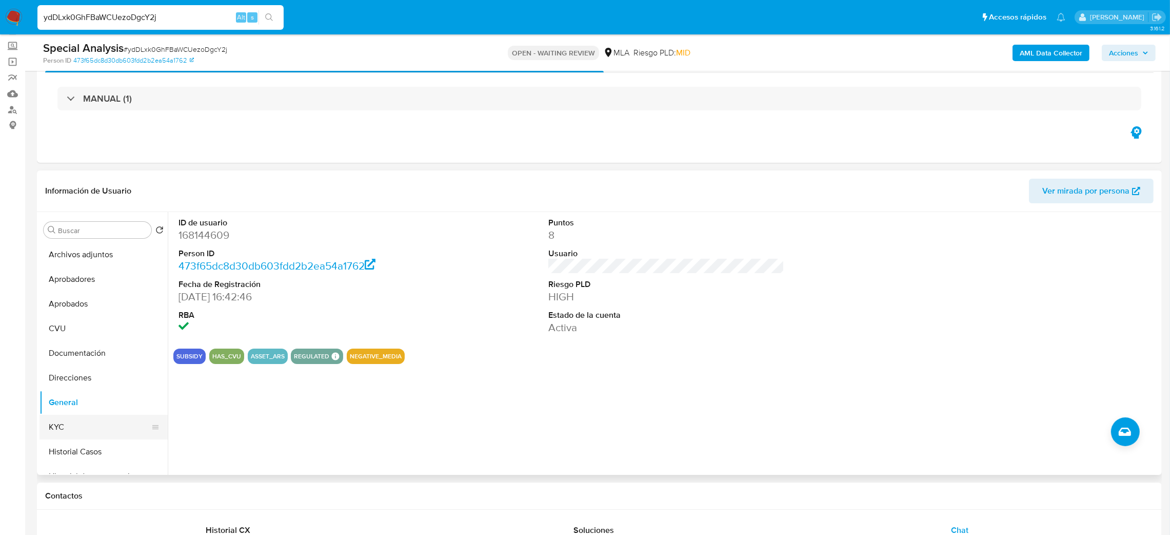
click at [119, 430] on button "KYC" at bounding box center [100, 427] width 120 height 25
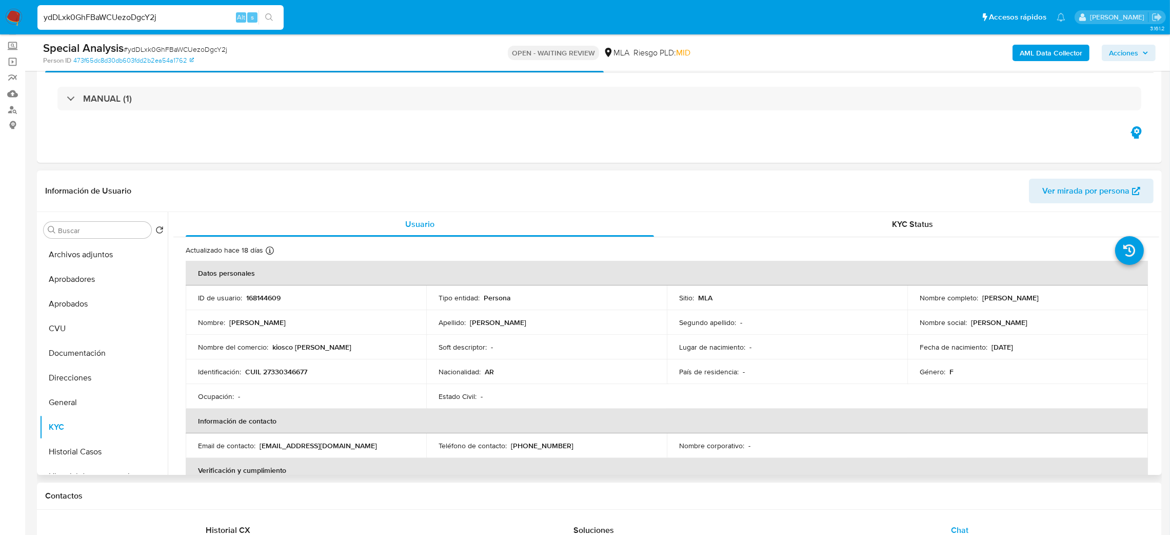
drag, startPoint x: 980, startPoint y: 295, endPoint x: 1094, endPoint y: 303, distance: 114.2
click at [1094, 303] on td "Nombre completo : Maira Alejandra Ferreyra" at bounding box center [1028, 297] width 241 height 25
copy p "Maira Alejandra Ferreyra"
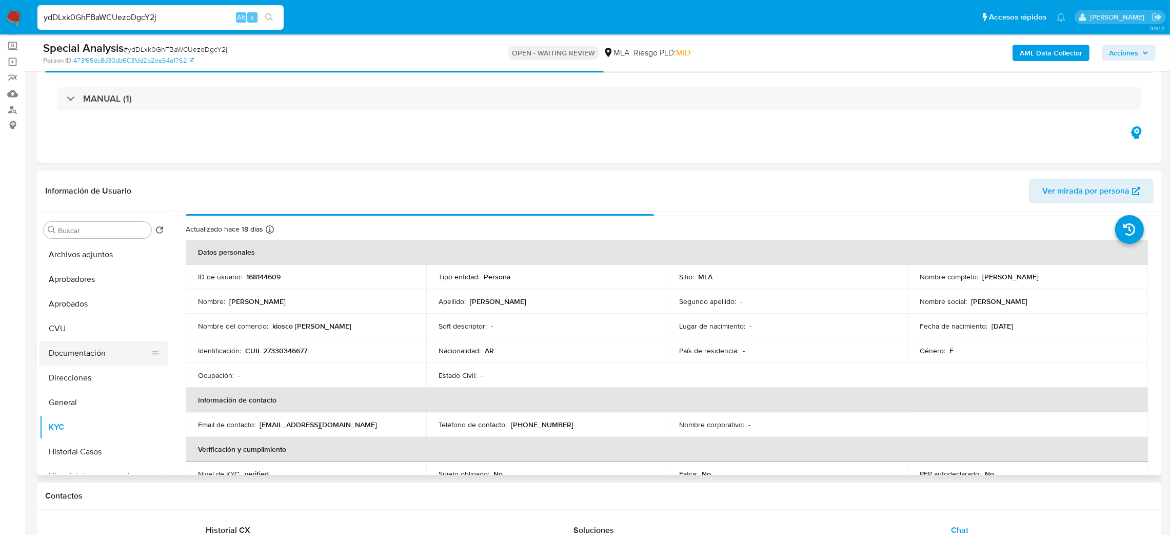
scroll to position [0, 0]
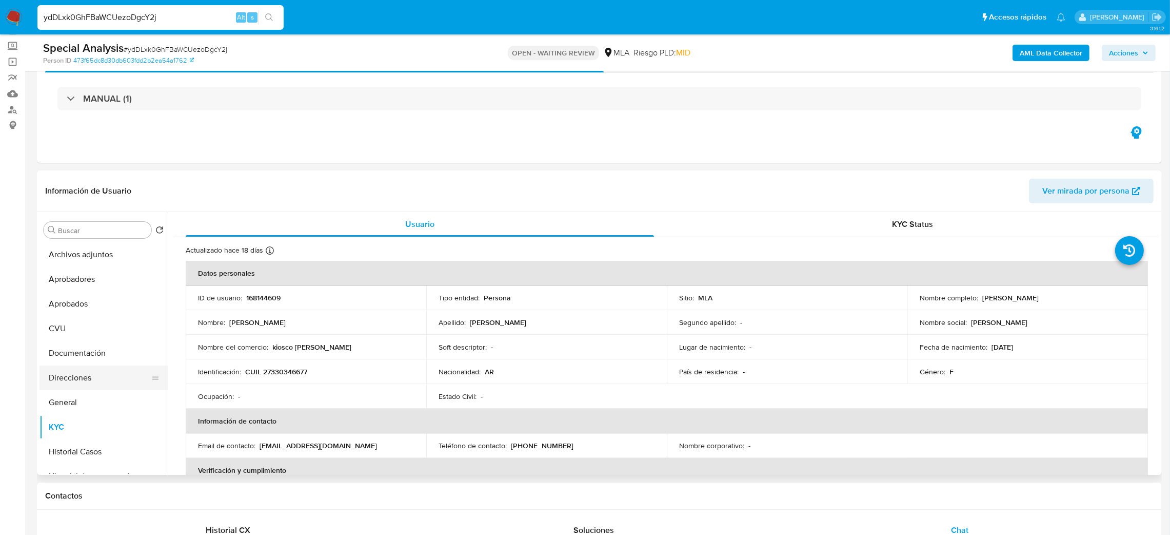
click at [109, 371] on button "Direcciones" at bounding box center [100, 377] width 120 height 25
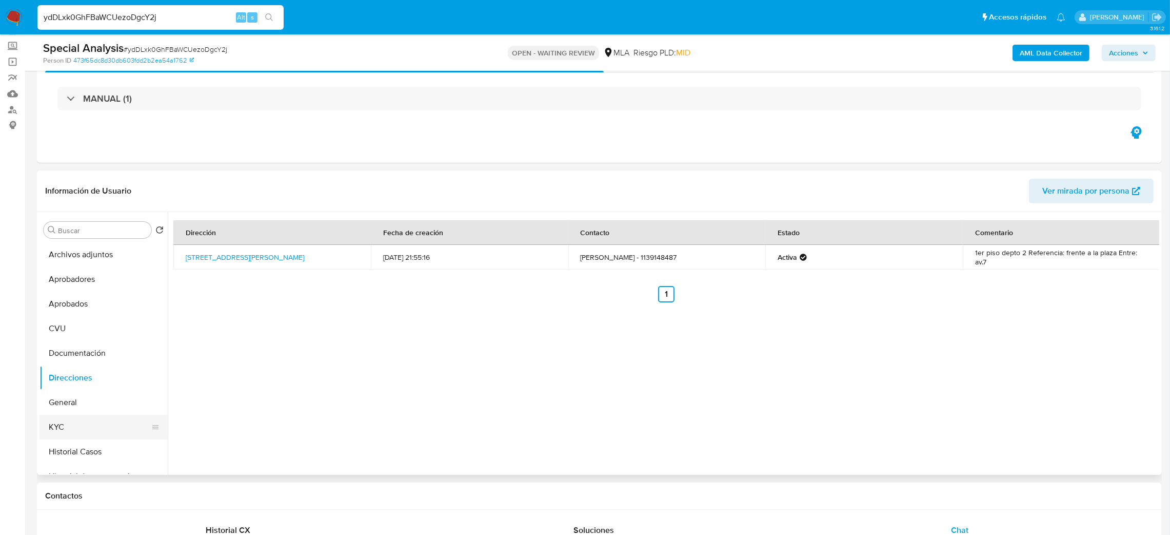
click at [61, 416] on button "KYC" at bounding box center [100, 427] width 120 height 25
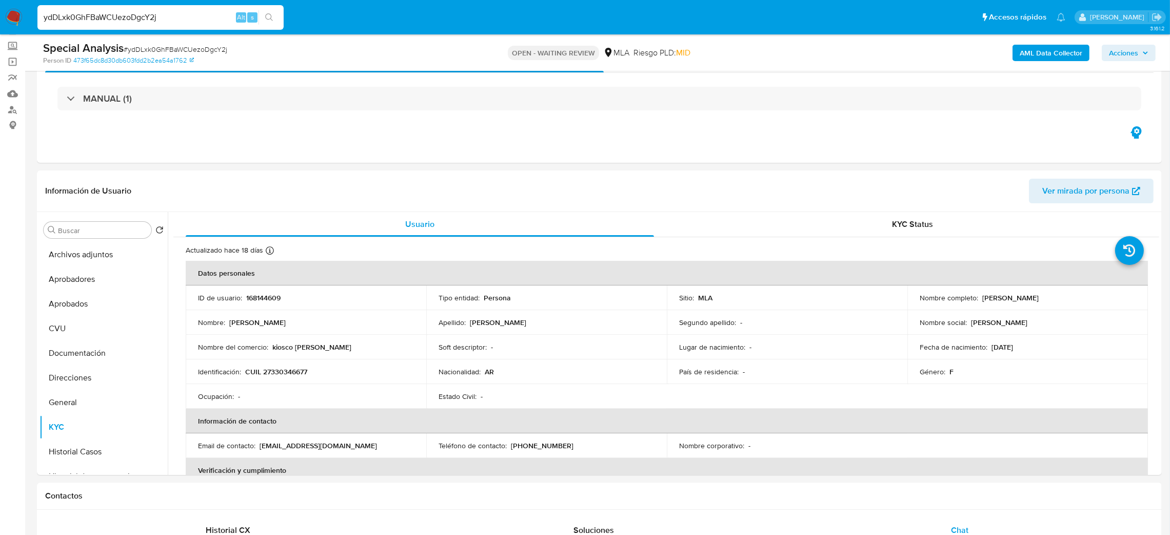
click at [158, 44] on span "# ydDLxk0GhFBaWCUezoDgcY2j" at bounding box center [176, 49] width 104 height 10
copy span "ydDLxk0GhFBaWCUezoDgcY2j"
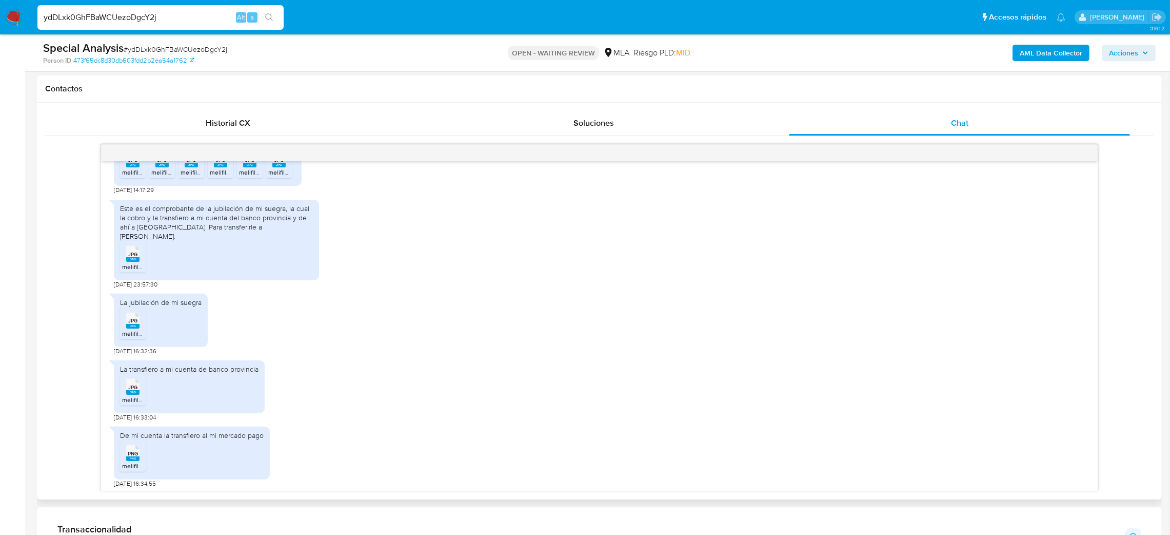
scroll to position [1076, 0]
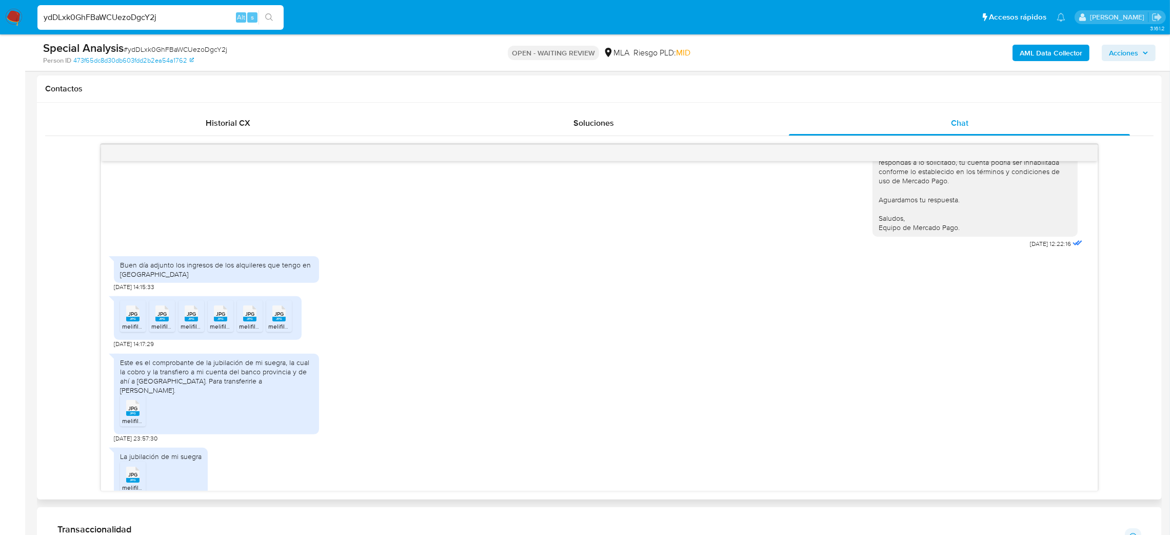
click at [127, 321] on icon at bounding box center [132, 313] width 13 height 16
click at [156, 330] on span "melifile3574833806026681249.jpg" at bounding box center [199, 326] width 96 height 9
drag, startPoint x: 193, startPoint y: 343, endPoint x: 223, endPoint y: 343, distance: 30.3
click at [193, 330] on span "melifile1871229404685405717.jpg" at bounding box center [227, 326] width 92 height 9
click at [223, 330] on span "melifile6998671250358068302.jpg" at bounding box center [258, 326] width 96 height 9
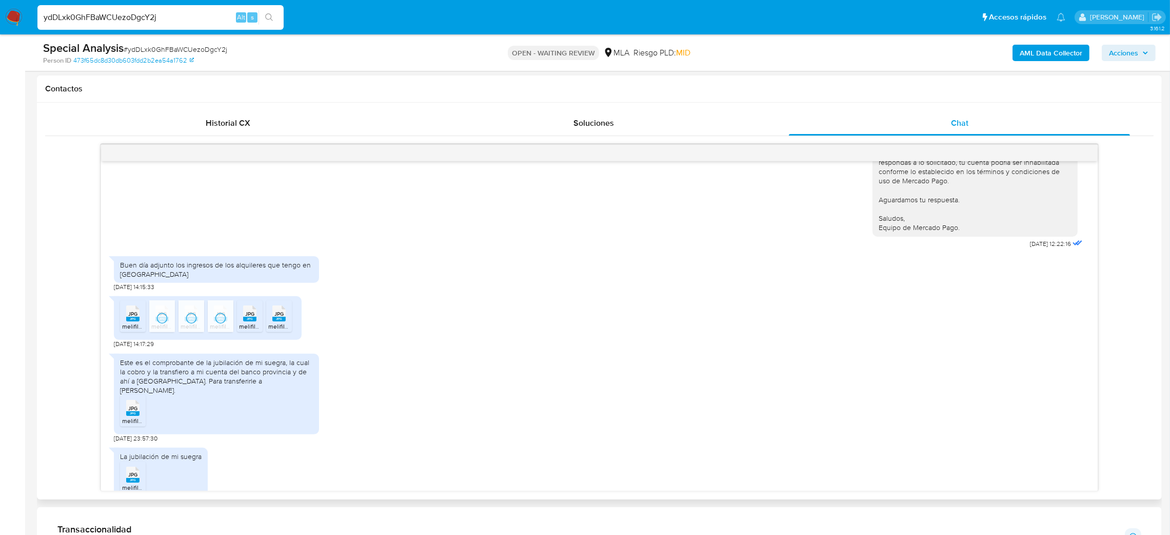
click at [248, 321] on rect at bounding box center [249, 319] width 13 height 5
click at [279, 321] on rect at bounding box center [278, 319] width 13 height 5
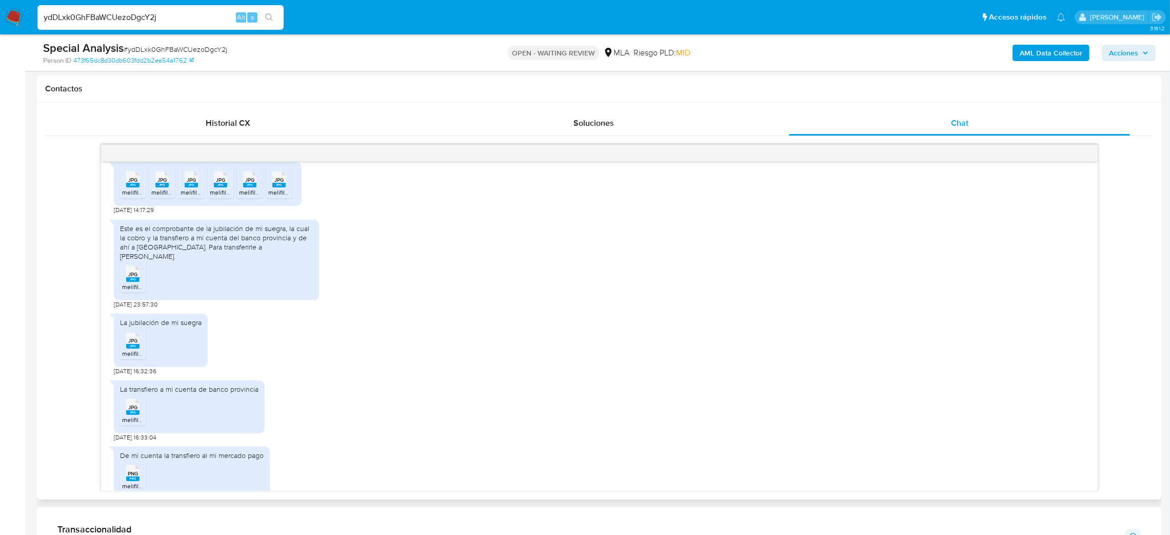
scroll to position [1230, 0]
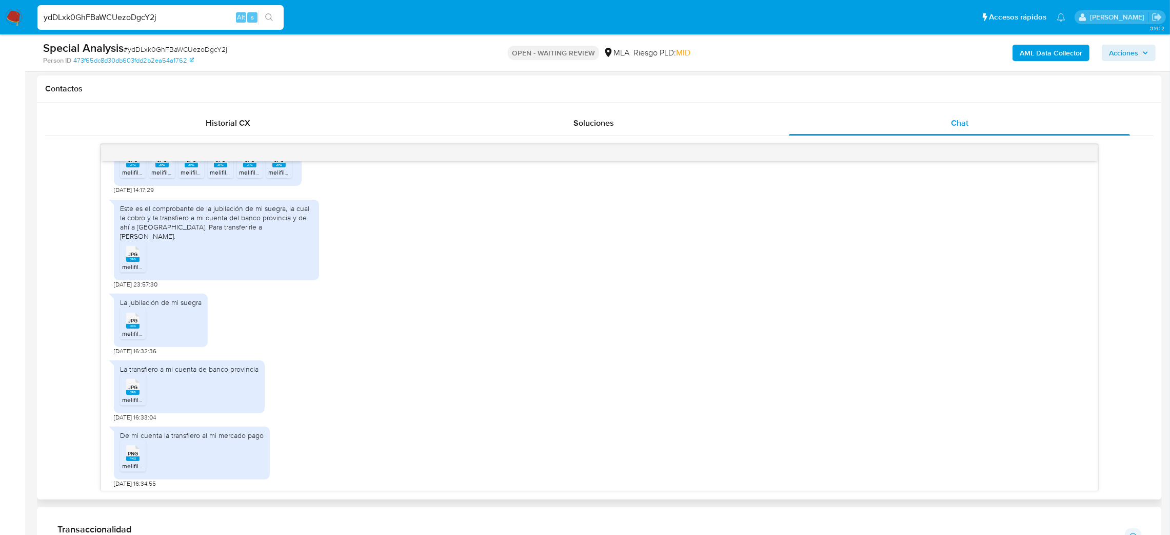
click at [140, 271] on span "melifile6223888733780504275.jpg" at bounding box center [170, 266] width 97 height 9
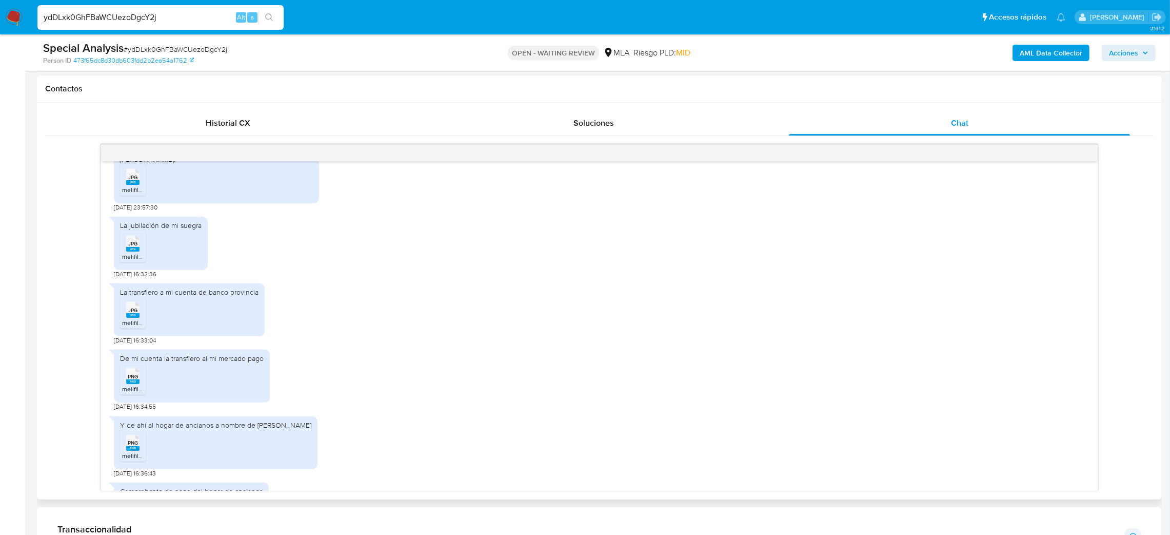
click at [131, 247] on span "JPG" at bounding box center [132, 243] width 9 height 7
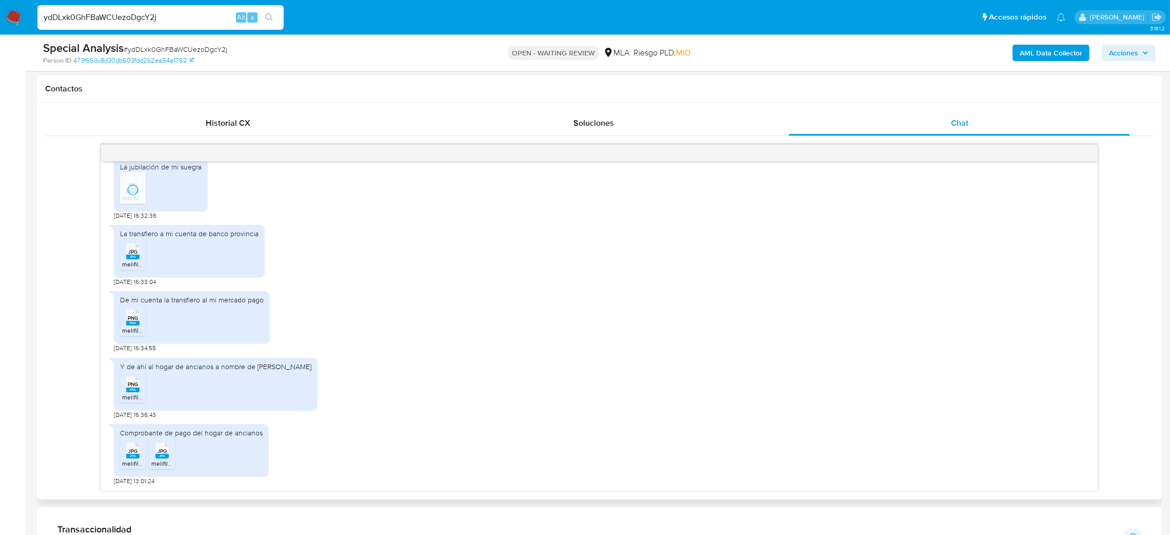
scroll to position [1384, 0]
click at [135, 454] on span "JPG" at bounding box center [132, 450] width 9 height 7
click at [136, 382] on span "PNG" at bounding box center [133, 384] width 10 height 7
drag, startPoint x: 7, startPoint y: 17, endPoint x: 26, endPoint y: 3, distance: 23.4
click at [7, 17] on img at bounding box center [13, 17] width 17 height 17
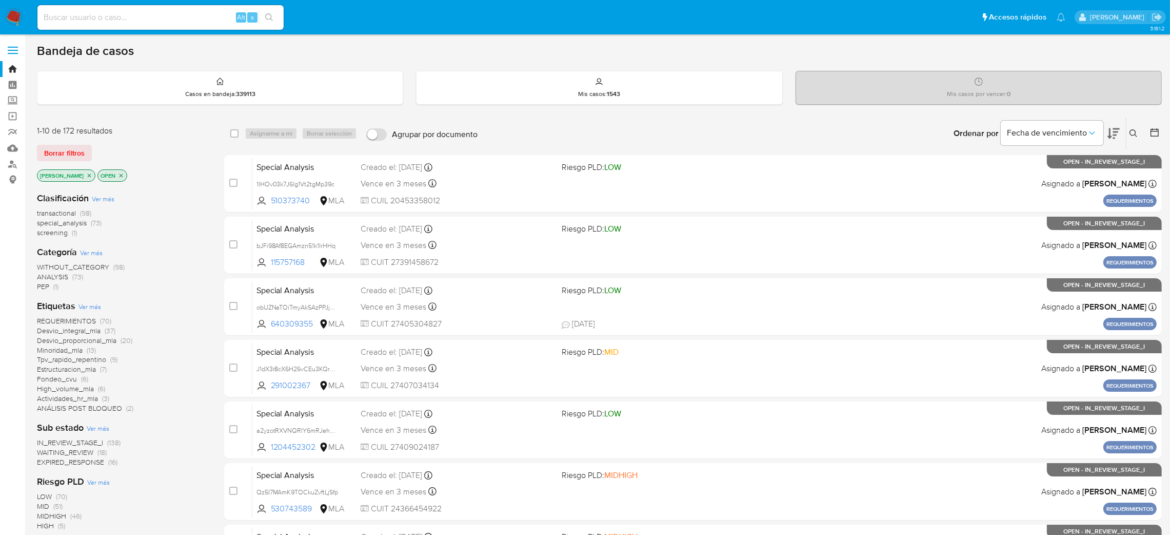
click at [168, 17] on input at bounding box center [160, 17] width 246 height 13
paste input "NDyCrHz6suXoBRRV091AQFAx"
type input "NDyCrHz6suXoBRRV091AQFAx"
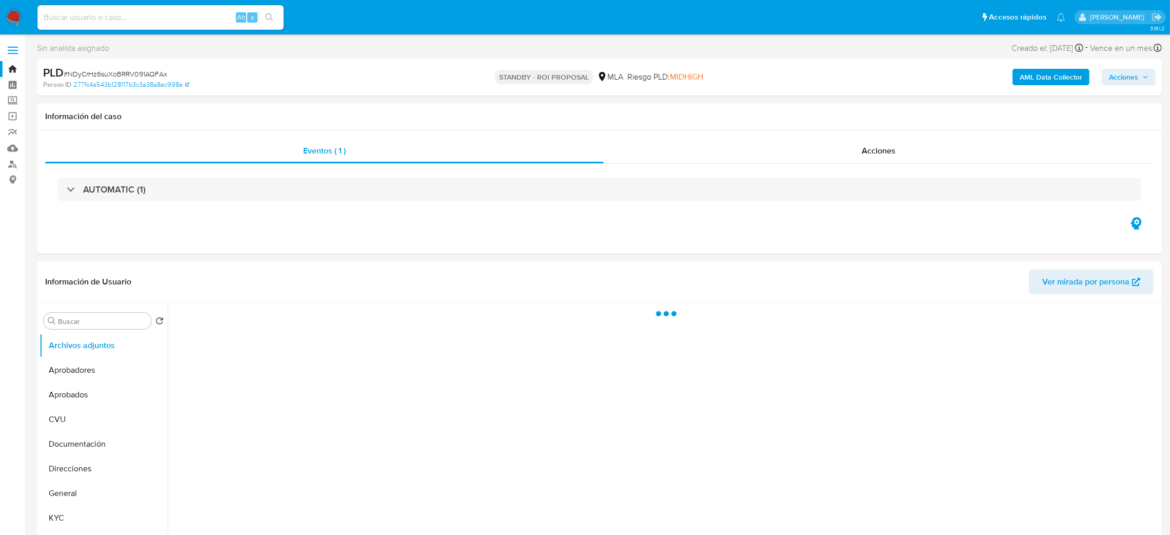
select select "10"
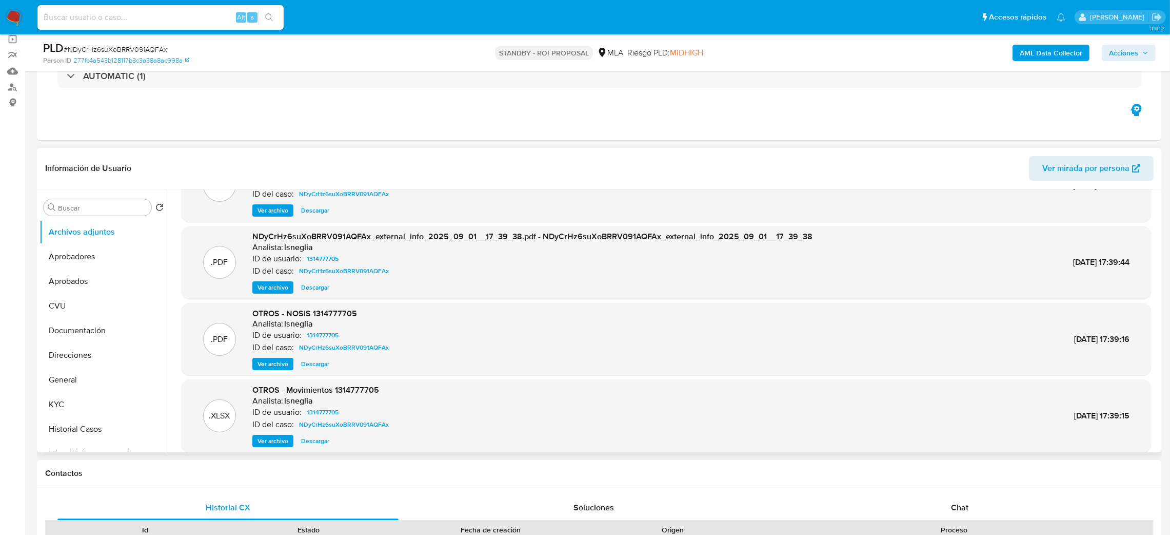
scroll to position [86, 0]
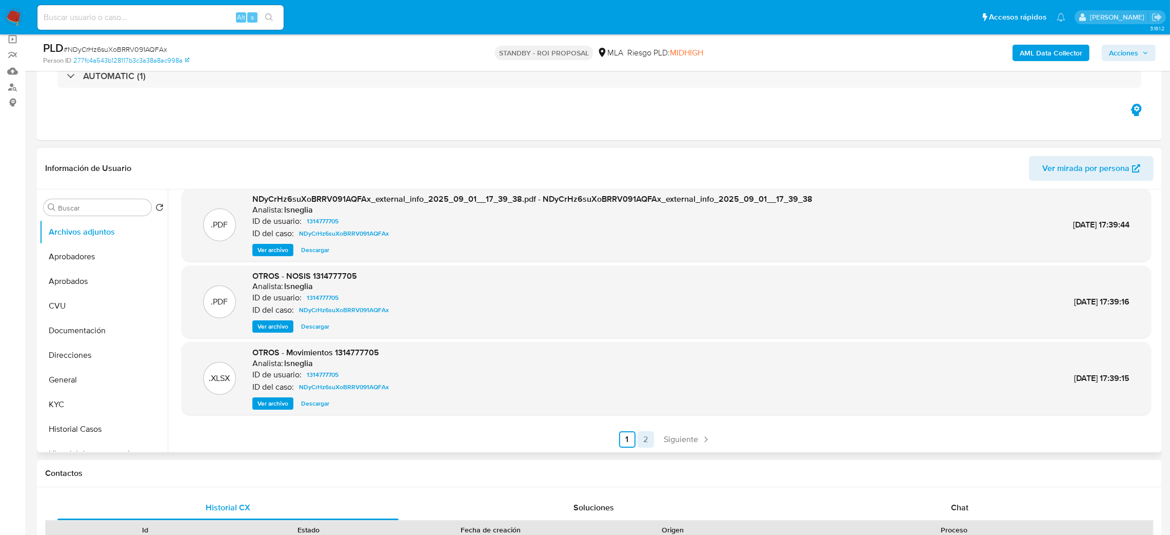
click at [638, 433] on link "2" at bounding box center [646, 439] width 16 height 16
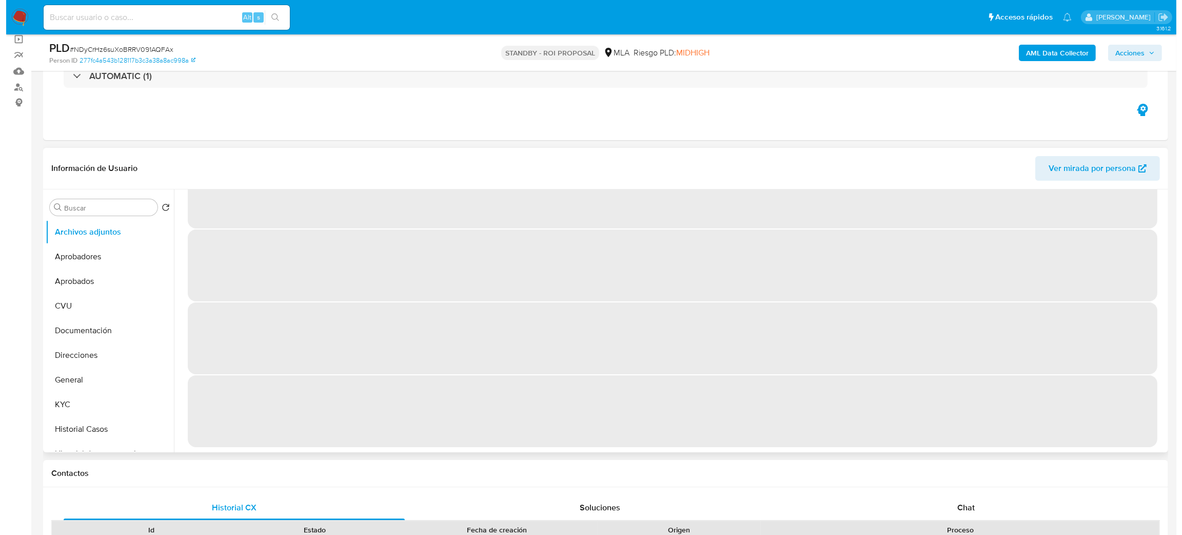
scroll to position [0, 0]
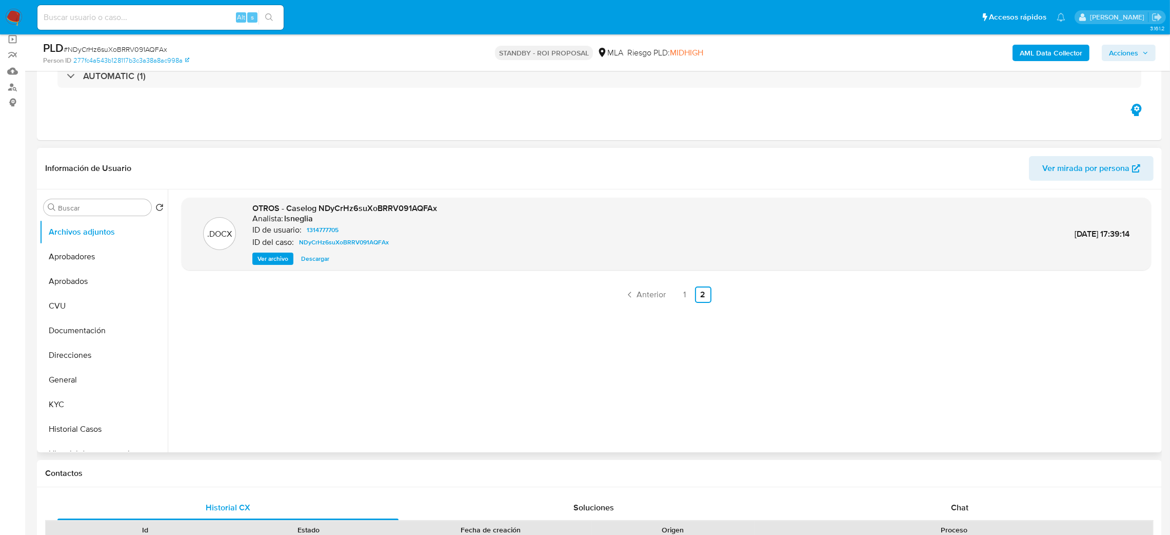
click at [271, 257] on span "Ver archivo" at bounding box center [273, 258] width 31 height 10
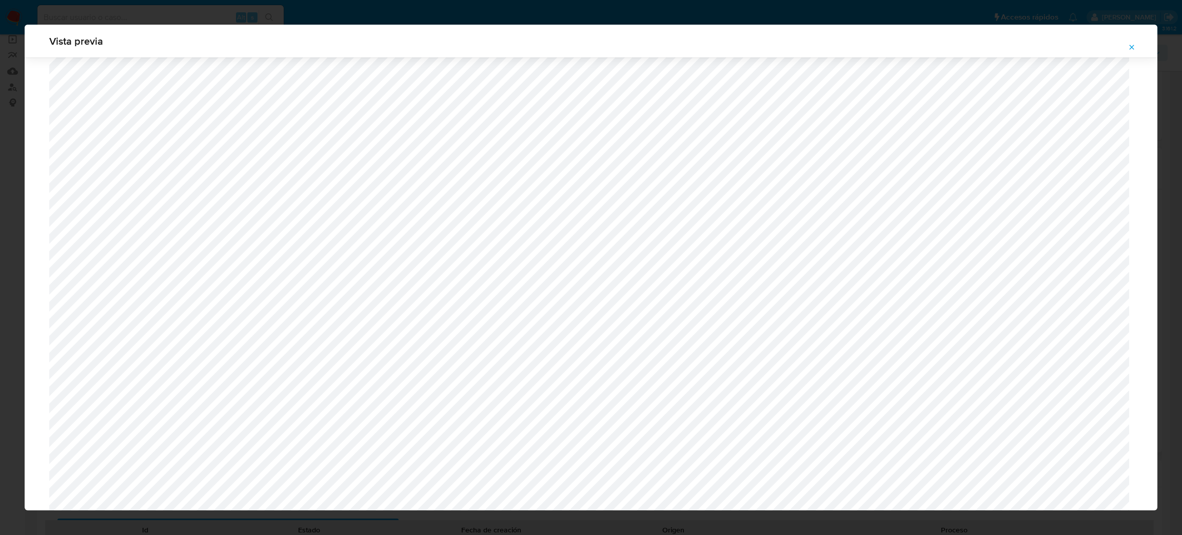
scroll to position [364, 0]
click at [1131, 45] on icon "Attachment preview" at bounding box center [1132, 47] width 8 height 8
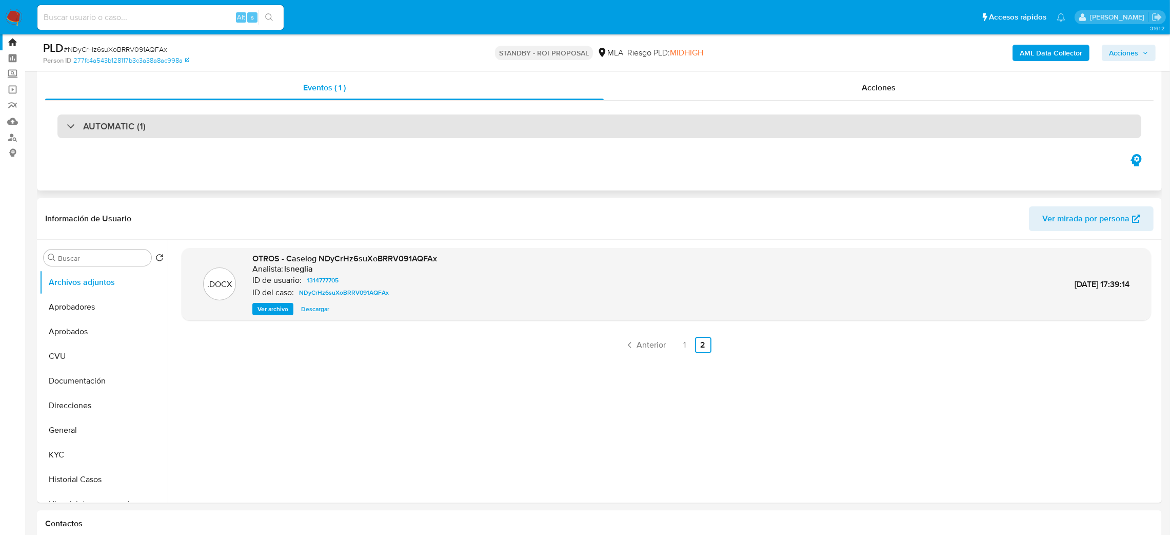
scroll to position [0, 0]
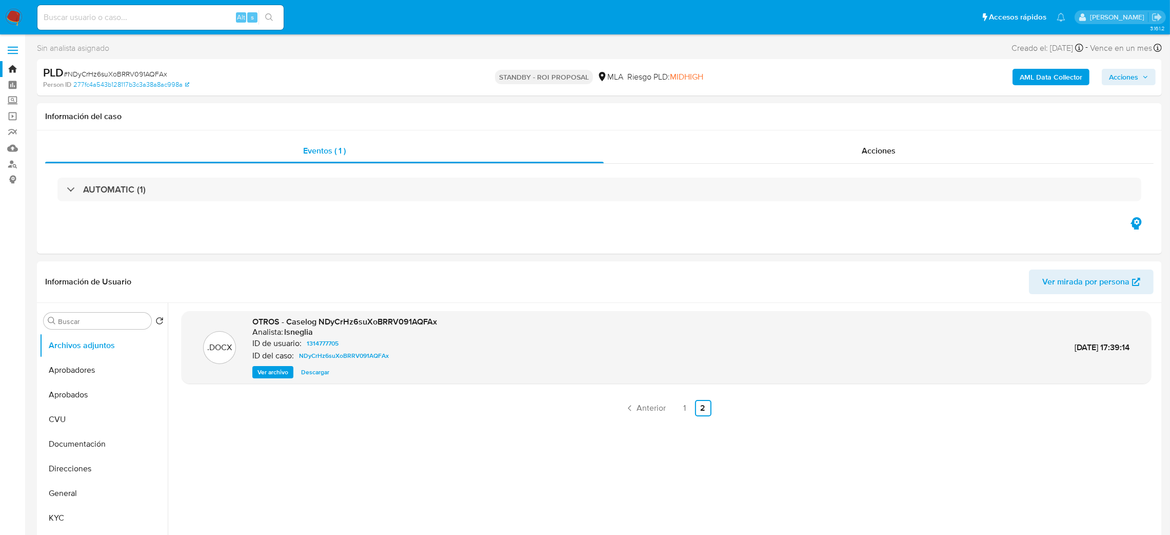
click at [8, 12] on img at bounding box center [13, 17] width 17 height 17
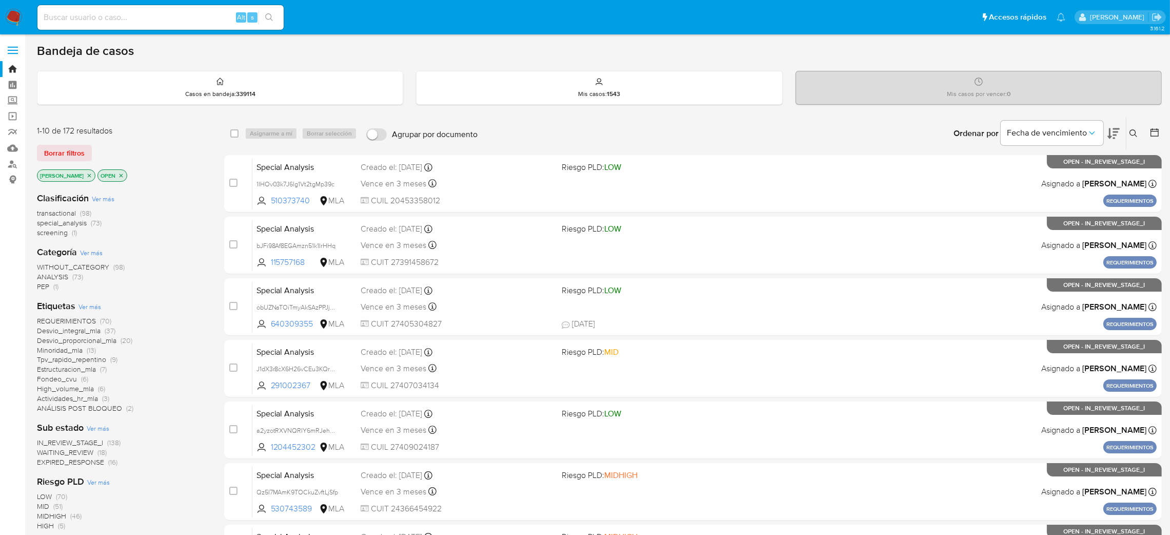
click at [167, 18] on input at bounding box center [160, 17] width 246 height 13
paste input "hhHrDxbyJ7Z7qLE2ck0jOM6E"
type input "hhHrDxbyJ7Z7qLE2ck0jOM6E"
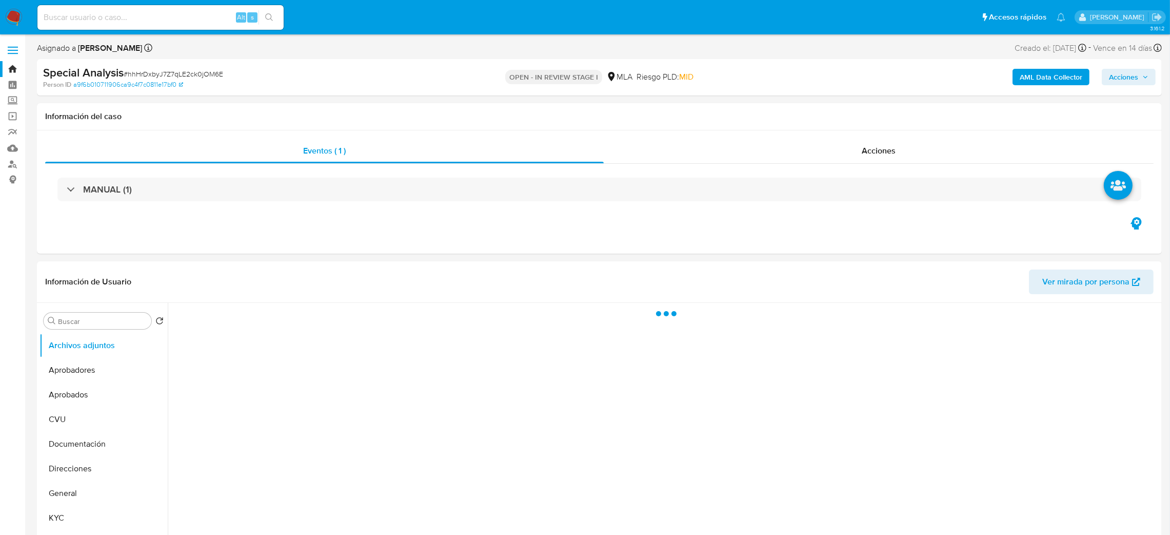
select select "10"
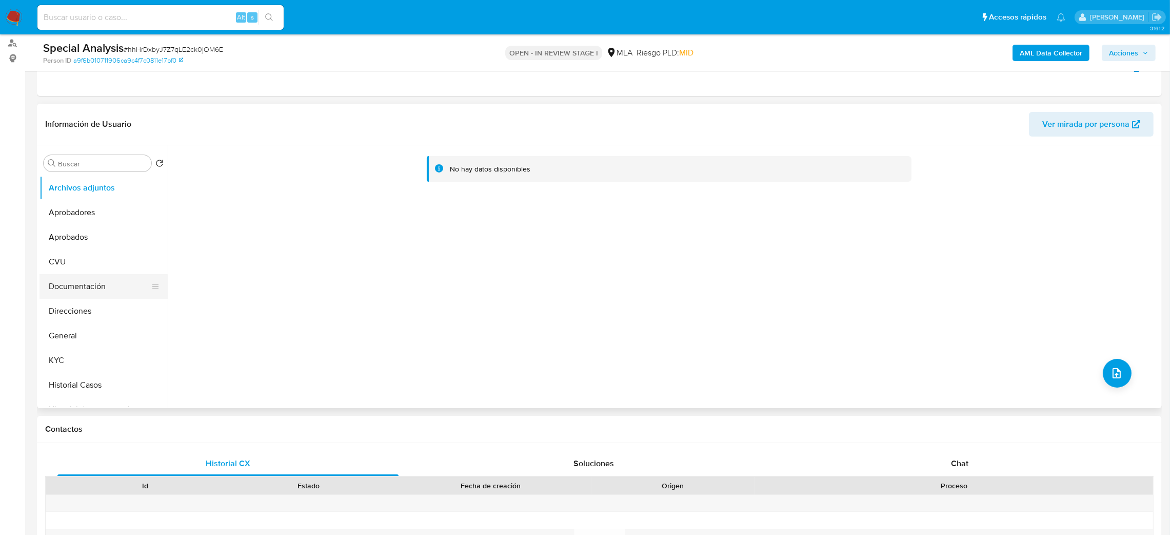
scroll to position [77, 0]
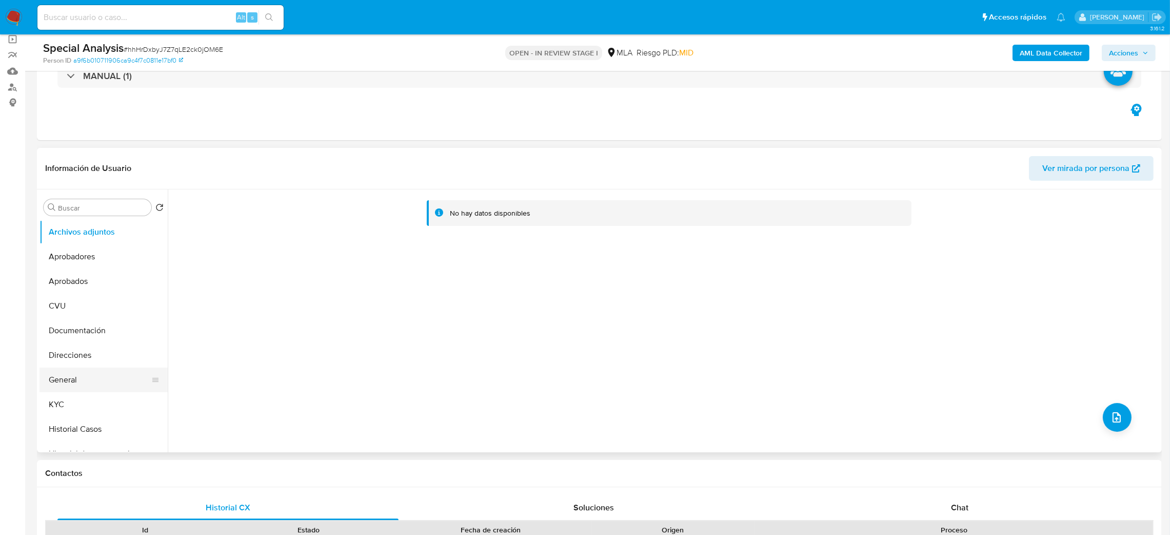
click at [91, 369] on button "General" at bounding box center [100, 379] width 120 height 25
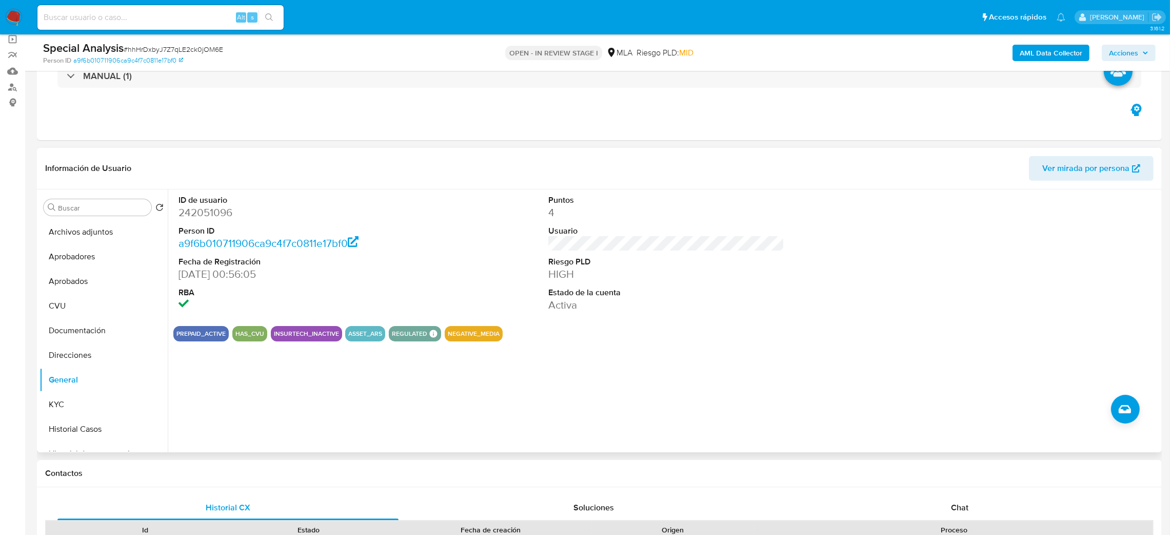
click at [200, 217] on dd "242051096" at bounding box center [297, 212] width 237 height 14
copy dd "242051096"
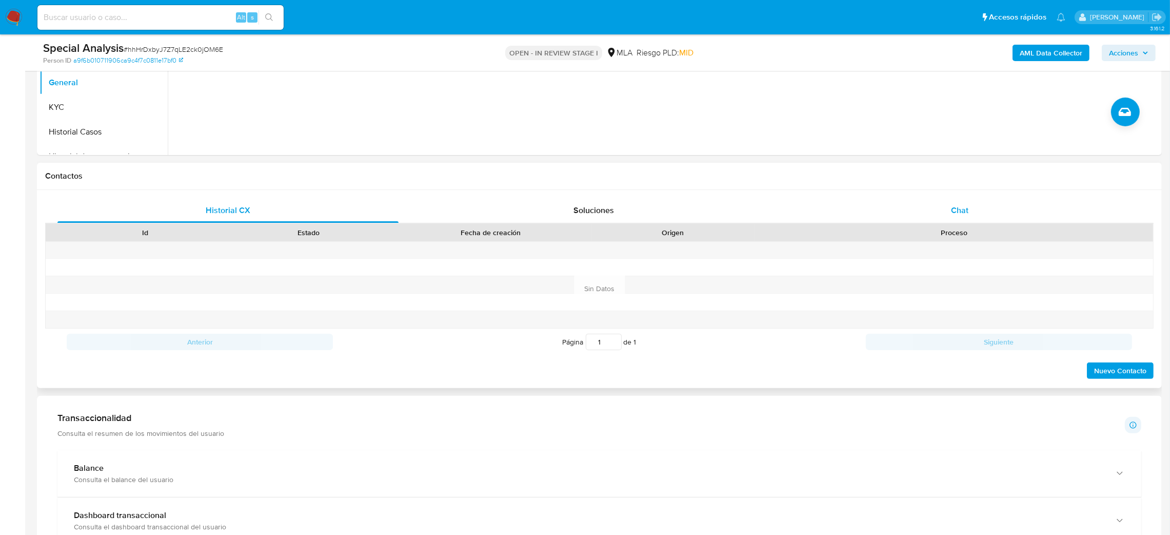
scroll to position [384, 0]
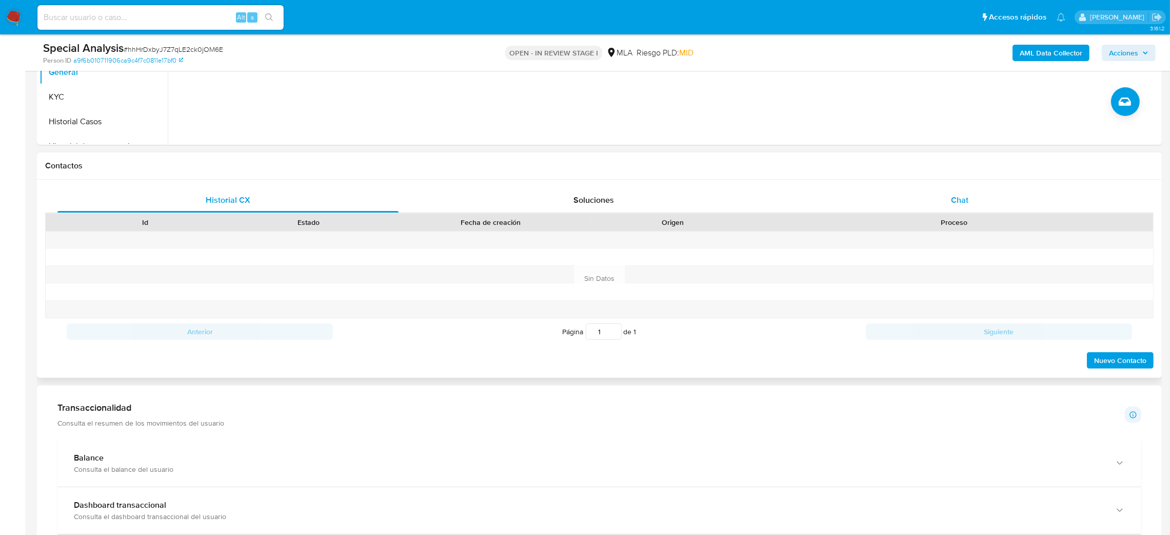
click at [982, 199] on div "Chat" at bounding box center [959, 200] width 341 height 25
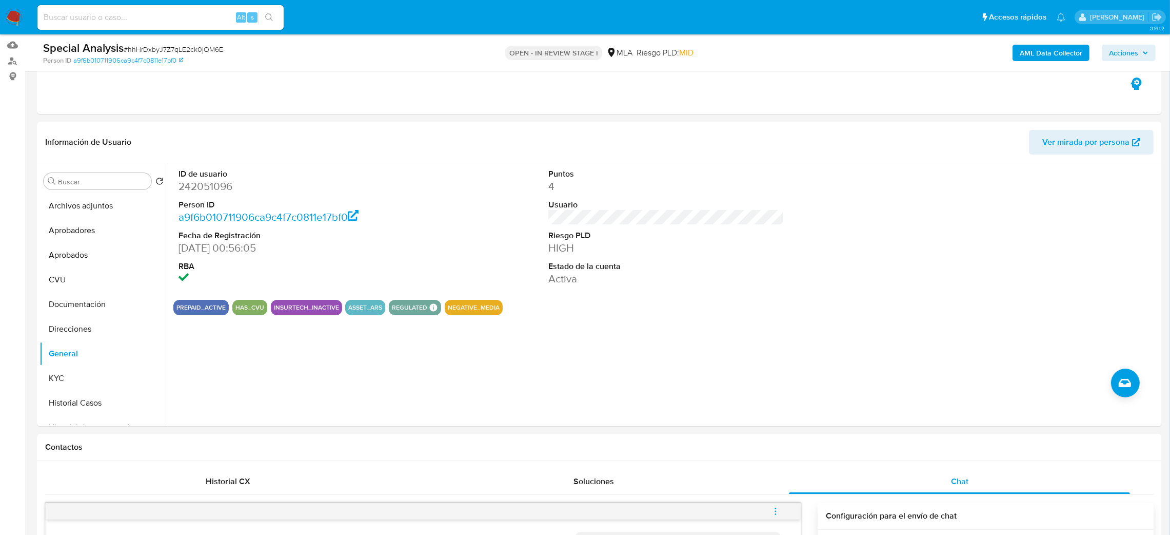
scroll to position [77, 0]
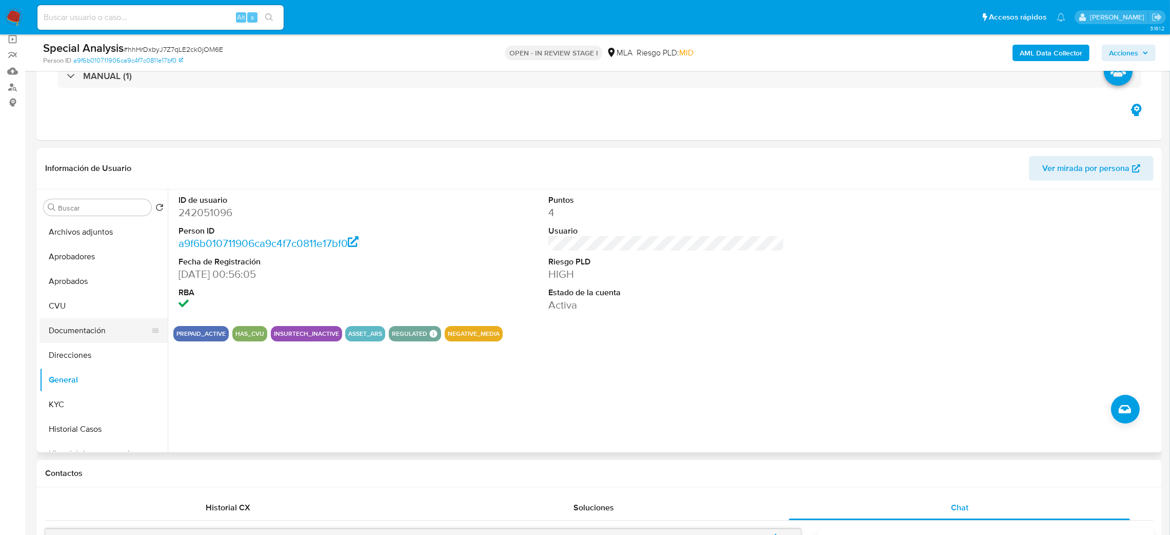
click at [101, 327] on button "Documentación" at bounding box center [100, 330] width 120 height 25
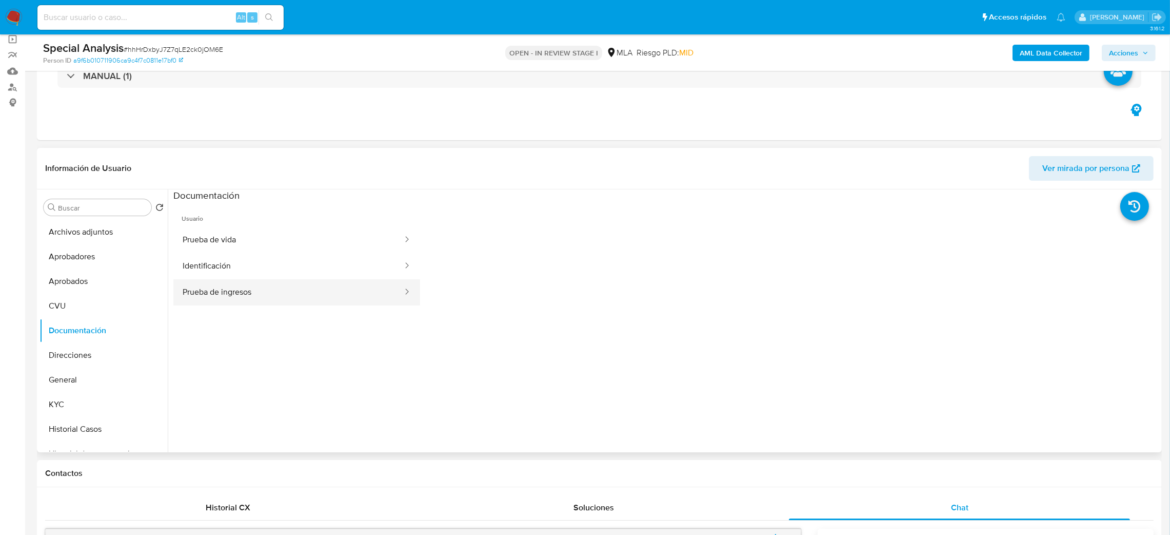
click at [341, 283] on button "Prueba de ingresos" at bounding box center [288, 292] width 230 height 26
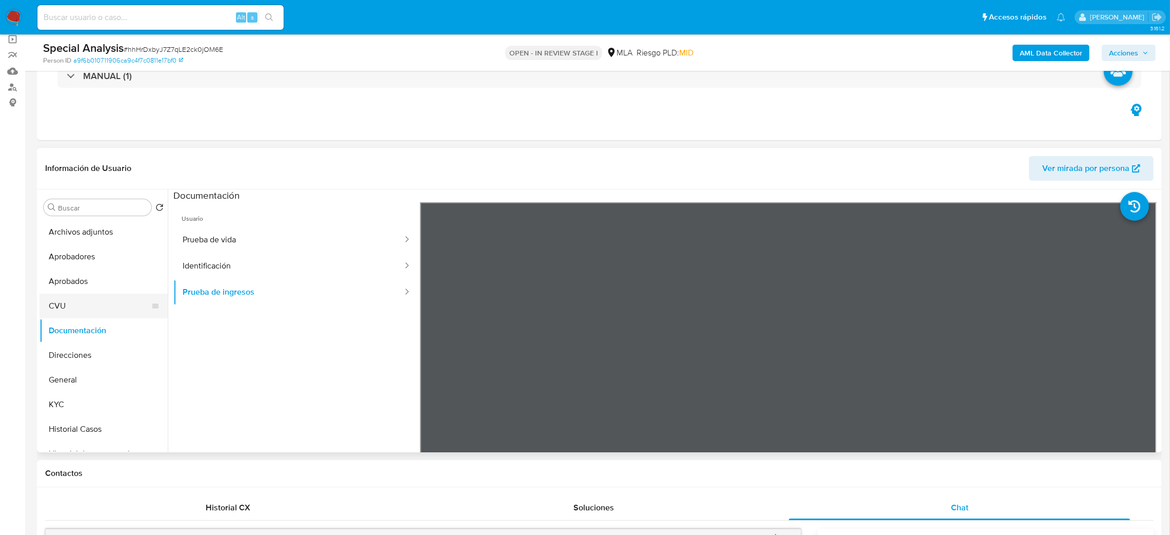
click at [97, 303] on button "CVU" at bounding box center [100, 305] width 120 height 25
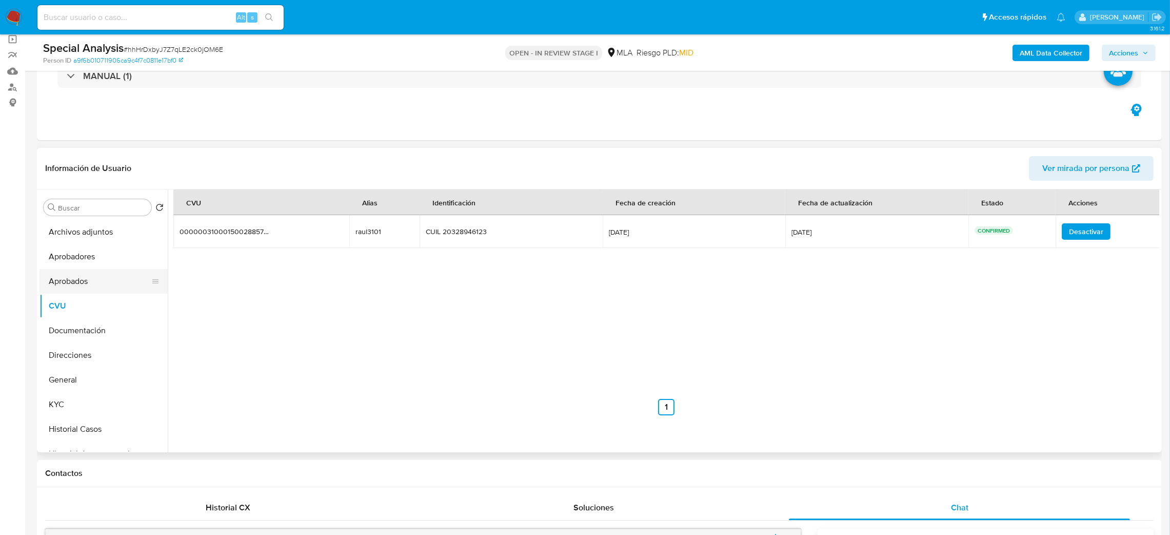
click at [79, 282] on button "Aprobados" at bounding box center [100, 281] width 120 height 25
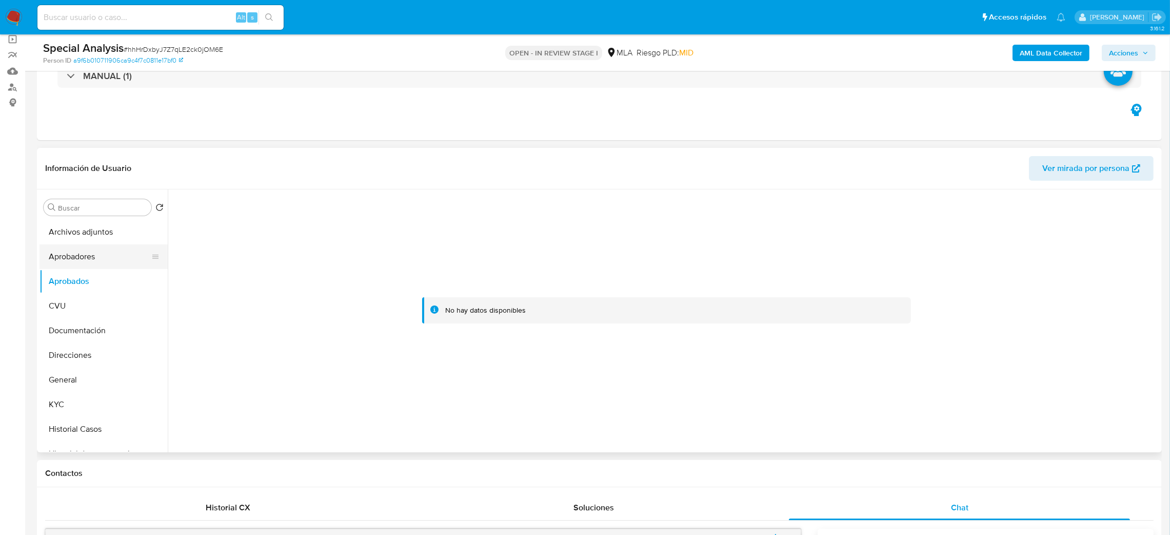
click at [76, 256] on button "Aprobadores" at bounding box center [100, 256] width 120 height 25
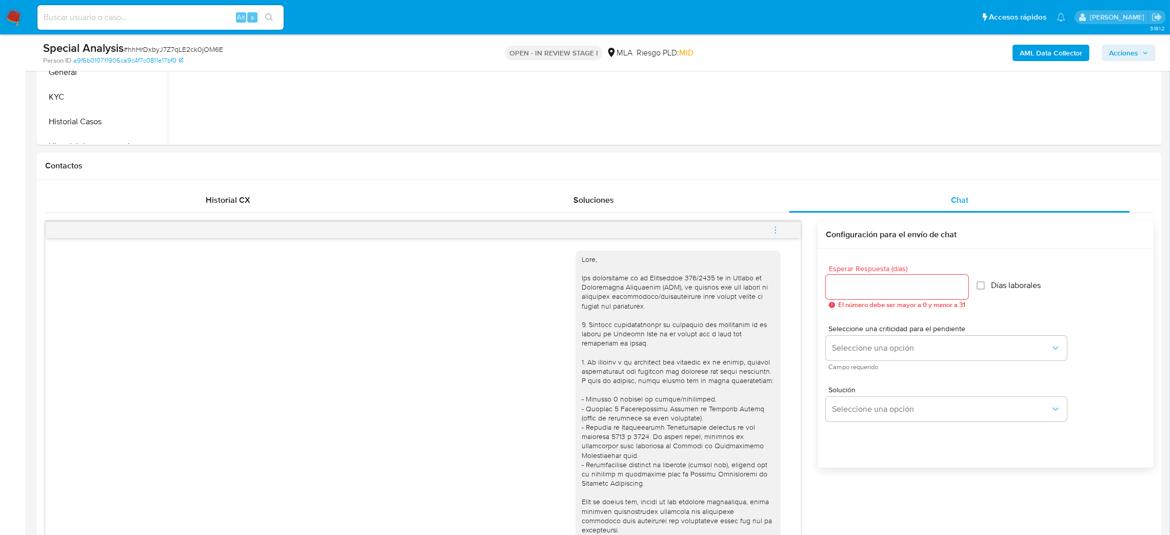
click at [777, 233] on icon "menu-action" at bounding box center [775, 229] width 9 height 9
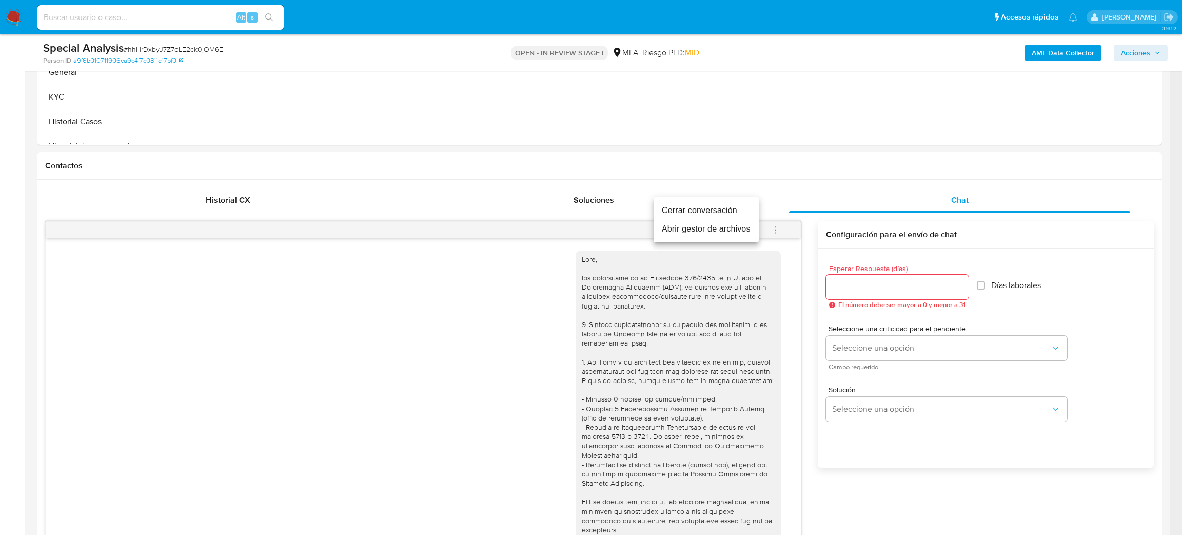
click at [732, 211] on li "Cerrar conversación" at bounding box center [706, 210] width 105 height 18
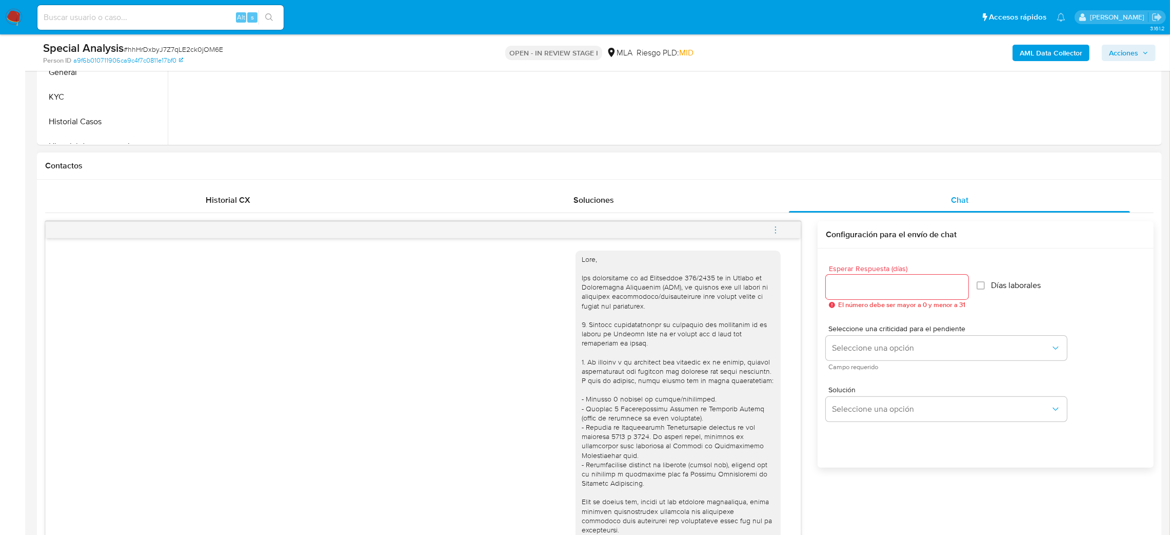
click at [774, 229] on icon "menu-action" at bounding box center [775, 229] width 9 height 9
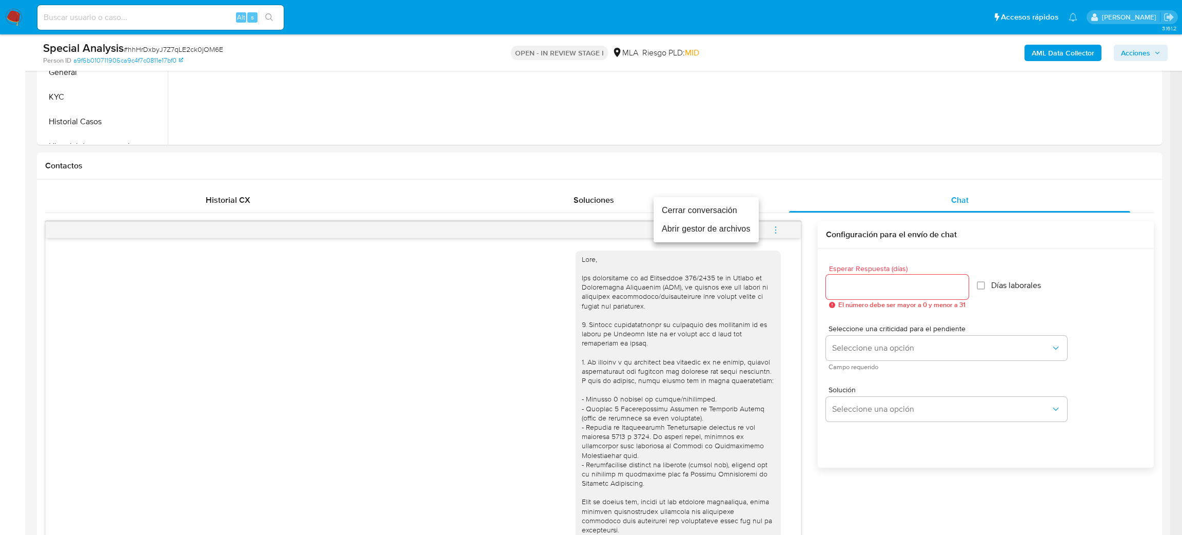
click at [718, 205] on li "Cerrar conversación" at bounding box center [706, 210] width 105 height 18
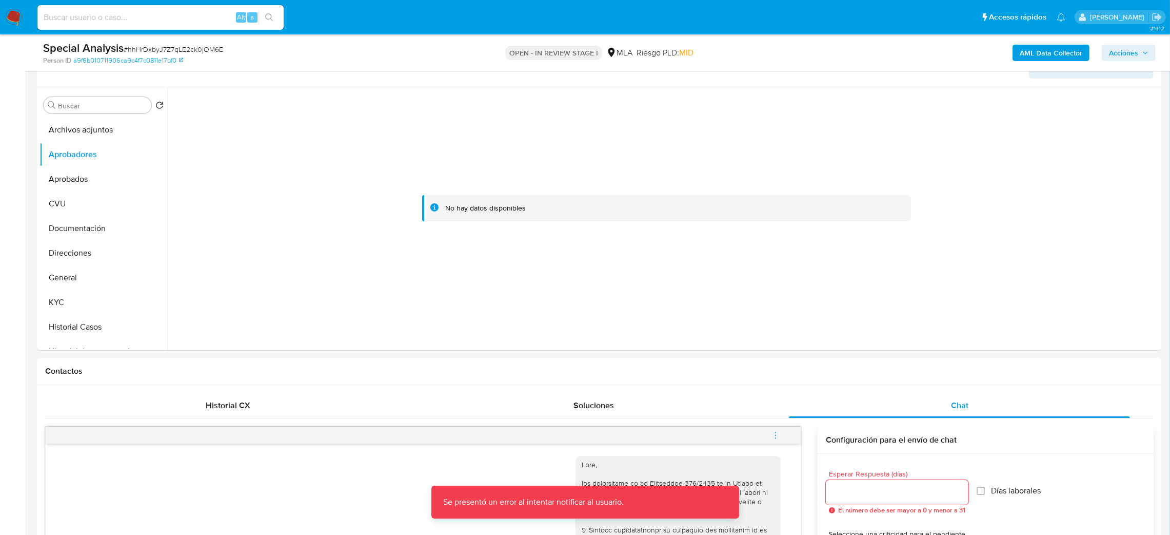
scroll to position [154, 0]
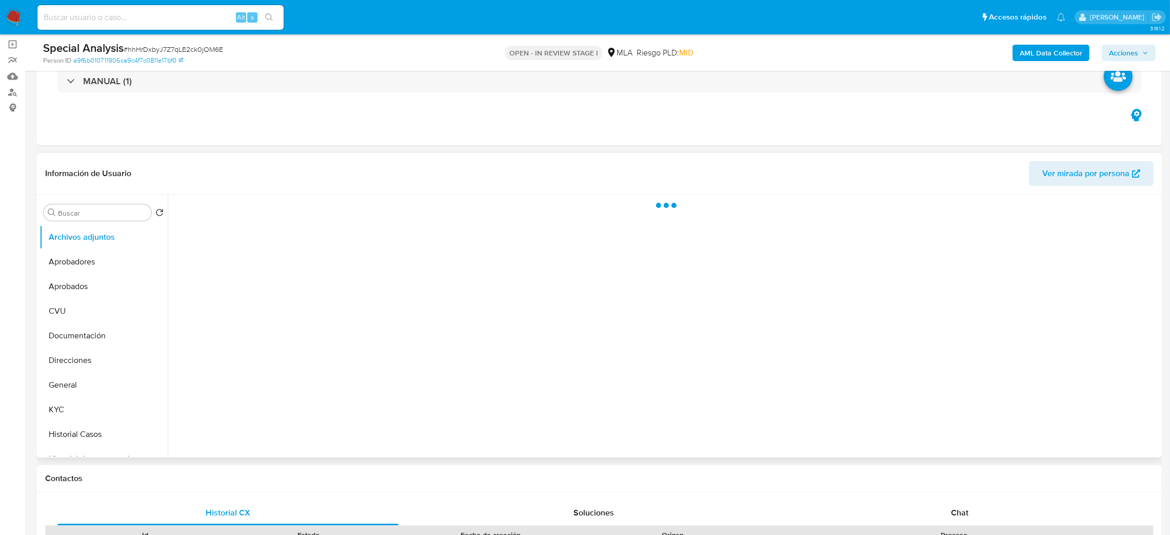
scroll to position [308, 0]
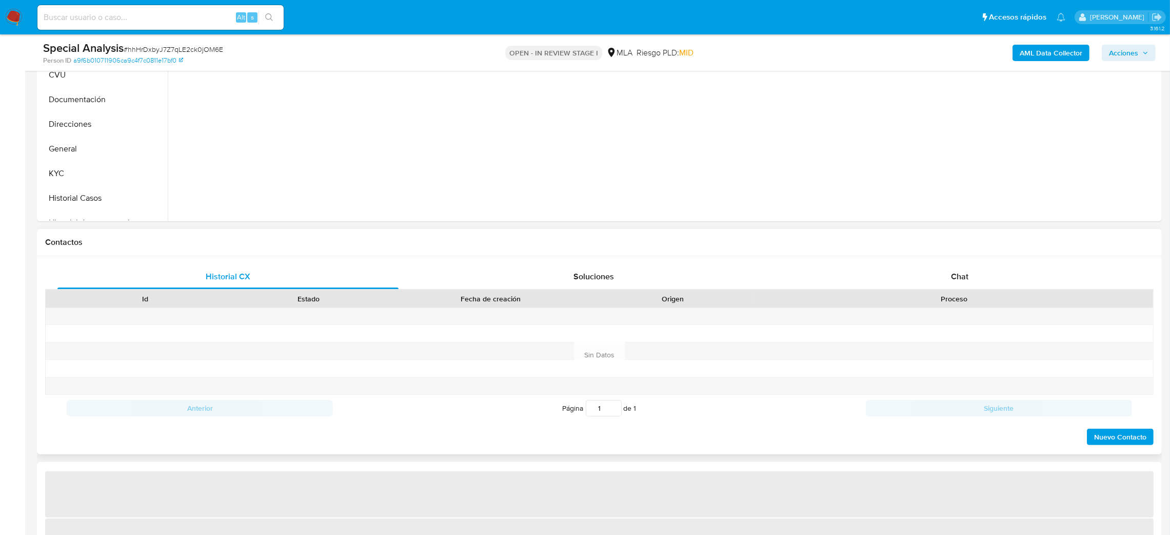
select select "10"
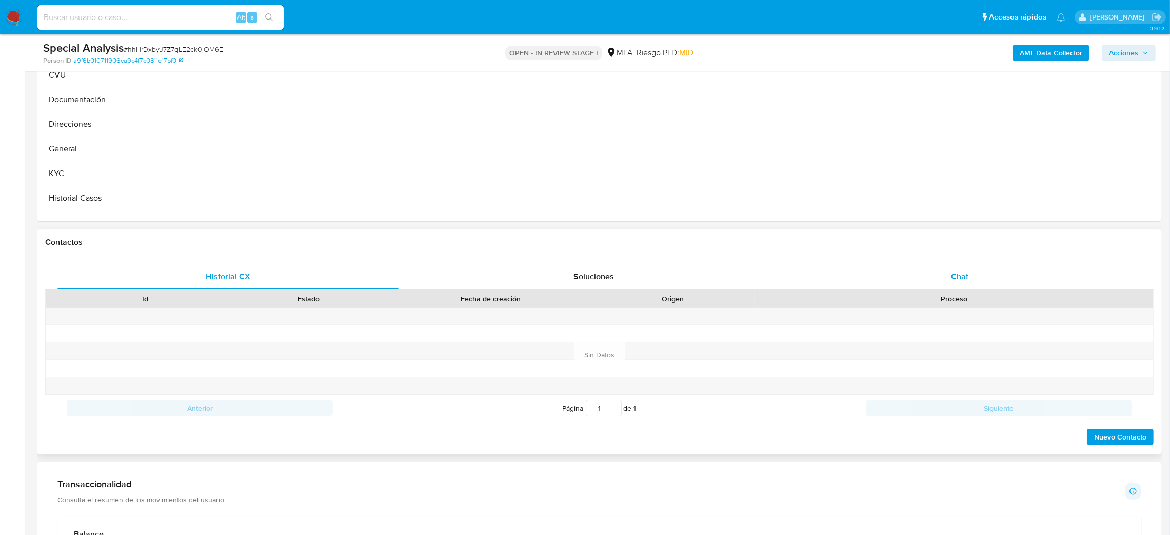
click at [947, 263] on div "Historial CX Soluciones Chat Id Estado Fecha de creación Origen Proceso Anterio…" at bounding box center [599, 355] width 1125 height 198
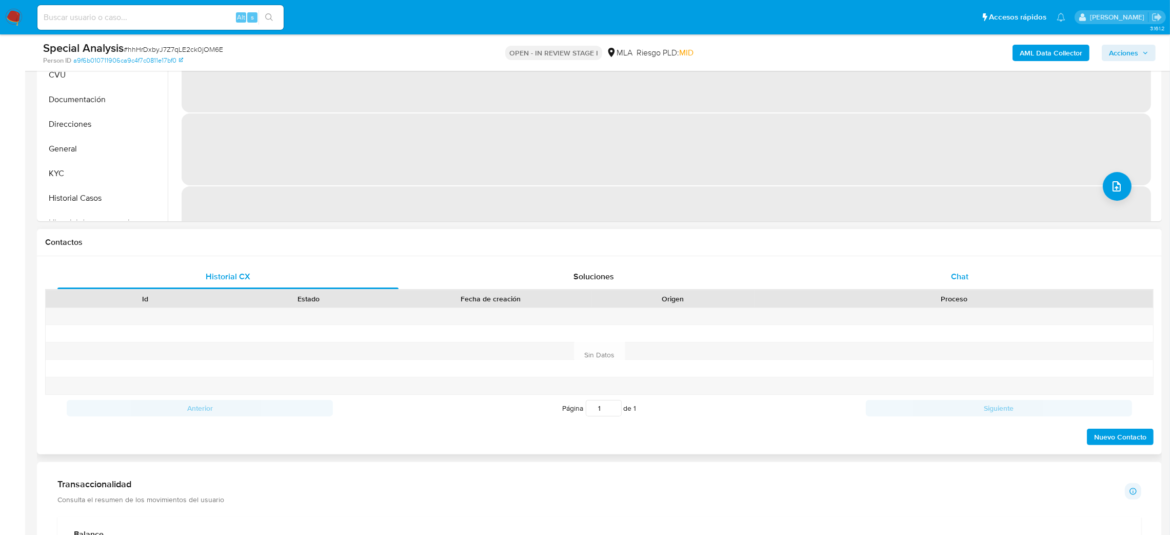
click at [950, 275] on div "Chat" at bounding box center [959, 276] width 341 height 25
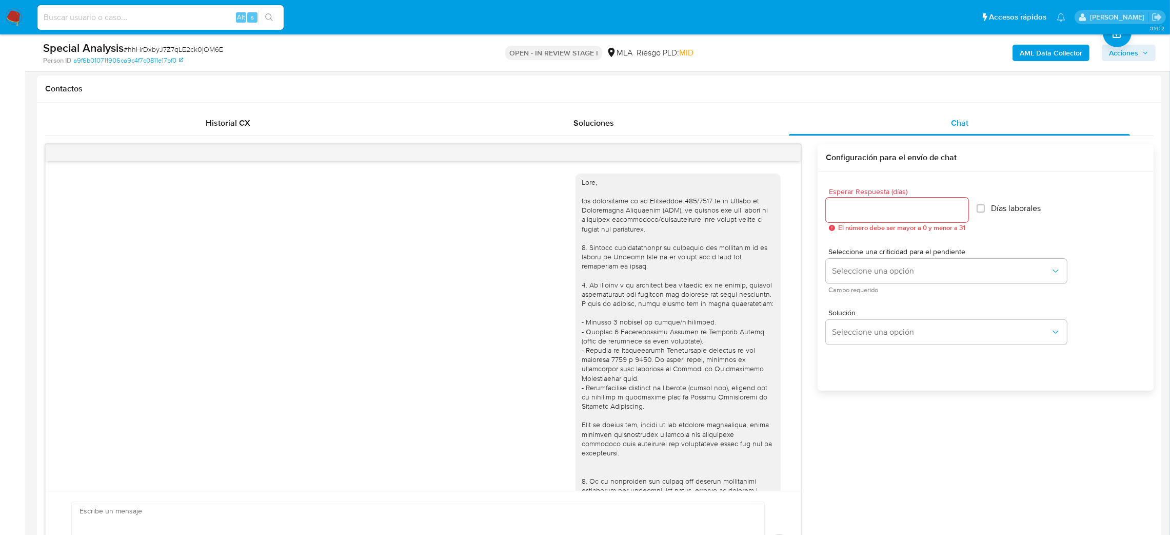
scroll to position [722, 0]
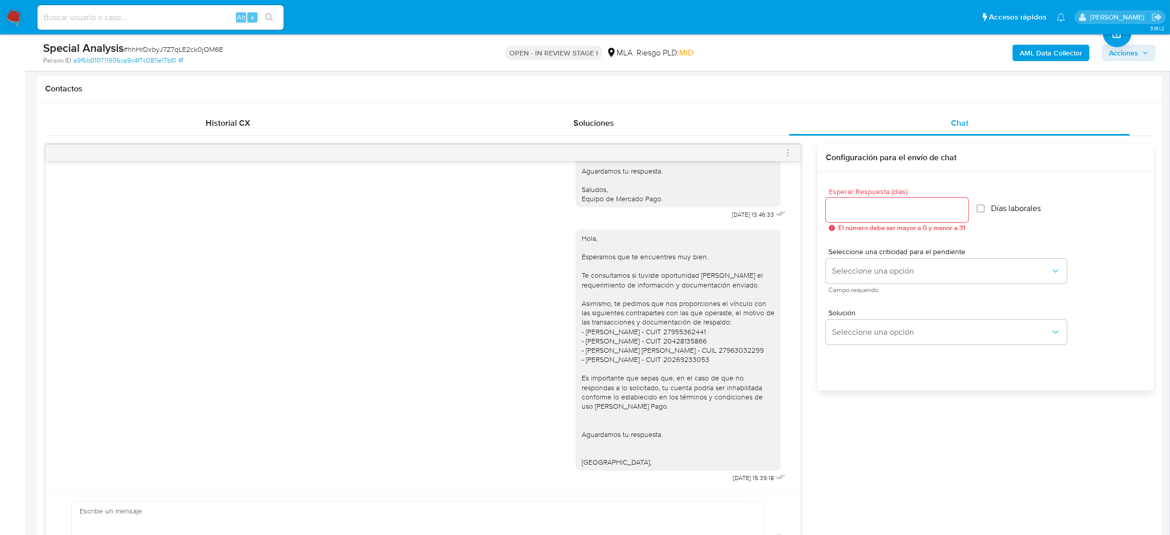
drag, startPoint x: 794, startPoint y: 152, endPoint x: 787, endPoint y: 148, distance: 8.5
click at [794, 153] on div at bounding box center [423, 153] width 755 height 16
click at [784, 152] on icon "menu-action" at bounding box center [787, 152] width 9 height 9
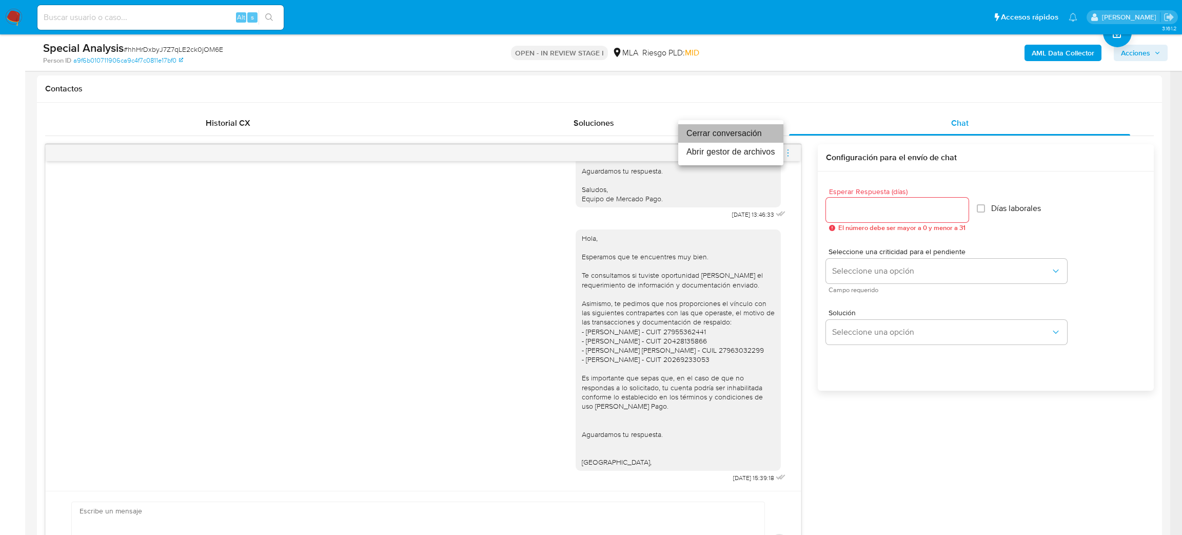
click at [719, 131] on li "Cerrar conversación" at bounding box center [730, 133] width 105 height 18
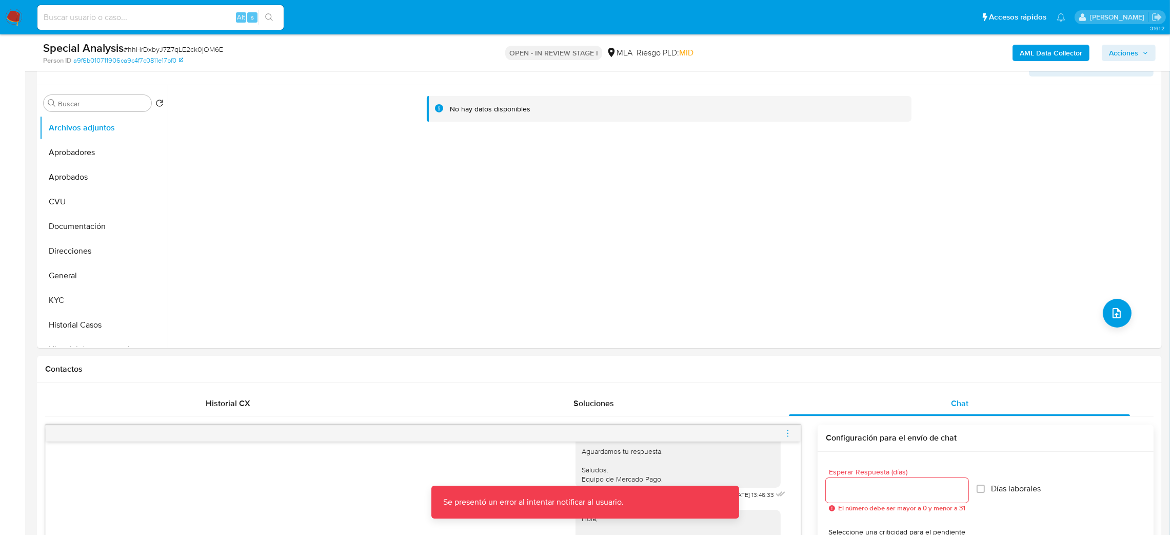
scroll to position [154, 0]
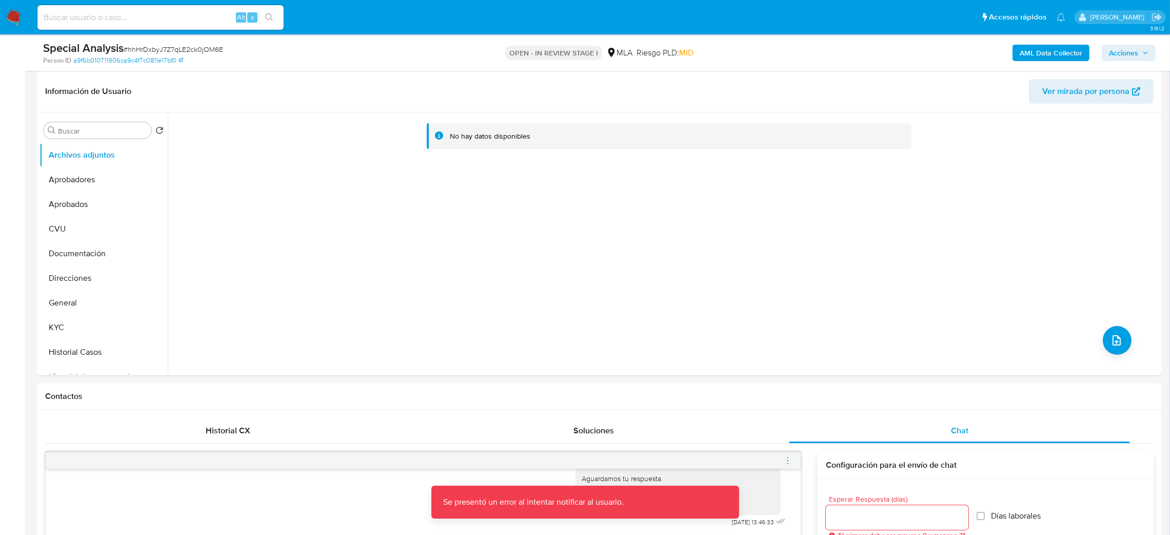
click at [1014, 55] on div "AML Data Collector Acciones" at bounding box center [972, 53] width 368 height 24
click at [1023, 55] on b "AML Data Collector" at bounding box center [1051, 53] width 63 height 16
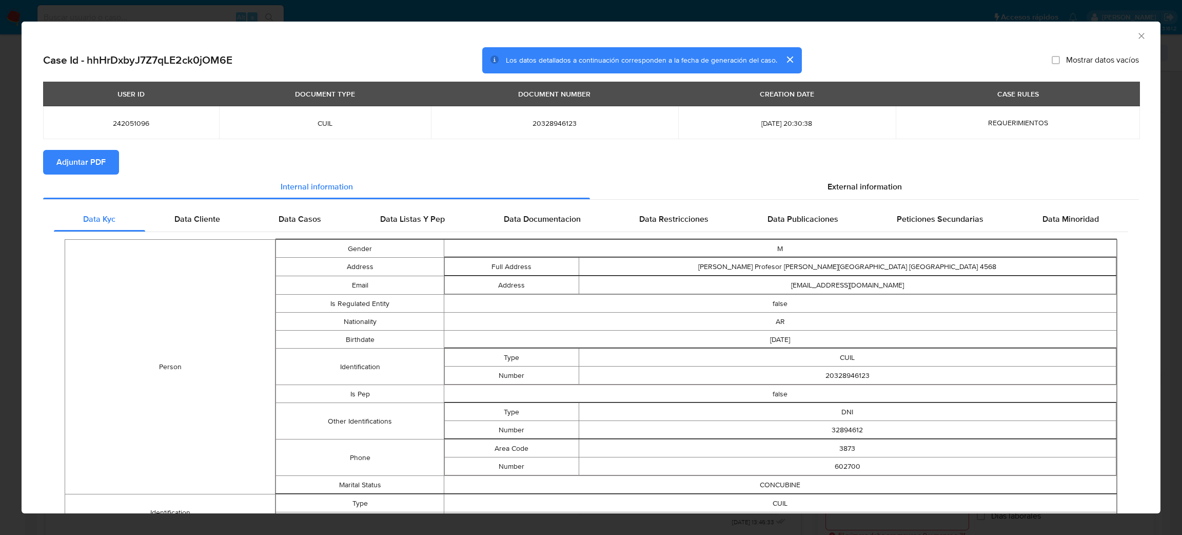
click at [85, 155] on span "Adjuntar PDF" at bounding box center [80, 162] width 49 height 23
click at [1136, 36] on icon "Cerrar ventana" at bounding box center [1141, 36] width 10 height 10
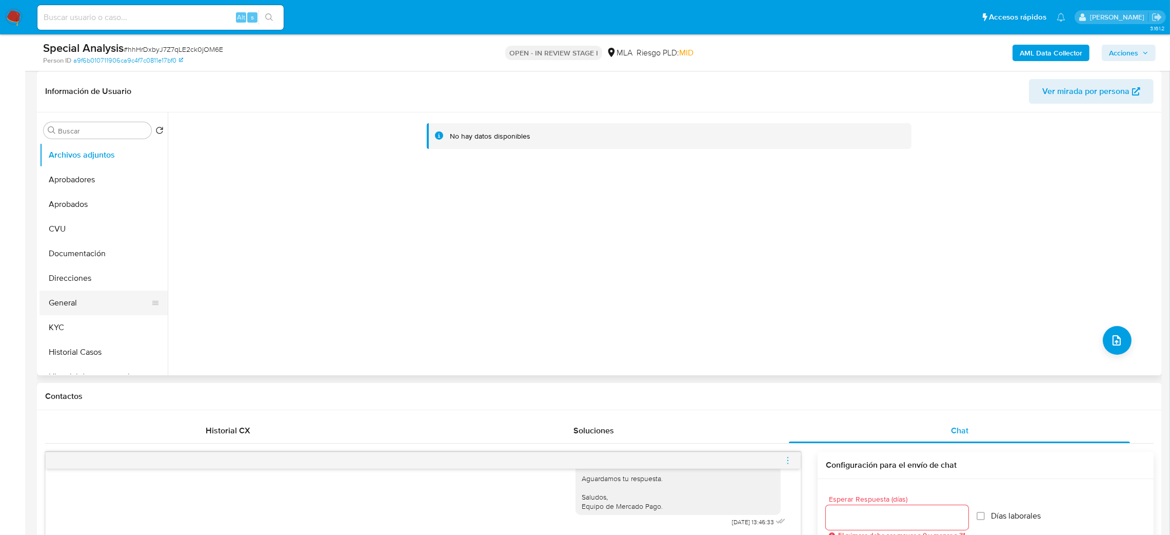
click at [100, 298] on button "General" at bounding box center [100, 302] width 120 height 25
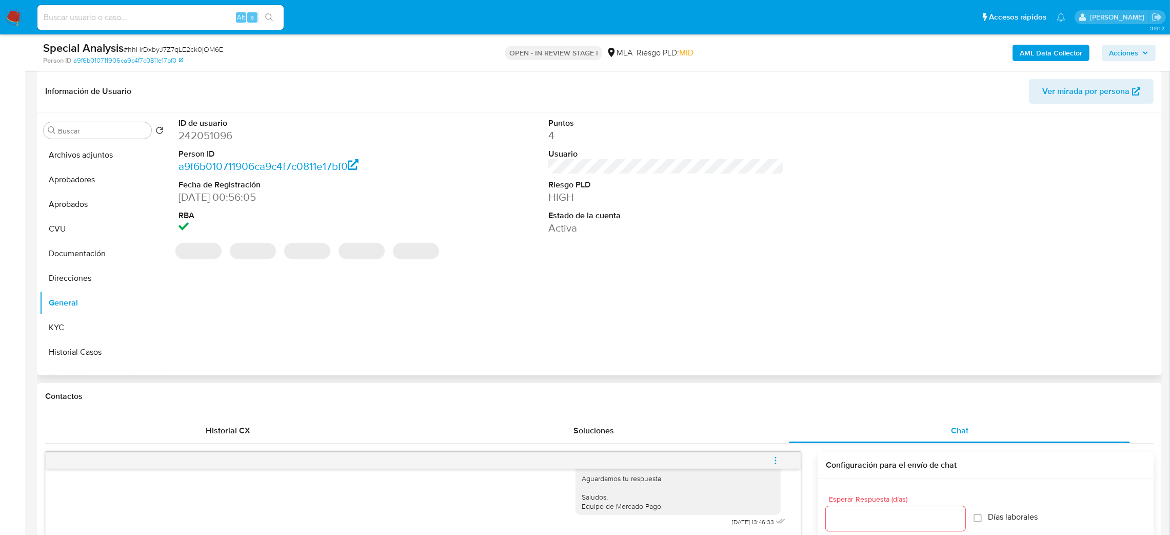
click at [207, 134] on dd "242051096" at bounding box center [297, 135] width 237 height 14
click at [207, 133] on dd "242051096" at bounding box center [297, 135] width 237 height 14
copy dd "242051096"
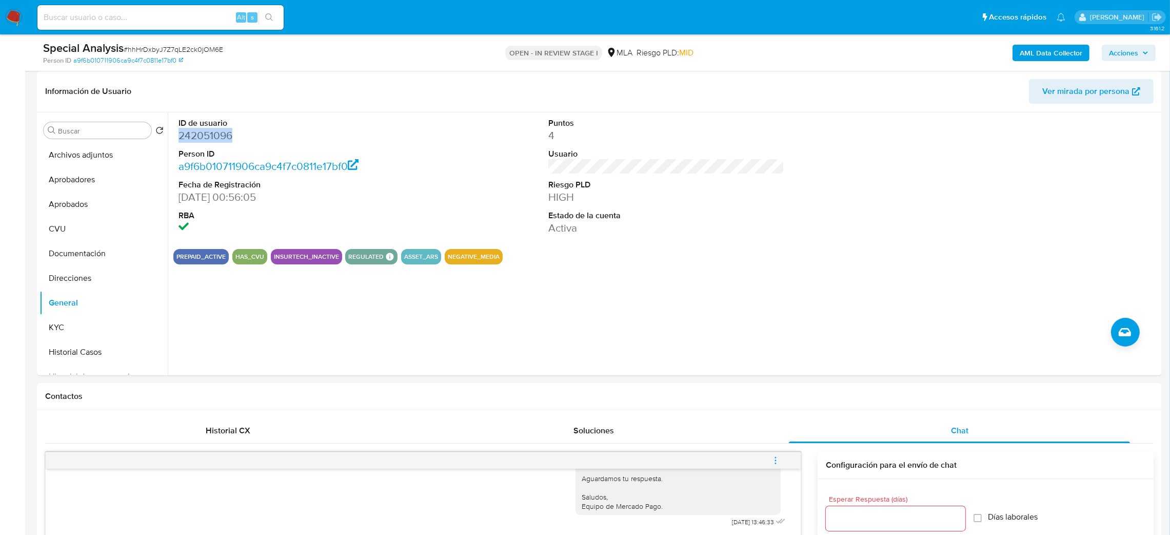
scroll to position [77, 0]
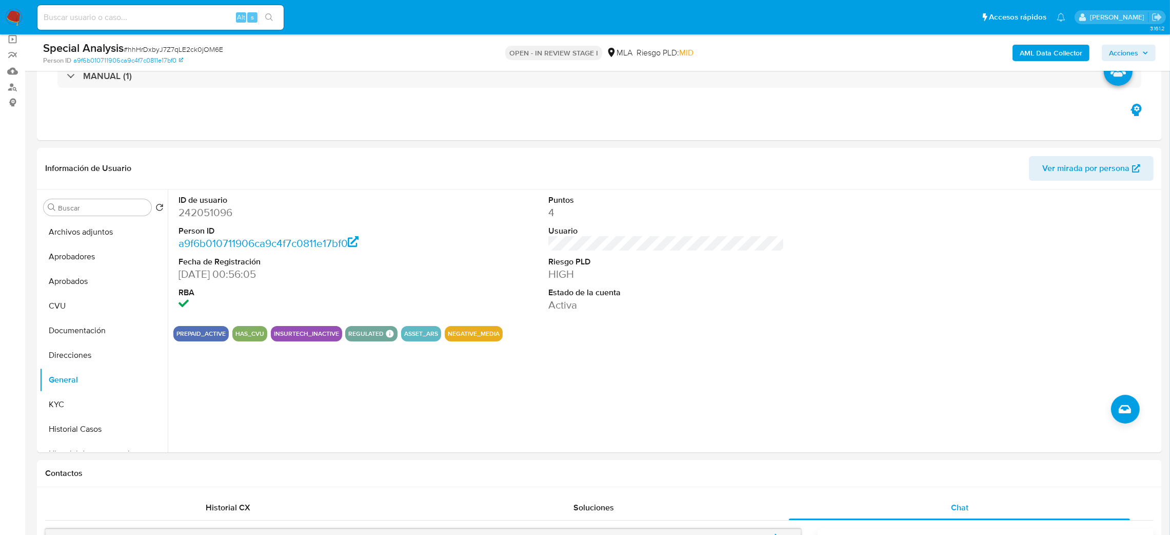
drag, startPoint x: 0, startPoint y: 346, endPoint x: 4, endPoint y: 353, distance: 8.3
click at [189, 211] on dd "242051096" at bounding box center [297, 212] width 237 height 14
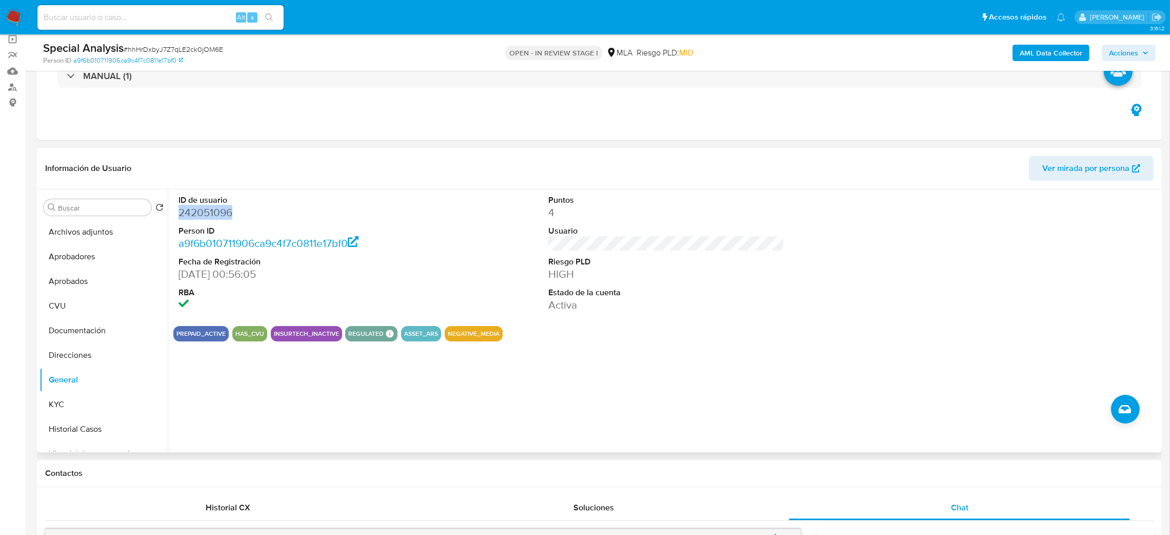
copy dd "242051096"
click at [69, 236] on button "Archivos adjuntos" at bounding box center [100, 232] width 120 height 25
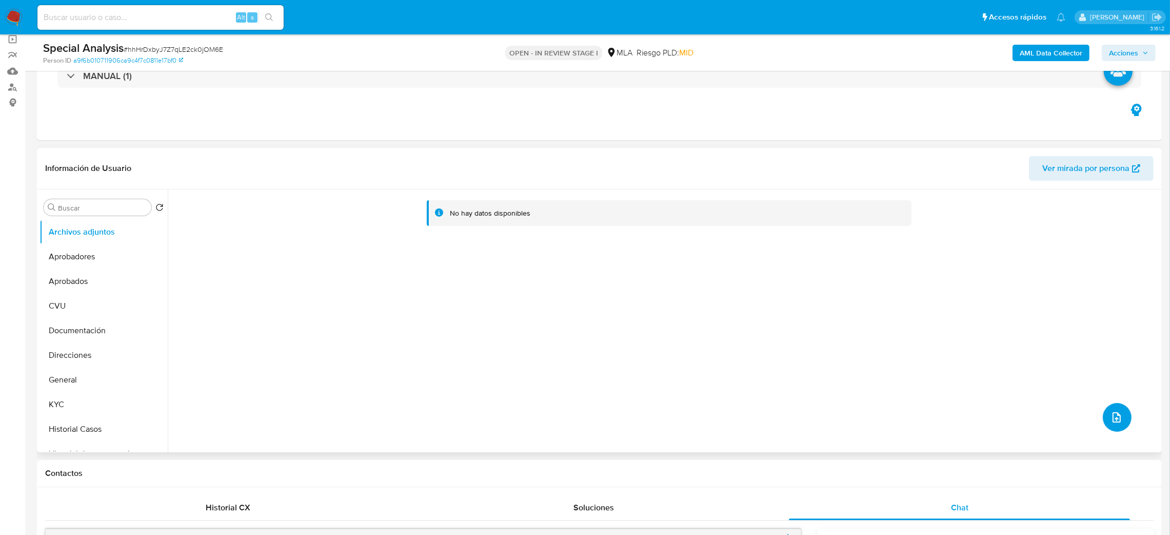
click at [1118, 420] on icon "upload-file" at bounding box center [1117, 417] width 12 height 12
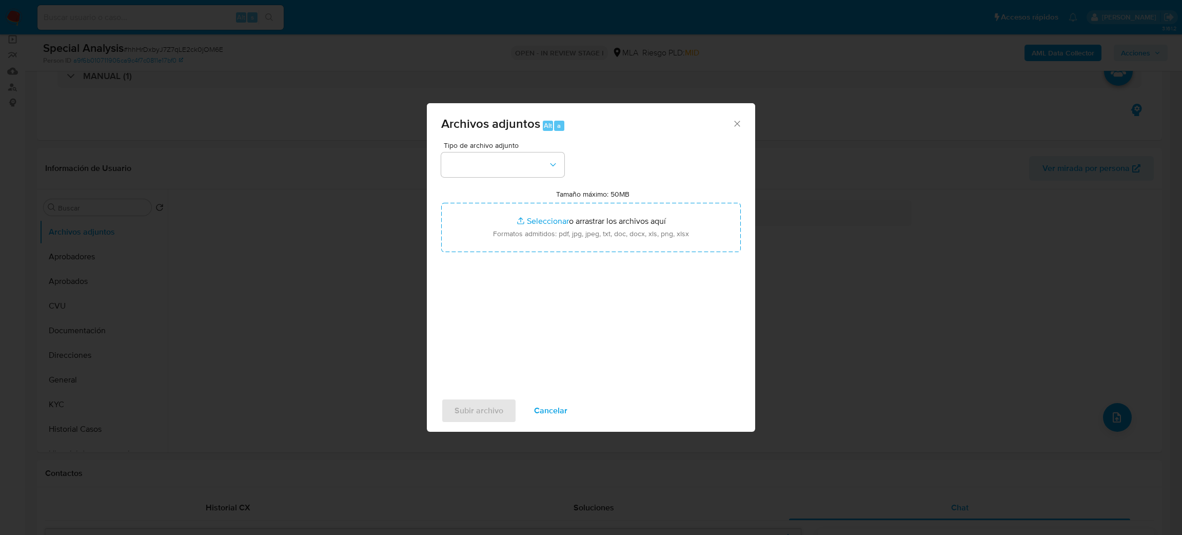
click at [562, 407] on span "Cancelar" at bounding box center [550, 410] width 33 height 23
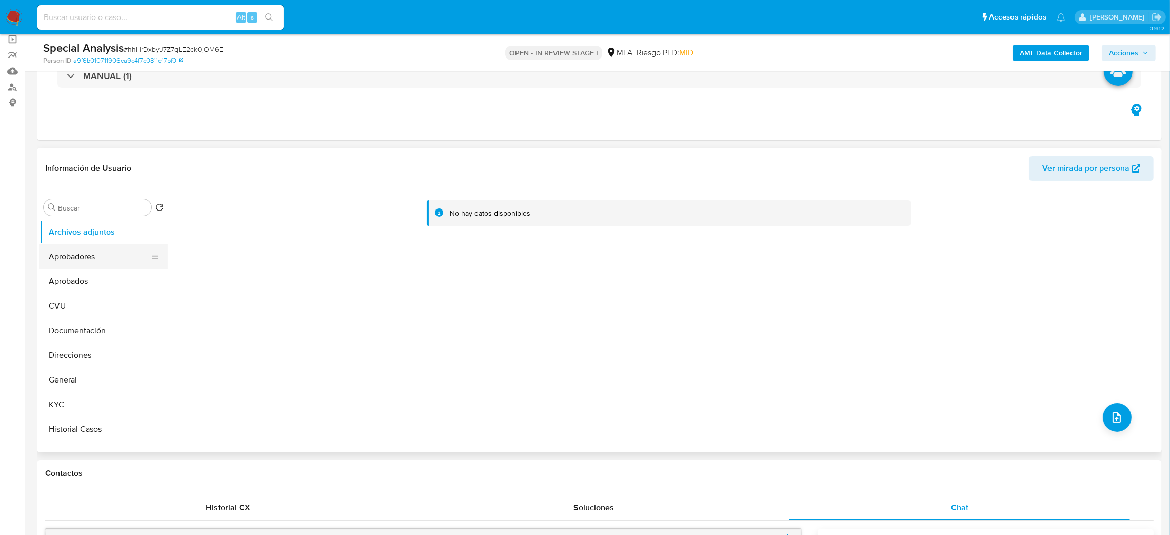
click at [53, 244] on button "Aprobadores" at bounding box center [100, 256] width 120 height 25
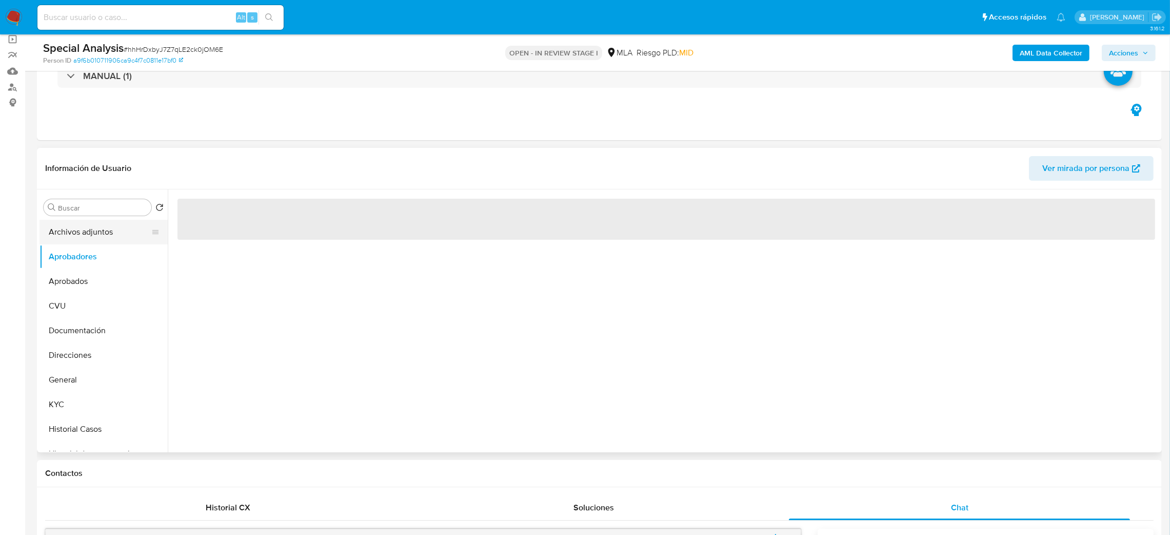
click at [72, 229] on button "Archivos adjuntos" at bounding box center [100, 232] width 120 height 25
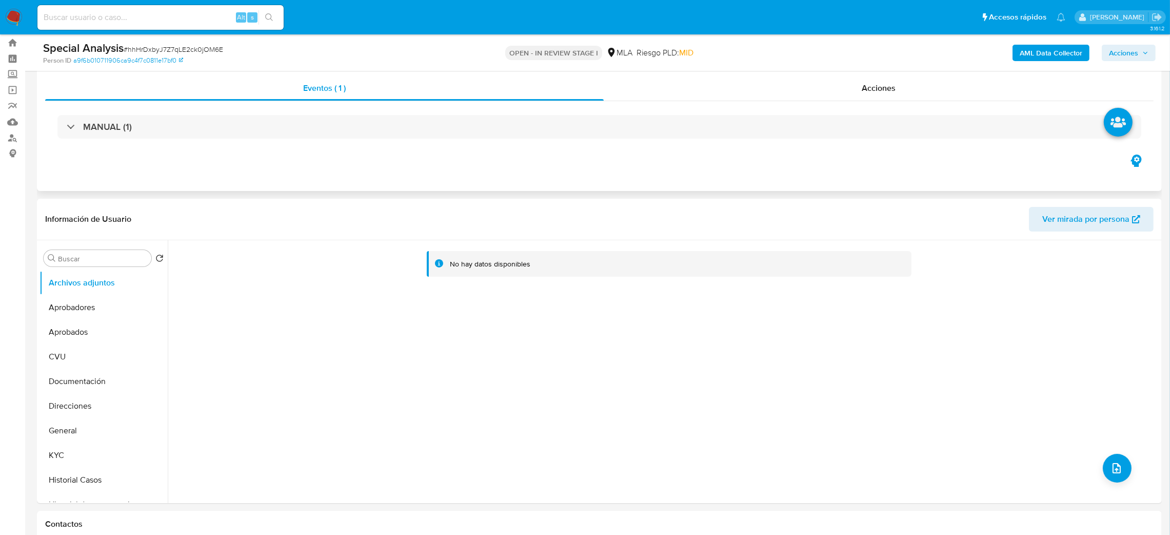
scroll to position [0, 0]
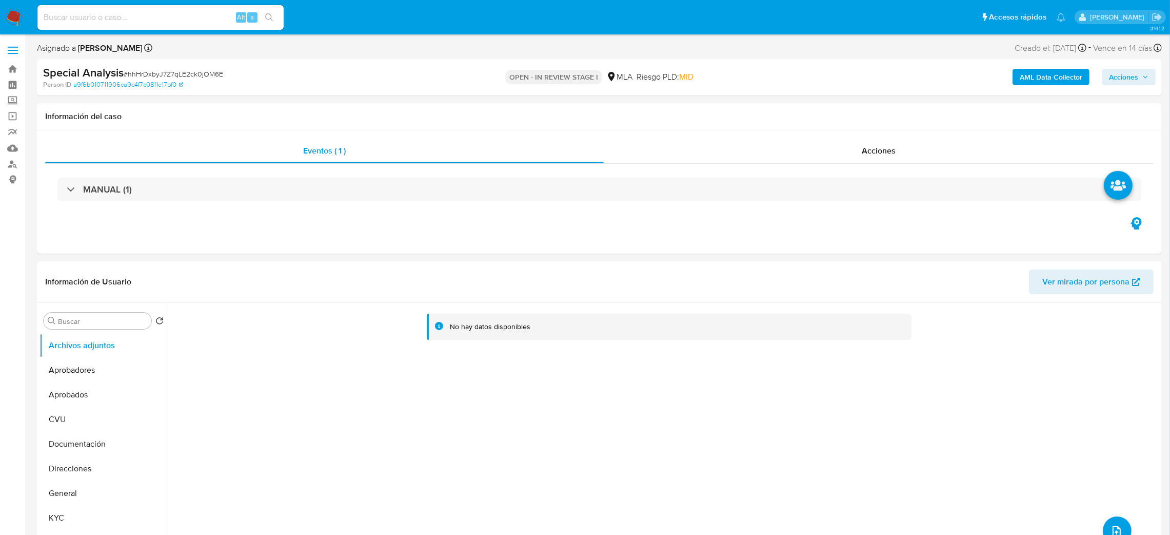
click at [1025, 81] on b "AML Data Collector" at bounding box center [1051, 77] width 63 height 16
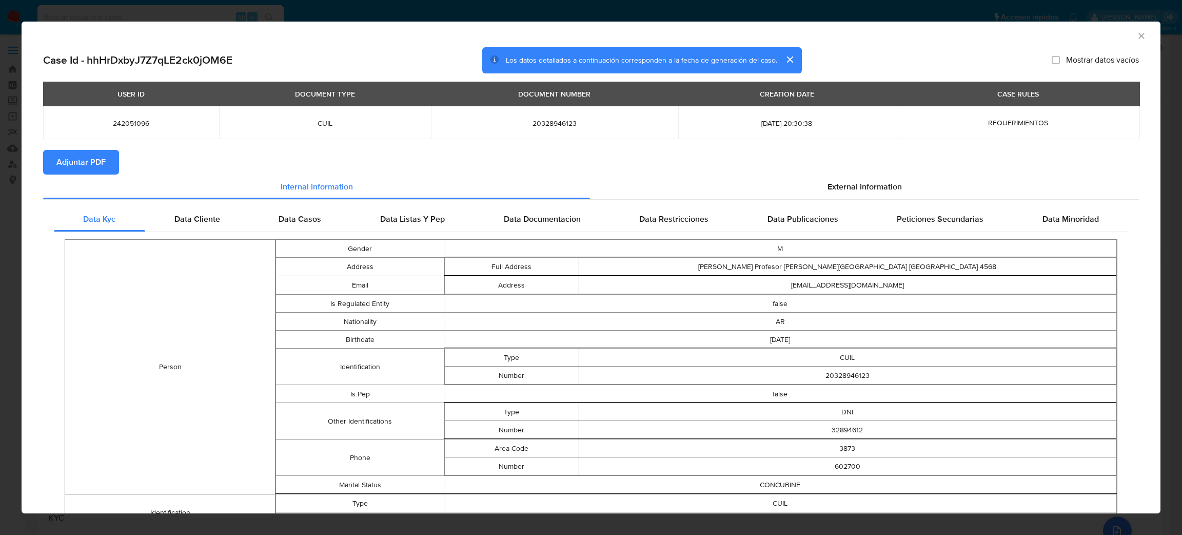
click at [91, 166] on span "Adjuntar PDF" at bounding box center [80, 162] width 49 height 23
click at [1136, 38] on icon "Cerrar ventana" at bounding box center [1141, 36] width 10 height 10
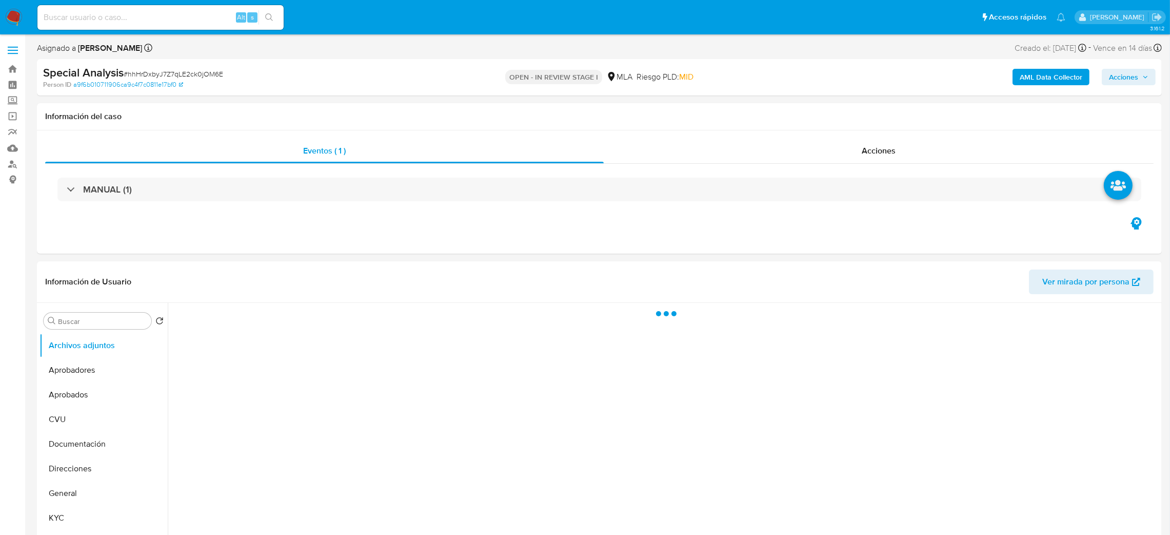
select select "10"
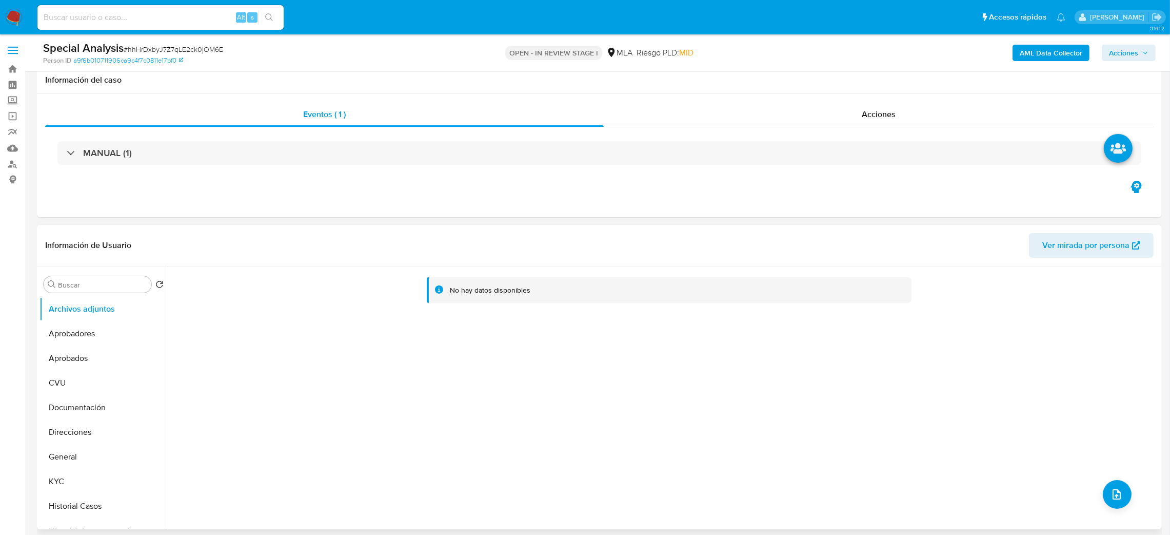
scroll to position [154, 0]
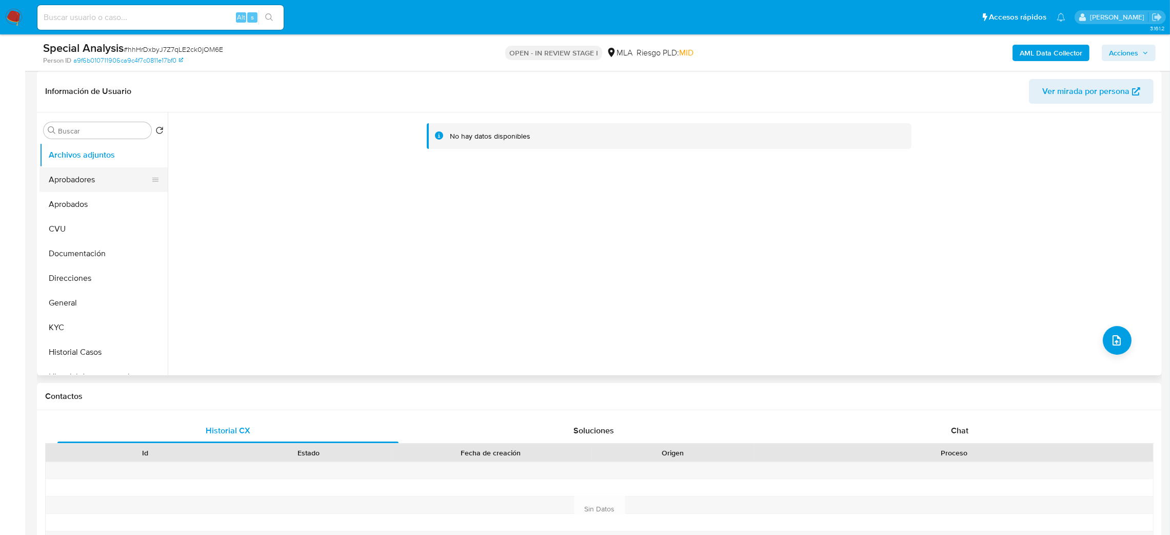
click at [104, 168] on button "Aprobadores" at bounding box center [100, 179] width 120 height 25
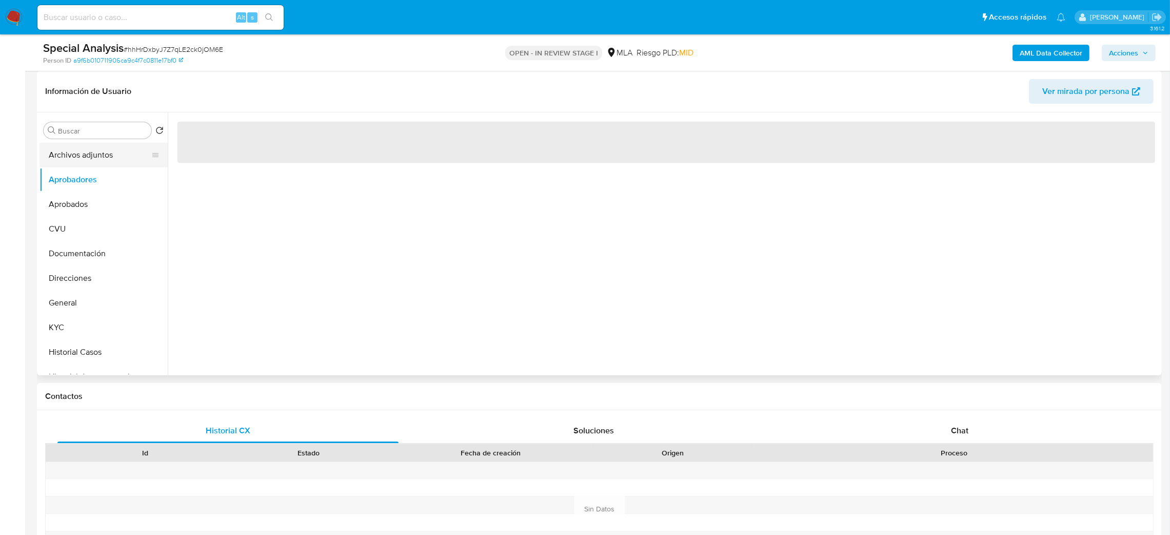
click at [93, 155] on button "Archivos adjuntos" at bounding box center [100, 155] width 120 height 25
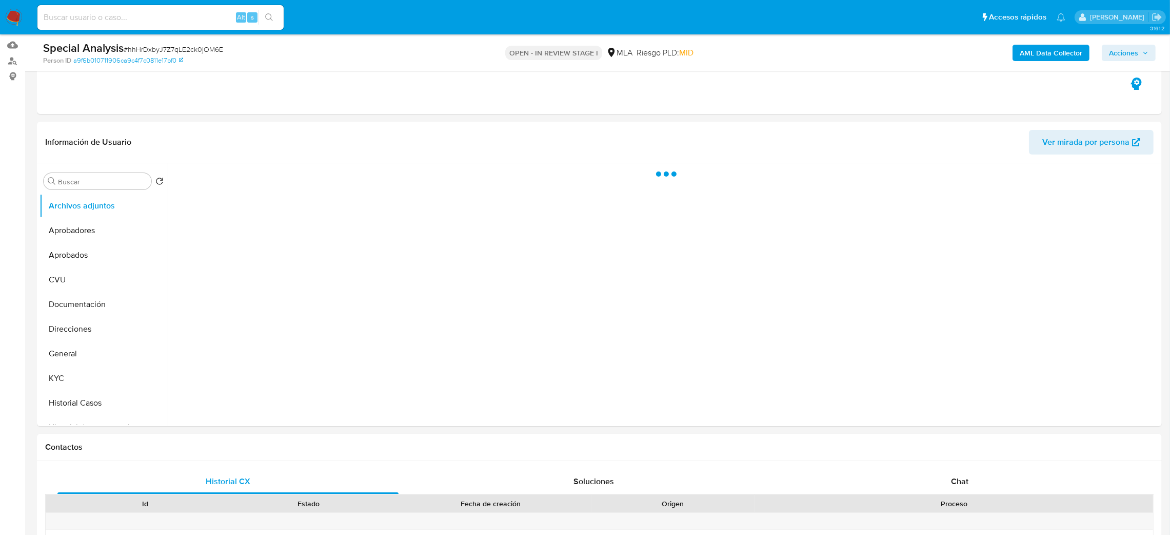
scroll to position [77, 0]
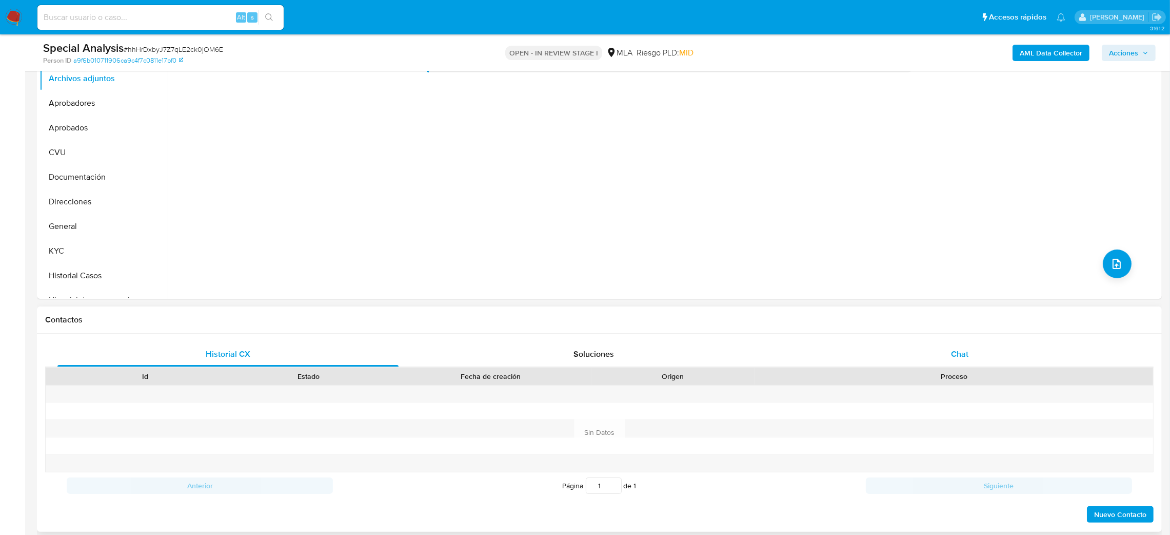
click at [995, 352] on div "Chat" at bounding box center [959, 354] width 341 height 25
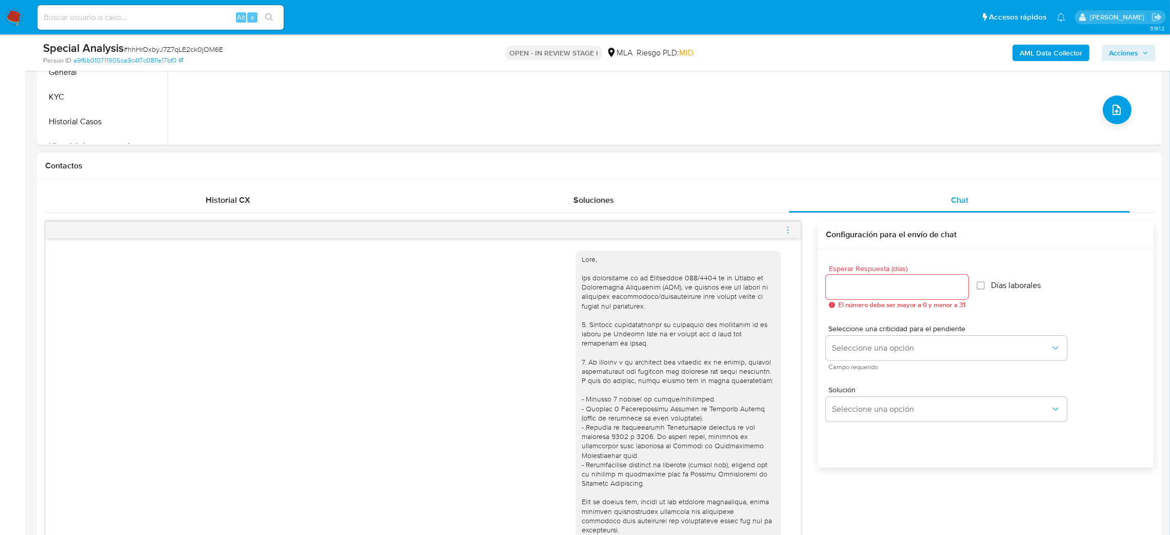
scroll to position [722, 0]
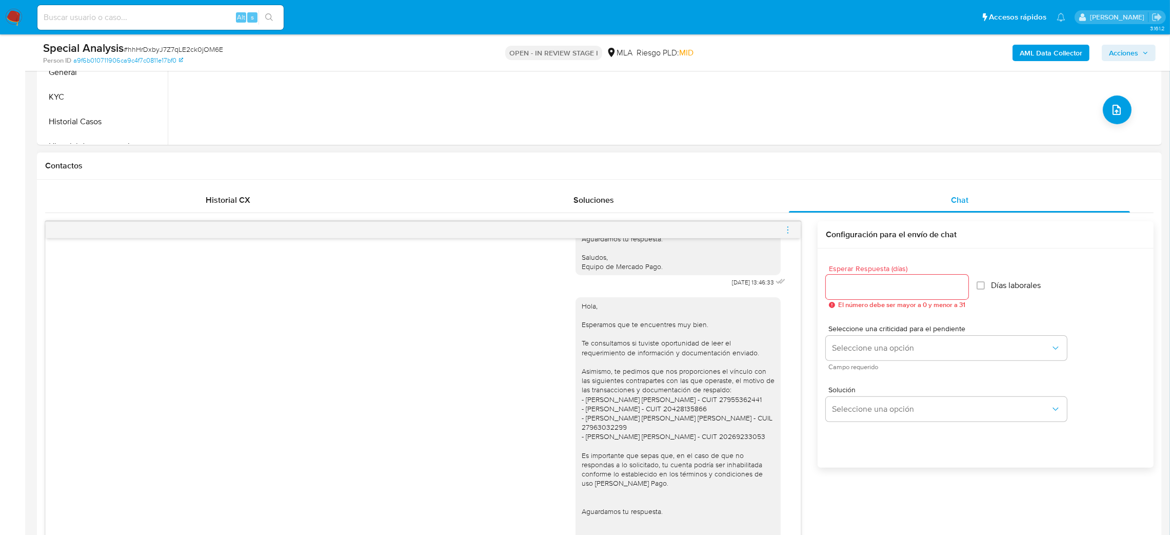
click at [792, 232] on icon "menu-action" at bounding box center [787, 229] width 9 height 9
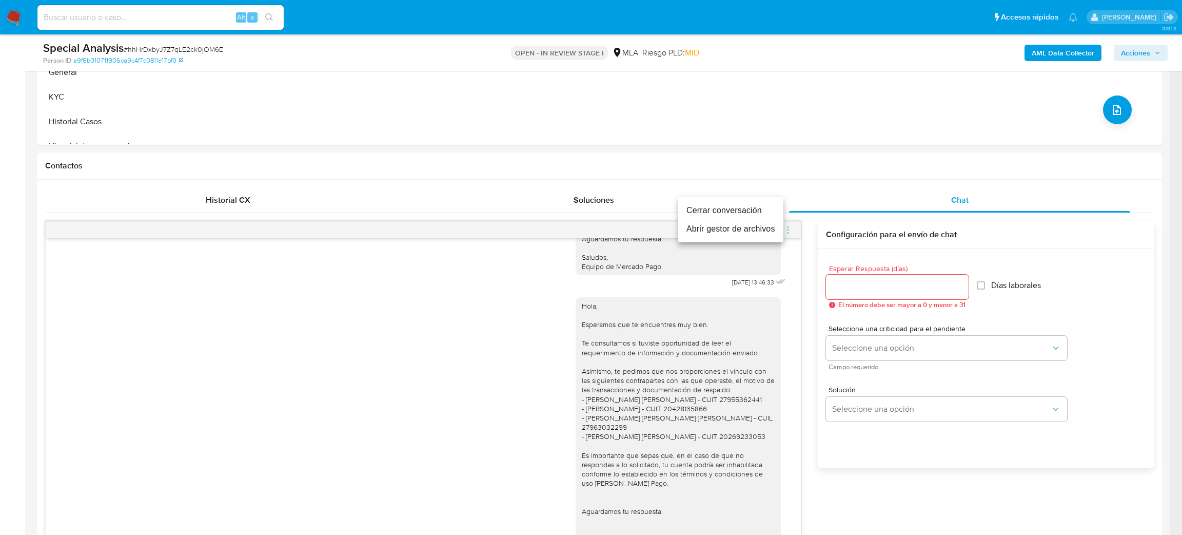
click at [723, 210] on li "Cerrar conversación" at bounding box center [730, 210] width 105 height 18
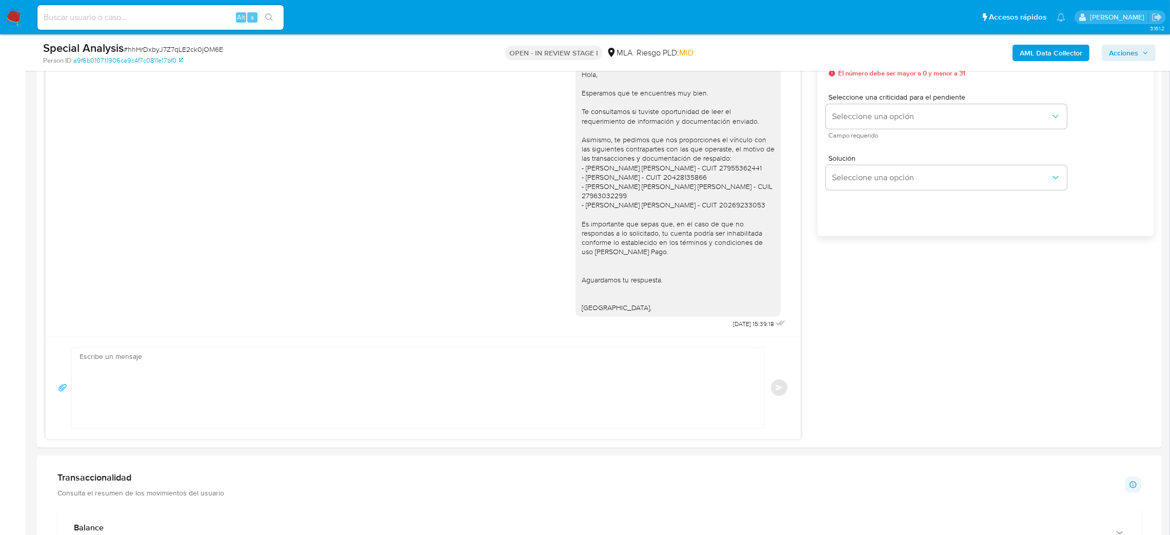
scroll to position [539, 0]
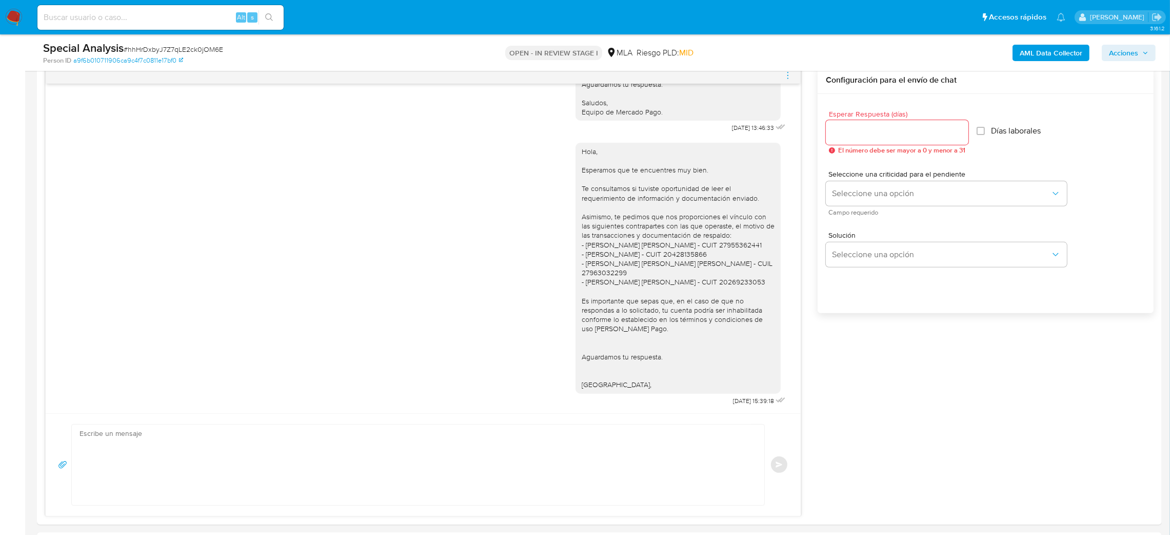
click at [788, 75] on icon "menu-action" at bounding box center [787, 75] width 9 height 9
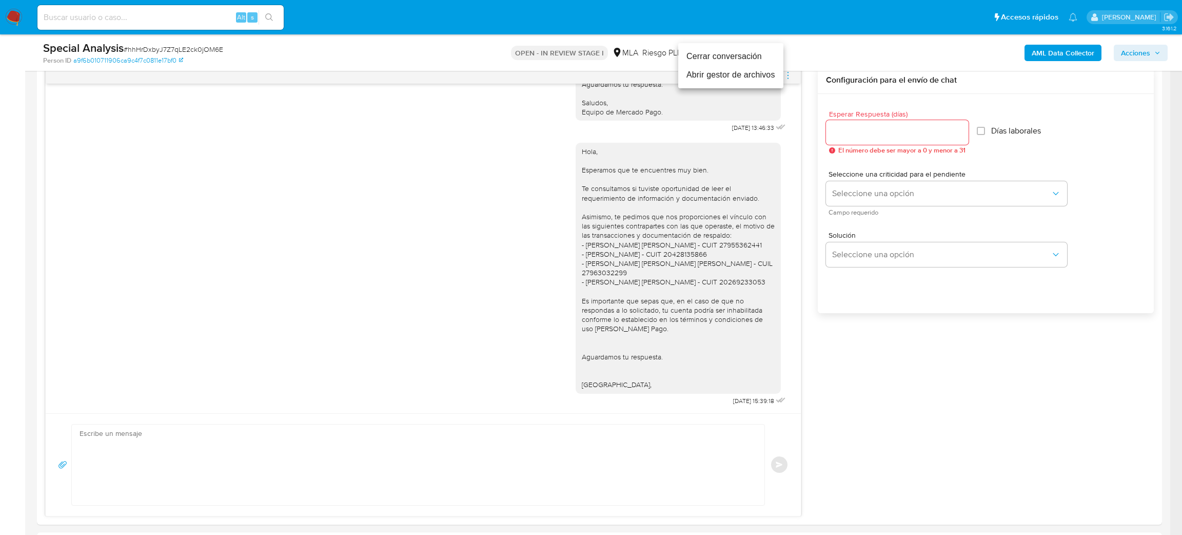
click at [695, 60] on li "Cerrar conversación" at bounding box center [730, 56] width 105 height 18
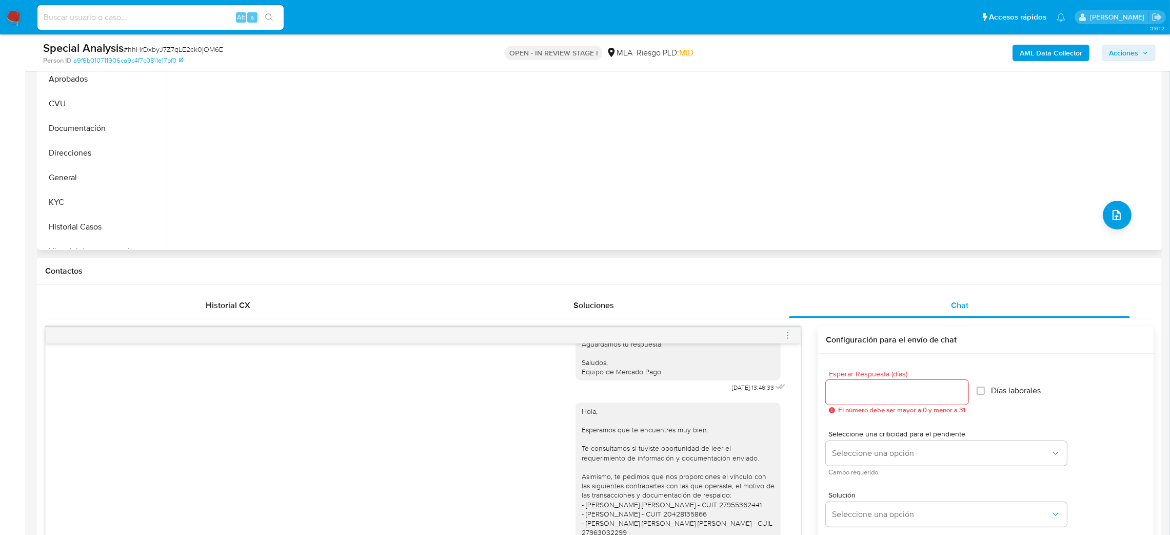
scroll to position [77, 0]
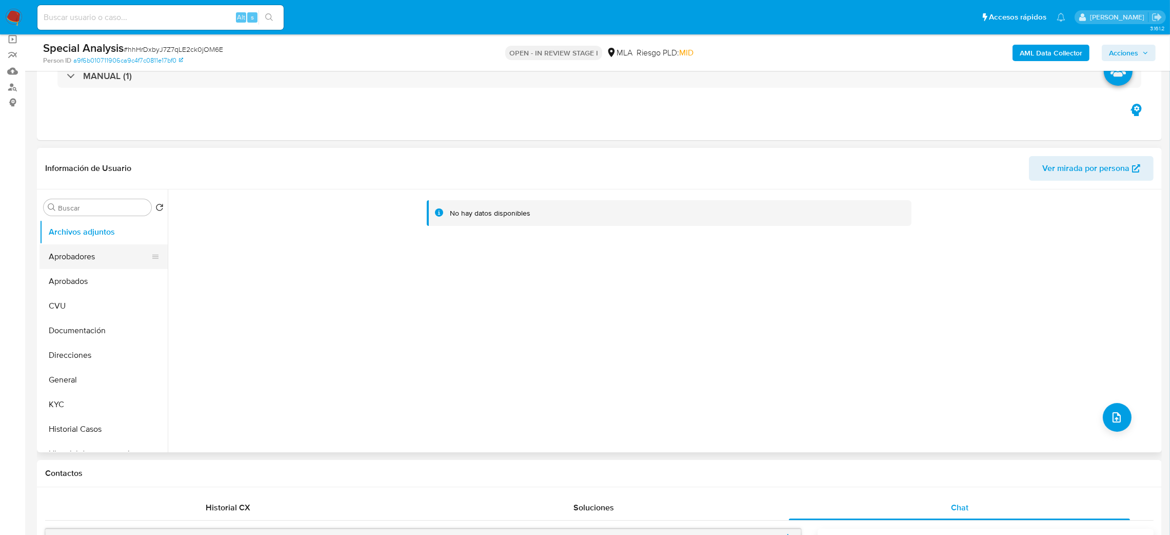
click at [82, 254] on button "Aprobadores" at bounding box center [100, 256] width 120 height 25
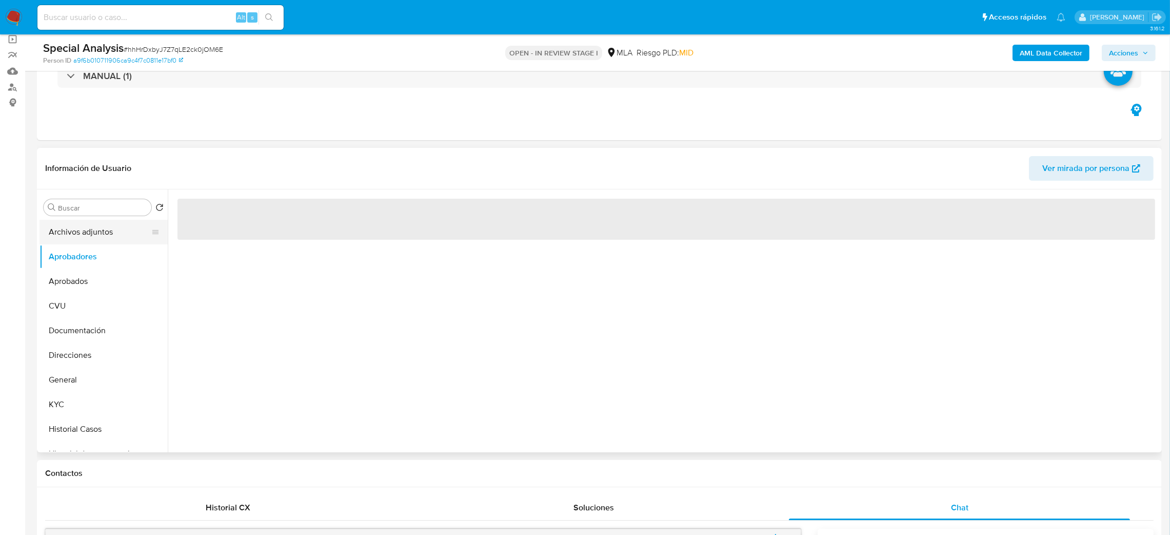
click at [78, 240] on button "Archivos adjuntos" at bounding box center [100, 232] width 120 height 25
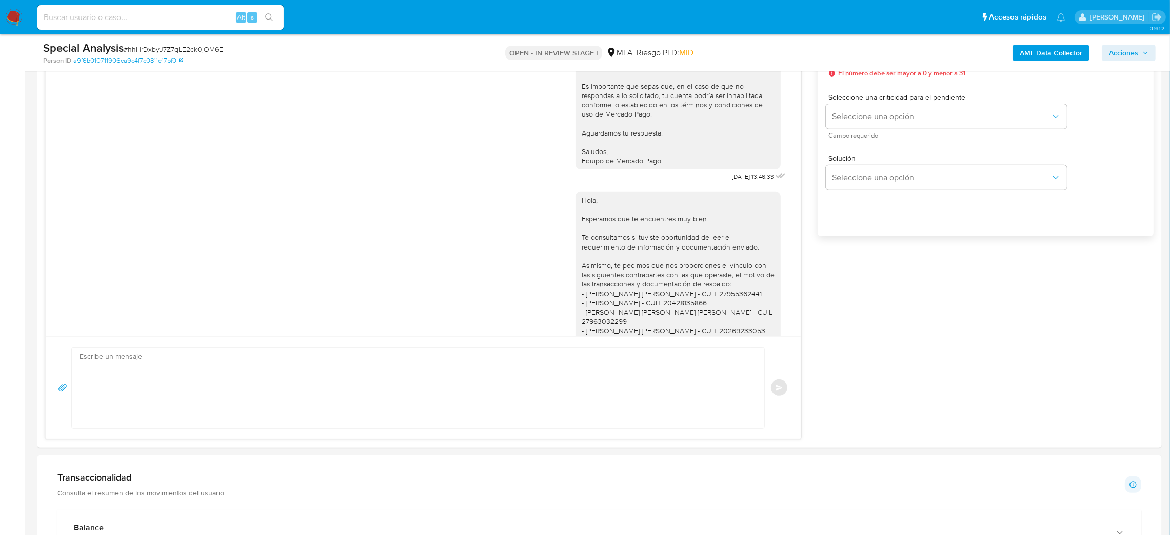
scroll to position [230, 0]
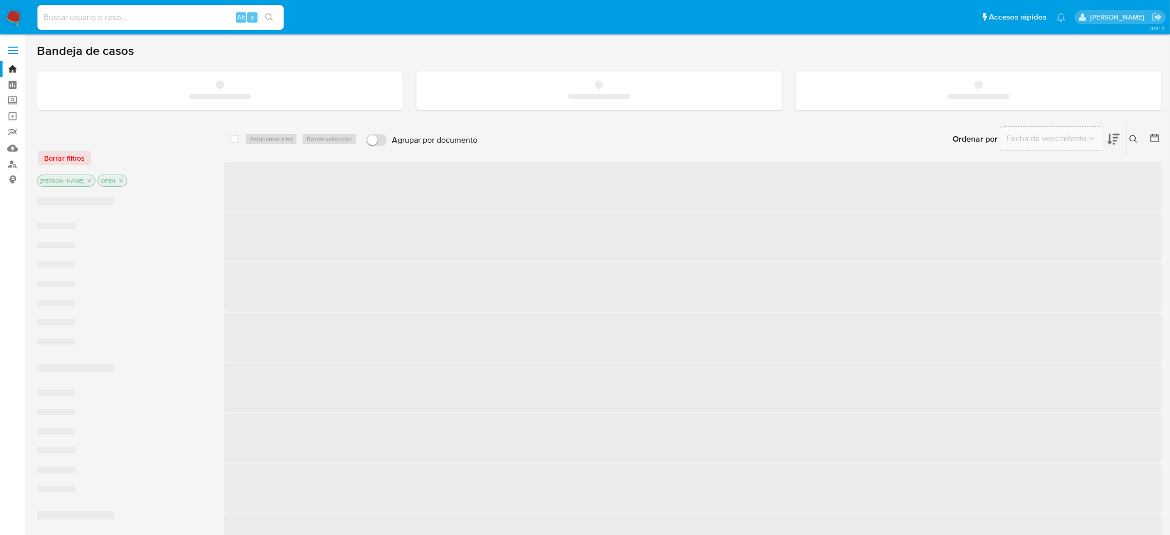
click at [116, 18] on input at bounding box center [160, 17] width 246 height 13
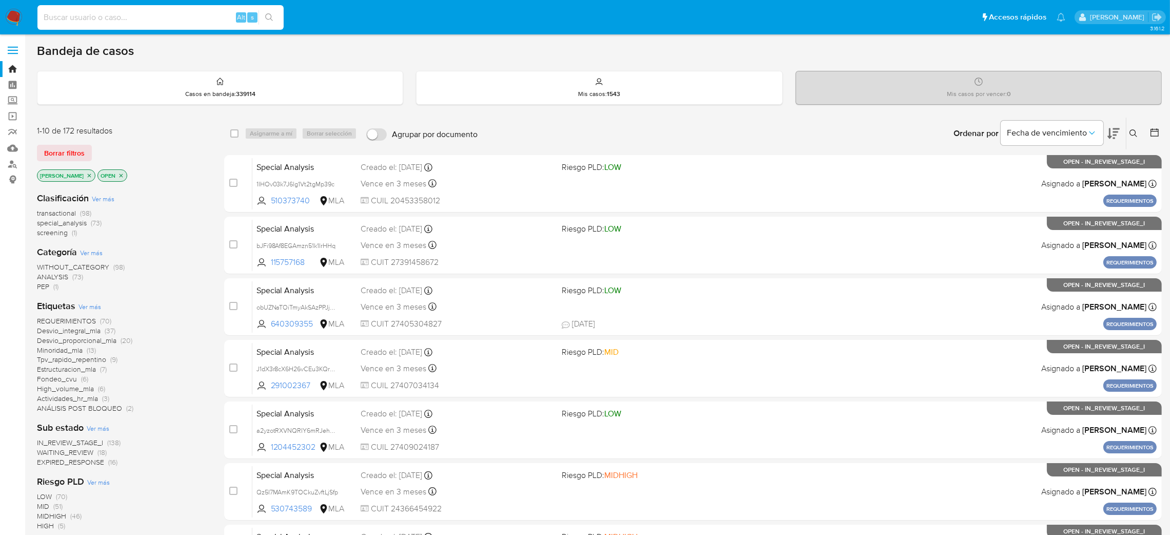
paste input "ydDLxk0GhFBaWCUezoDgcY2j"
type input "ydDLxk0GhFBaWCUezoDgcY2j"
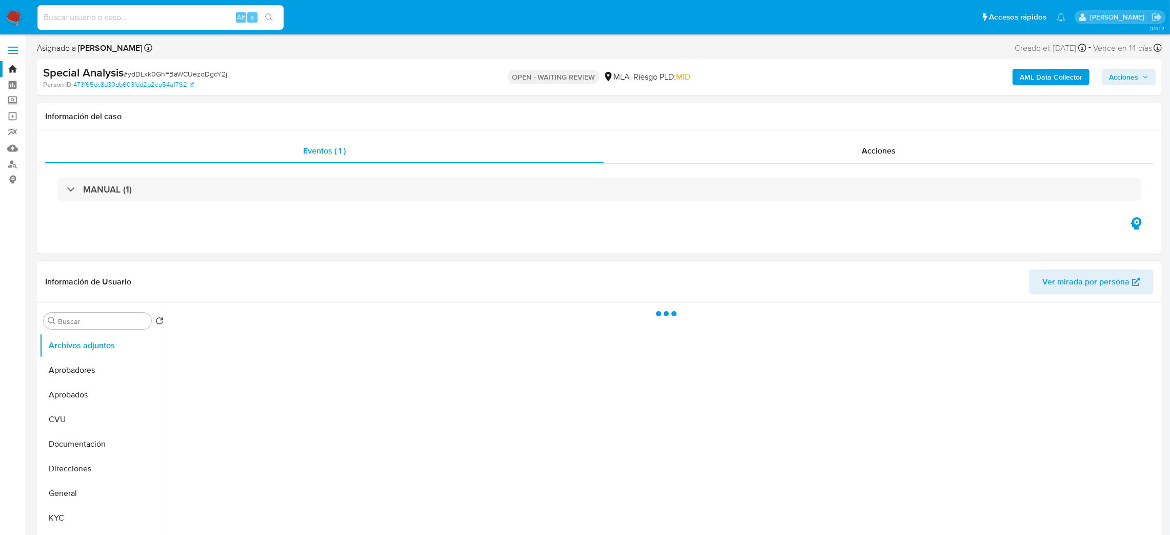
select select "10"
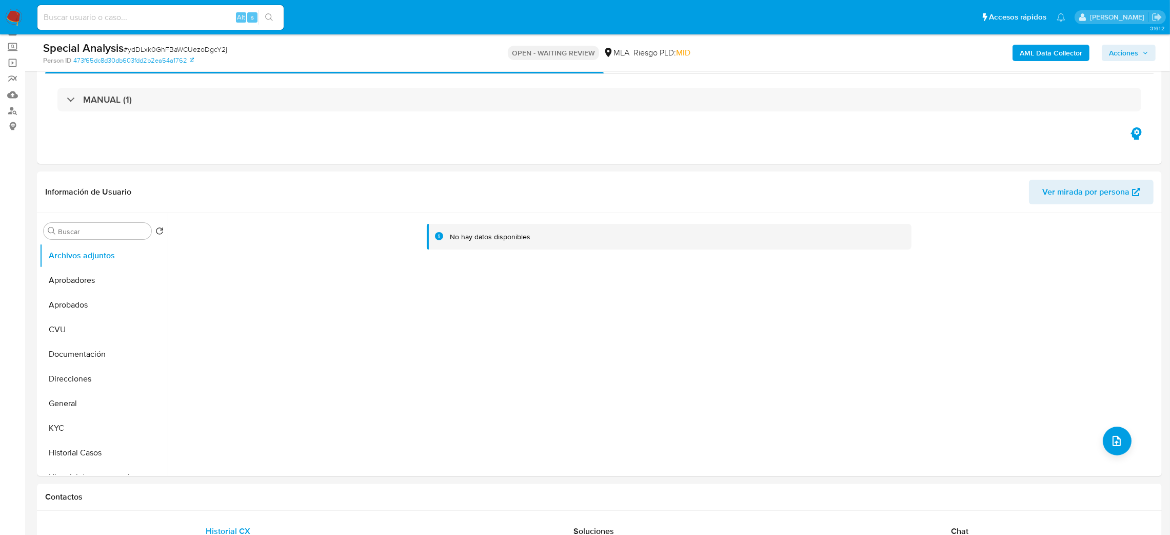
scroll to position [77, 0]
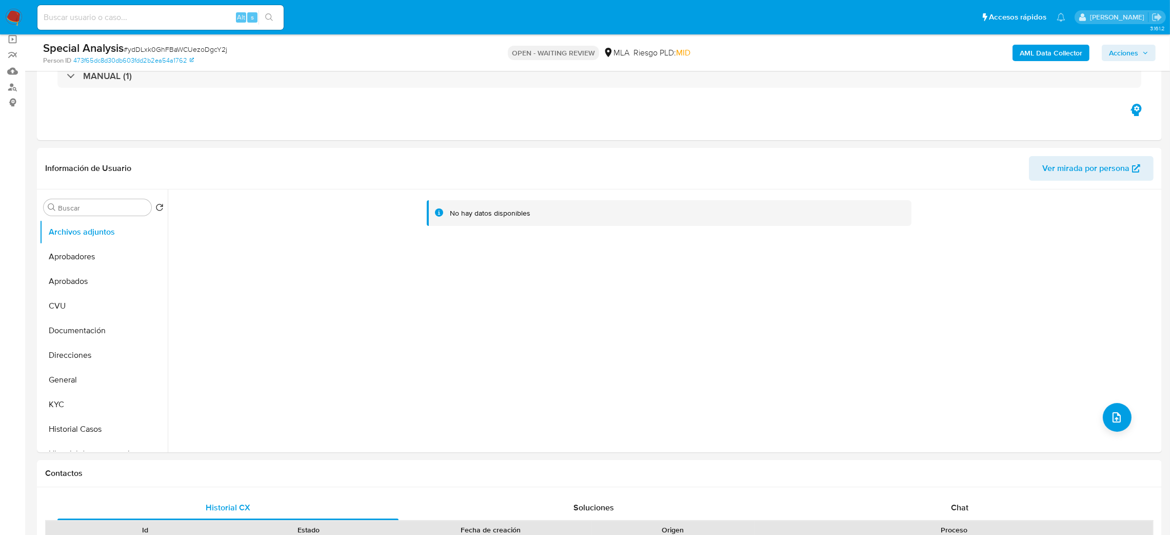
click at [180, 14] on input at bounding box center [160, 17] width 246 height 13
paste input "ydDLxk0GhFBaWCUezoDgcY2j"
type input "ydDLxk0GhFBaWCUezoDgcY2j"
click at [94, 374] on button "General" at bounding box center [100, 379] width 120 height 25
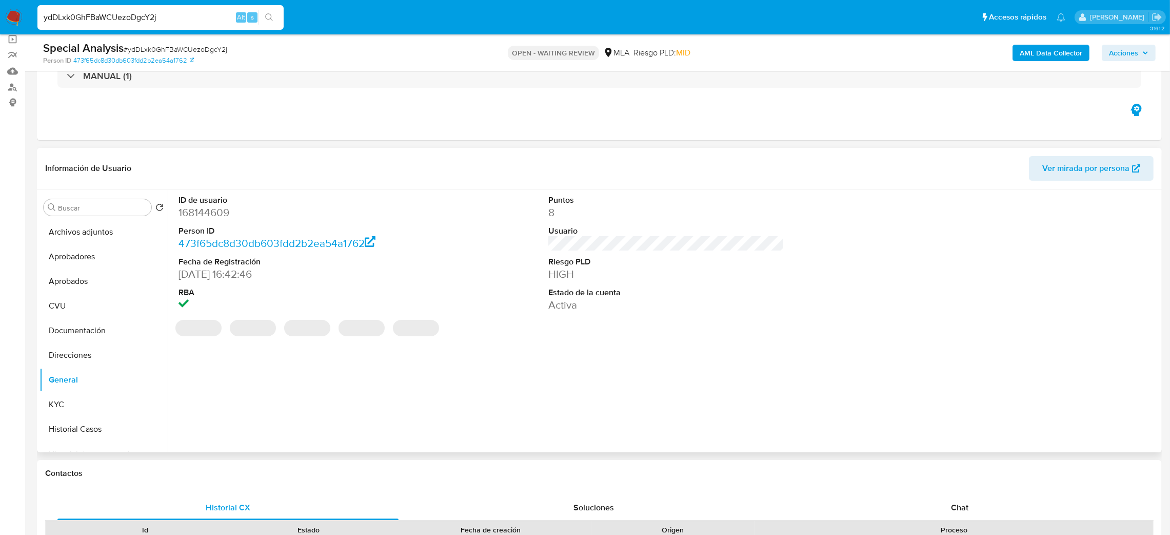
click at [198, 208] on dd "168144609" at bounding box center [297, 212] width 237 height 14
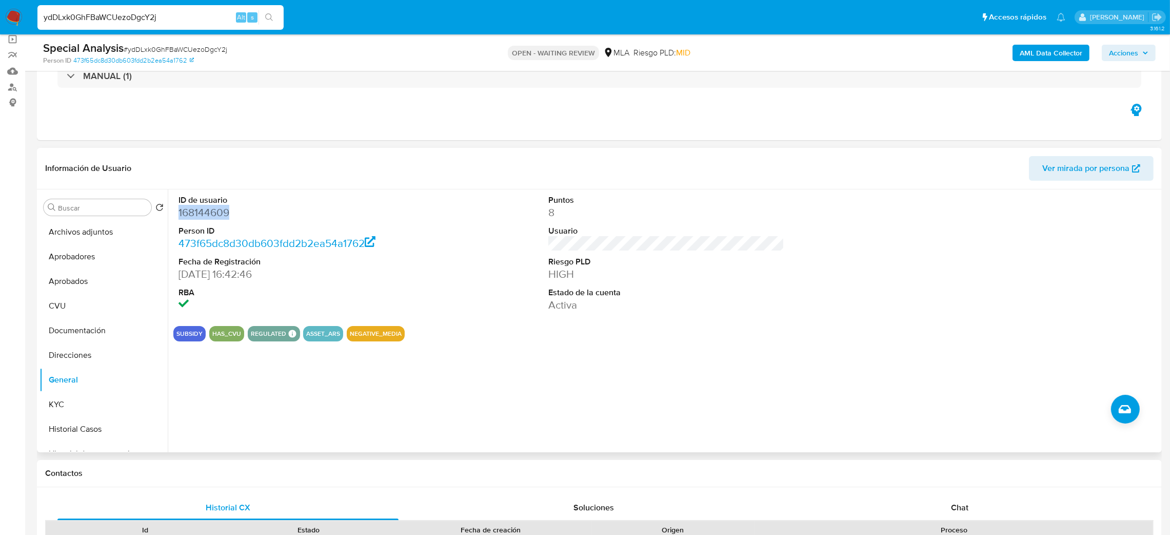
copy dd "168144609"
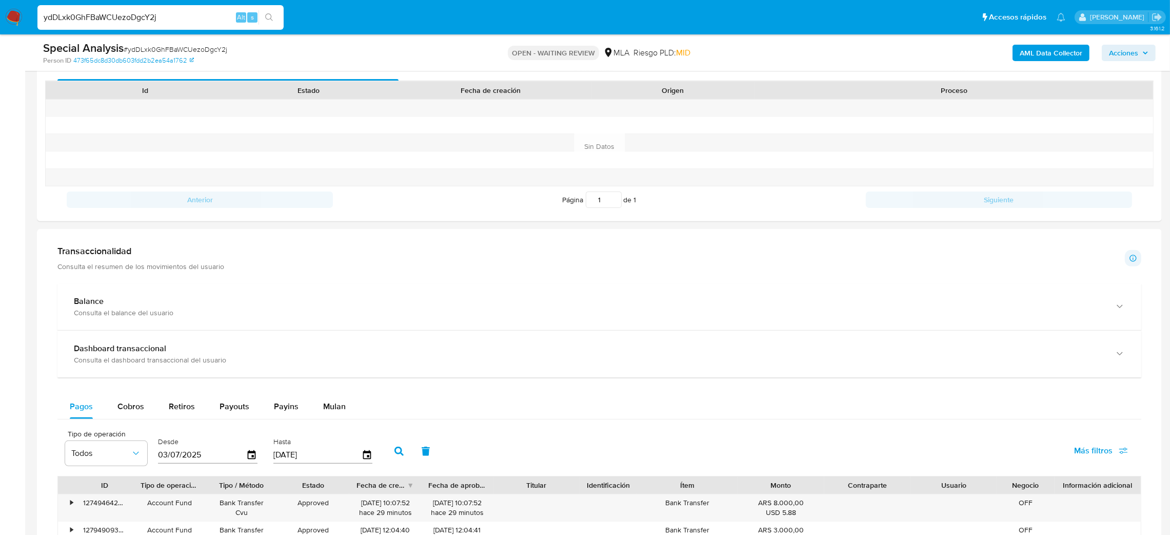
scroll to position [448, 0]
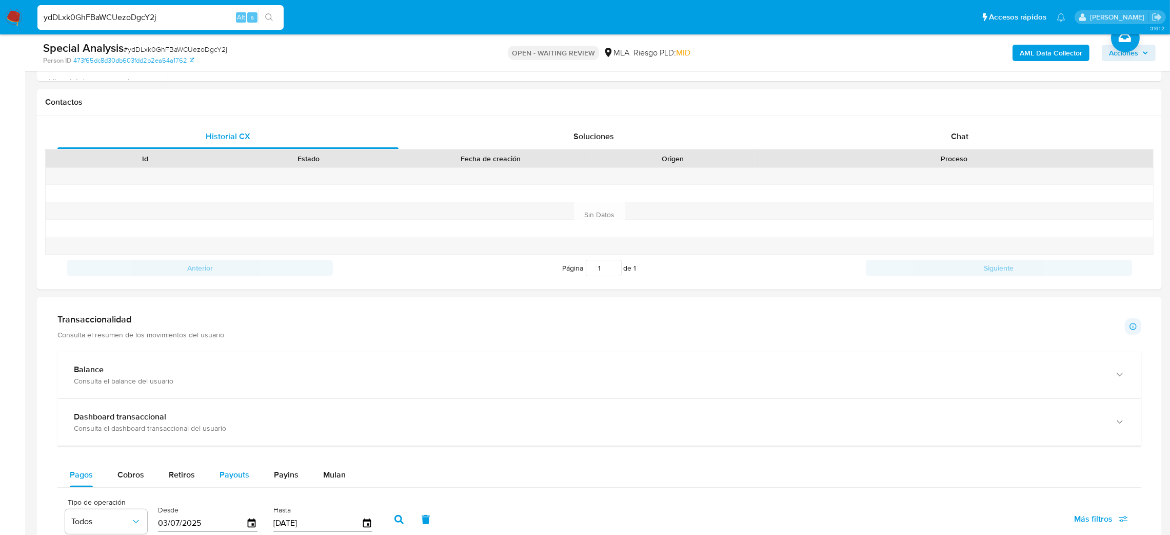
click at [340, 475] on span "Mulan" at bounding box center [334, 474] width 23 height 12
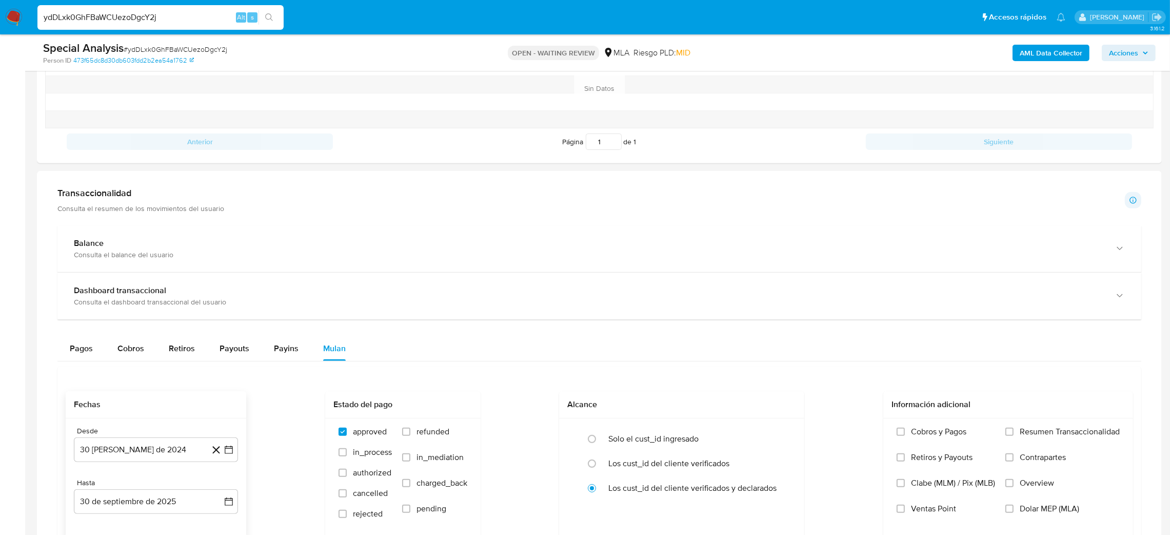
scroll to position [756, 0]
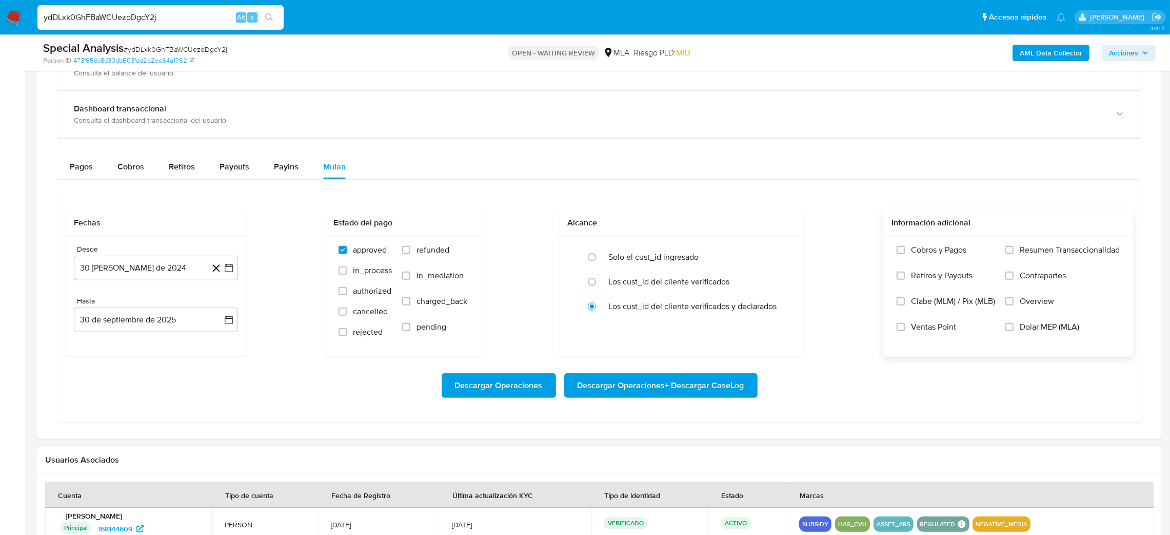
click at [1051, 328] on span "Dolar MEP (MLA)" at bounding box center [1050, 327] width 60 height 10
click at [1014, 328] on input "Dolar MEP (MLA)" at bounding box center [1010, 327] width 8 height 8
click at [114, 266] on button "30 de agosto de 2024" at bounding box center [156, 268] width 164 height 25
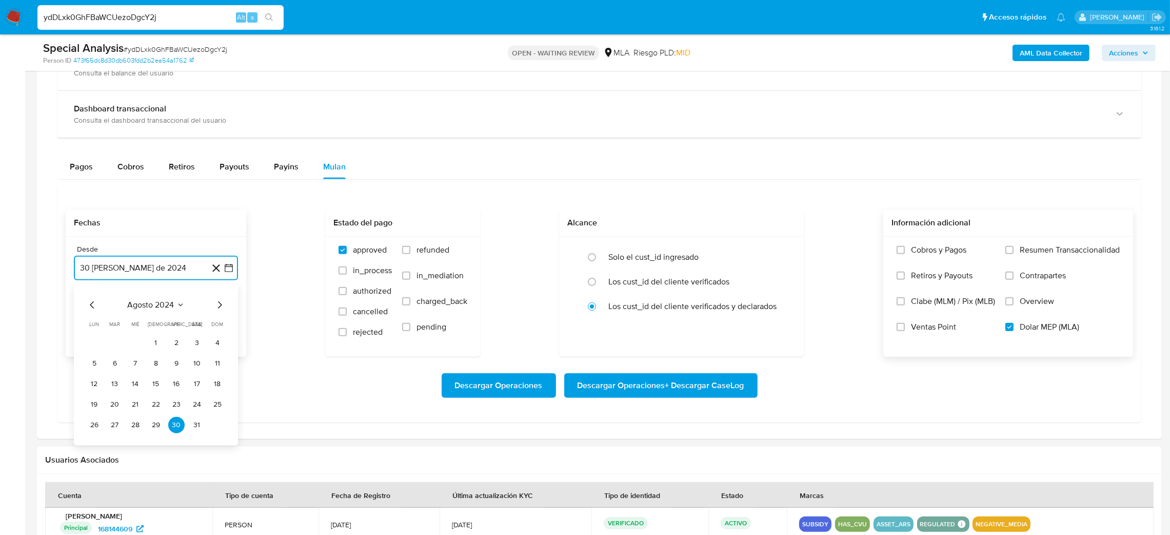
click at [224, 309] on icon "Mes siguiente" at bounding box center [219, 305] width 12 height 12
click at [224, 349] on td "1" at bounding box center [217, 343] width 16 height 16
click at [222, 347] on button "1" at bounding box center [217, 343] width 16 height 16
click at [164, 328] on button "30 de septiembre de 2025" at bounding box center [156, 319] width 164 height 25
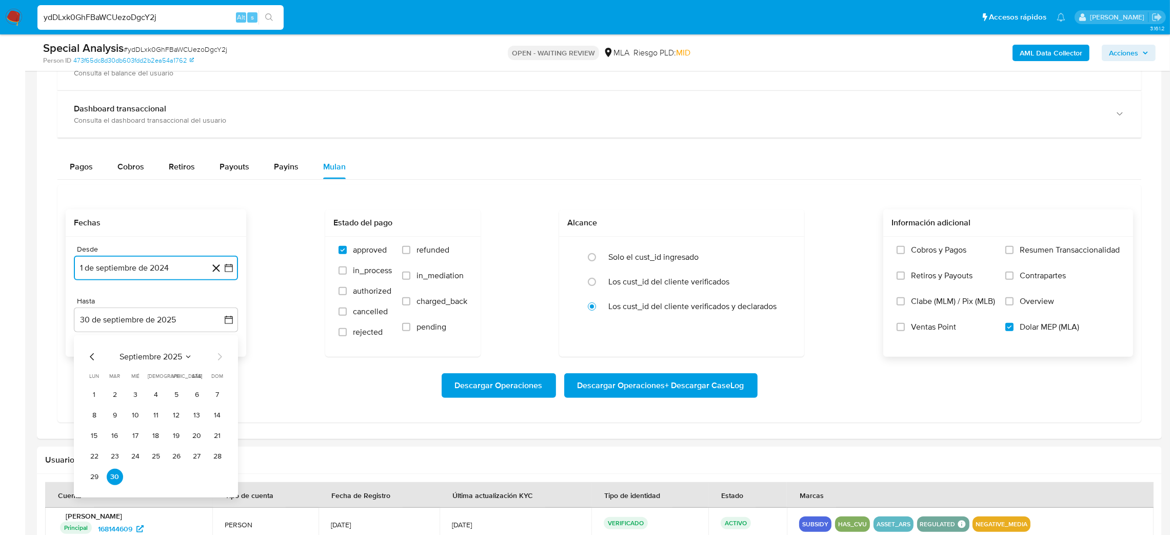
click at [94, 354] on icon "Mes anterior" at bounding box center [92, 356] width 12 height 12
click at [226, 479] on div "agosto 2025 agosto 2025 lun lunes mar martes mié miércoles jue jueves vie viern…" at bounding box center [156, 416] width 164 height 162
click at [223, 479] on button "31" at bounding box center [217, 476] width 16 height 16
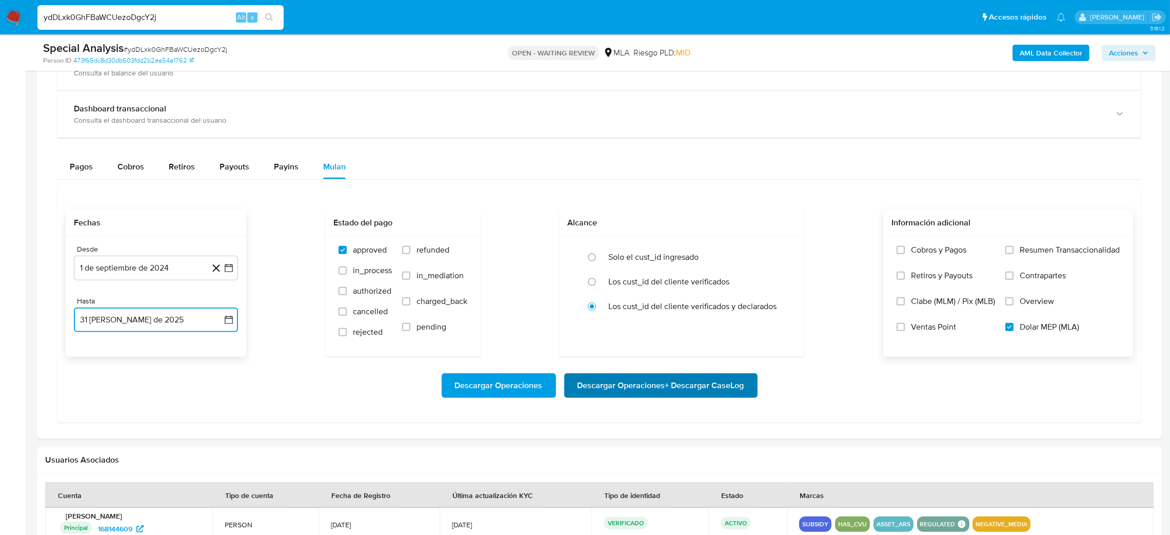
click at [751, 389] on button "Descargar Operaciones + Descargar CaseLog" at bounding box center [660, 385] width 193 height 25
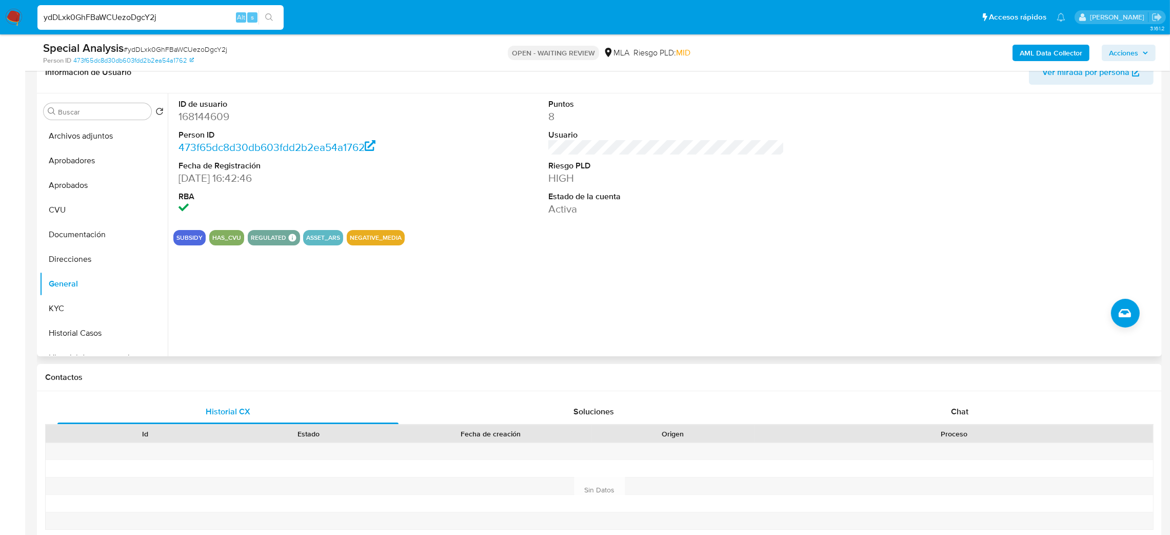
scroll to position [140, 0]
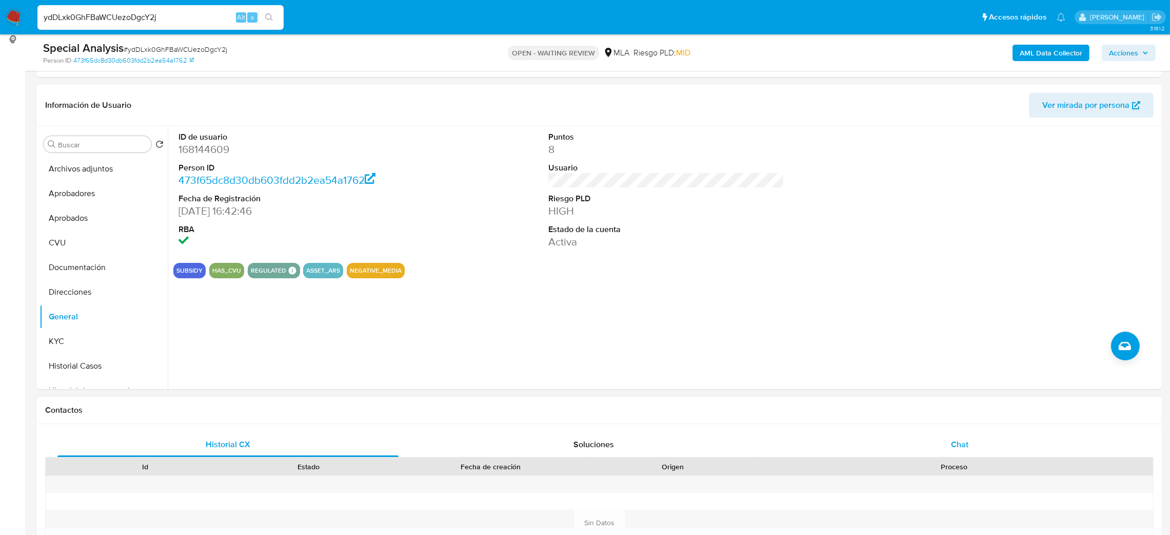
click at [934, 442] on div "Chat" at bounding box center [959, 444] width 341 height 25
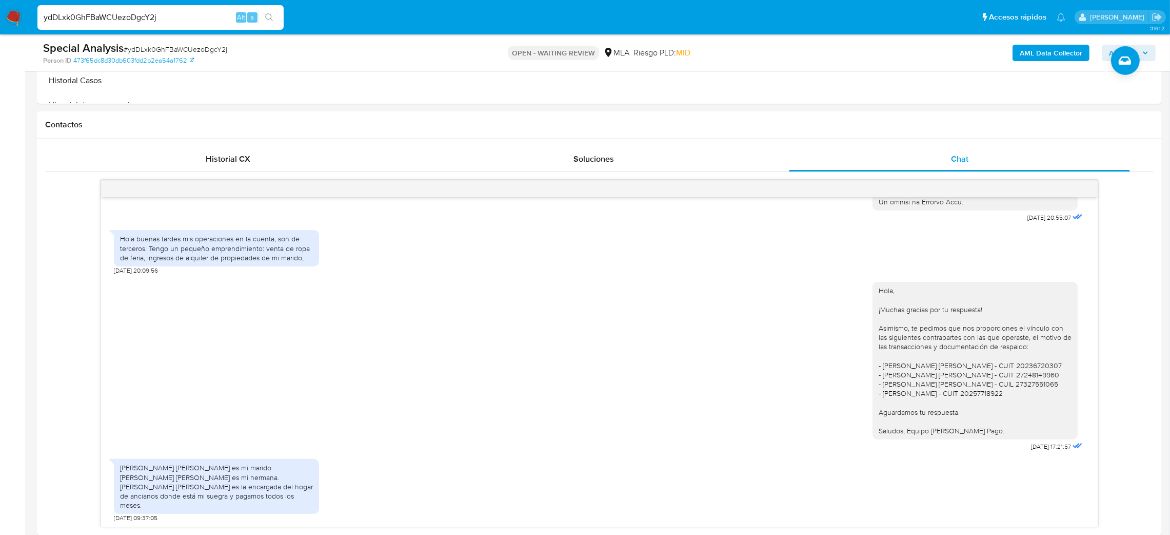
scroll to position [448, 0]
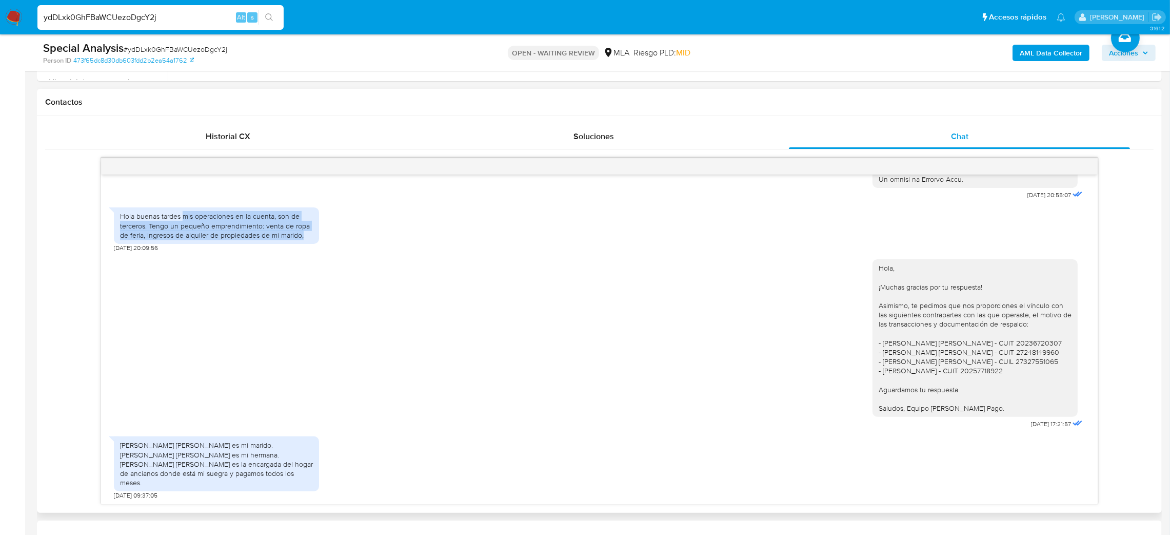
drag, startPoint x: 309, startPoint y: 256, endPoint x: 184, endPoint y: 239, distance: 126.8
click at [184, 239] on div "Hola buenas tardes mis operaciones en la cuenta, son de terceros. Tengo un pequ…" at bounding box center [216, 225] width 193 height 28
copy div "mis operaciones en la cuenta, son de terceros. Tengo un pequeño emprendimiento:…"
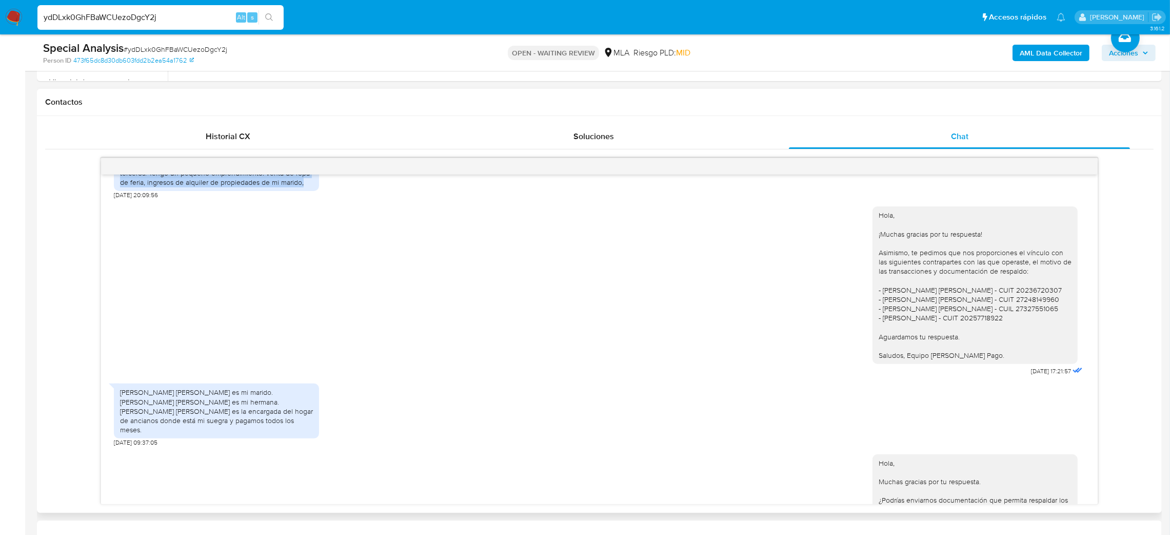
scroll to position [616, 0]
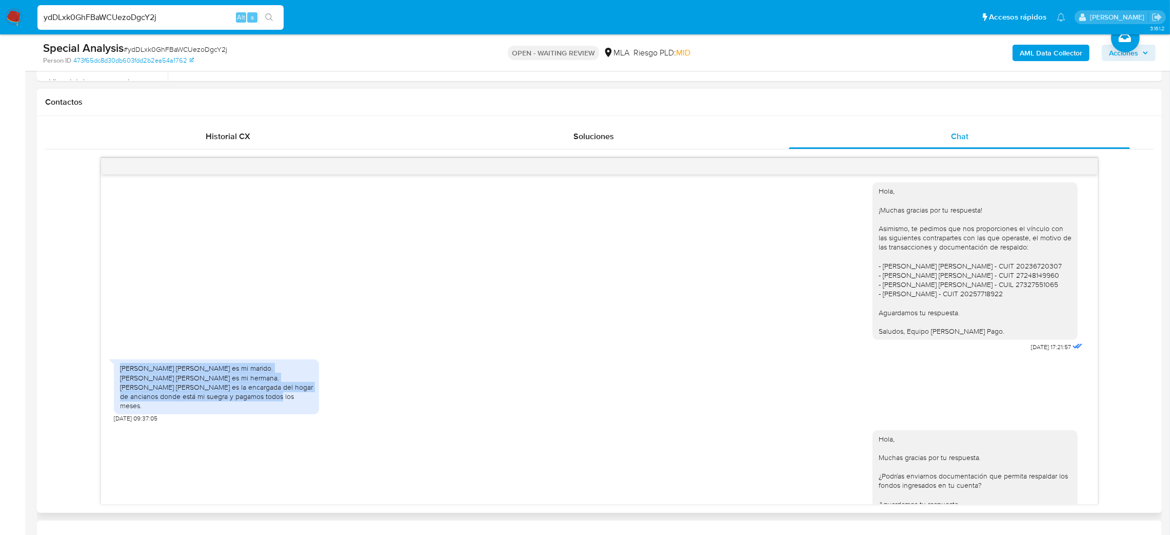
drag, startPoint x: 291, startPoint y: 423, endPoint x: 116, endPoint y: 390, distance: 177.6
click at [116, 390] on div "Christian Adalberto Holtkamp es mi marido. Andrea Carina Ferreyra es mi hermana…" at bounding box center [216, 386] width 205 height 55
copy div "Christian Adalberto Holtkamp es mi marido. Andrea Carina Ferreyra es mi hermana…"
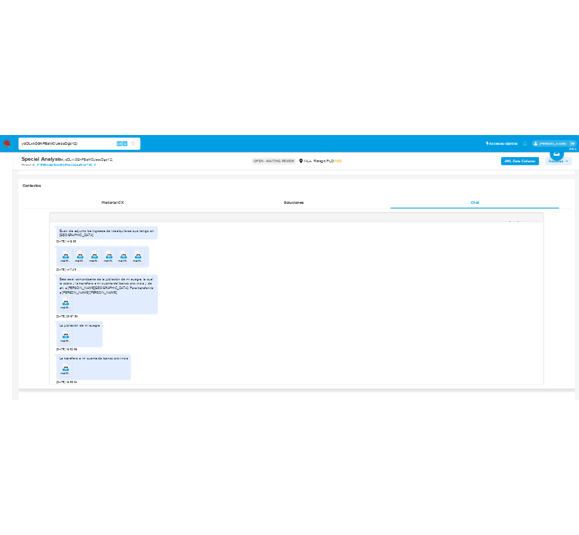
scroll to position [1154, 0]
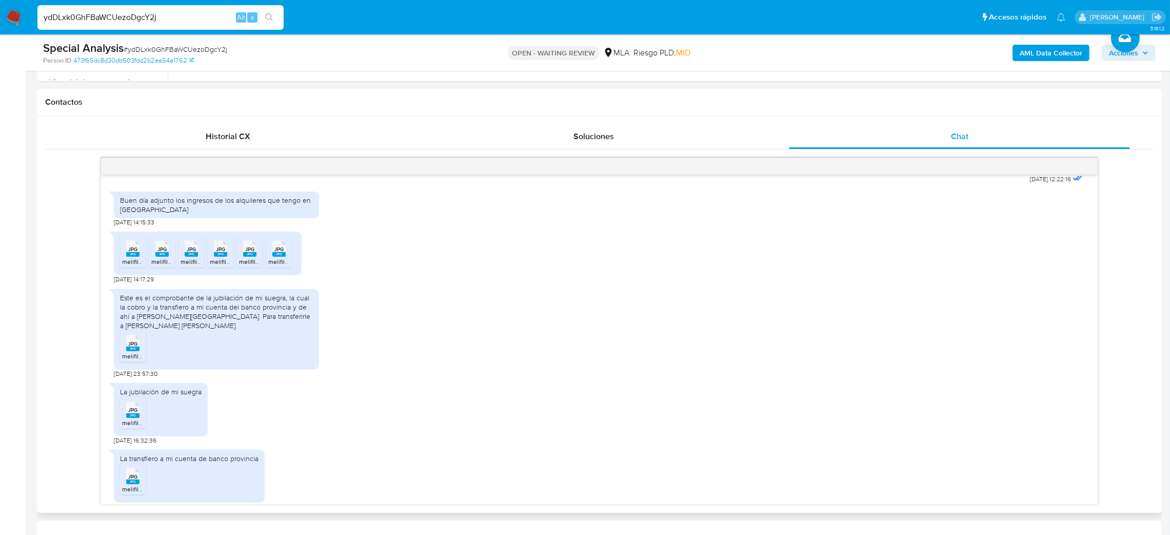
click at [133, 252] on span "JPG" at bounding box center [132, 249] width 9 height 7
click at [164, 257] on rect at bounding box center [161, 254] width 13 height 5
click at [186, 257] on rect at bounding box center [191, 254] width 13 height 5
click at [218, 266] on span "melifile6998671250358068302.jpg" at bounding box center [258, 261] width 96 height 9
click at [247, 266] on span "melifile2360591604432486117.jpg" at bounding box center [285, 261] width 93 height 9
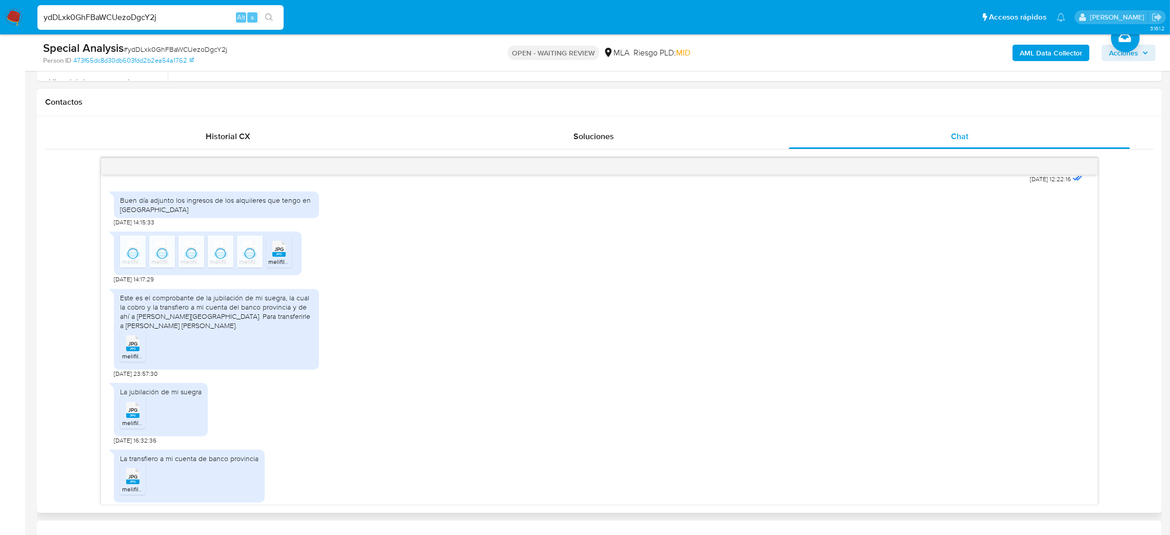
click at [273, 266] on span "melifile4618987860455299300.jpg" at bounding box center [316, 261] width 96 height 9
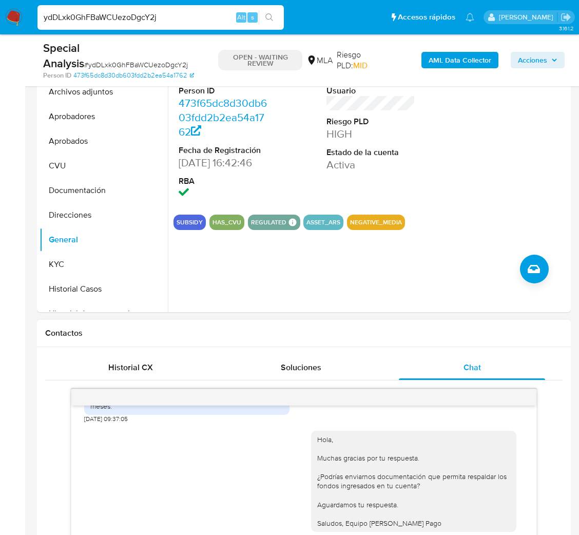
scroll to position [63, 0]
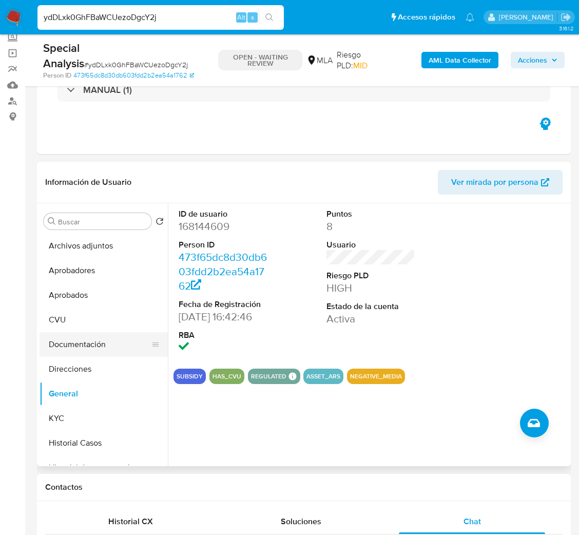
click at [101, 349] on button "Documentación" at bounding box center [100, 344] width 120 height 25
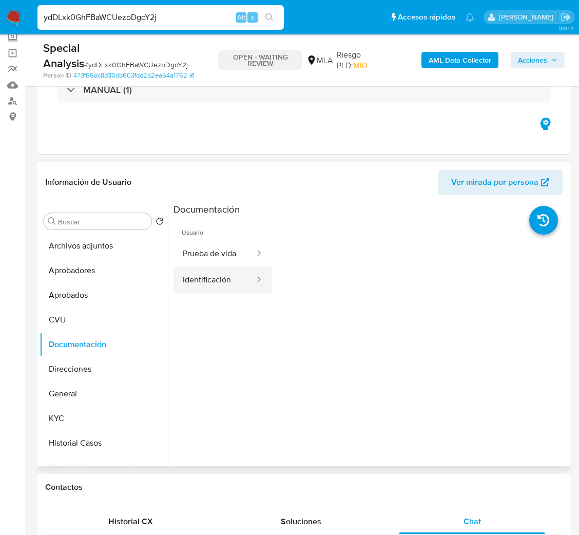
click at [208, 276] on button "Identificación" at bounding box center [214, 280] width 82 height 26
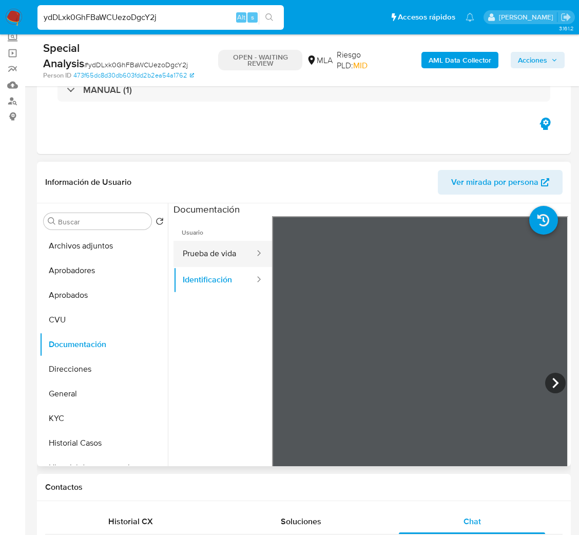
click at [204, 254] on button "Prueba de vida" at bounding box center [214, 254] width 82 height 26
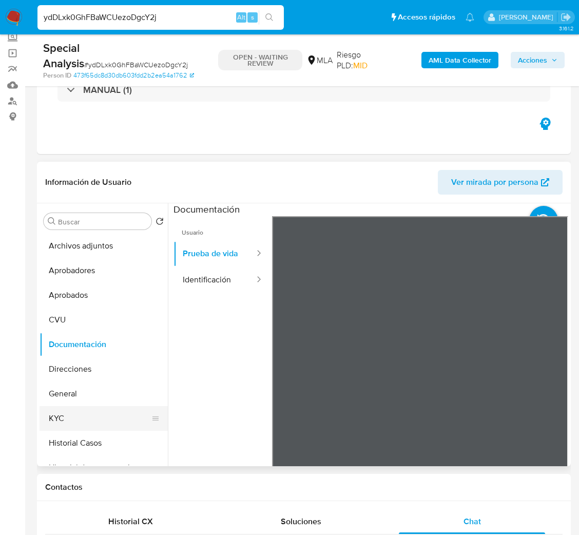
click at [72, 407] on button "KYC" at bounding box center [100, 418] width 120 height 25
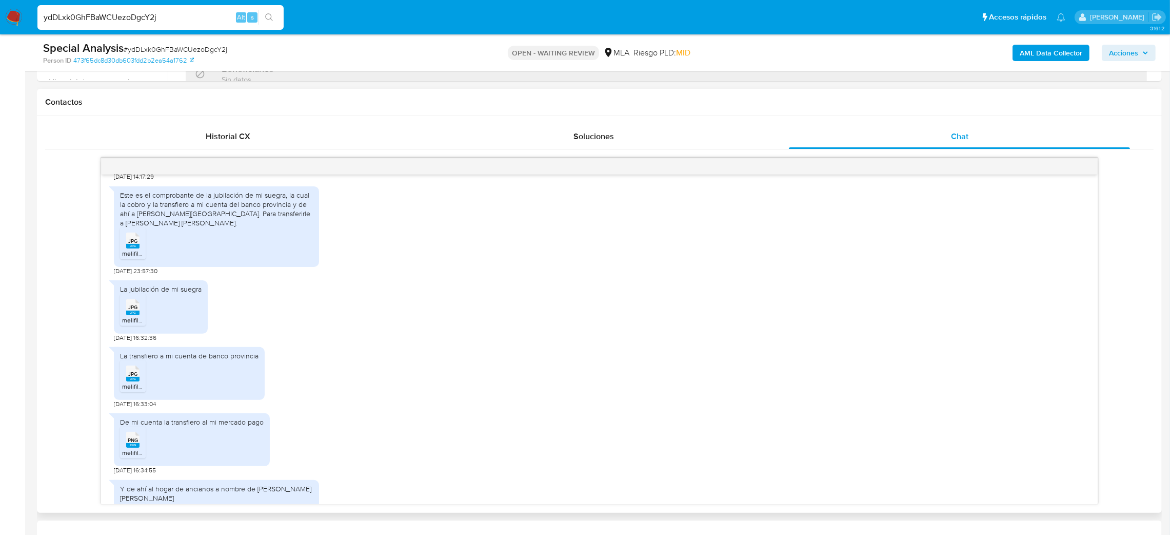
scroll to position [1231, 0]
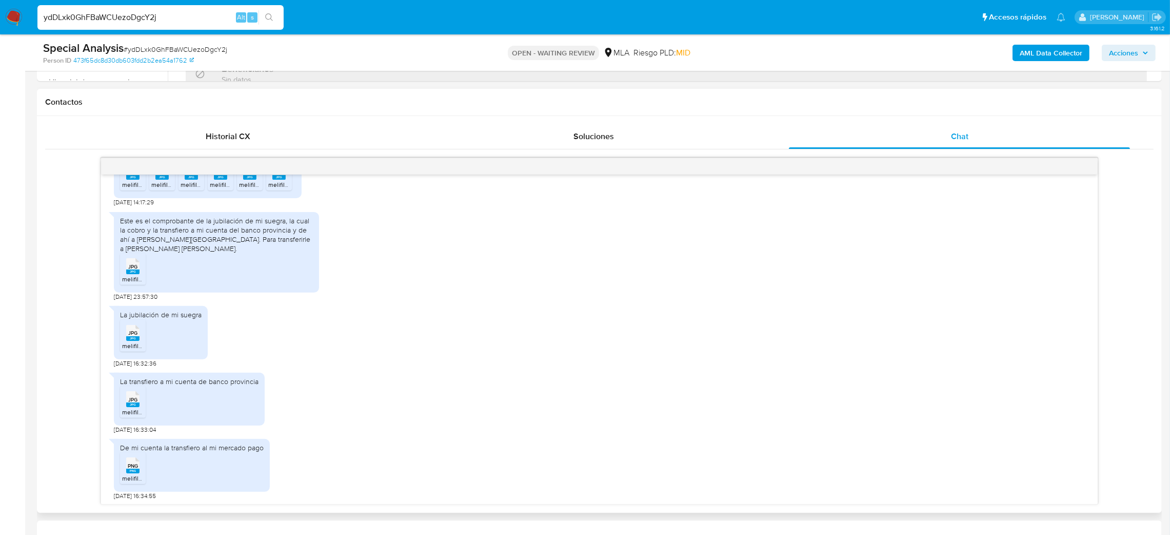
click at [134, 341] on rect at bounding box center [132, 338] width 13 height 5
click at [130, 270] on span "JPG" at bounding box center [132, 266] width 9 height 7
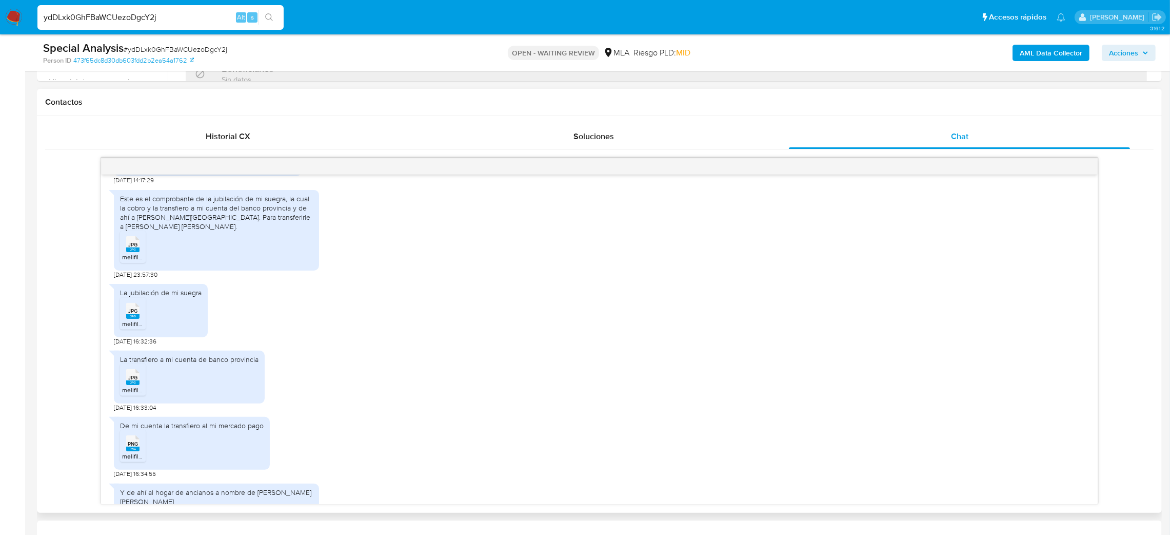
scroll to position [1230, 0]
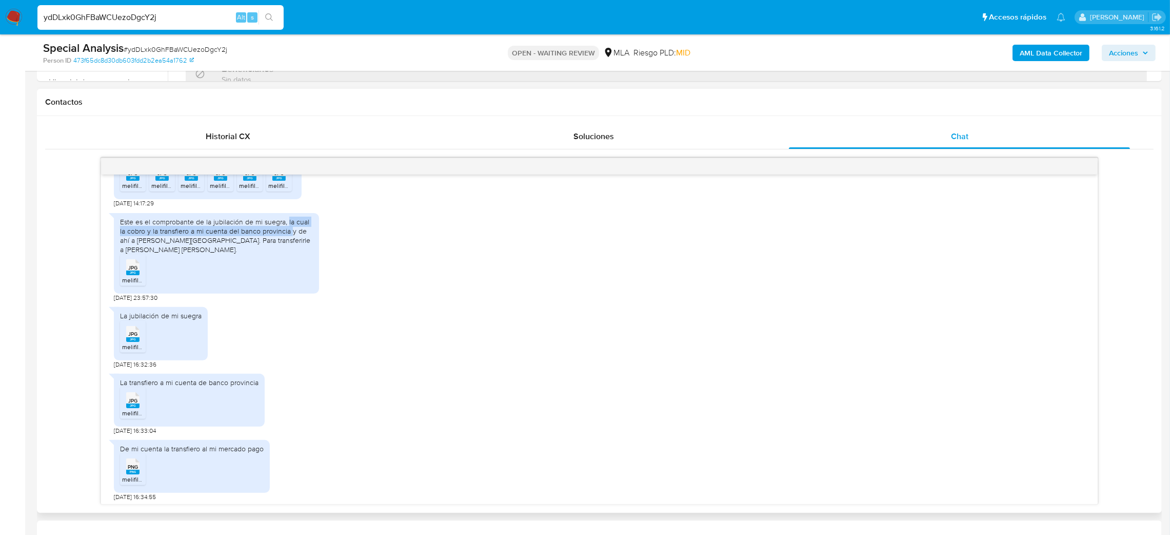
drag, startPoint x: 286, startPoint y: 242, endPoint x: 290, endPoint y: 254, distance: 13.6
click at [290, 254] on div "Este es el comprobante de la jubilación de mi suegra, la cual la cobro y la tra…" at bounding box center [216, 235] width 193 height 37
copy div "la cual la cobro y la transfiero a mi cuenta del banco provincia"
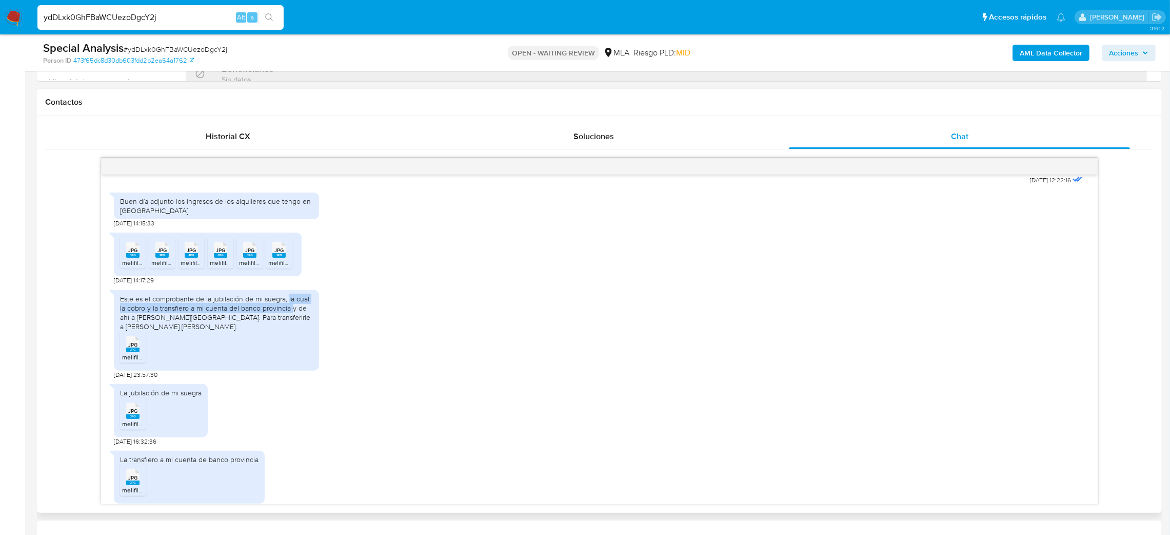
click at [309, 414] on div "La jubilación de mi suegra JPG JPG melifile4484812573546067843.jpg 28/08/2025 1…" at bounding box center [599, 412] width 971 height 66
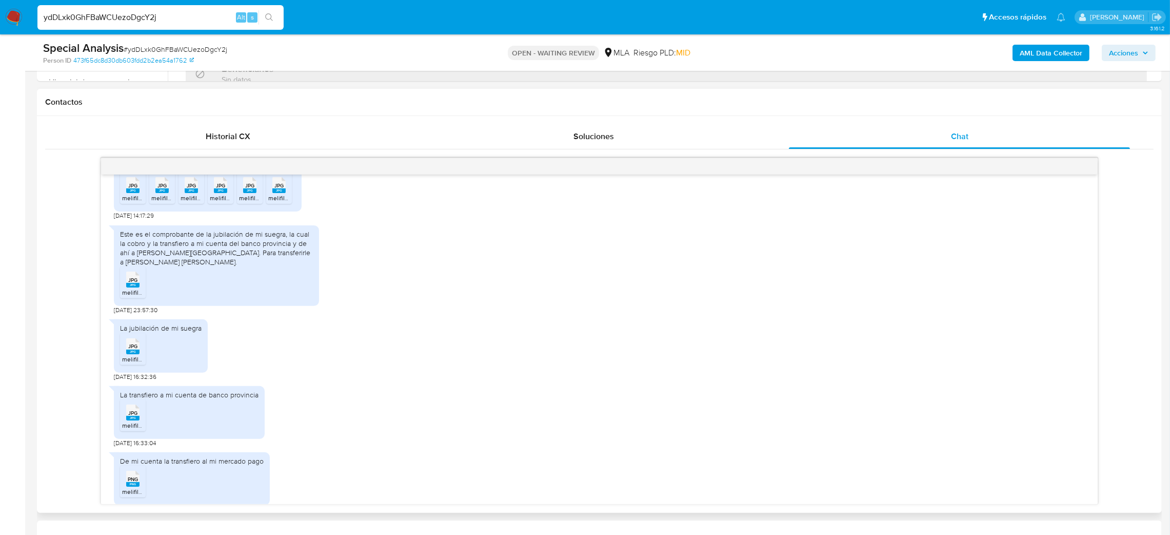
scroll to position [1307, 0]
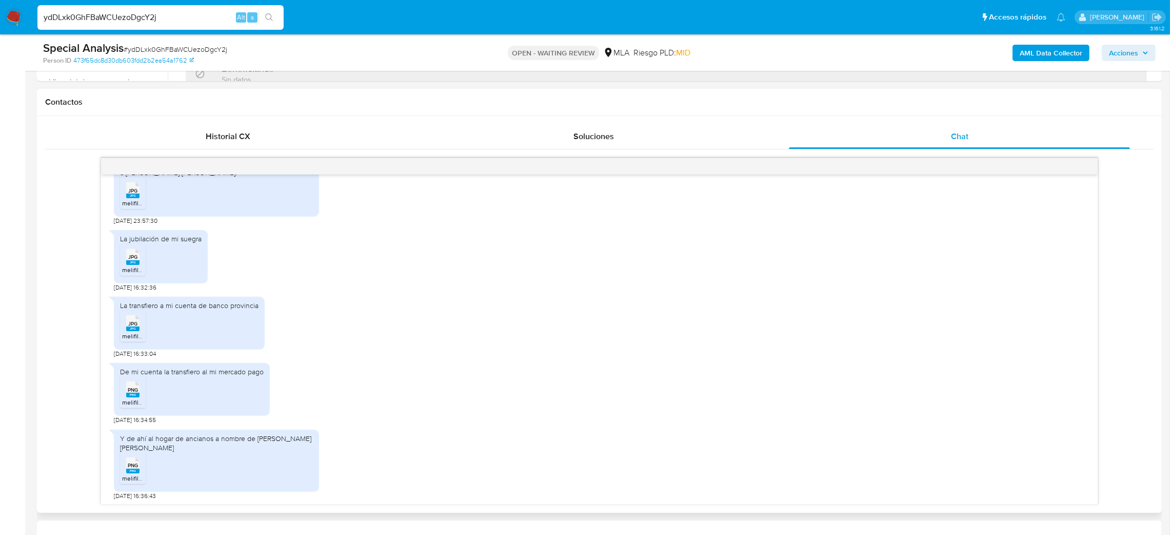
click at [138, 340] on span "melifile8106914548242170816.jpg" at bounding box center [168, 335] width 92 height 9
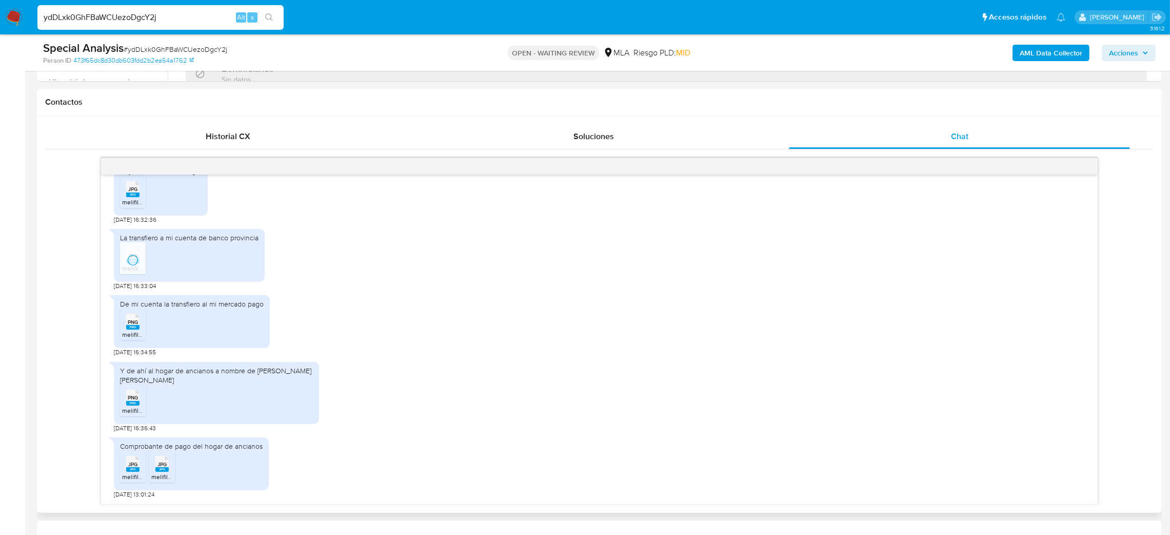
click at [136, 329] on rect at bounding box center [132, 327] width 13 height 5
click at [134, 404] on rect at bounding box center [132, 403] width 13 height 5
click at [128, 474] on span "melifile380579453624711422.jpg" at bounding box center [167, 476] width 91 height 9
click at [168, 467] on icon at bounding box center [161, 464] width 13 height 16
click at [125, 44] on span "# ydDLxk0GhFBaWCUezoDgcY2j" at bounding box center [176, 49] width 104 height 10
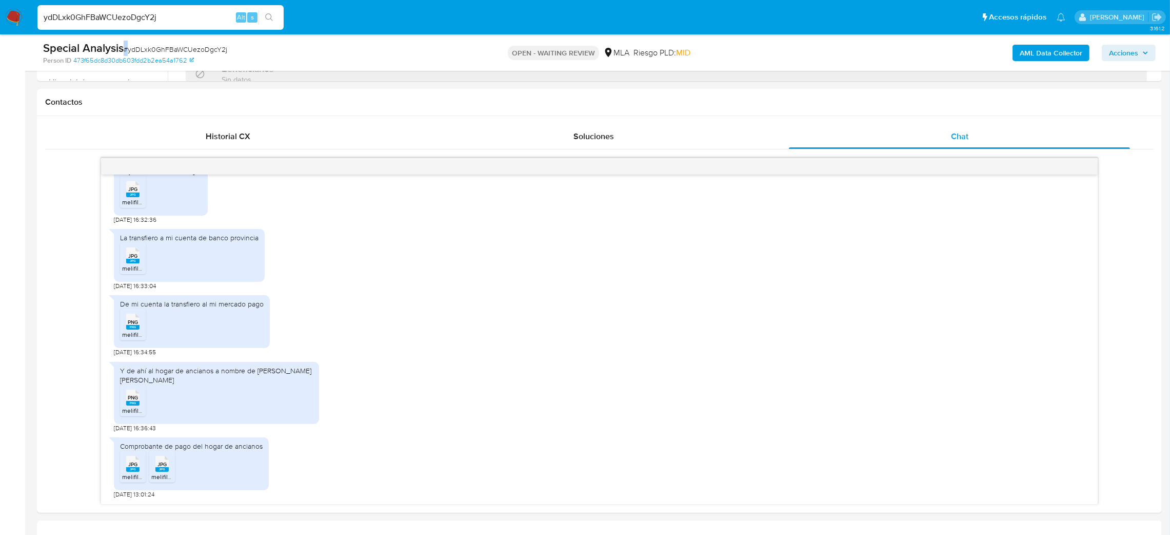
click at [125, 43] on div "Special Analysis # ydDLxk0GhFBaWCUezoDgcY2j" at bounding box center [226, 48] width 367 height 15
click at [171, 48] on span "# ydDLxk0GhFBaWCUezoDgcY2j" at bounding box center [176, 49] width 104 height 10
copy span "ydDLxk0GhFBaWCUezoDgcY2j"
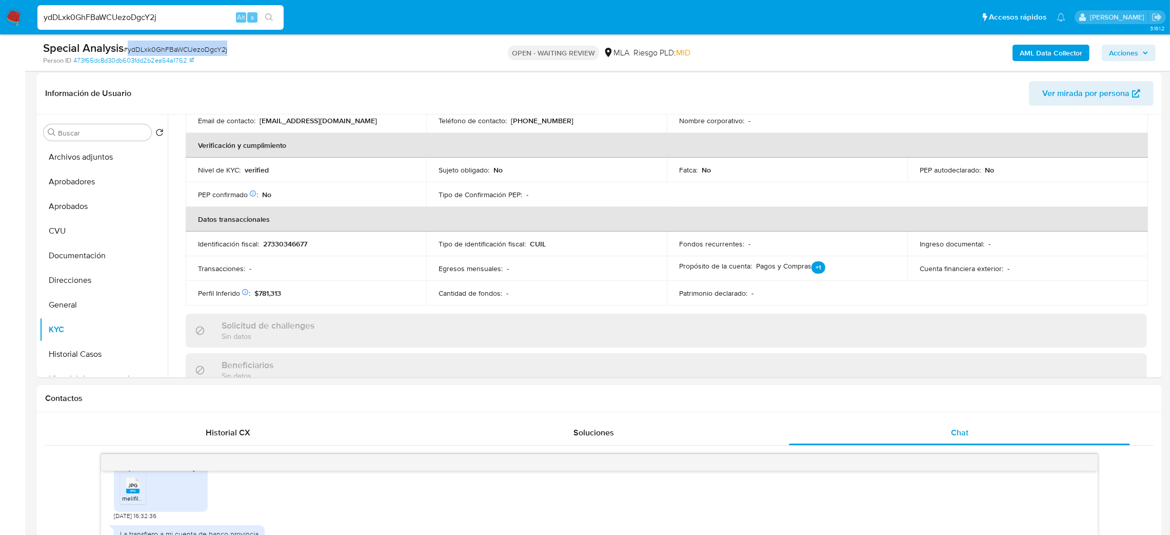
scroll to position [63, 0]
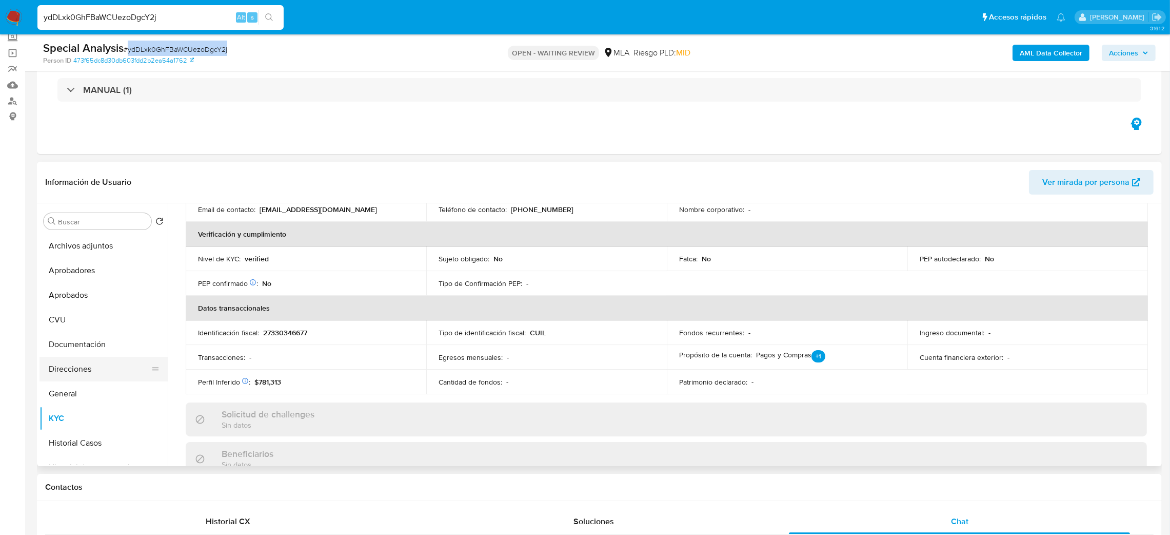
drag, startPoint x: 75, startPoint y: 370, endPoint x: 134, endPoint y: 366, distance: 58.7
click at [75, 369] on button "Direcciones" at bounding box center [100, 369] width 120 height 25
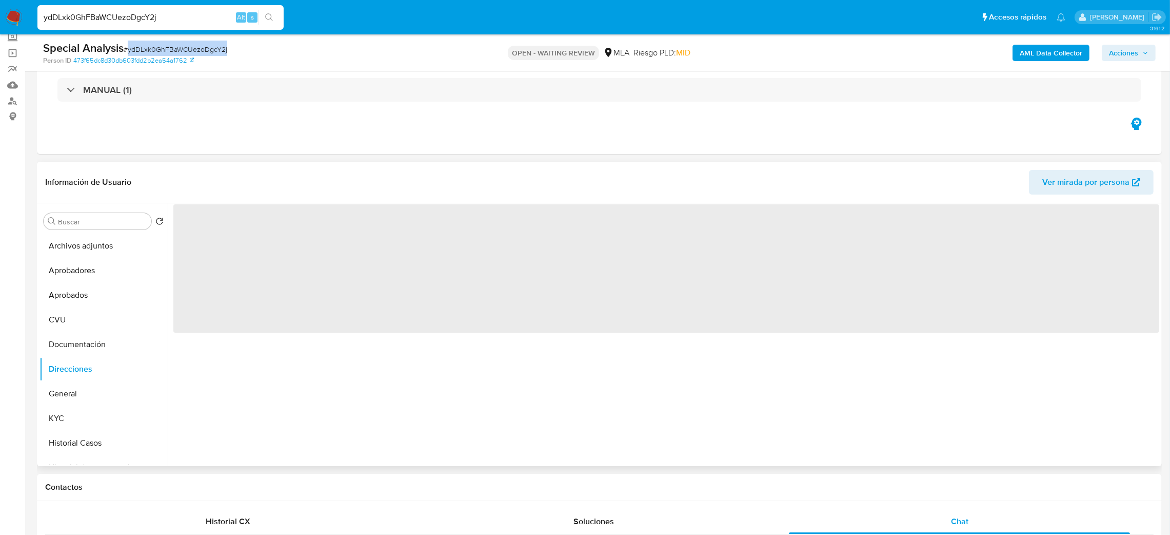
scroll to position [0, 0]
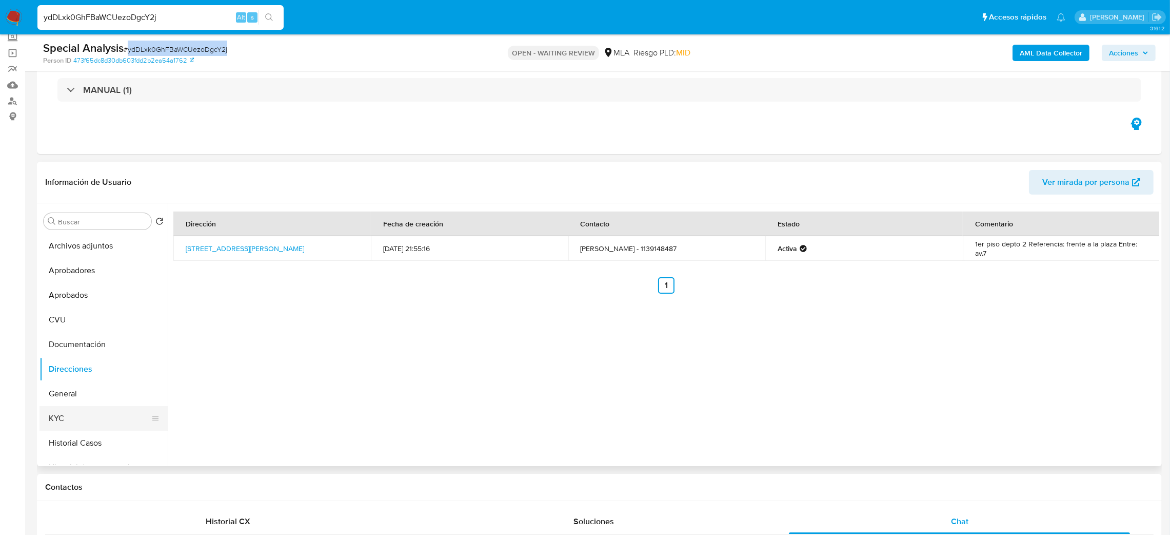
click at [73, 416] on button "KYC" at bounding box center [100, 418] width 120 height 25
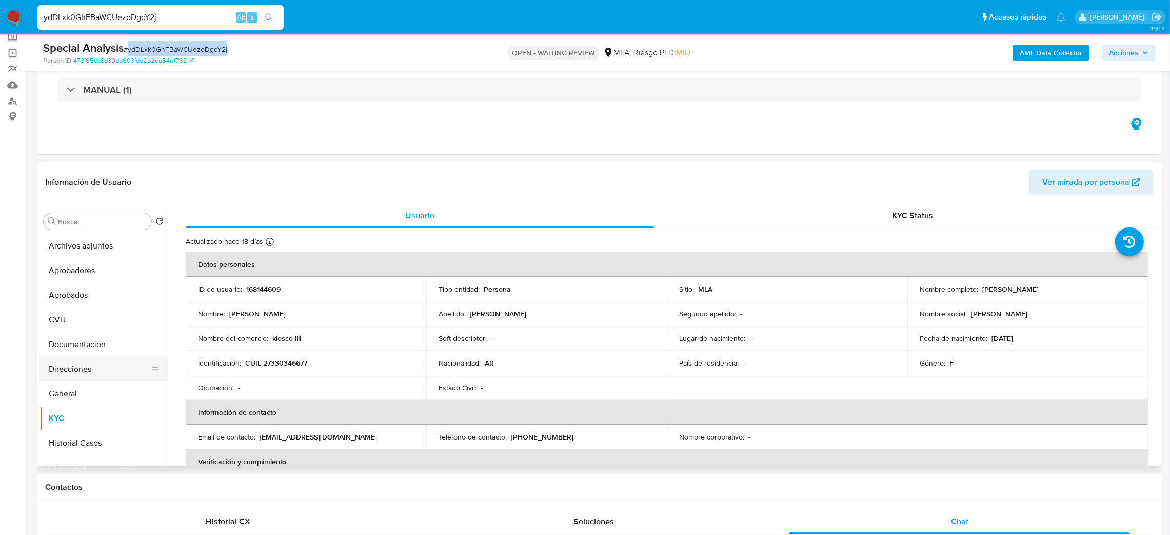
click at [89, 372] on button "Direcciones" at bounding box center [100, 369] width 120 height 25
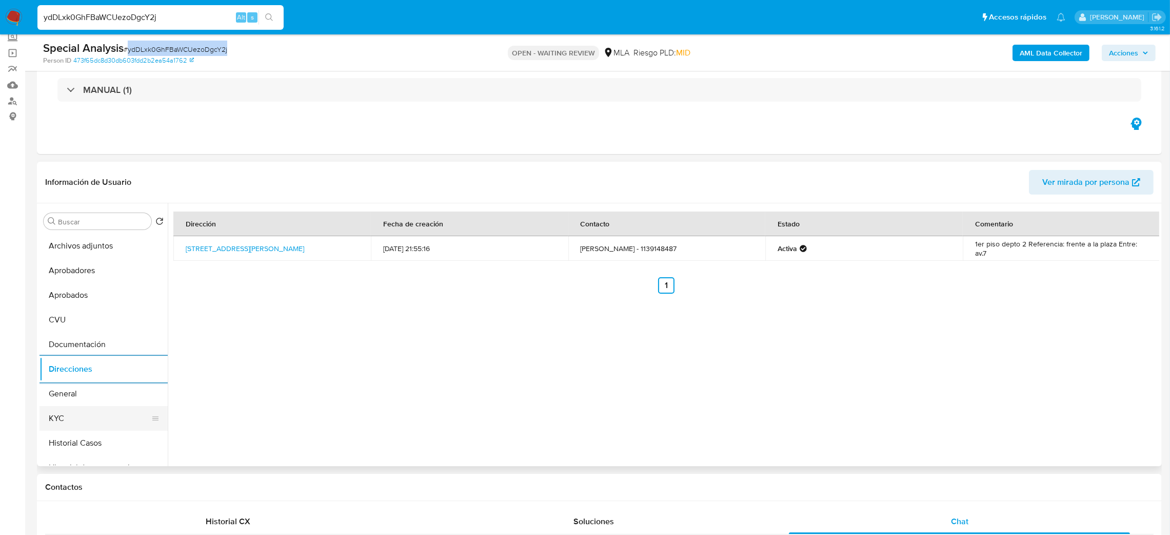
click at [122, 418] on button "KYC" at bounding box center [100, 418] width 120 height 25
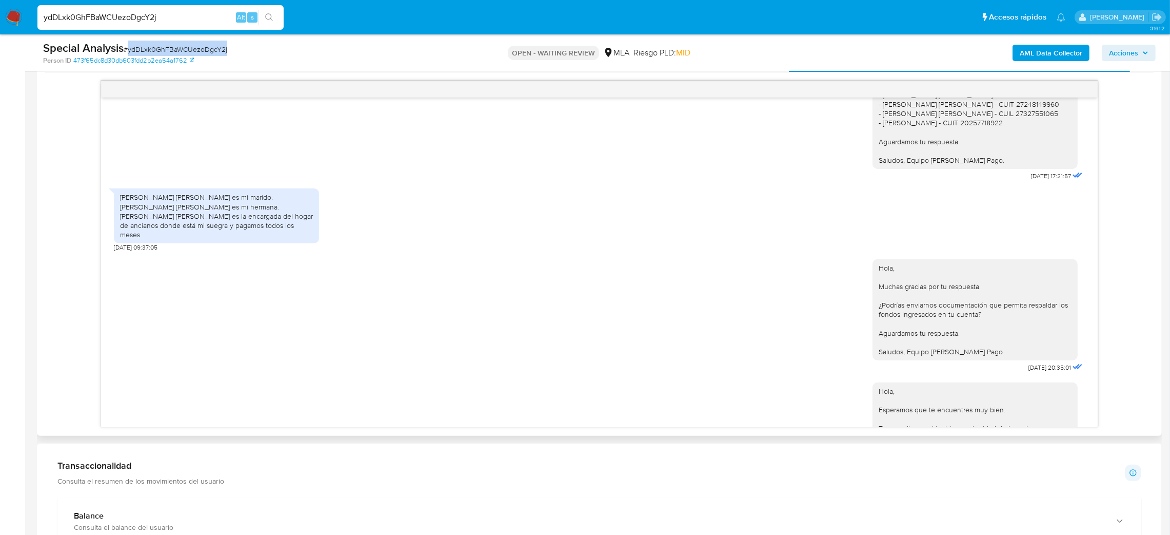
scroll to position [461, 0]
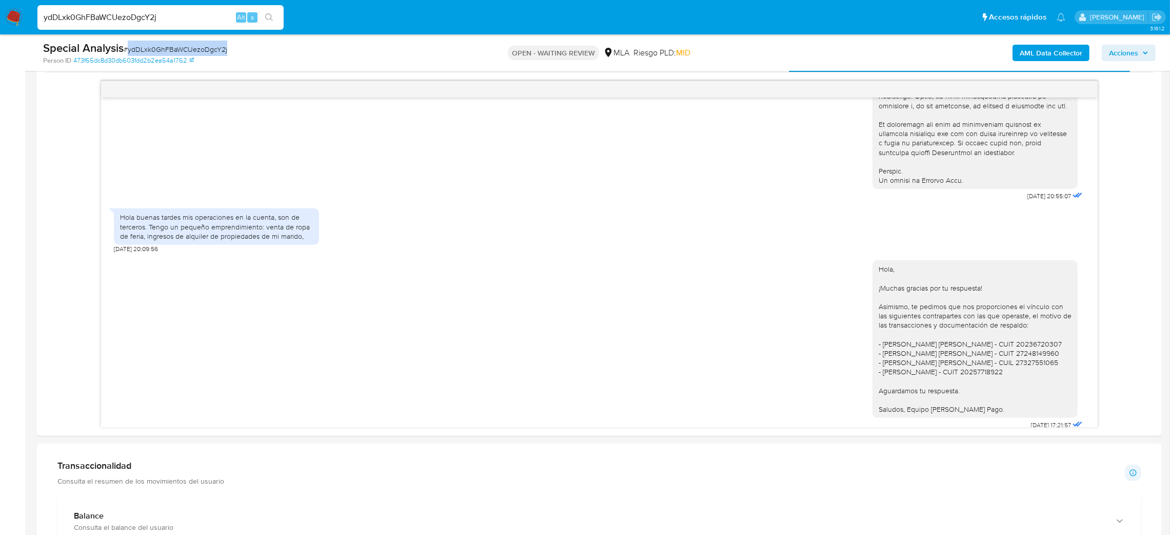
click at [9, 19] on img at bounding box center [13, 17] width 17 height 17
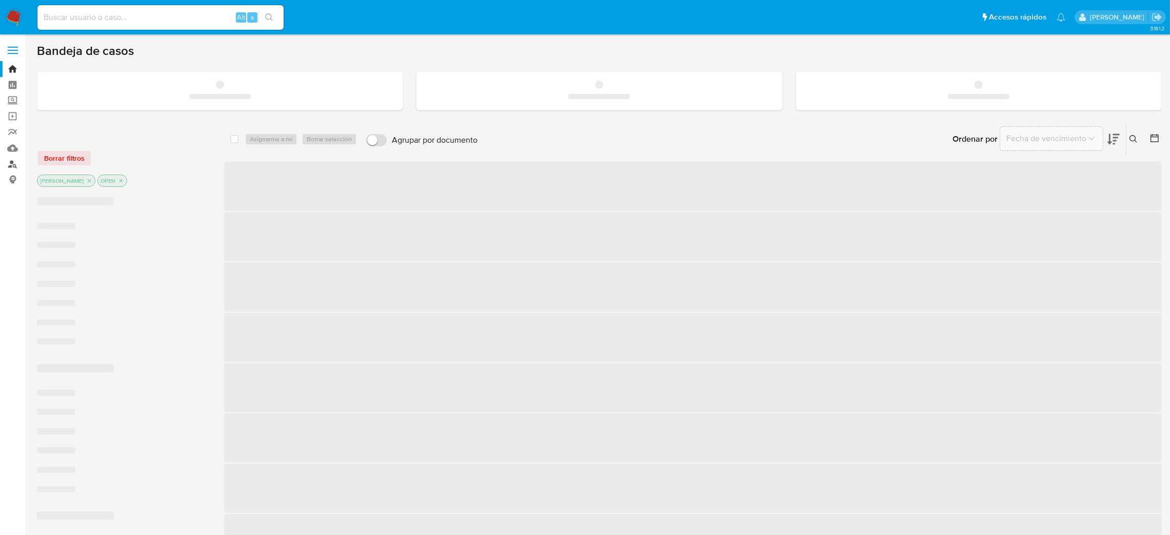
click at [13, 165] on link "Buscador de personas" at bounding box center [61, 164] width 122 height 16
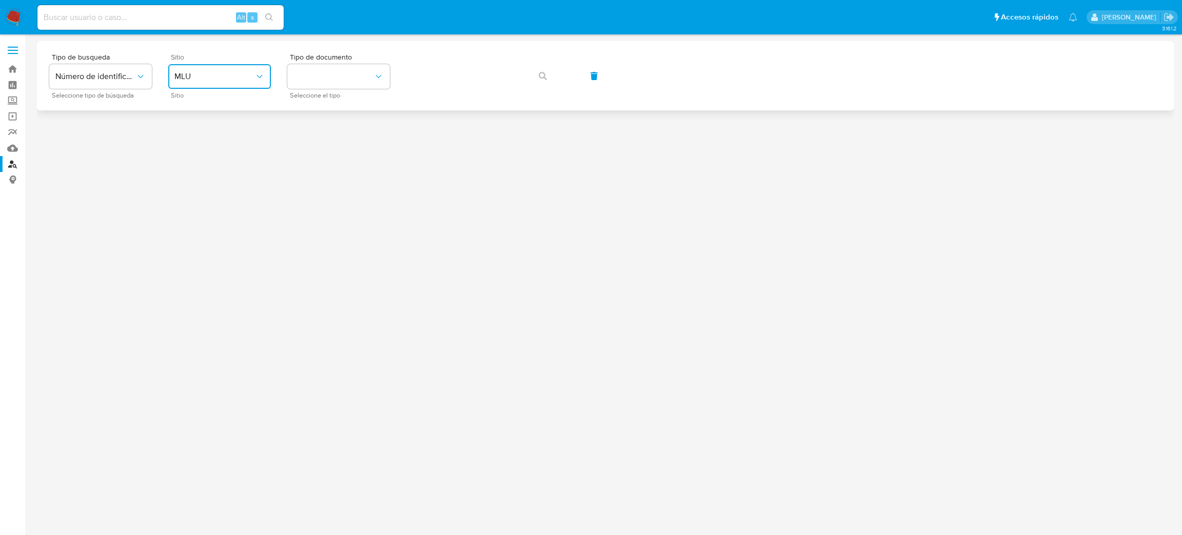
click at [202, 72] on span "MLU" at bounding box center [214, 76] width 80 height 10
click at [205, 132] on div "MLA" at bounding box center [216, 128] width 84 height 25
click at [362, 76] on button "identificationType" at bounding box center [338, 76] width 103 height 25
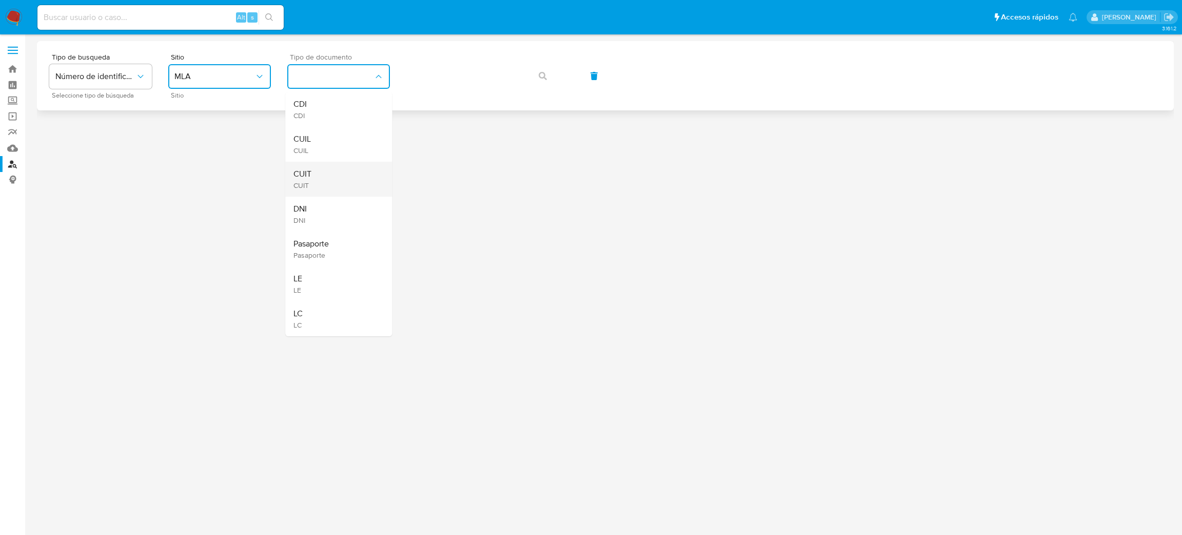
click at [325, 171] on div "CUIT CUIT" at bounding box center [335, 179] width 84 height 35
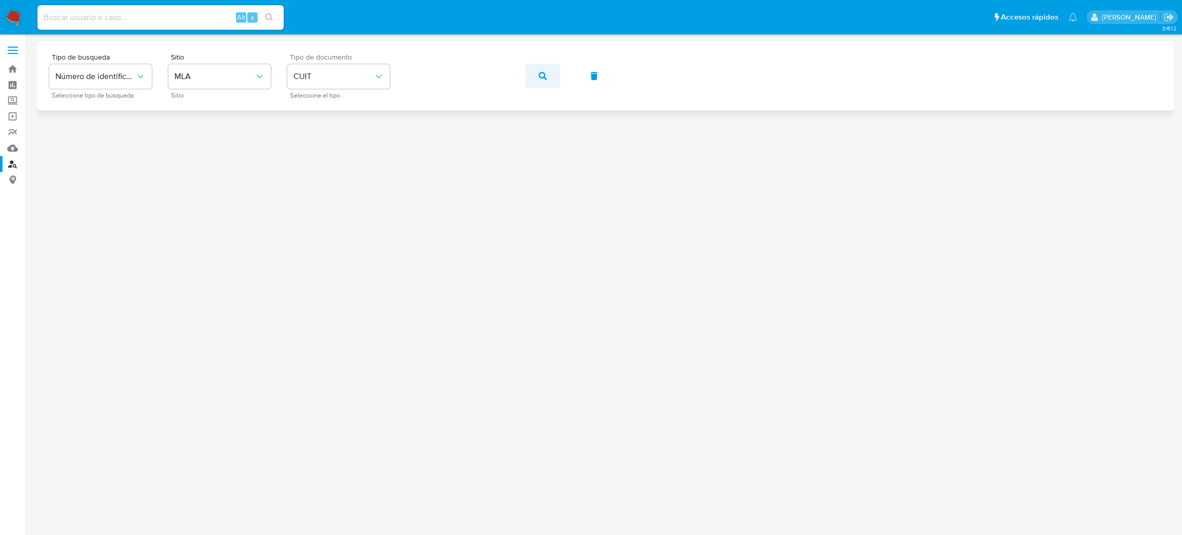
click at [532, 73] on button "button" at bounding box center [542, 76] width 35 height 25
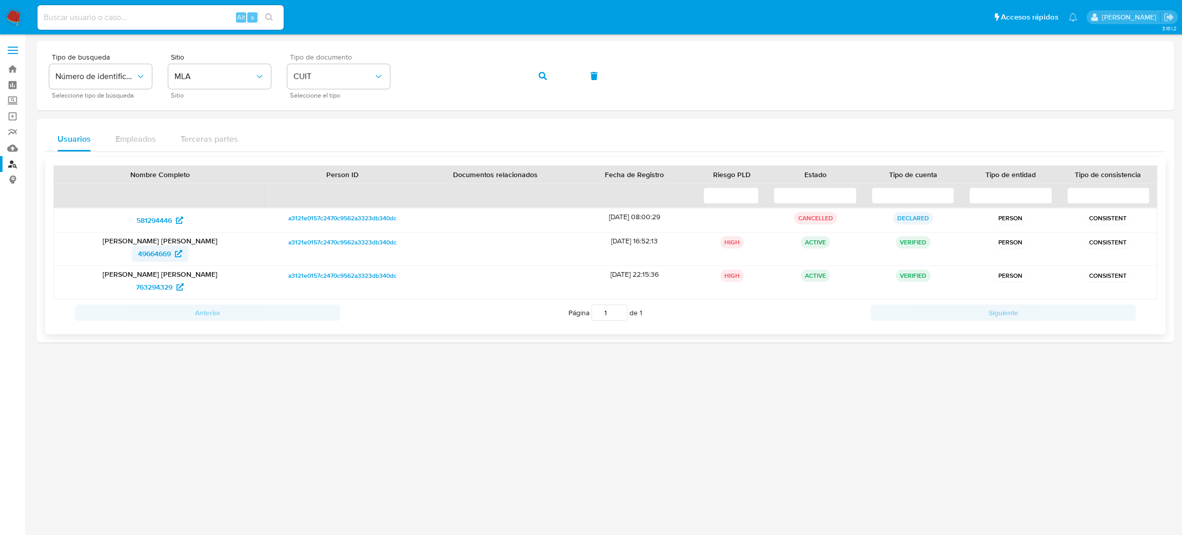
click at [149, 252] on span "49664669" at bounding box center [154, 253] width 33 height 16
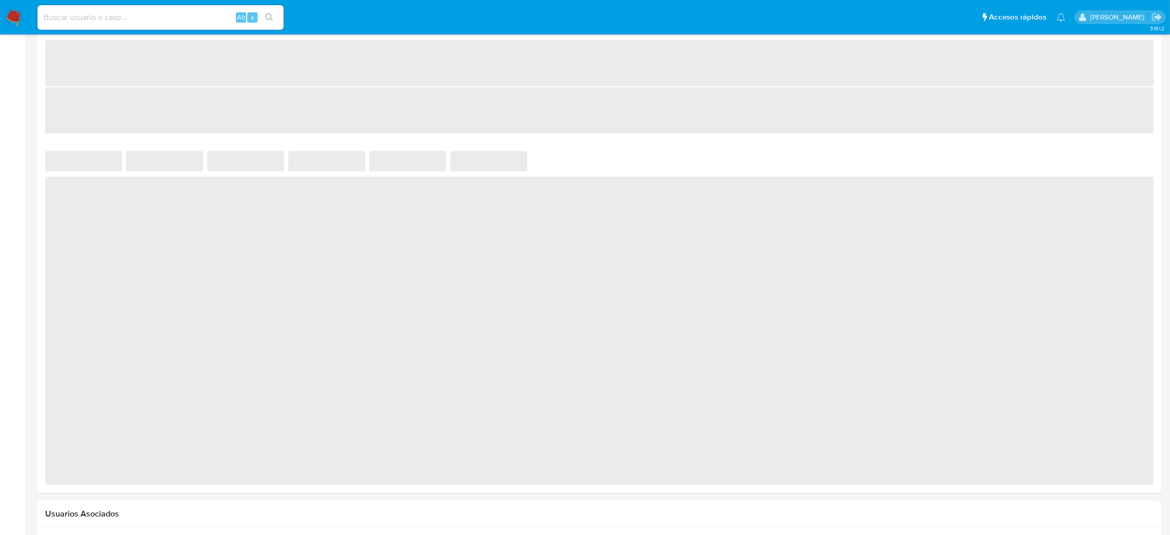
select select "10"
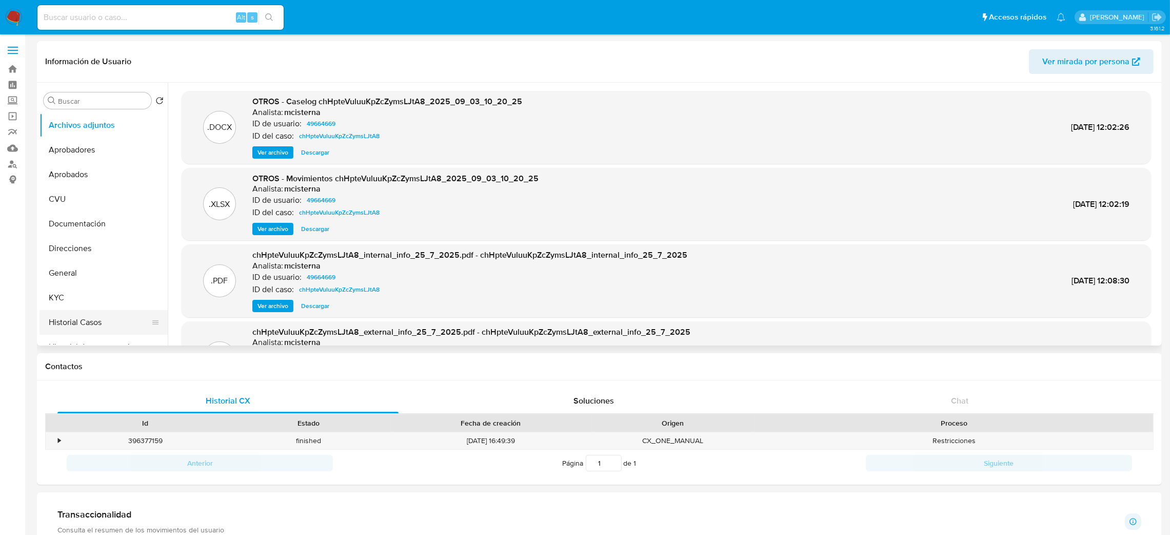
click at [77, 314] on button "Historial Casos" at bounding box center [100, 322] width 120 height 25
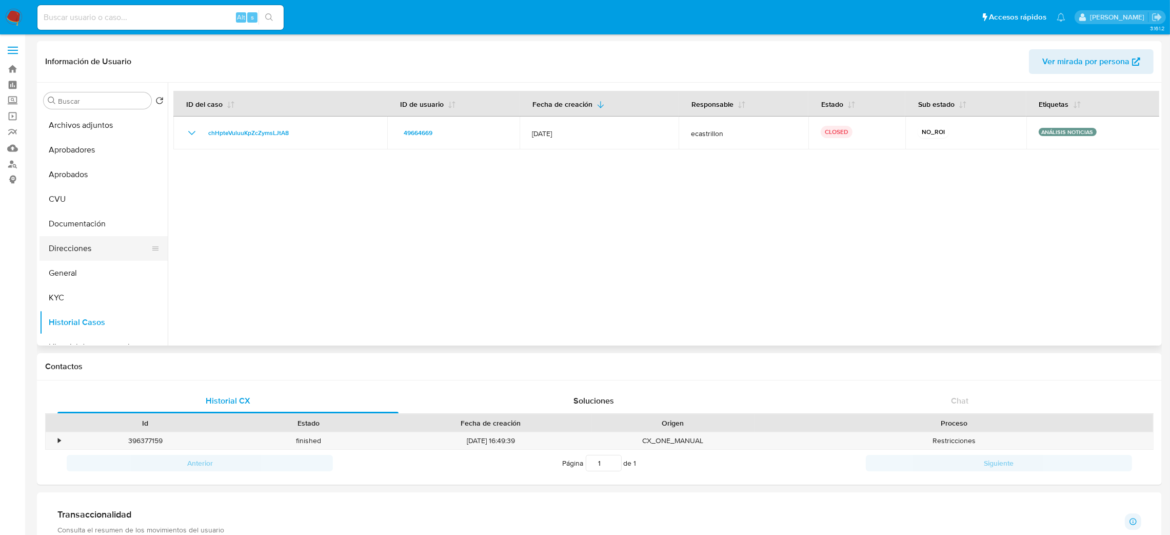
scroll to position [77, 0]
click at [116, 265] on button "Historial de conversaciones" at bounding box center [100, 270] width 120 height 25
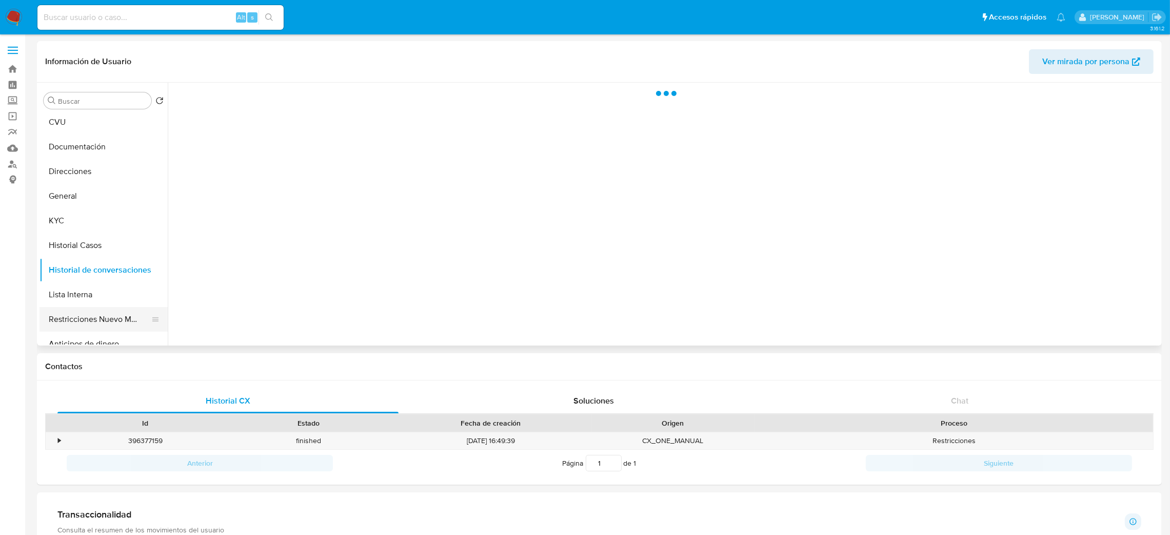
click at [104, 319] on button "Restricciones Nuevo Mundo" at bounding box center [100, 319] width 120 height 25
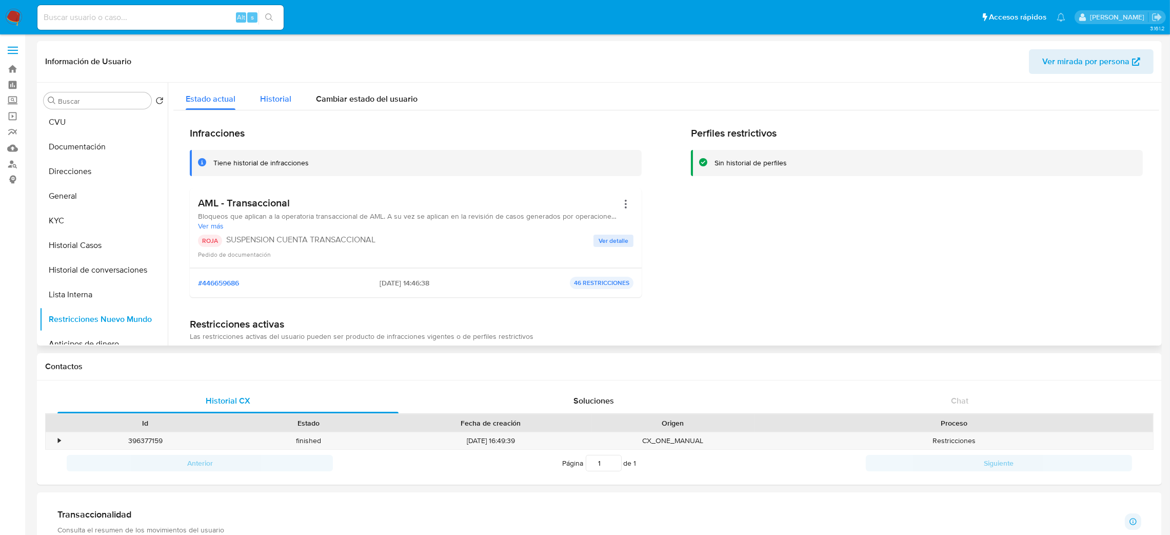
drag, startPoint x: 245, startPoint y: 110, endPoint x: 261, endPoint y: 107, distance: 16.1
click at [262, 106] on div "Historial" at bounding box center [275, 96] width 31 height 27
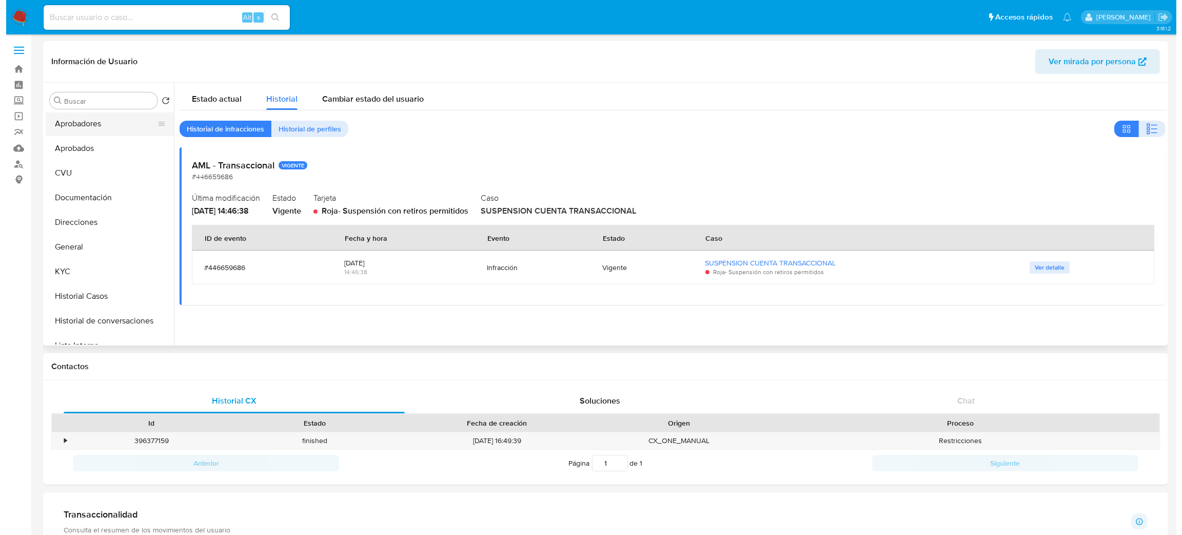
scroll to position [0, 0]
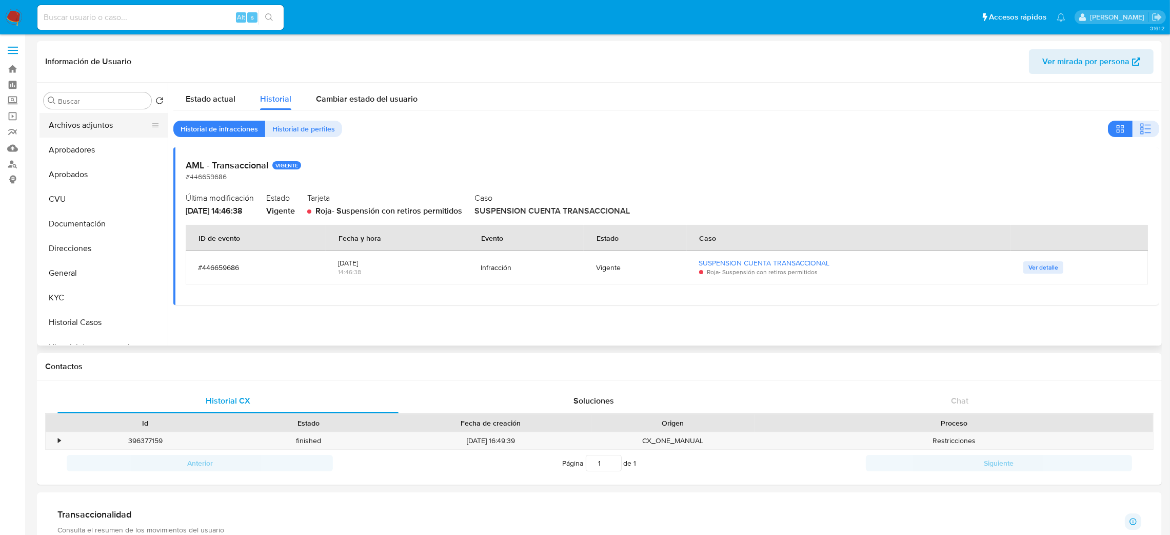
click at [81, 125] on button "Archivos adjuntos" at bounding box center [100, 125] width 120 height 25
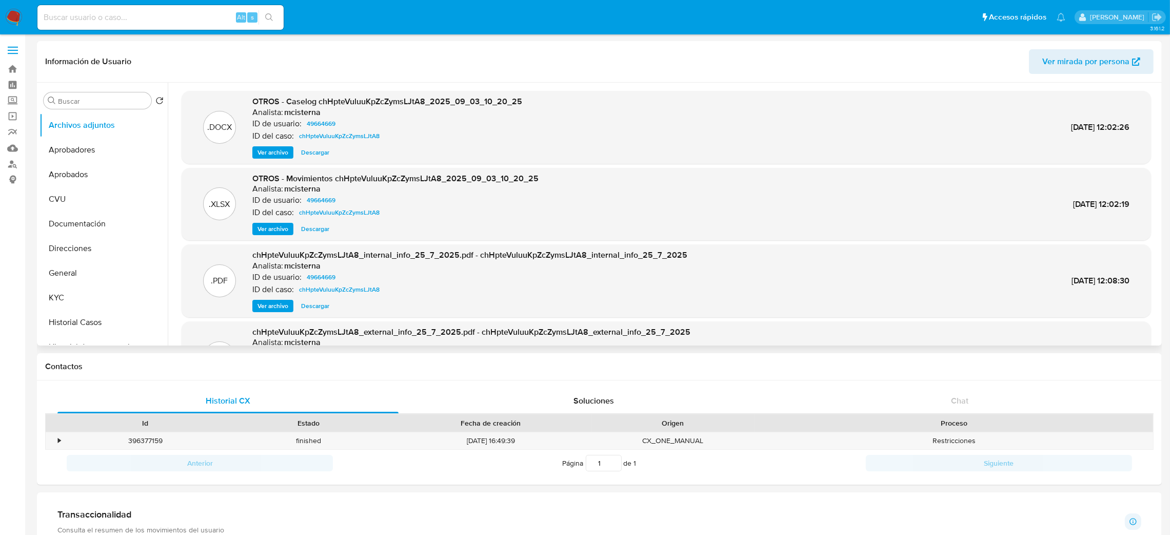
click at [273, 152] on span "Ver archivo" at bounding box center [273, 152] width 31 height 10
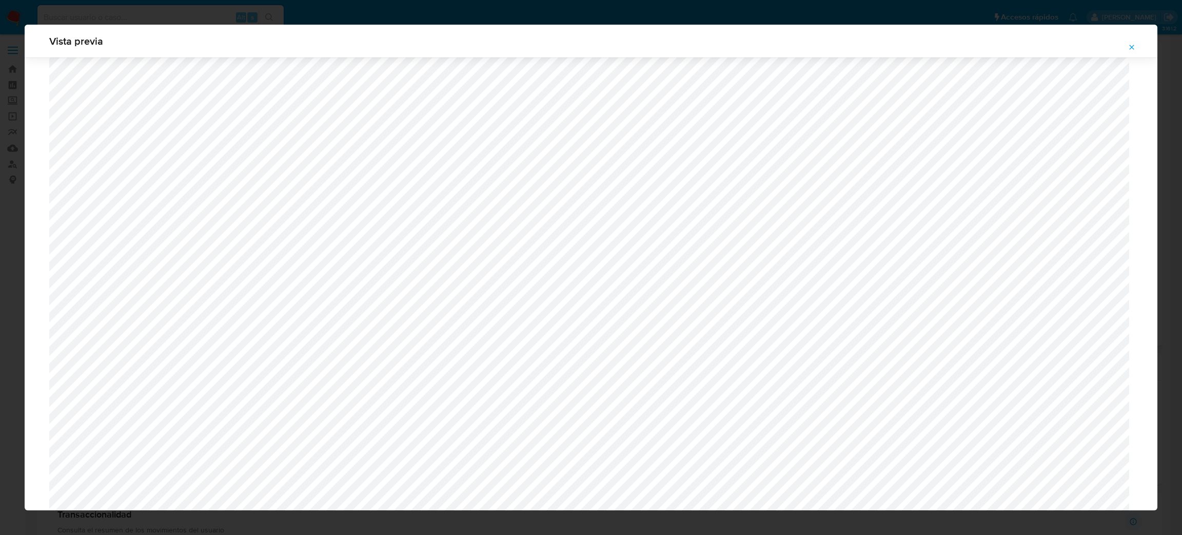
scroll to position [672, 0]
